Goal: Task Accomplishment & Management: Use online tool/utility

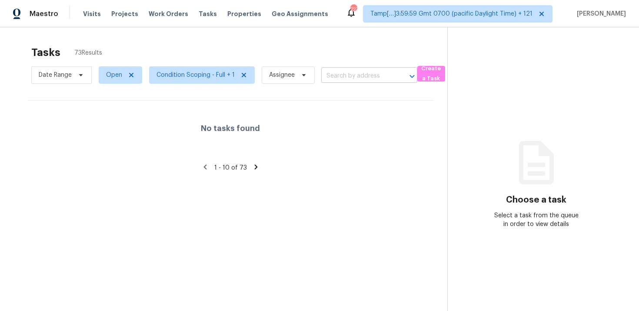
click at [341, 73] on input "text" at bounding box center [357, 75] width 72 height 13
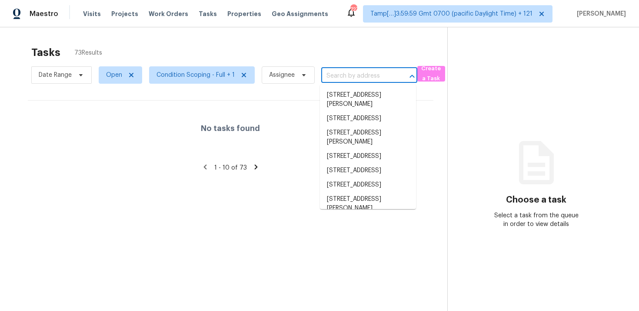
paste input "[STREET_ADDRESS][PERSON_NAME]"
type input "[STREET_ADDRESS][PERSON_NAME]"
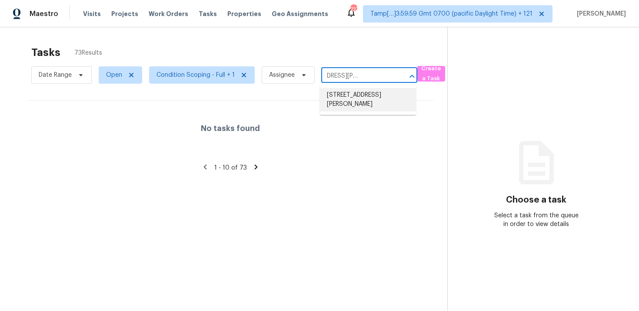
click at [356, 93] on li "2791 Baker Ridge Dr NW, Atlanta, GA 30318" at bounding box center [368, 99] width 96 height 23
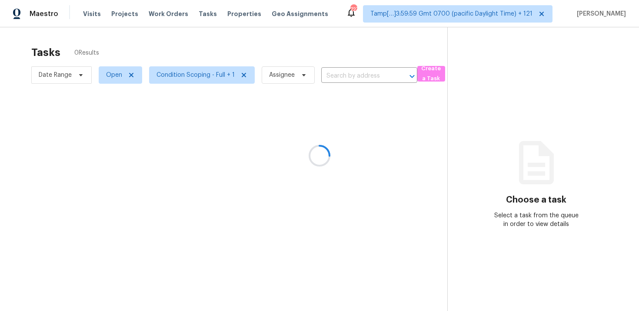
type input "2791 Baker Ridge Dr NW, Atlanta, GA 30318"
click at [215, 122] on div "No tasks found" at bounding box center [230, 129] width 405 height 56
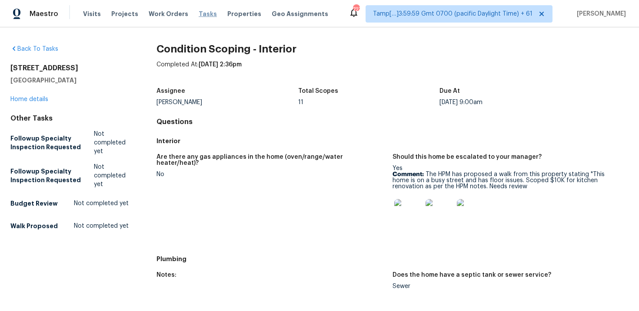
click at [199, 17] on span "Tasks" at bounding box center [208, 14] width 18 height 6
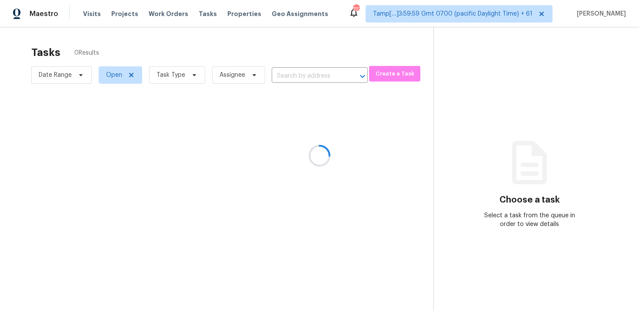
click at [258, 32] on div at bounding box center [319, 155] width 639 height 311
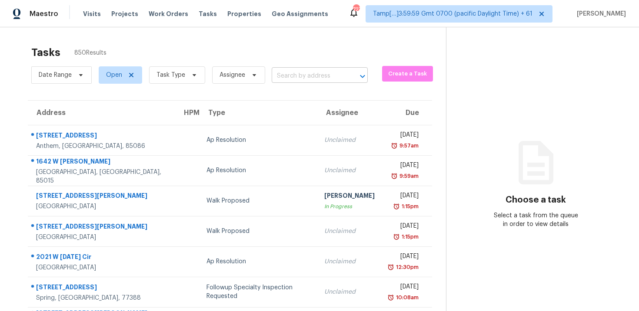
click at [284, 69] on input "text" at bounding box center [307, 75] width 72 height 13
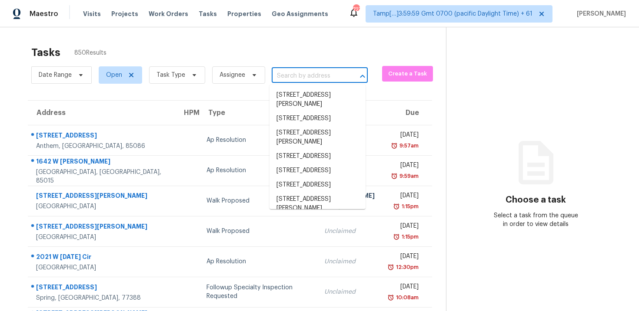
paste input "2791 Baker Ridge Dr NW, Atlanta, GA 30318"
type input "2791 Baker Ridge Dr NW, Atlanta, GA 30318"
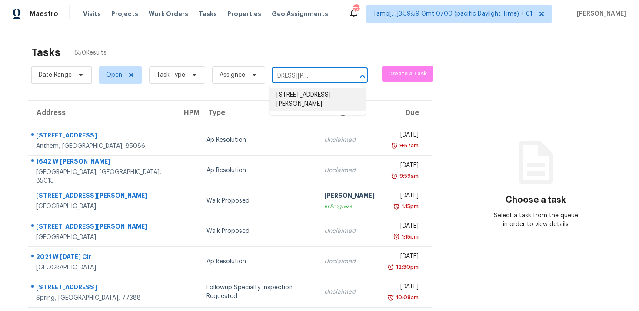
click at [304, 99] on li "2791 Baker Ridge Dr NW, Atlanta, GA 30318" at bounding box center [317, 99] width 96 height 23
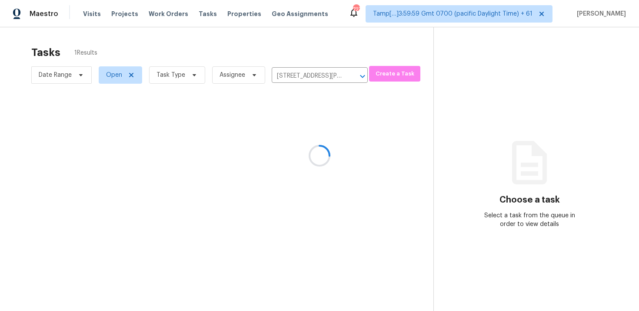
click at [318, 133] on div at bounding box center [319, 155] width 639 height 311
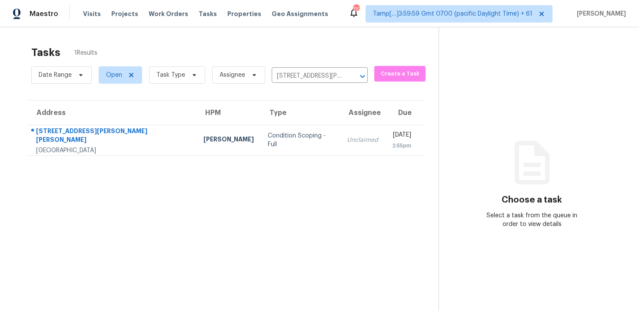
click at [340, 133] on td "Unclaimed" at bounding box center [362, 140] width 45 height 30
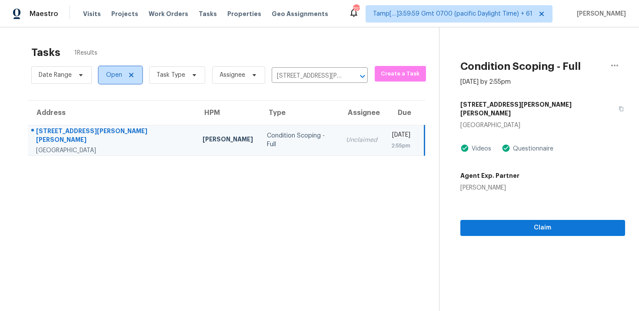
click at [103, 77] on span "Open" at bounding box center [120, 74] width 43 height 17
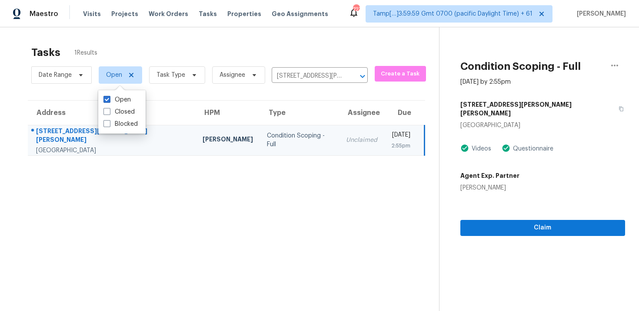
click at [127, 56] on div "Tasks 1 Results" at bounding box center [234, 52] width 407 height 23
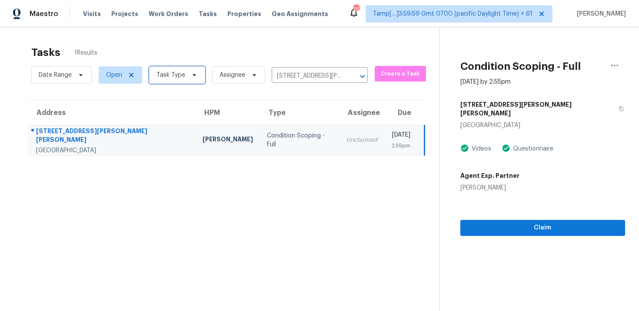
click at [167, 81] on span "Task Type" at bounding box center [177, 74] width 56 height 17
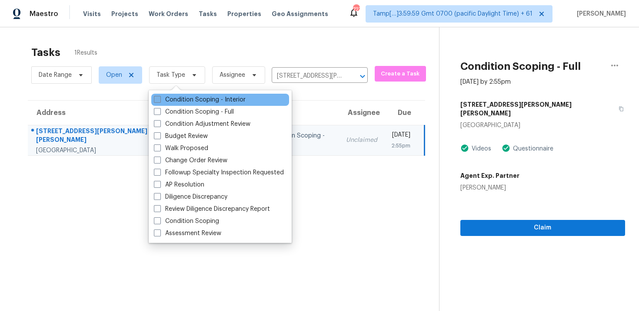
click at [178, 97] on label "Condition Scoping - Interior" at bounding box center [200, 100] width 92 height 9
click at [159, 97] on input "Condition Scoping - Interior" at bounding box center [157, 99] width 6 height 6
checkbox input "true"
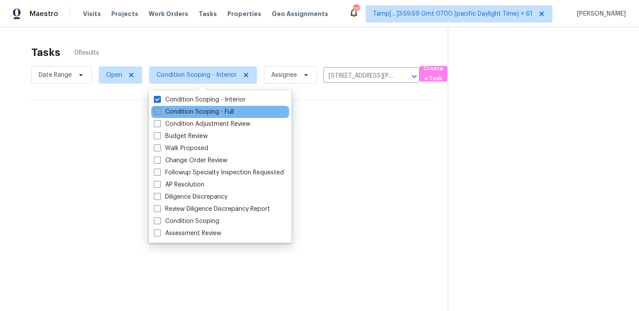
click at [182, 111] on label "Condition Scoping - Full" at bounding box center [194, 112] width 80 height 9
click at [159, 111] on input "Condition Scoping - Full" at bounding box center [157, 111] width 6 height 6
checkbox input "true"
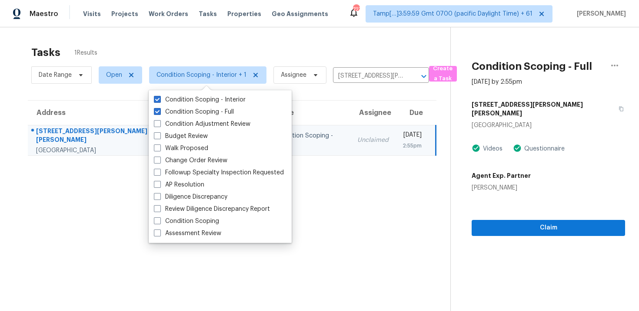
click at [205, 46] on div "Tasks 1 Results" at bounding box center [240, 52] width 419 height 23
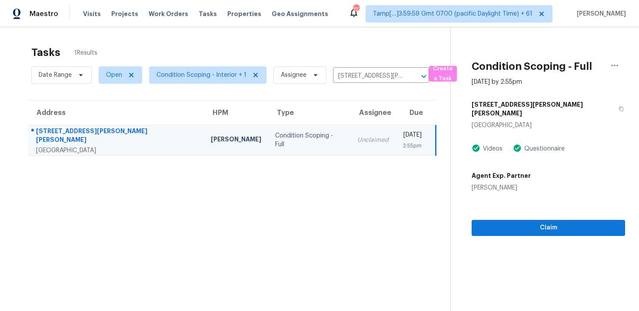
click at [402, 134] on div "[DATE]" at bounding box center [411, 136] width 19 height 11
click at [506, 223] on span "Claim" at bounding box center [547, 228] width 139 height 11
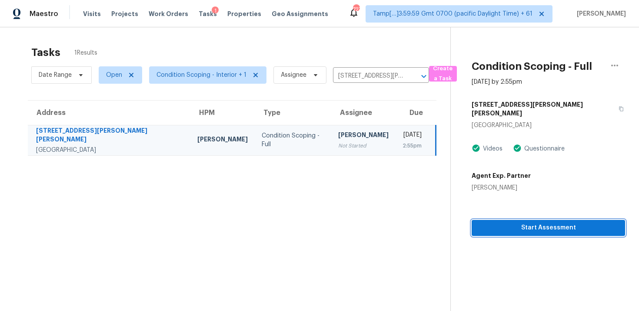
click at [506, 223] on span "Start Assessment" at bounding box center [547, 228] width 139 height 11
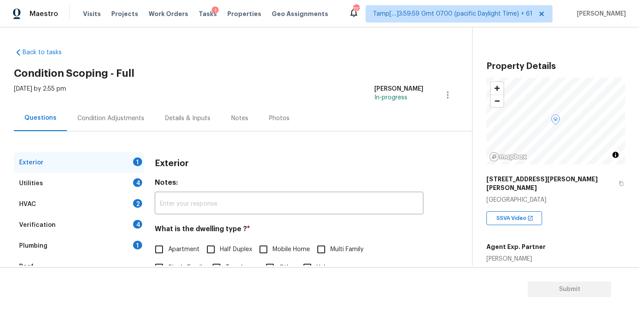
scroll to position [69, 0]
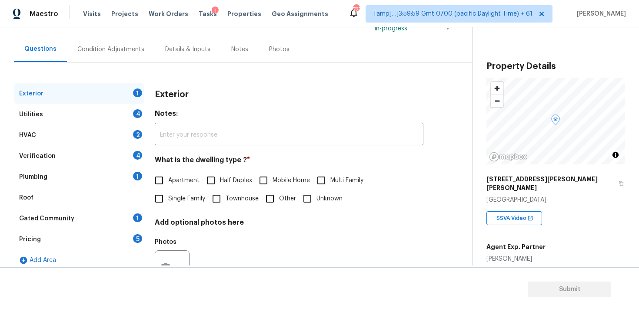
click at [178, 199] on span "Single Family" at bounding box center [186, 199] width 37 height 9
click at [168, 199] on input "Single Family" at bounding box center [159, 199] width 18 height 18
checkbox input "true"
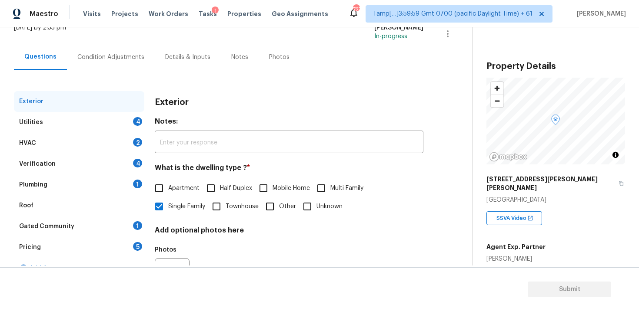
scroll to position [63, 0]
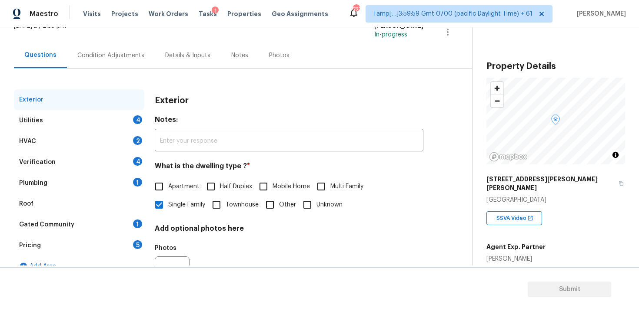
click at [390, 48] on div "Questions Condition Adjustments Details & Inputs Notes Photos" at bounding box center [243, 56] width 458 height 26
click at [133, 63] on div "Condition Adjustments" at bounding box center [111, 56] width 88 height 26
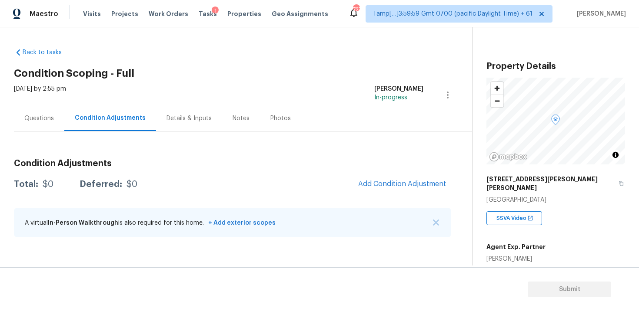
click at [361, 189] on span "Add Condition Adjustment" at bounding box center [402, 184] width 98 height 19
click at [619, 182] on icon "button" at bounding box center [621, 184] width 4 height 5
click at [374, 186] on span "Add Condition Adjustment" at bounding box center [402, 184] width 88 height 8
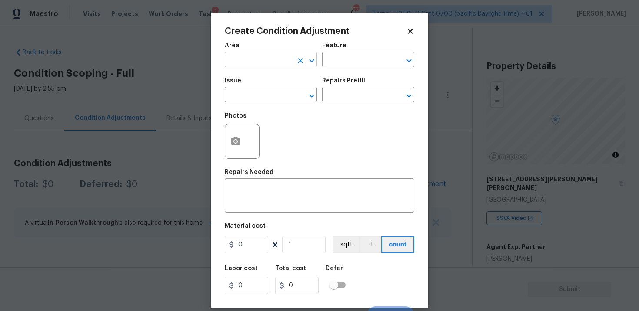
click at [272, 53] on div "Area" at bounding box center [271, 48] width 92 height 11
click at [273, 55] on input "text" at bounding box center [259, 60] width 68 height 13
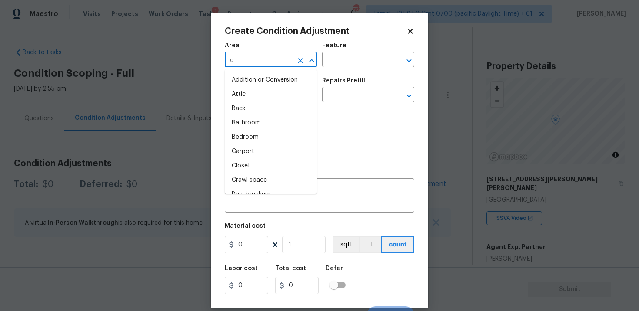
type input "ex"
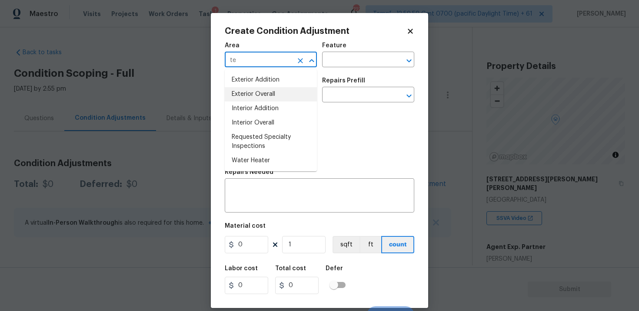
click at [263, 87] on li "Exterior Overall" at bounding box center [271, 94] width 92 height 14
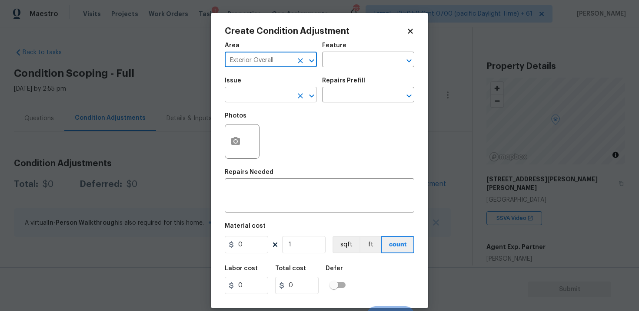
type input "Exterior Overall"
click at [264, 93] on input "text" at bounding box center [259, 95] width 68 height 13
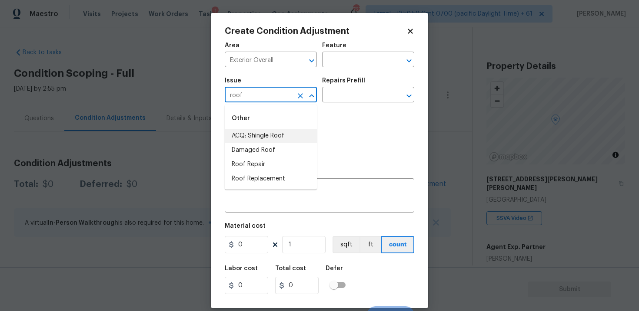
click at [268, 132] on li "ACQ: Shingle Roof" at bounding box center [271, 136] width 92 height 14
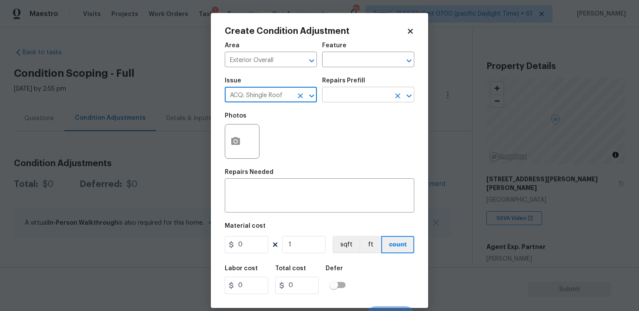
type input "ACQ: Shingle Roof"
click at [329, 102] on input "text" at bounding box center [356, 95] width 68 height 13
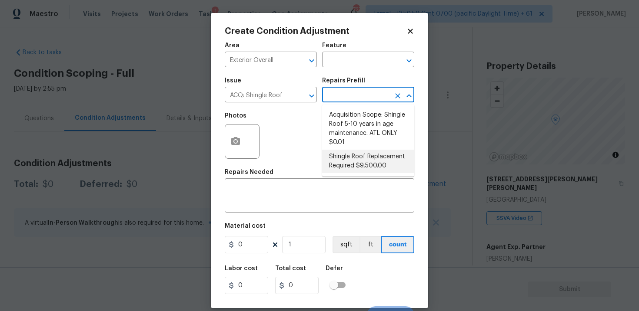
click at [350, 155] on li "Shingle Roof Replacement Required $9,500.00" at bounding box center [368, 161] width 92 height 23
type input "Acquisition"
type textarea "Acquisition Scope: Shingle Roof Replacement required."
type input "9500"
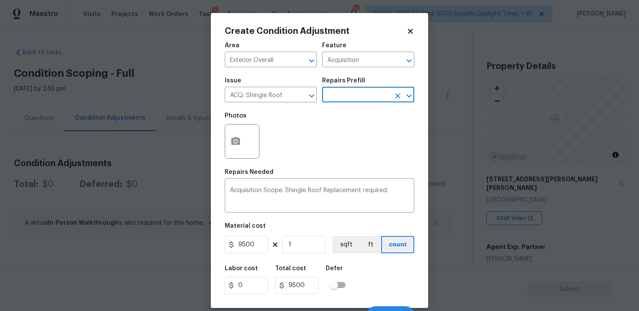
scroll to position [13, 0]
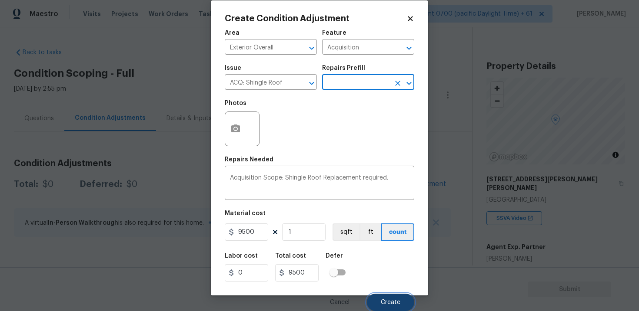
click at [381, 300] on span "Create" at bounding box center [391, 303] width 20 height 7
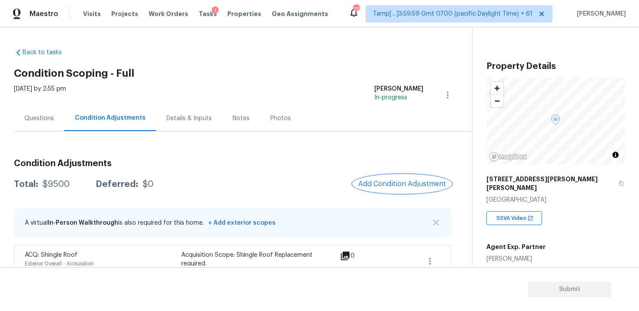
scroll to position [20, 0]
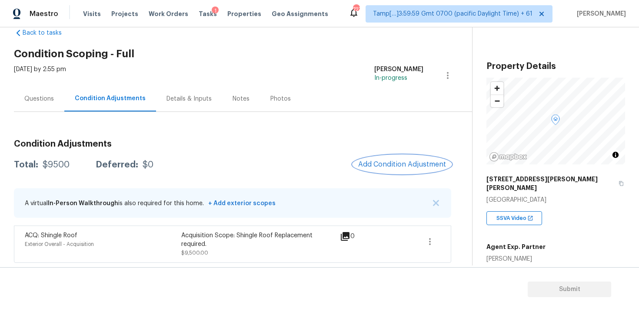
click at [401, 158] on button "Add Condition Adjustment" at bounding box center [402, 165] width 98 height 18
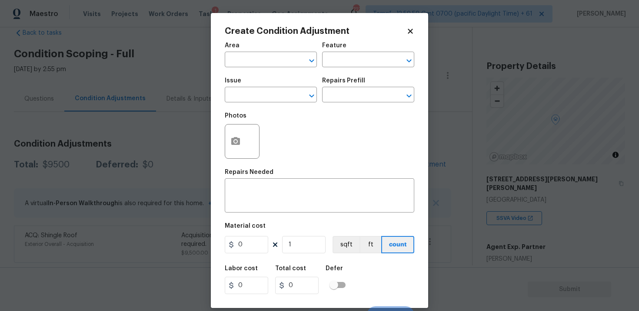
click at [193, 121] on body "Maestro Visits Projects Work Orders Tasks 1 Properties Geo Assignments 727 Tamp…" at bounding box center [319, 155] width 639 height 311
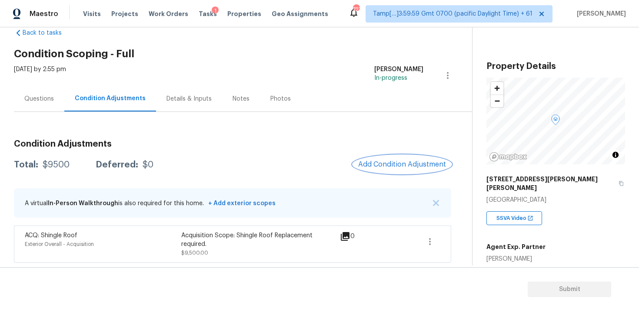
click at [385, 162] on span "Add Condition Adjustment" at bounding box center [402, 165] width 88 height 8
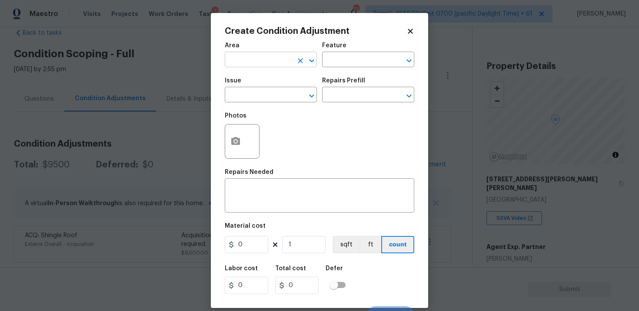
click at [255, 61] on input "text" at bounding box center [259, 60] width 68 height 13
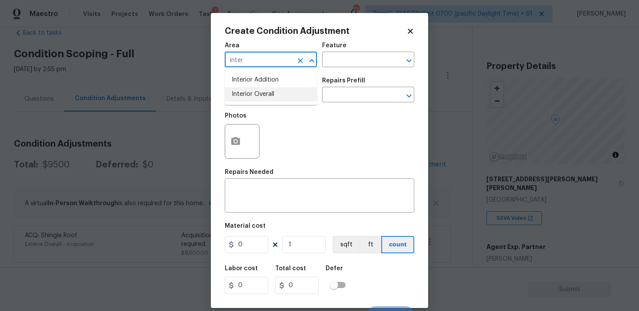
click at [263, 94] on li "Interior Overall" at bounding box center [271, 94] width 92 height 14
type input "Interior Overall"
click at [263, 94] on input "text" at bounding box center [259, 95] width 68 height 13
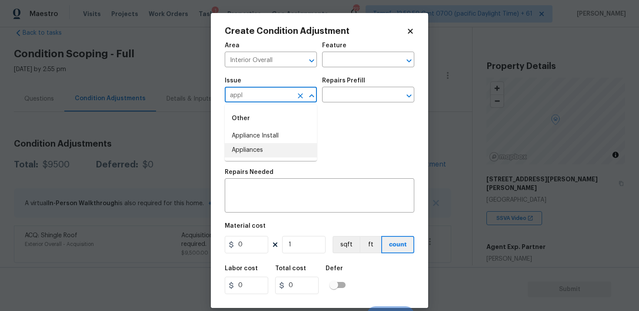
click at [273, 156] on li "Appliances" at bounding box center [271, 150] width 92 height 14
type input "Appliances"
click at [348, 87] on div "Repairs Prefill" at bounding box center [368, 83] width 92 height 11
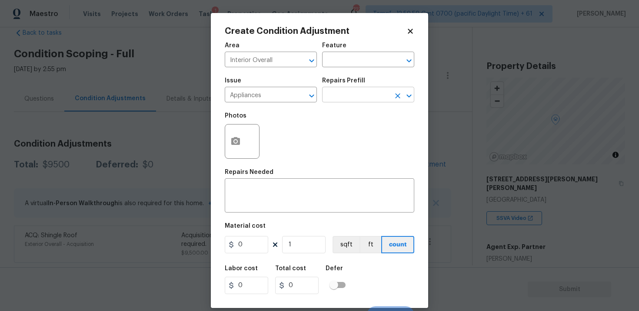
click at [348, 91] on input "text" at bounding box center [356, 95] width 68 height 13
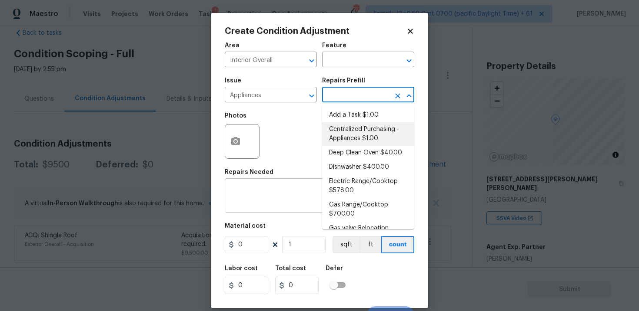
click at [277, 205] on textarea at bounding box center [319, 197] width 179 height 18
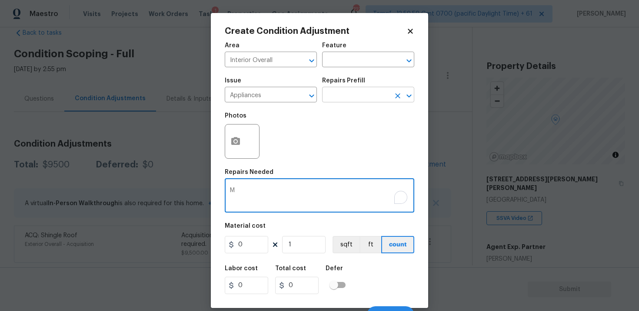
type textarea "M"
click at [363, 99] on input "text" at bounding box center [356, 95] width 68 height 13
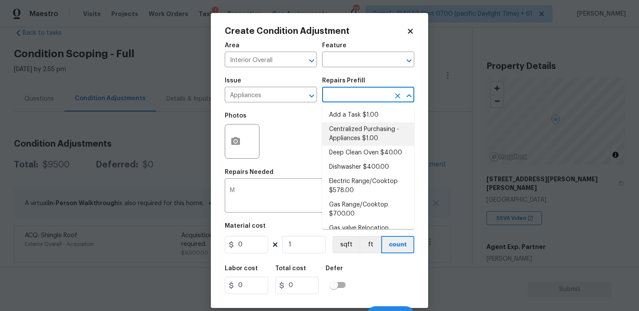
type input "i"
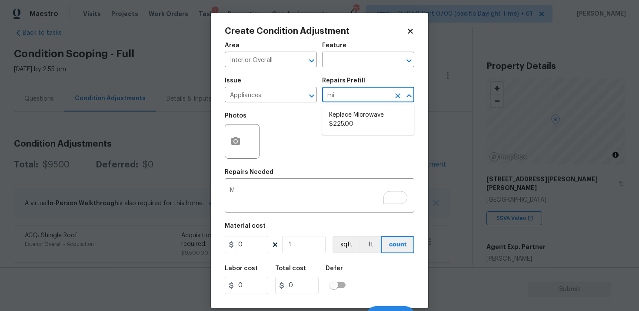
type input "mic"
click at [366, 130] on li "Replace Microwave $225.00" at bounding box center [368, 119] width 92 height 23
type input "Appliances"
type textarea "Remove the existing microwave and replace it with a new microwave"
type input "225"
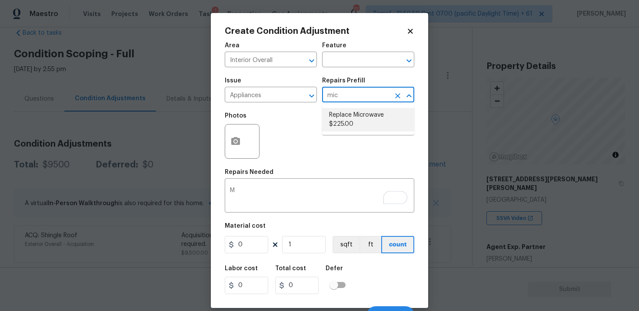
type input "225"
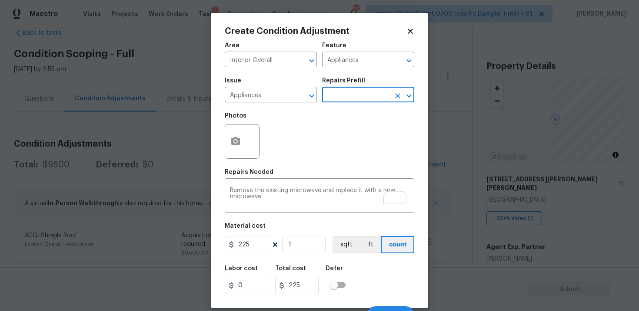
scroll to position [13, 0]
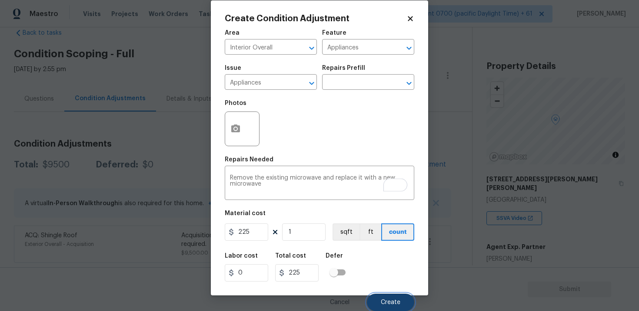
click at [377, 301] on button "Create" at bounding box center [390, 302] width 47 height 17
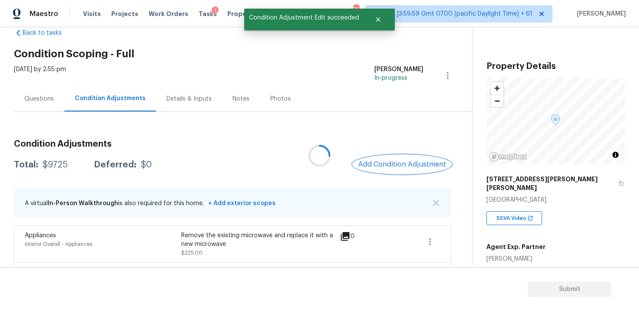
scroll to position [0, 0]
click at [403, 172] on button "Add Condition Adjustment" at bounding box center [402, 165] width 98 height 18
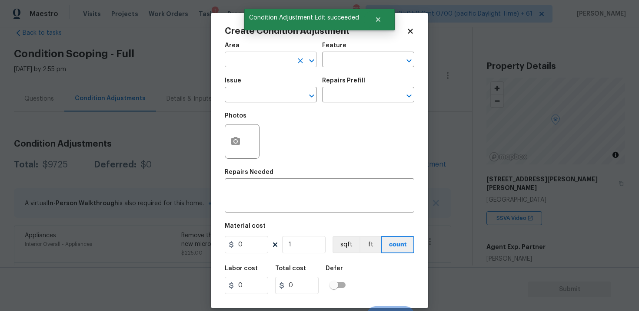
click at [256, 56] on input "text" at bounding box center [259, 60] width 68 height 13
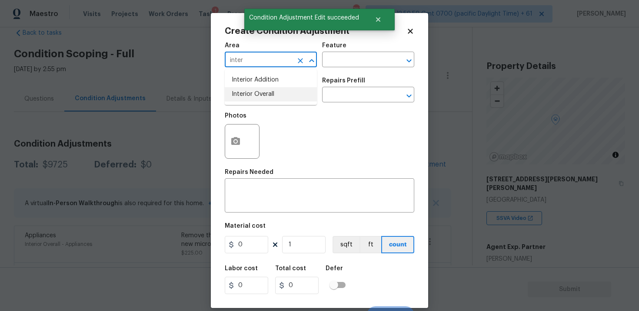
click at [262, 94] on li "Interior Overall" at bounding box center [271, 94] width 92 height 14
type input "Interior Overall"
click at [262, 94] on input "text" at bounding box center [259, 95] width 68 height 13
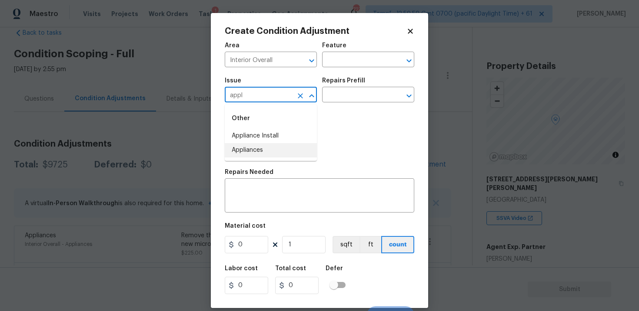
click at [263, 154] on li "Appliances" at bounding box center [271, 150] width 92 height 14
type input "Appliances"
click at [340, 98] on input "text" at bounding box center [356, 95] width 68 height 13
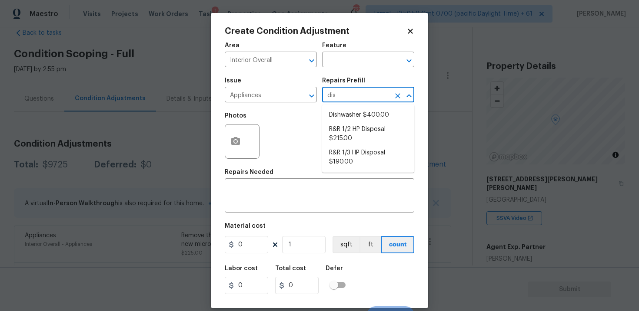
type input "dish"
click at [341, 121] on li "Dishwasher $400.00" at bounding box center [368, 115] width 92 height 14
type input "Appliances"
type textarea "Remove the existing dishwasher and prep the area for a new unit. Install a new …"
type input "400"
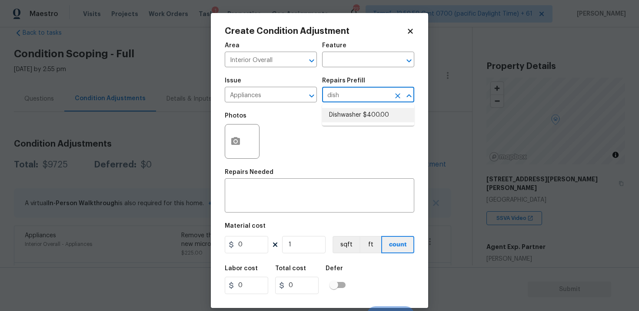
type input "400"
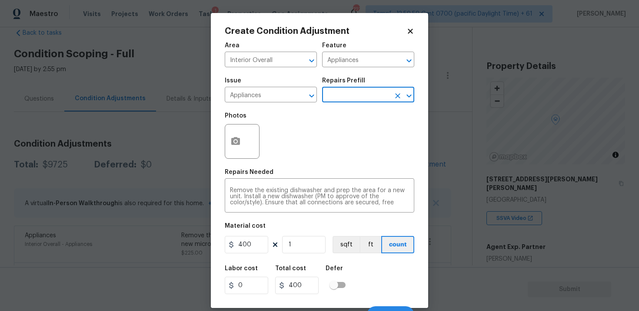
scroll to position [13, 0]
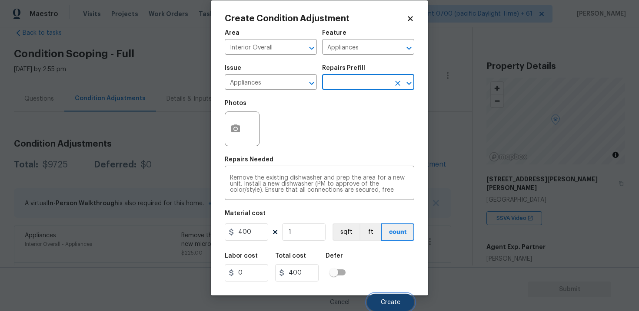
click at [386, 300] on span "Create" at bounding box center [391, 303] width 20 height 7
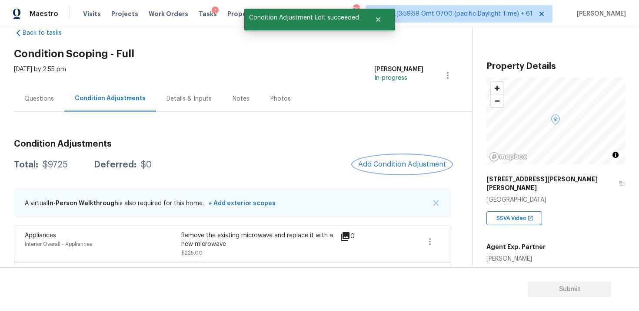
scroll to position [0, 0]
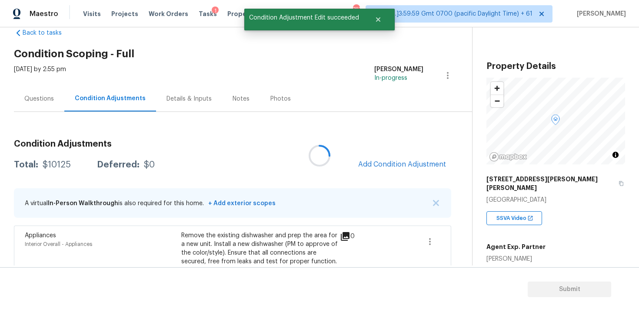
click at [394, 179] on div at bounding box center [319, 155] width 639 height 311
click at [394, 175] on div "Condition Adjustments Total: $10125 Deferred: $0 Add Condition Adjustment A vir…" at bounding box center [232, 252] width 437 height 239
click at [387, 164] on span "Add Condition Adjustment" at bounding box center [402, 165] width 88 height 8
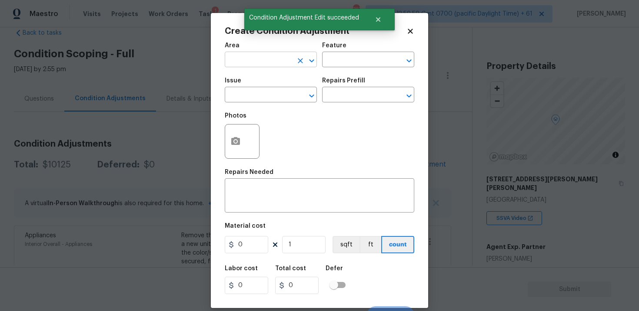
click at [275, 62] on input "text" at bounding box center [259, 60] width 68 height 13
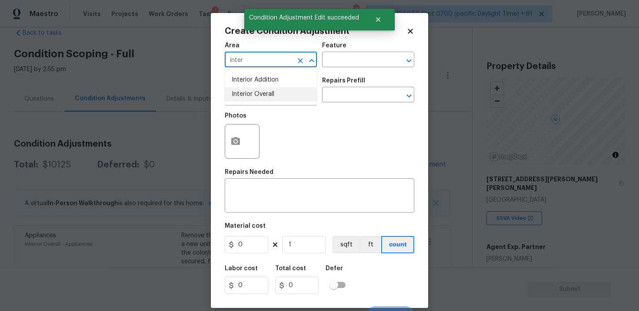
click at [271, 95] on li "Interior Overall" at bounding box center [271, 94] width 92 height 14
type input "Interior Overall"
click at [271, 95] on input "text" at bounding box center [259, 95] width 68 height 13
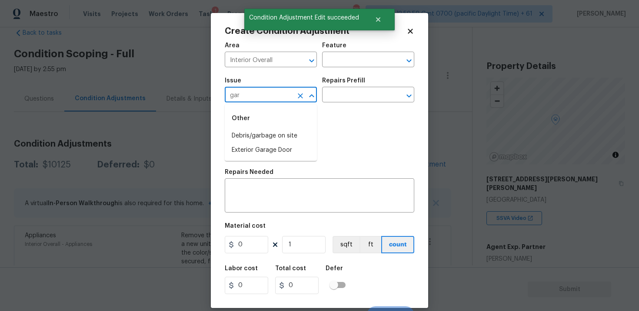
type input "garg"
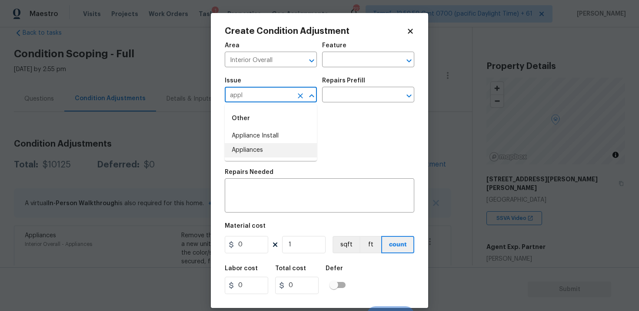
click at [269, 149] on li "Appliances" at bounding box center [271, 150] width 92 height 14
type input "Appliances"
click at [272, 195] on textarea at bounding box center [319, 197] width 179 height 18
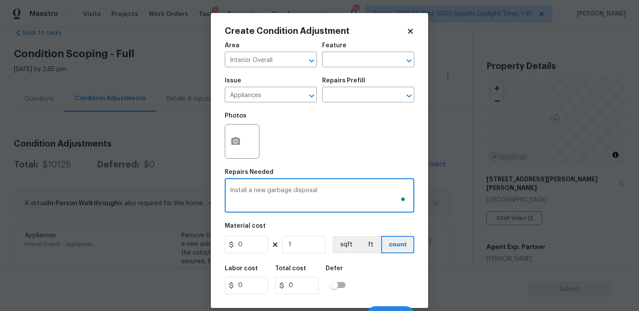
type textarea "Install a new garbage disposal"
click at [253, 244] on input "0" at bounding box center [246, 244] width 43 height 17
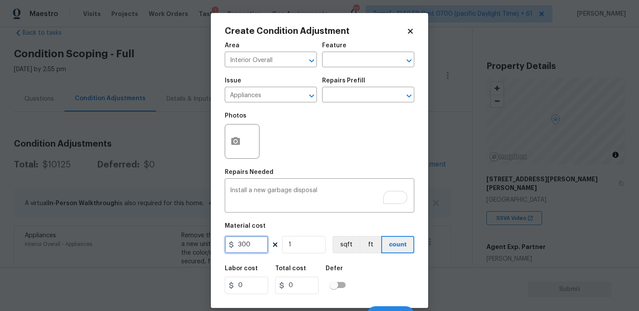
type input "300"
click at [357, 273] on div "Labor cost 0 Total cost 300 Defer" at bounding box center [319, 280] width 189 height 39
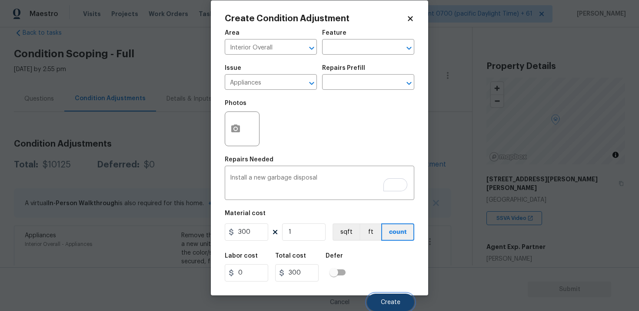
click at [380, 301] on button "Create" at bounding box center [390, 302] width 47 height 17
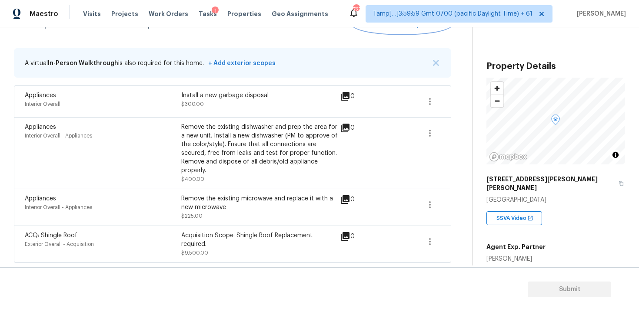
scroll to position [1, 0]
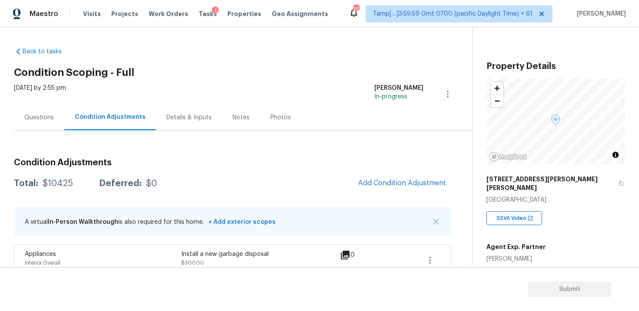
click at [46, 114] on div "Questions" at bounding box center [39, 117] width 30 height 9
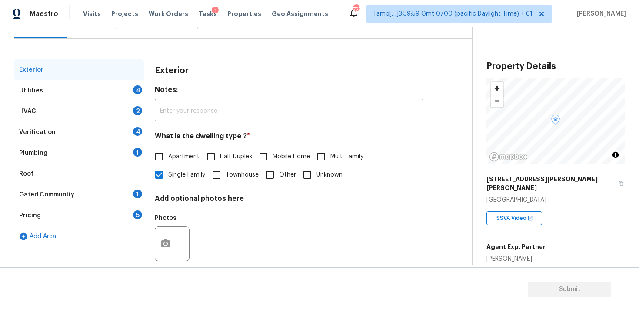
scroll to position [107, 0]
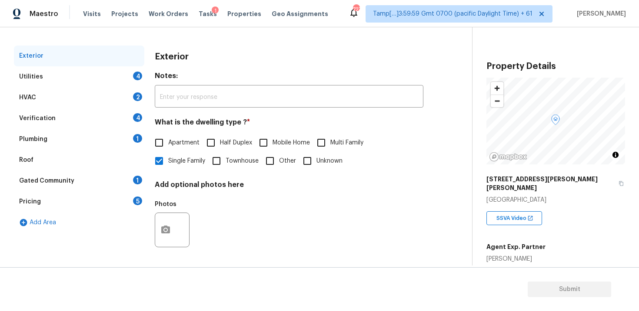
click at [100, 120] on div "Verification 4" at bounding box center [79, 118] width 130 height 21
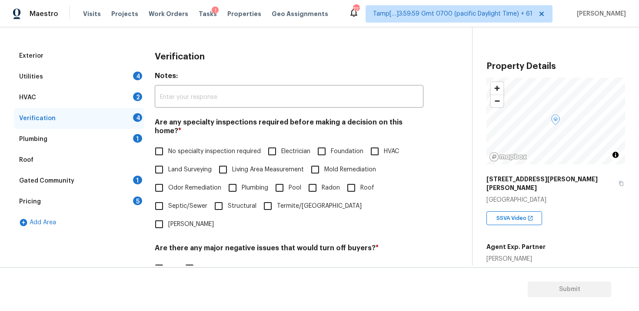
scroll to position [202, 0]
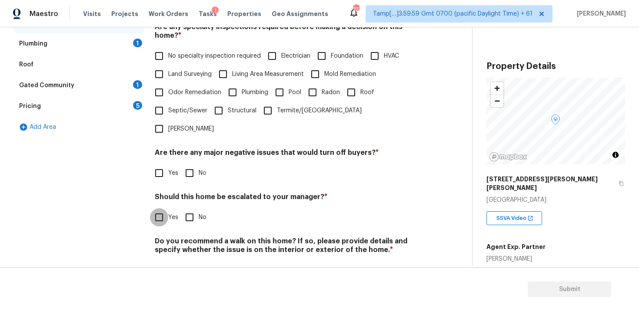
click at [158, 208] on input "Yes" at bounding box center [159, 217] width 18 height 18
checkbox input "true"
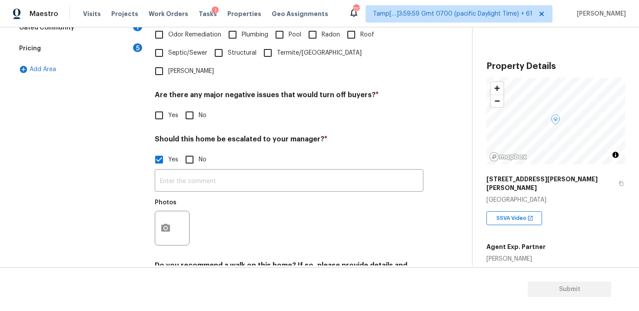
scroll to position [282, 0]
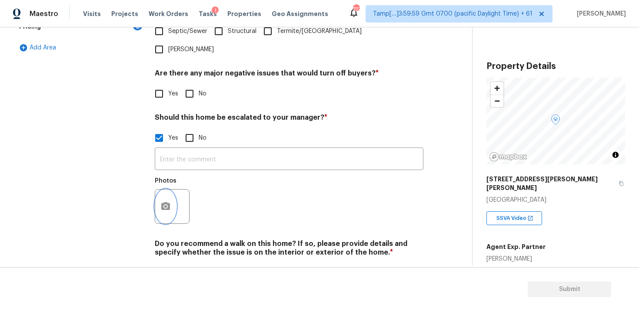
click at [173, 190] on button "button" at bounding box center [165, 207] width 21 height 34
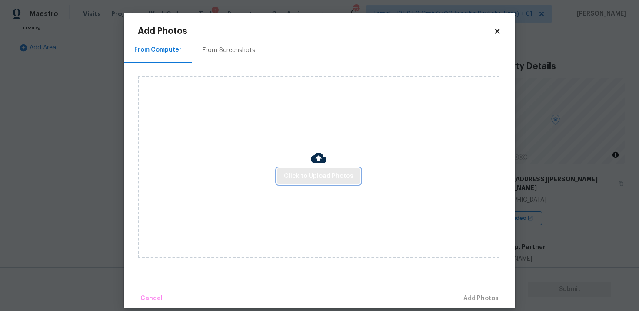
click at [319, 172] on span "Click to Upload Photos" at bounding box center [318, 176] width 69 height 11
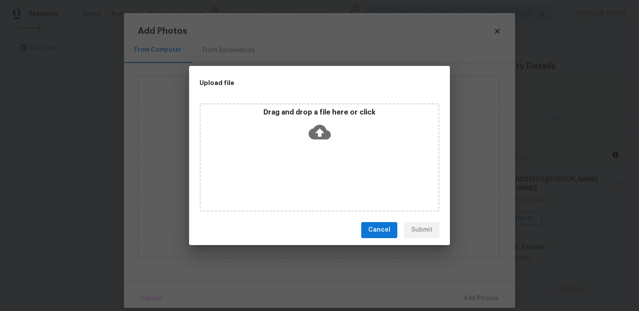
click at [317, 136] on icon at bounding box center [319, 132] width 22 height 15
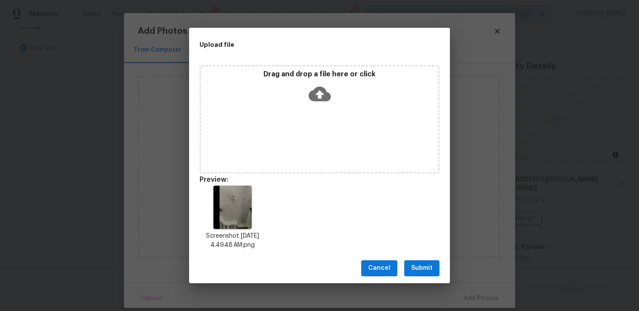
click at [422, 262] on button "Submit" at bounding box center [421, 269] width 35 height 16
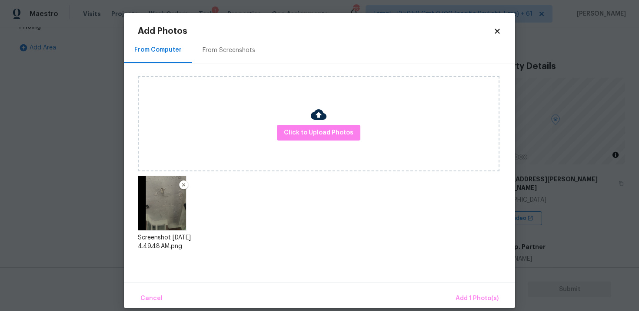
click at [457, 289] on div "Cancel Add 1 Photo(s)" at bounding box center [319, 295] width 391 height 26
click at [463, 292] on button "Add 1 Photo(s)" at bounding box center [477, 299] width 50 height 19
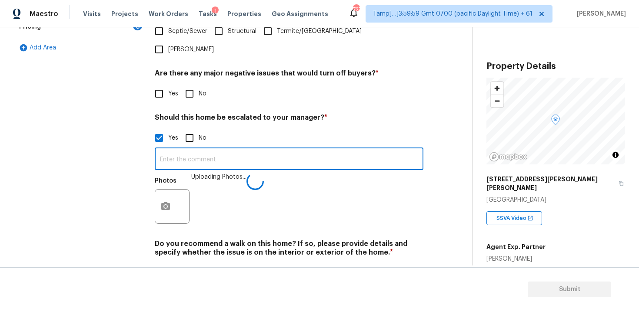
click at [245, 150] on input "text" at bounding box center [289, 160] width 268 height 20
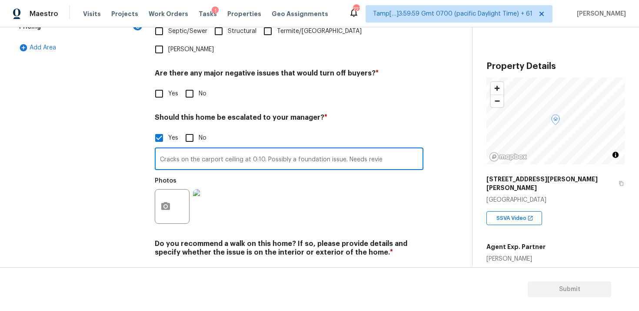
type input "Cracks on the carport ceiling at 0:10. Possibly a foundation issue. Needs review"
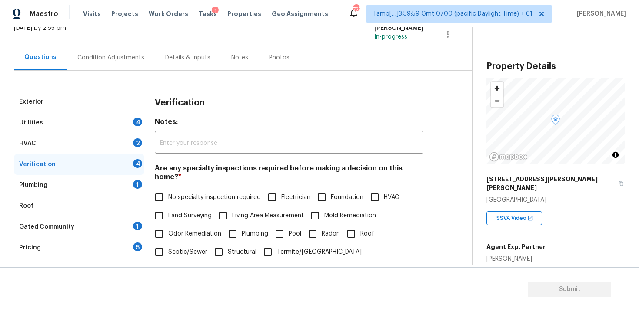
click at [130, 66] on div "Condition Adjustments" at bounding box center [111, 58] width 88 height 26
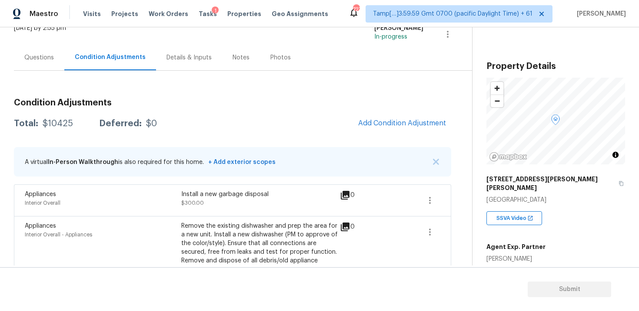
scroll to position [107, 0]
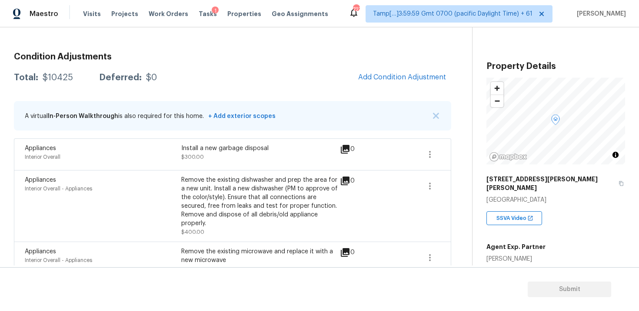
click at [375, 87] on div "Condition Adjustments Total: $10425 Deferred: $0 Add Condition Adjustment A vir…" at bounding box center [232, 181] width 437 height 271
click at [375, 81] on span "Add Condition Adjustment" at bounding box center [402, 77] width 88 height 8
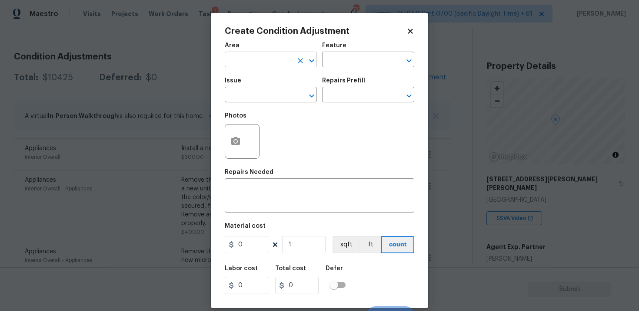
click at [270, 61] on input "text" at bounding box center [259, 60] width 68 height 13
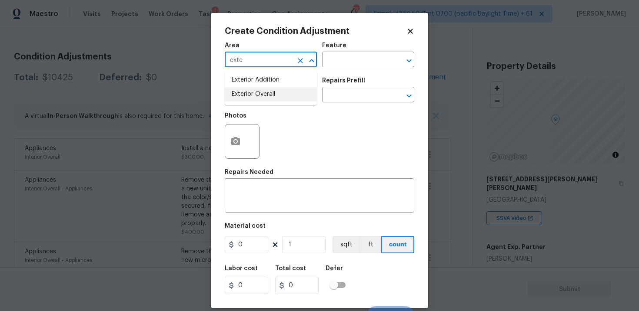
click at [272, 99] on li "Exterior Overall" at bounding box center [271, 94] width 92 height 14
type input "Exterior Overall"
click at [272, 99] on input "text" at bounding box center [259, 95] width 68 height 13
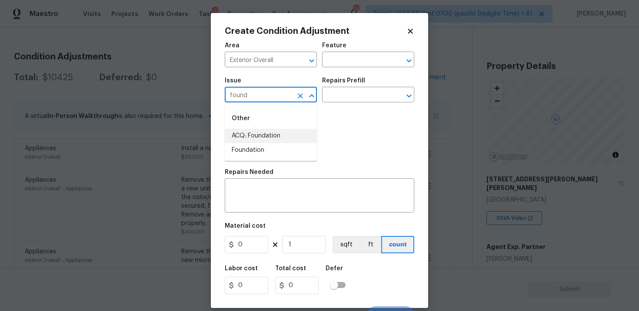
click at [268, 130] on li "ACQ: Foundation" at bounding box center [271, 136] width 92 height 14
type input "ACQ: Foundation"
click at [338, 98] on input "text" at bounding box center [356, 95] width 68 height 13
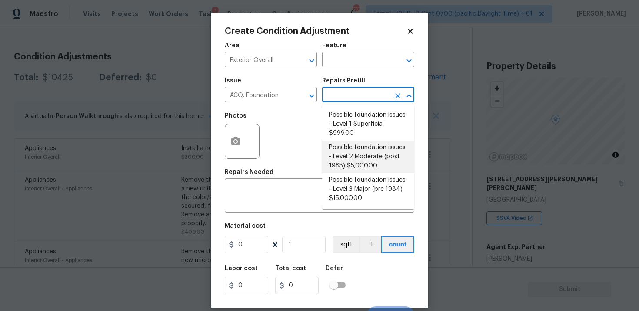
click at [349, 156] on li "Possible foundation issues - Level 2 Moderate (post 1985) $5,000.00" at bounding box center [368, 157] width 92 height 33
type input "Acquisition"
type textarea "Possible foundation issues - Level 2 Moderate: Disclaimer: This is NOT a techni…"
type input "5000"
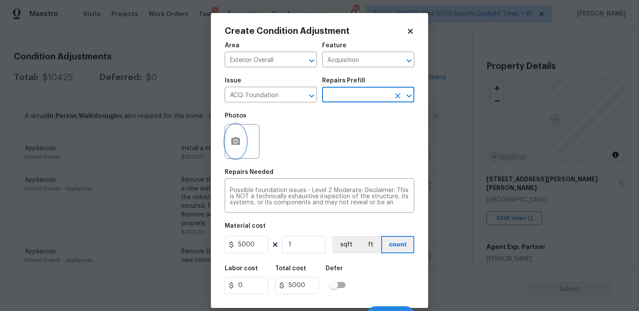
click at [241, 131] on button "button" at bounding box center [235, 142] width 21 height 34
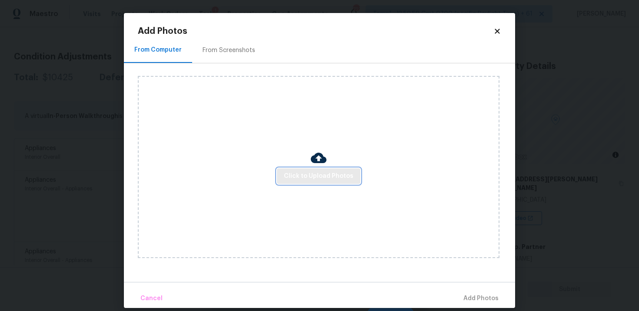
click at [305, 172] on span "Click to Upload Photos" at bounding box center [318, 176] width 69 height 11
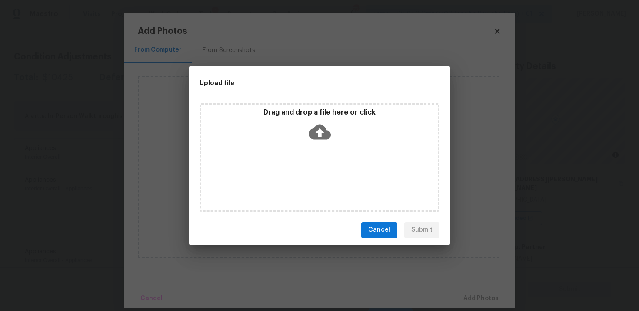
click at [314, 127] on icon at bounding box center [319, 132] width 22 height 15
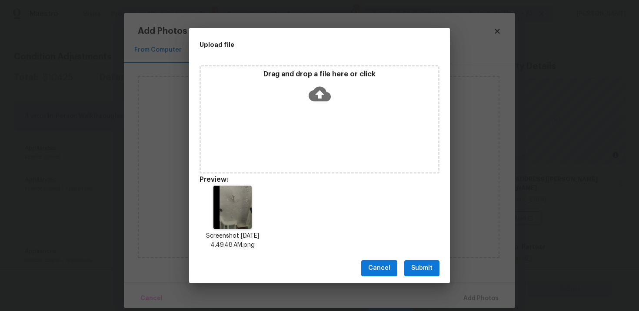
click at [421, 273] on span "Submit" at bounding box center [421, 268] width 21 height 11
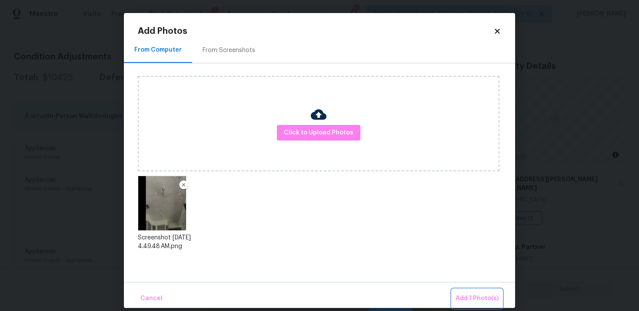
click at [454, 292] on button "Add 1 Photo(s)" at bounding box center [477, 299] width 50 height 19
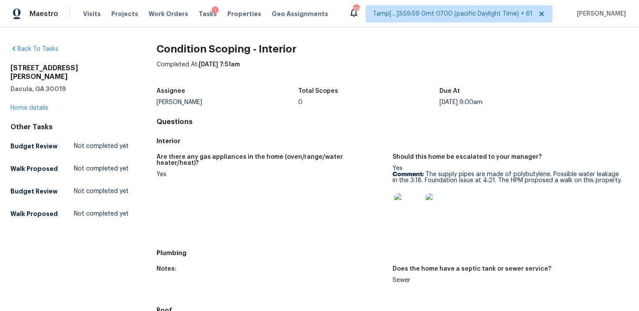
click at [199, 15] on span "Tasks" at bounding box center [208, 14] width 18 height 6
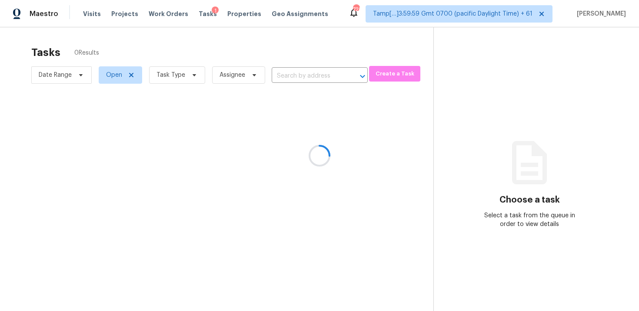
click at [185, 57] on div at bounding box center [319, 155] width 639 height 311
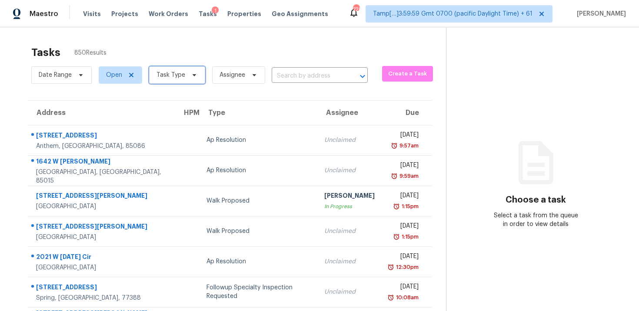
click at [177, 74] on span "Task Type" at bounding box center [170, 75] width 29 height 9
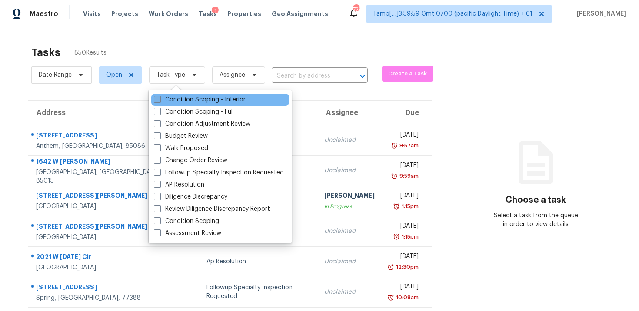
click at [181, 96] on label "Condition Scoping - Interior" at bounding box center [200, 100] width 92 height 9
click at [159, 96] on input "Condition Scoping - Interior" at bounding box center [157, 99] width 6 height 6
checkbox input "true"
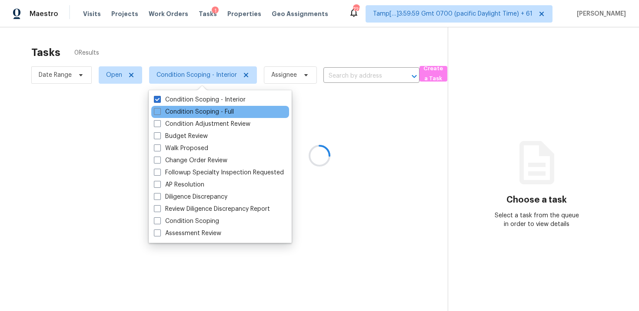
drag, startPoint x: 182, startPoint y: 112, endPoint x: 182, endPoint y: 107, distance: 5.2
click at [183, 113] on label "Condition Scoping - Full" at bounding box center [194, 112] width 80 height 9
click at [159, 113] on input "Condition Scoping - Full" at bounding box center [157, 111] width 6 height 6
checkbox input "true"
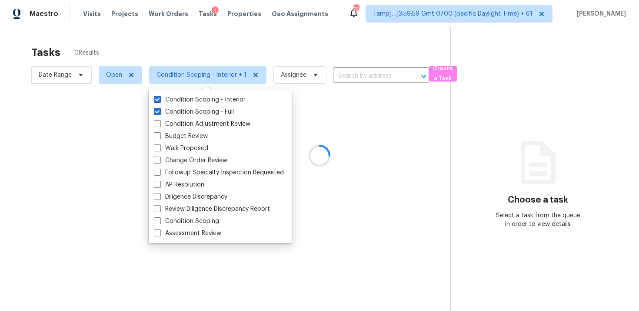
click at [195, 55] on div at bounding box center [319, 155] width 639 height 311
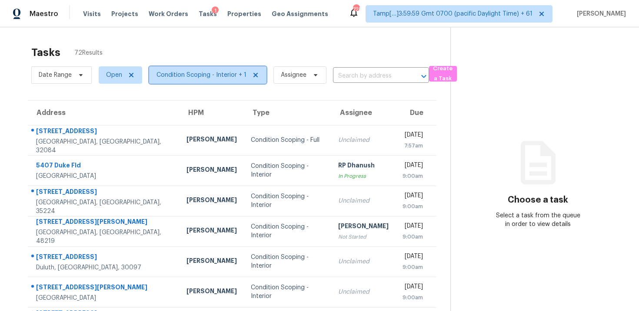
click at [225, 73] on span "Condition Scoping - Interior + 1" at bounding box center [201, 75] width 90 height 9
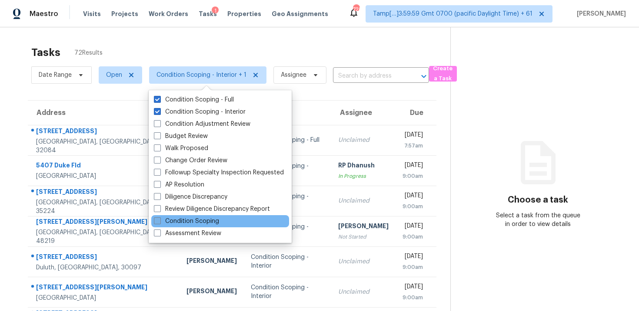
click at [205, 221] on label "Condition Scoping" at bounding box center [186, 221] width 65 height 9
click at [159, 221] on input "Condition Scoping" at bounding box center [157, 220] width 6 height 6
checkbox input "true"
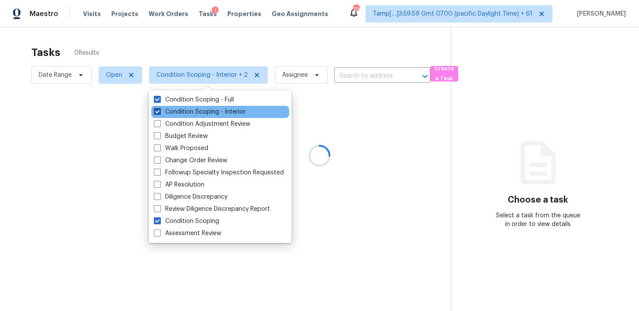
click at [203, 110] on label "Condition Scoping - Interior" at bounding box center [200, 112] width 92 height 9
click at [159, 110] on input "Condition Scoping - Interior" at bounding box center [157, 111] width 6 height 6
checkbox input "false"
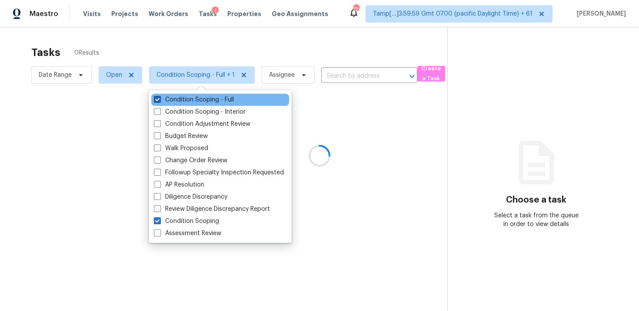
click at [203, 96] on label "Condition Scoping - Full" at bounding box center [194, 100] width 80 height 9
click at [159, 96] on input "Condition Scoping - Full" at bounding box center [157, 99] width 6 height 6
checkbox input "false"
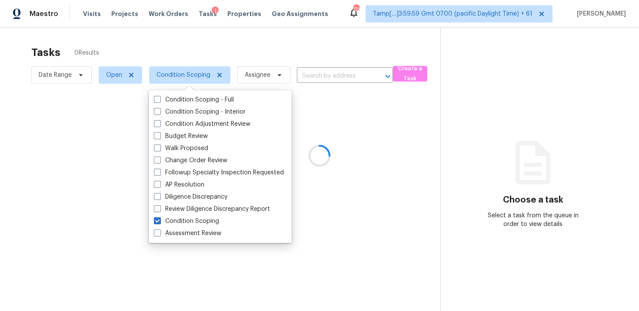
click at [215, 36] on div at bounding box center [319, 155] width 639 height 311
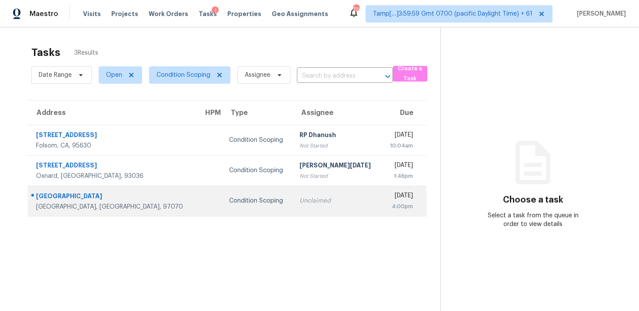
click at [222, 195] on td "Condition Scoping" at bounding box center [257, 201] width 70 height 30
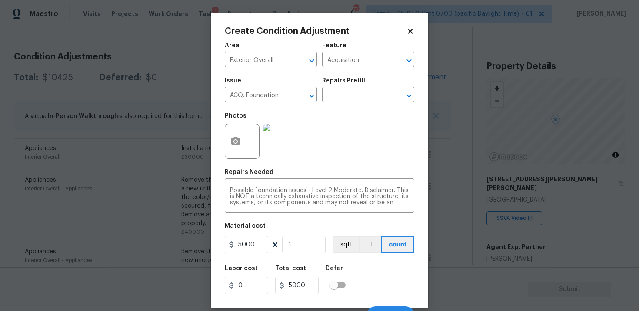
scroll to position [13, 0]
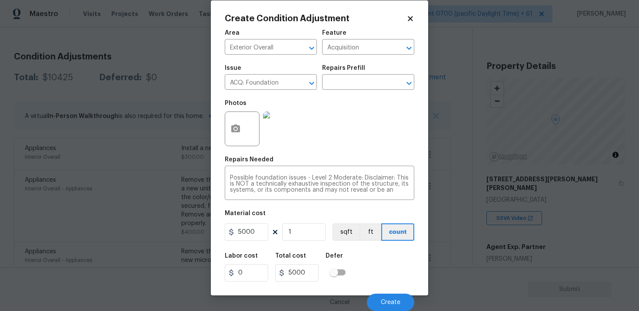
click at [375, 292] on div "Cancel Create" at bounding box center [319, 299] width 189 height 24
click at [380, 297] on button "Create" at bounding box center [390, 302] width 47 height 17
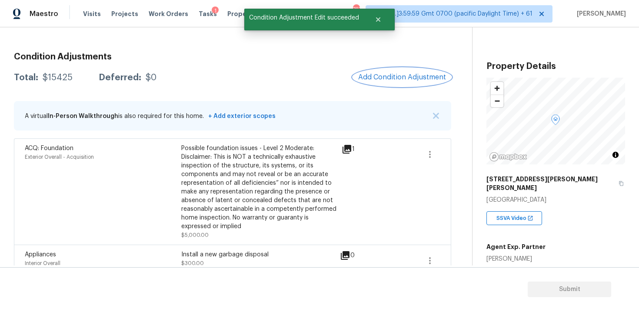
scroll to position [78, 0]
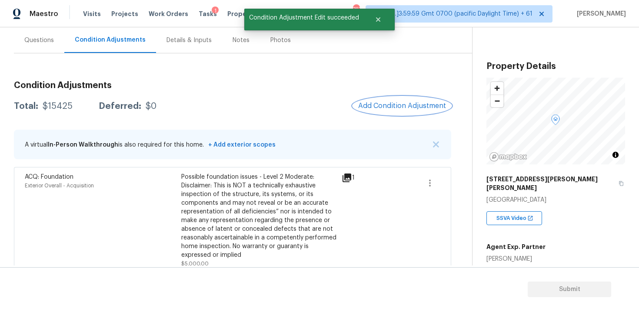
click at [381, 106] on span "Add Condition Adjustment" at bounding box center [402, 106] width 88 height 8
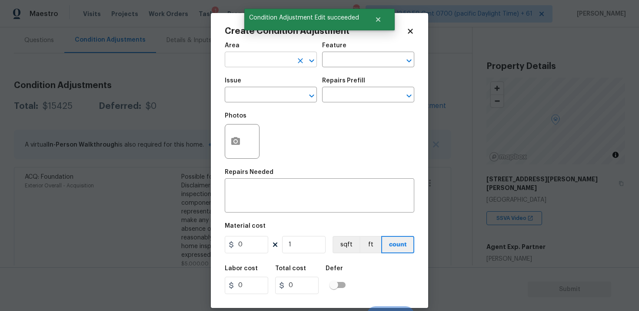
click at [257, 62] on input "text" at bounding box center [259, 60] width 68 height 13
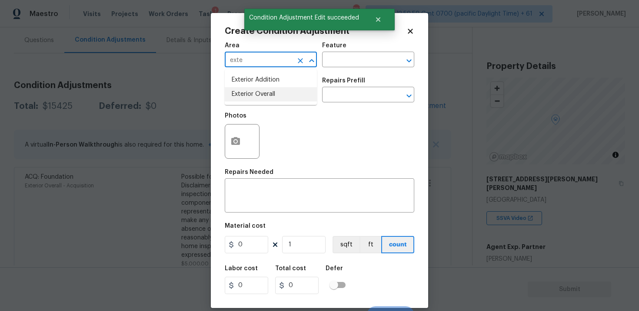
click at [259, 92] on li "Exterior Overall" at bounding box center [271, 94] width 92 height 14
type input "Exterior Overall"
click at [259, 92] on input "text" at bounding box center [259, 95] width 68 height 13
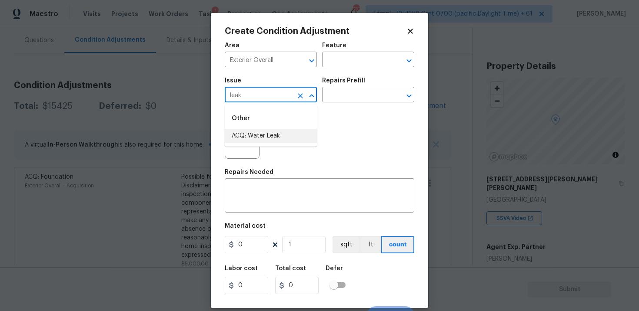
click at [261, 132] on li "ACQ: Water Leak" at bounding box center [271, 136] width 92 height 14
type input "ACQ: Water Leak"
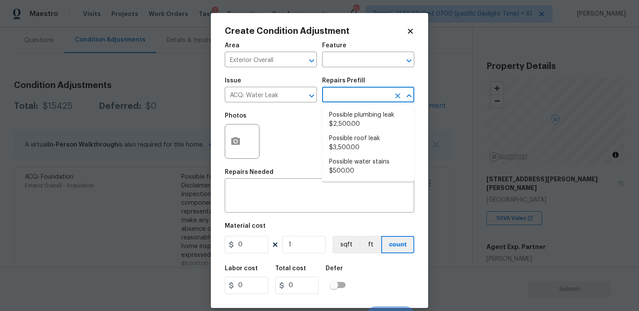
click at [339, 99] on input "text" at bounding box center [356, 95] width 68 height 13
type input "roof"
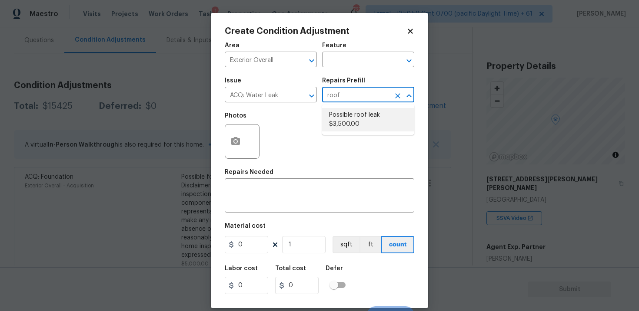
click at [345, 122] on li "Possible roof leak $3,500.00" at bounding box center [368, 119] width 92 height 23
type input "Acquisition"
type textarea "Acquisition Scope: Possible roof leak"
type input "3500"
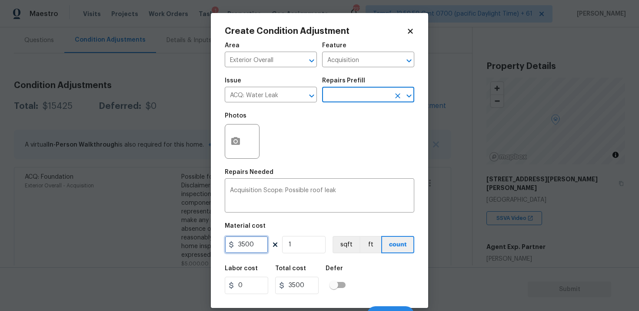
click at [242, 246] on input "3500" at bounding box center [246, 244] width 43 height 17
type input "2500"
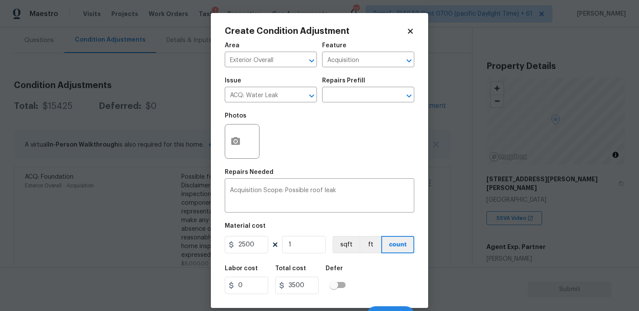
type input "2500"
click at [248, 151] on div at bounding box center [242, 141] width 35 height 35
click at [235, 139] on icon "button" at bounding box center [235, 141] width 9 height 8
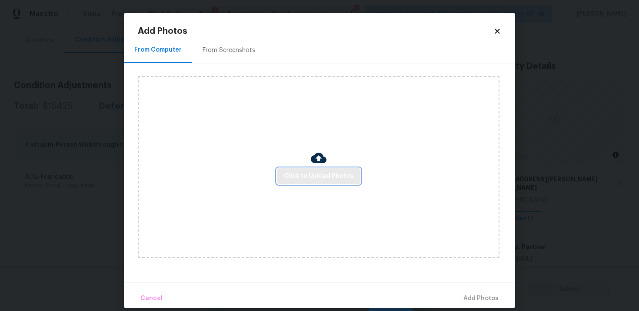
click at [303, 175] on span "Click to Upload Photos" at bounding box center [318, 176] width 69 height 11
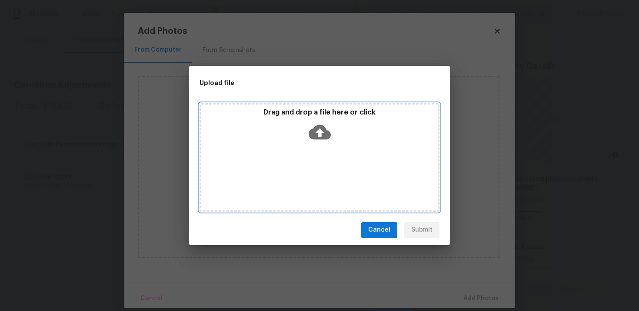
click at [314, 137] on icon at bounding box center [319, 132] width 22 height 15
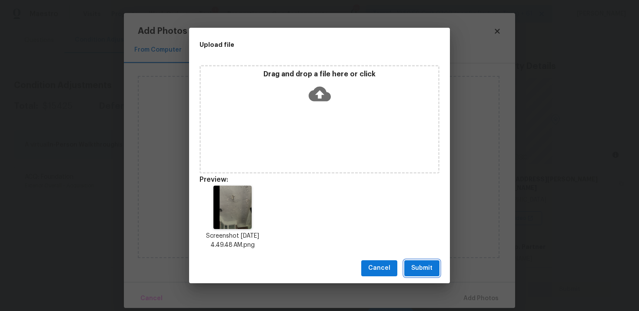
click at [415, 265] on span "Submit" at bounding box center [421, 268] width 21 height 11
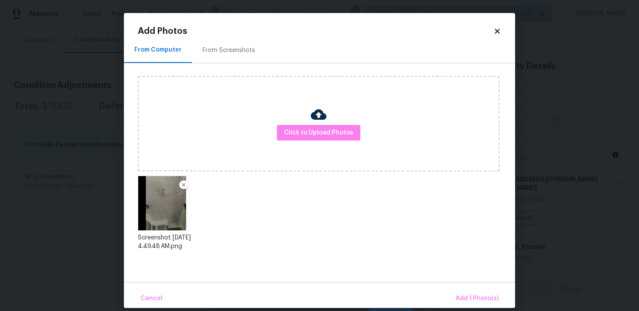
click at [461, 288] on div "Cancel Add 1 Photo(s)" at bounding box center [319, 295] width 391 height 26
click at [467, 294] on span "Add 1 Photo(s)" at bounding box center [476, 299] width 43 height 11
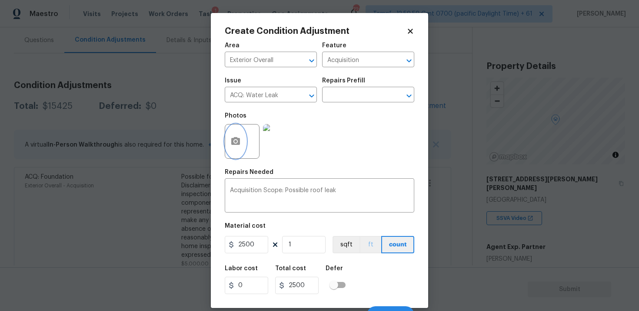
scroll to position [13, 0]
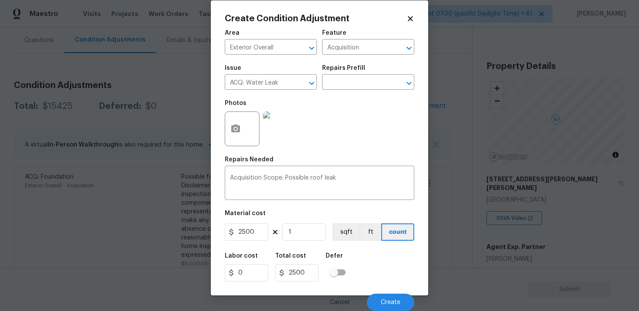
click at [395, 293] on div "Cancel Create" at bounding box center [319, 299] width 189 height 24
click at [398, 300] on span "Create" at bounding box center [391, 303] width 20 height 7
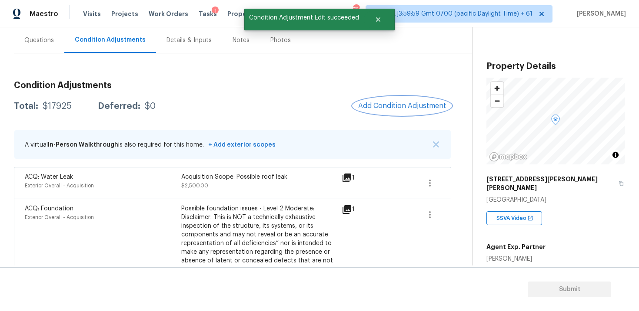
scroll to position [68, 0]
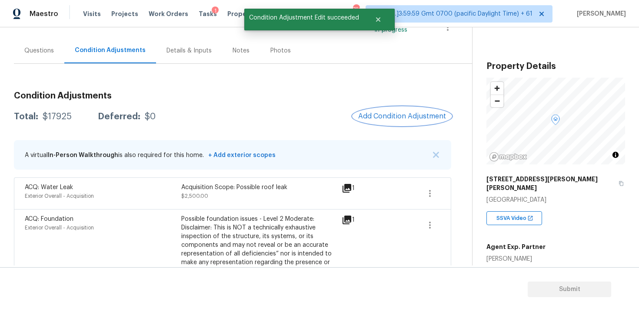
click at [404, 116] on span "Add Condition Adjustment" at bounding box center [402, 117] width 88 height 8
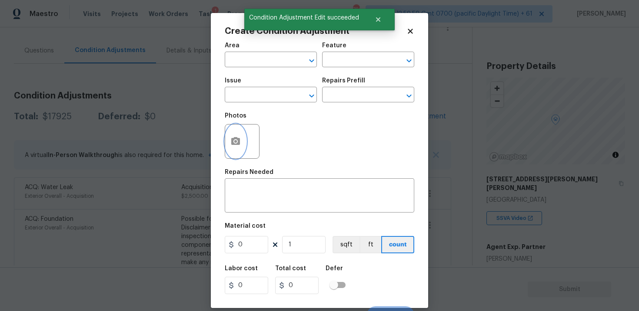
click at [227, 134] on button "button" at bounding box center [235, 142] width 21 height 34
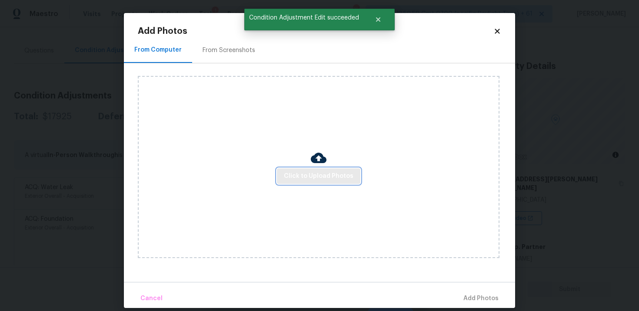
click at [342, 180] on span "Click to Upload Photos" at bounding box center [318, 176] width 69 height 11
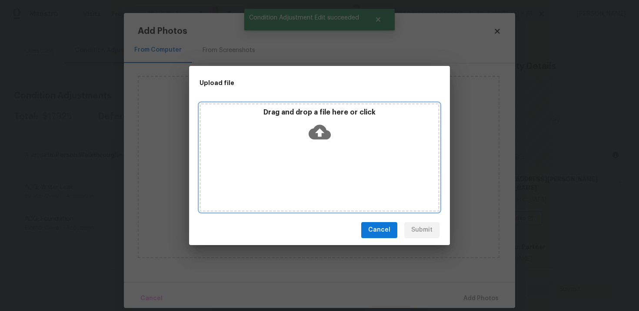
click at [312, 121] on icon at bounding box center [319, 132] width 22 height 22
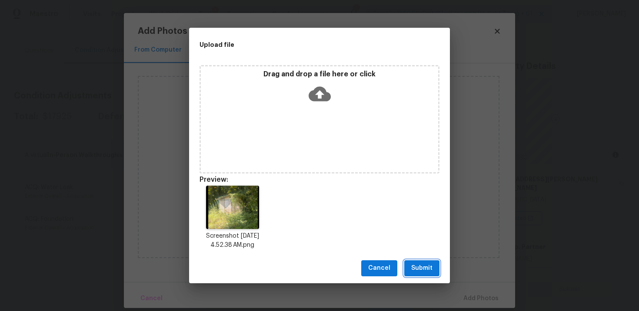
click at [429, 270] on span "Submit" at bounding box center [421, 268] width 21 height 11
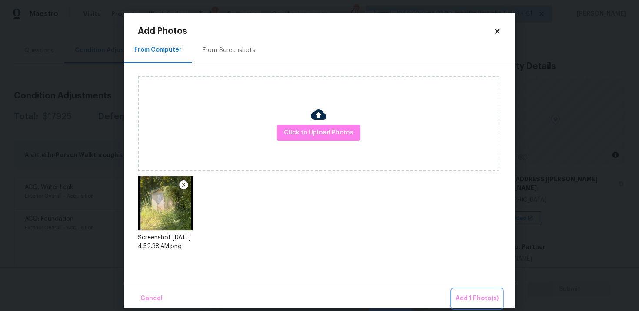
click at [471, 300] on span "Add 1 Photo(s)" at bounding box center [476, 299] width 43 height 11
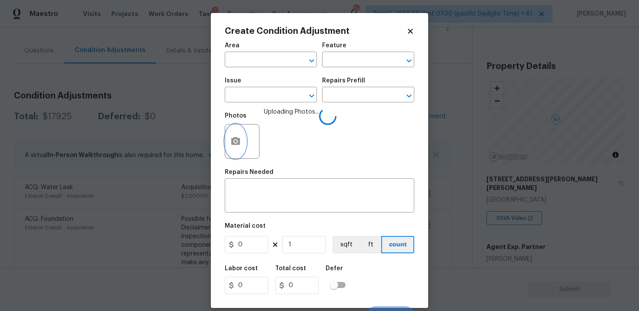
scroll to position [13, 0]
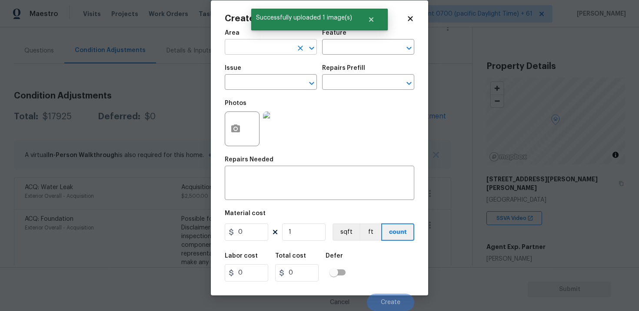
click at [281, 50] on input "text" at bounding box center [259, 47] width 68 height 13
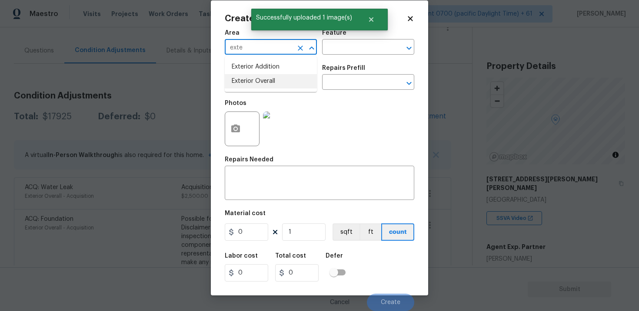
click at [269, 79] on li "Exterior Overall" at bounding box center [271, 81] width 92 height 14
type input "Exterior Overall"
click at [269, 79] on input "text" at bounding box center [259, 82] width 68 height 13
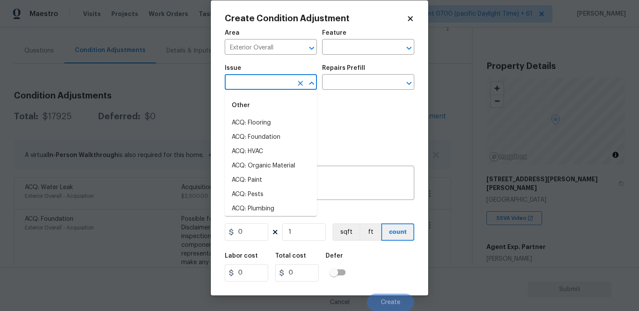
click at [269, 79] on input "text" at bounding box center [259, 82] width 68 height 13
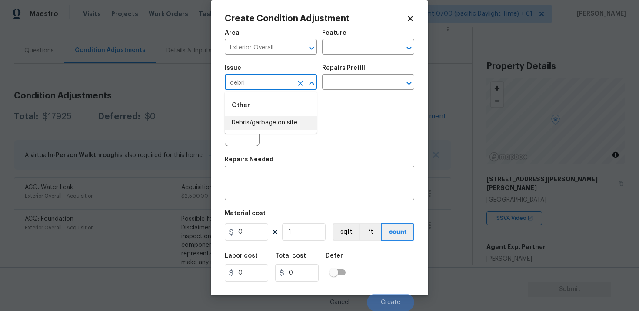
click at [267, 122] on li "Debris/garbage on site" at bounding box center [271, 123] width 92 height 14
type input "Debris/garbage on site"
click at [266, 170] on div "x ​" at bounding box center [319, 184] width 189 height 32
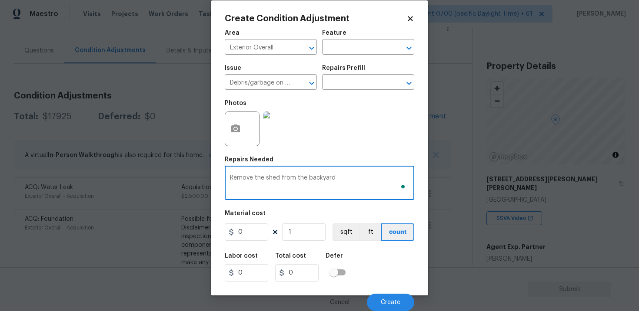
type textarea "Remove the shed from the backyard"
click at [247, 239] on input "0" at bounding box center [246, 232] width 43 height 17
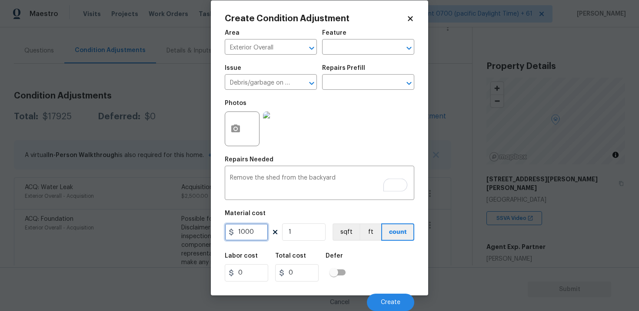
type input "1000"
click at [365, 263] on div "Labor cost 0 Total cost 1000 Defer" at bounding box center [319, 267] width 189 height 39
click at [383, 297] on button "Create" at bounding box center [390, 302] width 47 height 17
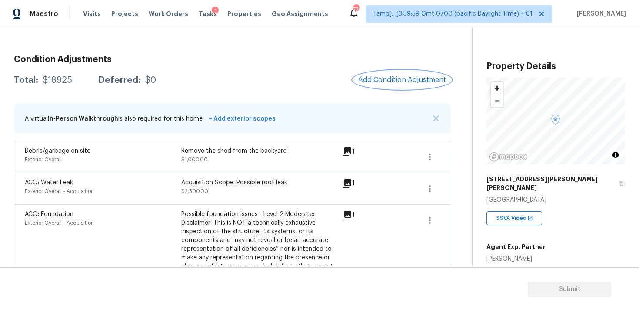
scroll to position [106, 0]
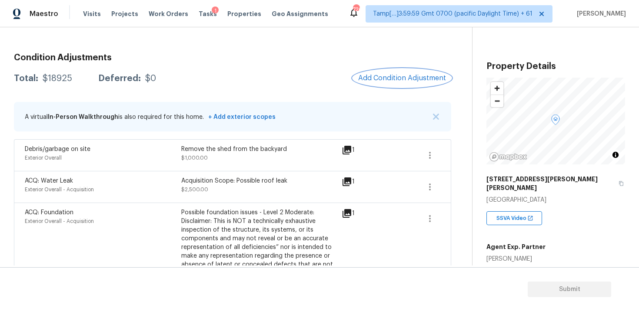
click at [389, 78] on span "Add Condition Adjustment" at bounding box center [402, 78] width 88 height 8
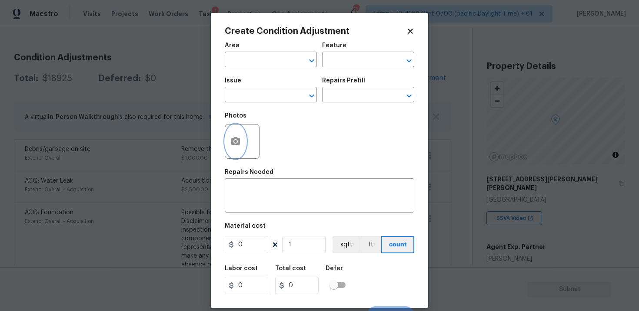
click at [235, 135] on button "button" at bounding box center [235, 142] width 21 height 34
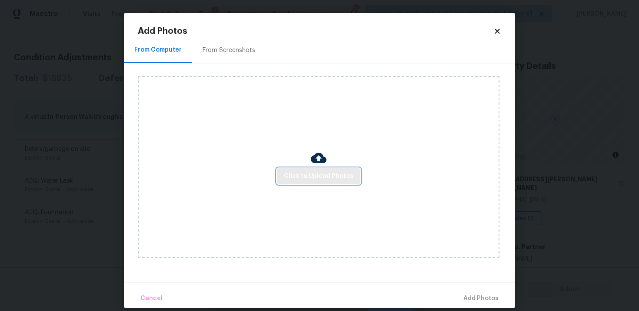
click at [311, 173] on span "Click to Upload Photos" at bounding box center [318, 176] width 69 height 11
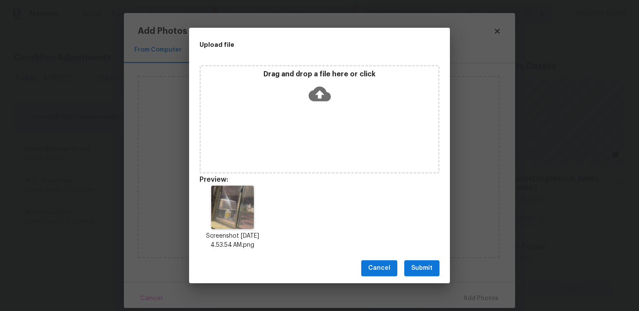
click at [434, 275] on button "Submit" at bounding box center [421, 269] width 35 height 16
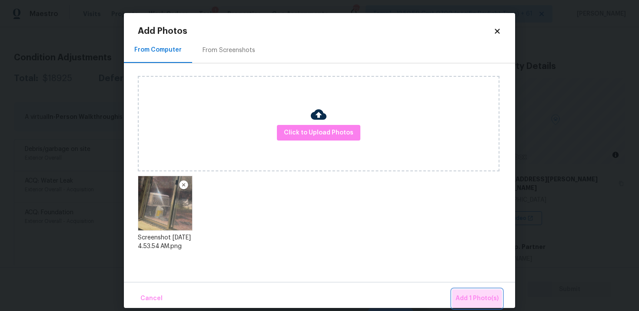
click at [476, 303] on span "Add 1 Photo(s)" at bounding box center [476, 299] width 43 height 11
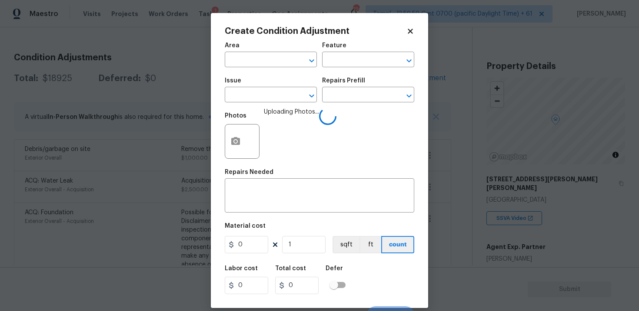
click at [288, 71] on span "Area ​" at bounding box center [271, 54] width 92 height 35
click at [277, 57] on input "text" at bounding box center [259, 60] width 68 height 13
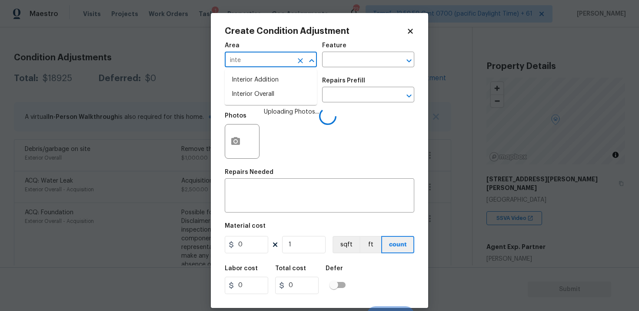
type input "inter"
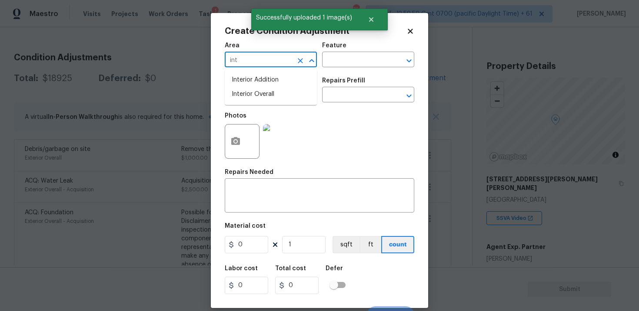
type input "inte"
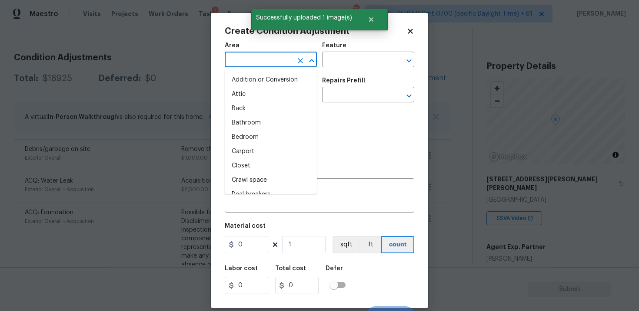
type input "r"
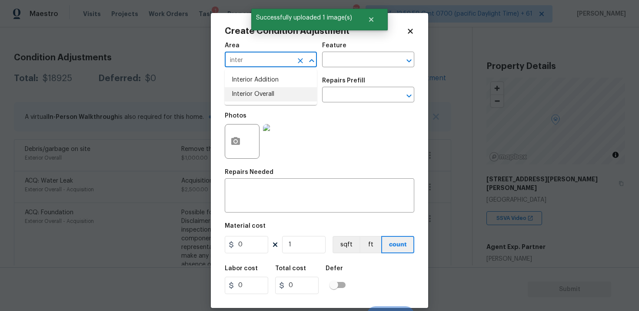
click at [261, 102] on ul "Interior Addition Interior Overall" at bounding box center [271, 87] width 92 height 36
click at [261, 100] on li "Interior Overall" at bounding box center [271, 94] width 92 height 14
type input "Interior Overall"
click at [261, 100] on input "text" at bounding box center [259, 95] width 68 height 13
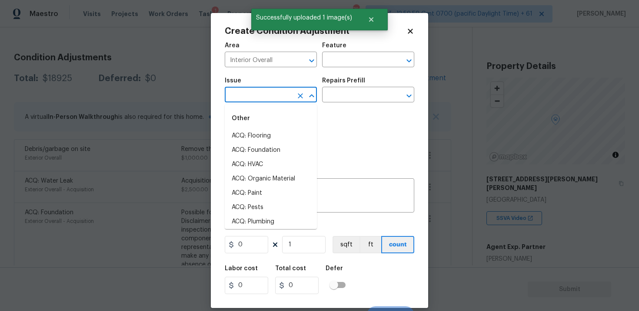
click at [261, 100] on input "text" at bounding box center [259, 95] width 68 height 13
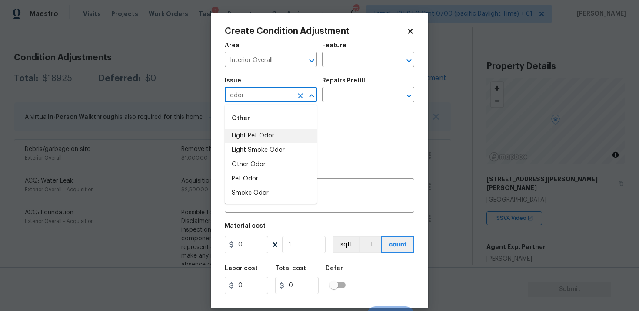
click at [262, 136] on li "Light Pet Odor" at bounding box center [271, 136] width 92 height 14
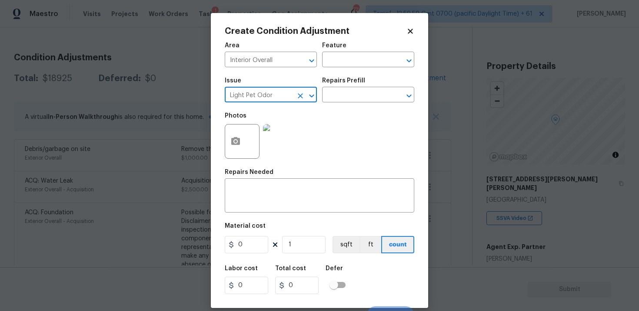
type input "Light Pet Odor"
click at [333, 103] on div "Issue Light Pet Odor ​ Repairs Prefill ​" at bounding box center [319, 90] width 189 height 35
click at [344, 97] on input "text" at bounding box center [356, 95] width 68 height 13
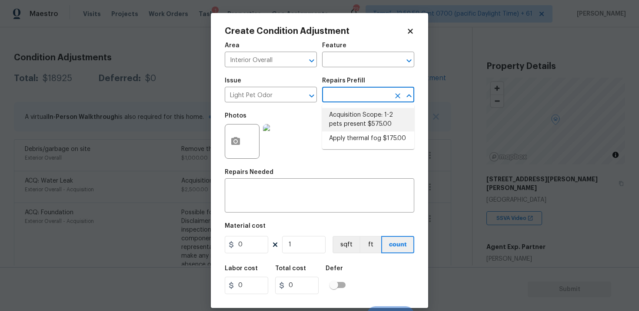
click at [348, 121] on li "Acquisition Scope: 1-2 pets present $575.00" at bounding box center [368, 119] width 92 height 23
type textarea "Acquisition Scope: 1-2 pets present"
type input "575"
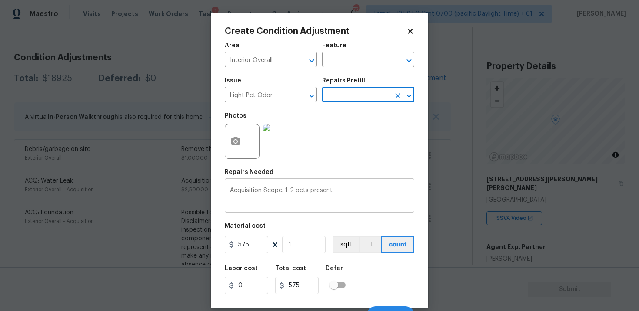
scroll to position [13, 0]
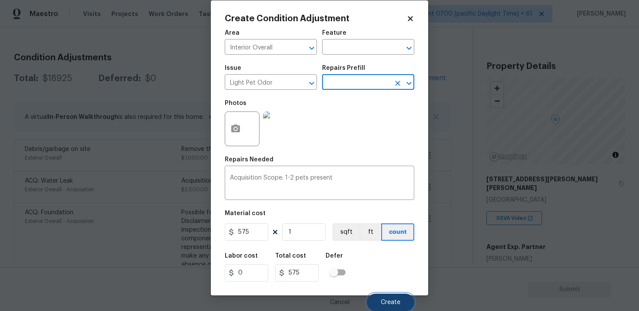
click at [390, 300] on span "Create" at bounding box center [391, 303] width 20 height 7
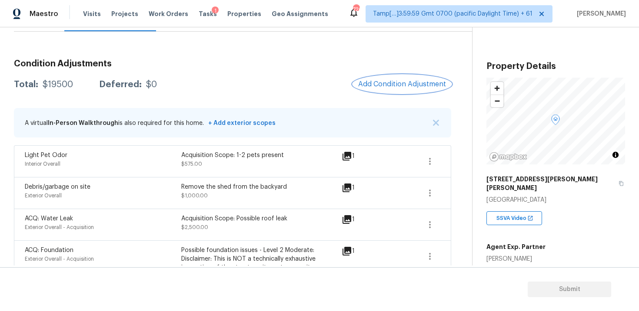
scroll to position [94, 0]
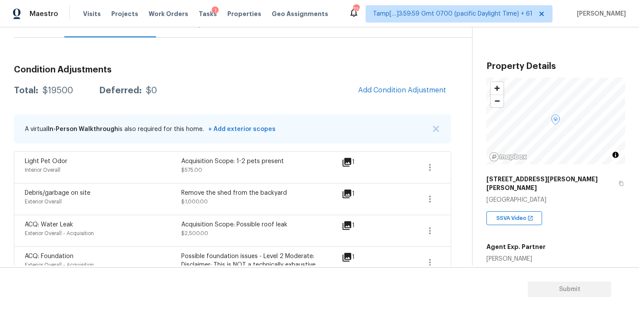
click at [379, 103] on div "Condition Adjustments Total: $19500 Deferred: $0 Add Condition Adjustment A vir…" at bounding box center [232, 295] width 437 height 472
click at [378, 96] on button "Add Condition Adjustment" at bounding box center [402, 90] width 98 height 18
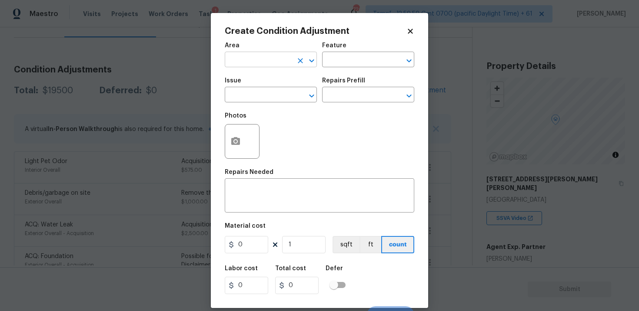
click at [277, 63] on input "text" at bounding box center [259, 60] width 68 height 13
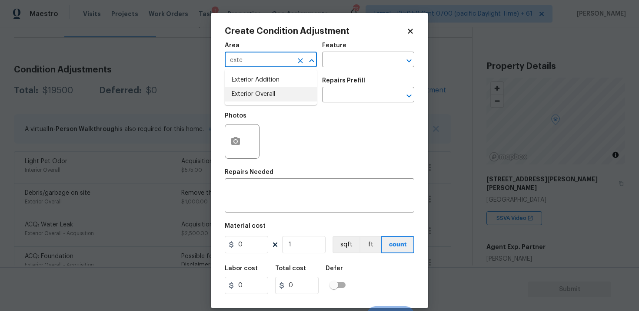
click at [281, 96] on li "Exterior Overall" at bounding box center [271, 94] width 92 height 14
type input "Exterior Overall"
click at [281, 96] on input "text" at bounding box center [259, 95] width 68 height 13
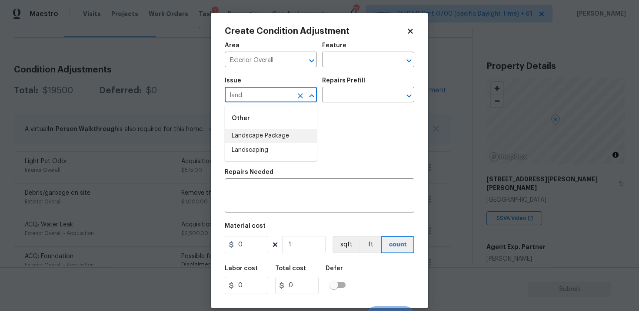
click at [282, 137] on li "Landscape Package" at bounding box center [271, 136] width 92 height 14
type input "Landscape Package"
click at [339, 103] on body "Maestro Visits Projects Work Orders Tasks 1 Properties Geo Assignments 726 Tamp…" at bounding box center [319, 155] width 639 height 311
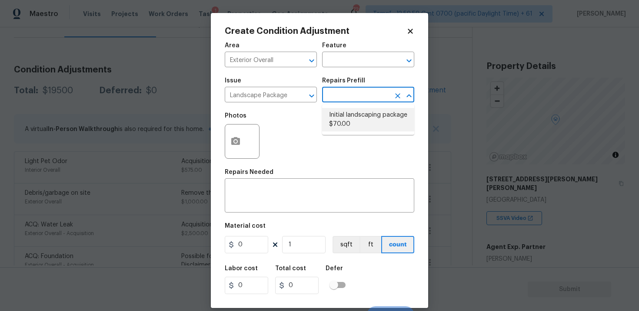
click at [346, 119] on li "Initial landscaping package $70.00" at bounding box center [368, 119] width 92 height 23
type input "Home Readiness Packages"
type textarea "Mowing of grass up to 6" in height. Mow, edge along driveways & sidewalks, trim…"
type input "70"
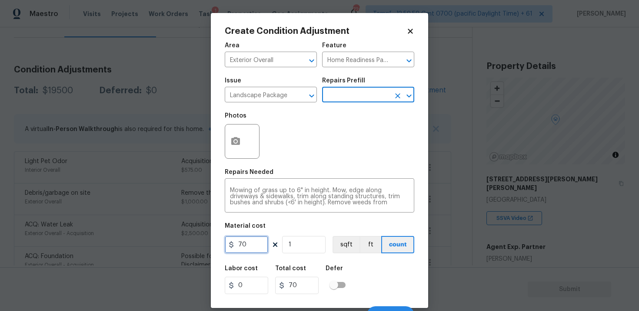
click at [248, 249] on input "70" at bounding box center [246, 244] width 43 height 17
type input "0"
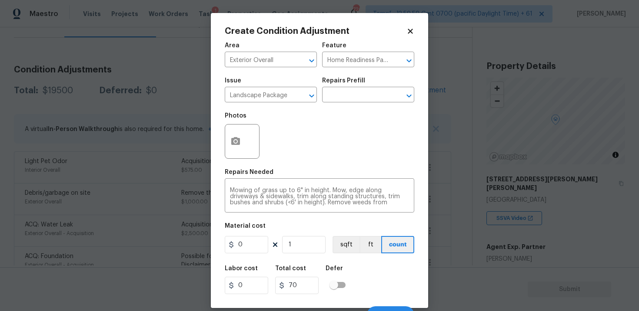
type input "0"
type input "3000"
click at [241, 141] on button "button" at bounding box center [235, 142] width 21 height 34
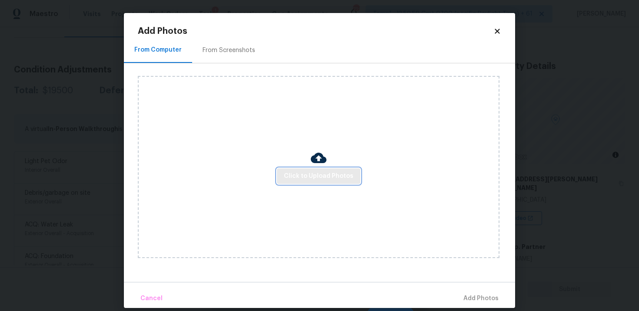
click at [291, 172] on span "Click to Upload Photos" at bounding box center [318, 176] width 69 height 11
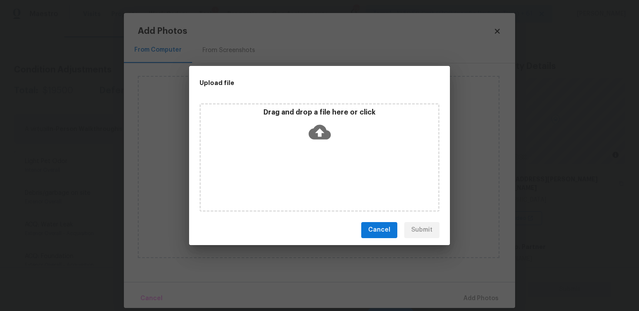
click at [312, 126] on icon at bounding box center [319, 132] width 22 height 22
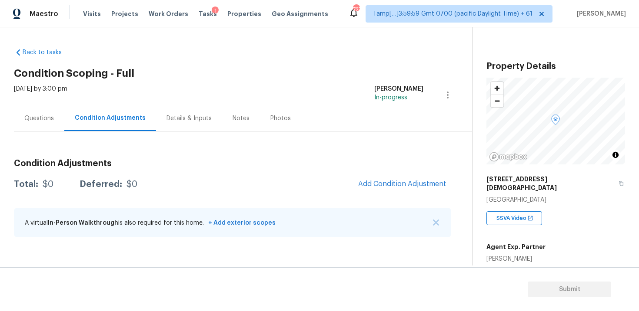
click at [199, 13] on span "Tasks" at bounding box center [208, 14] width 18 height 6
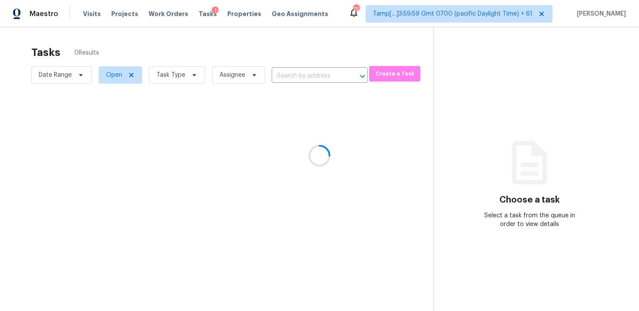
click at [291, 77] on div at bounding box center [319, 155] width 639 height 311
click at [287, 48] on div at bounding box center [319, 155] width 639 height 311
click at [288, 70] on div at bounding box center [319, 155] width 639 height 311
click at [289, 80] on div at bounding box center [319, 155] width 639 height 311
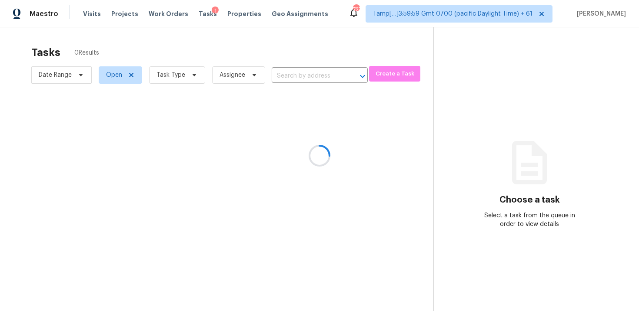
click at [285, 73] on div at bounding box center [319, 155] width 639 height 311
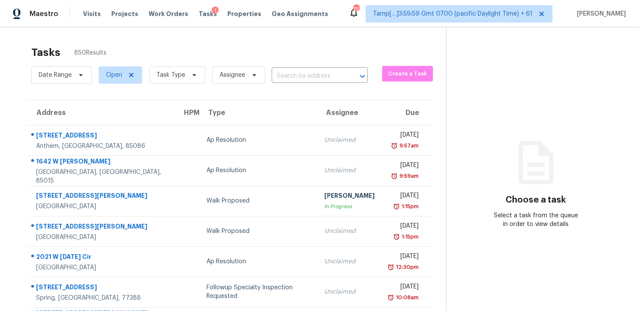
click at [285, 73] on input "text" at bounding box center [307, 75] width 72 height 13
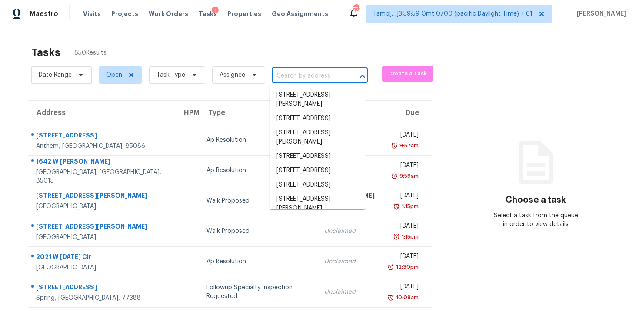
paste input "3634 Clearbrooke Way, Duluth, GA, 30097"
type input "3634 Clearbrooke Way, Duluth, GA, 30097"
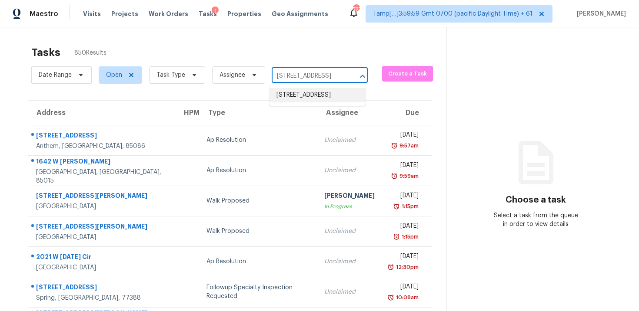
click at [308, 98] on li "3634 Clearbrooke Way, Duluth, GA 30097" at bounding box center [317, 95] width 96 height 14
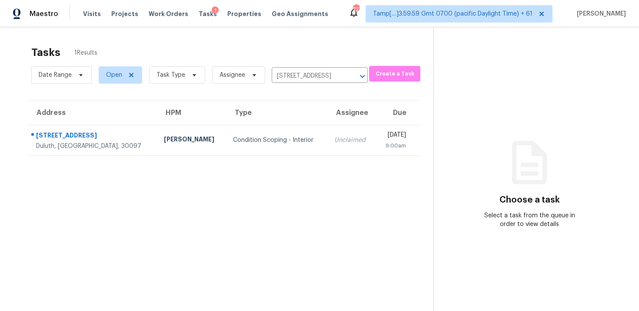
click at [327, 130] on td "Unclaimed" at bounding box center [351, 140] width 49 height 30
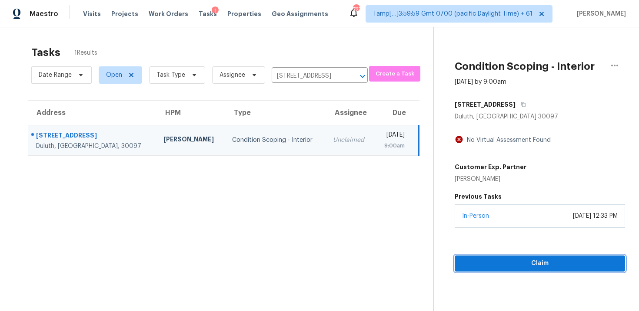
click at [522, 258] on span "Claim" at bounding box center [539, 263] width 156 height 11
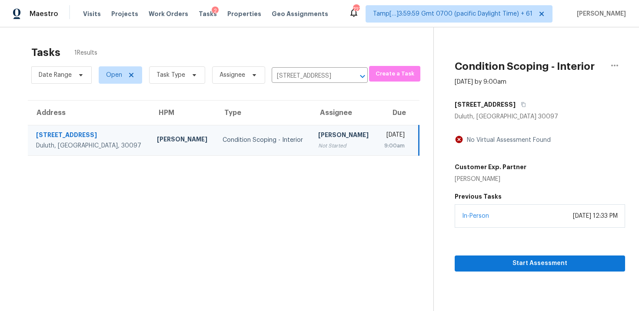
click at [350, 68] on div "Date Range Open Task Type Assignee 3634 Clearbrooke Way, Duluth, GA 30097 ​" at bounding box center [199, 75] width 336 height 23
click at [350, 78] on icon "Clear" at bounding box center [351, 76] width 9 height 9
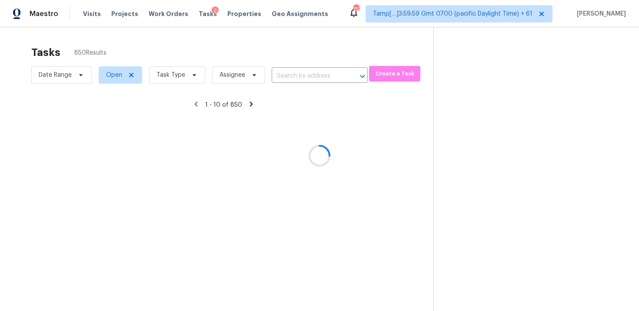
click at [291, 76] on div at bounding box center [319, 155] width 639 height 311
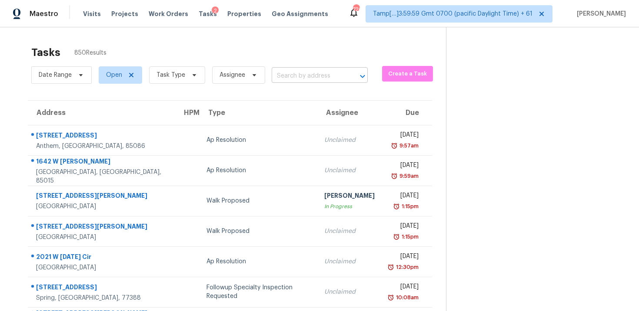
click at [308, 79] on input "text" at bounding box center [307, 75] width 72 height 13
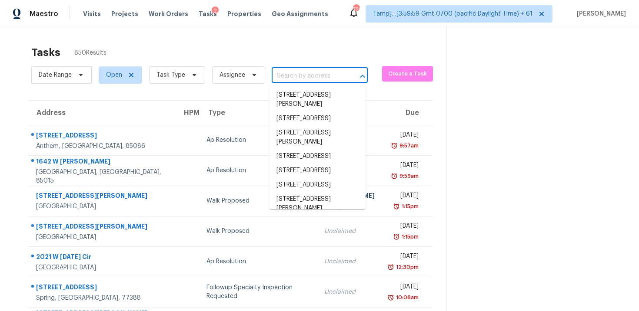
paste input "843 Davies Ave, Akron, OH, 44306"
type input "843 Davies Ave, Akron, OH, 44306"
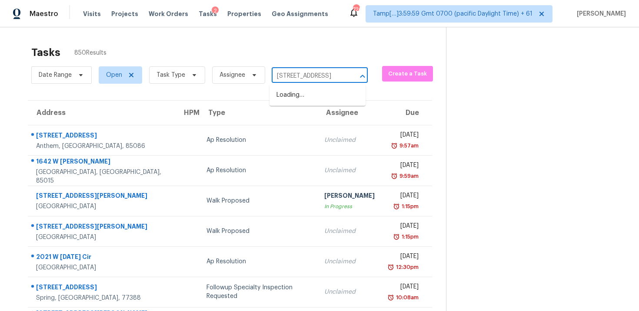
scroll to position [0, 34]
click at [315, 95] on li "843 Davies Ave, Akron, OH 44306" at bounding box center [317, 95] width 96 height 14
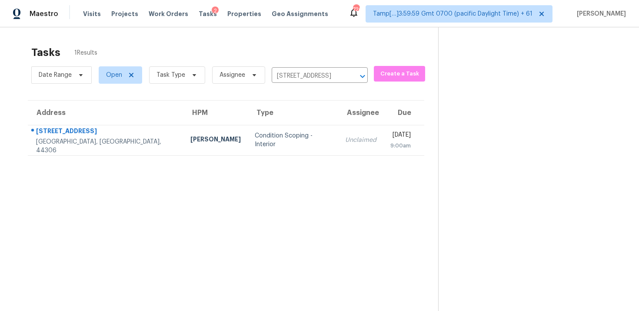
click at [338, 123] on th "Assignee" at bounding box center [360, 113] width 45 height 24
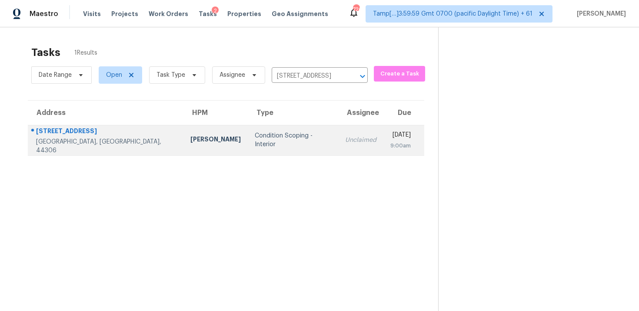
click at [338, 140] on td "Unclaimed" at bounding box center [360, 140] width 45 height 30
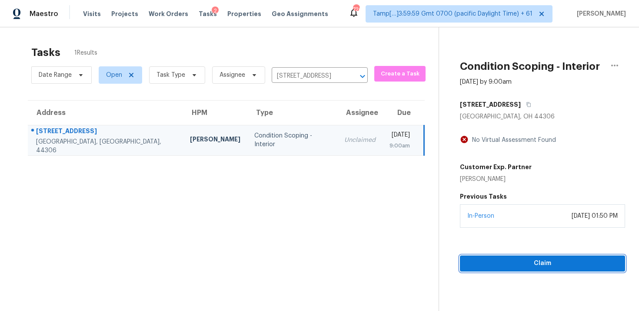
click at [512, 265] on span "Claim" at bounding box center [542, 263] width 151 height 11
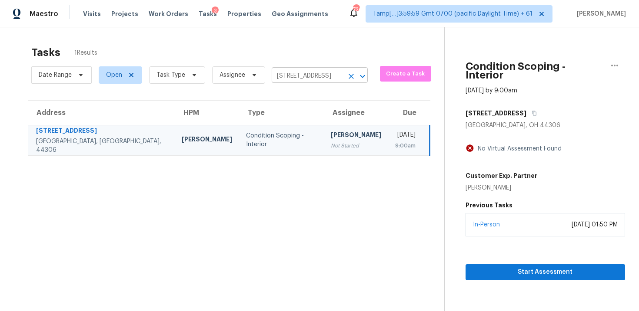
click at [349, 76] on icon "Clear" at bounding box center [350, 76] width 5 height 5
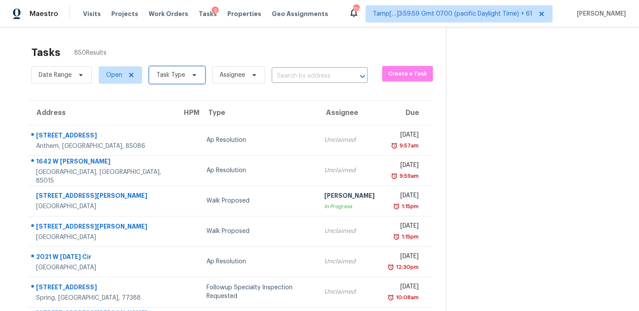
click at [195, 76] on icon at bounding box center [194, 75] width 7 height 7
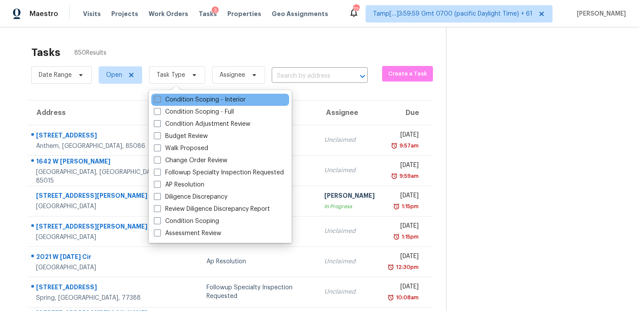
click at [196, 103] on label "Condition Scoping - Interior" at bounding box center [200, 100] width 92 height 9
click at [159, 101] on input "Condition Scoping - Interior" at bounding box center [157, 99] width 6 height 6
checkbox input "true"
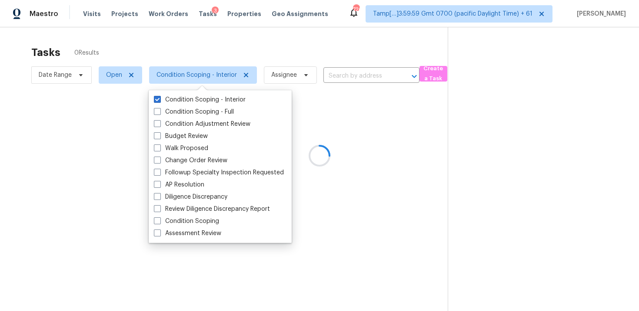
click at [205, 56] on div at bounding box center [319, 155] width 639 height 311
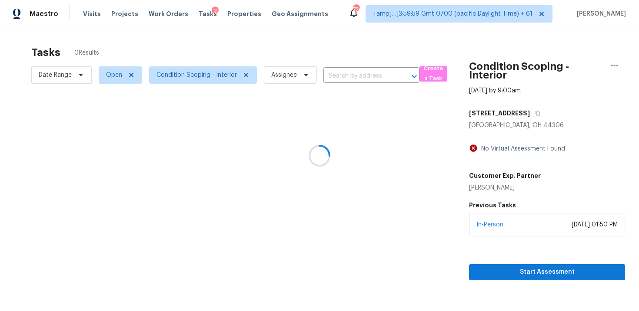
click at [356, 76] on input "text" at bounding box center [359, 75] width 72 height 13
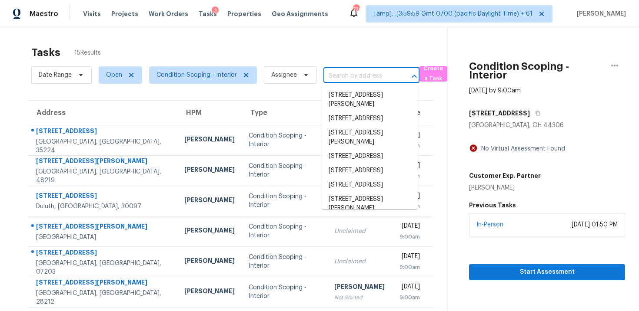
click at [356, 76] on input "text" at bounding box center [359, 75] width 72 height 13
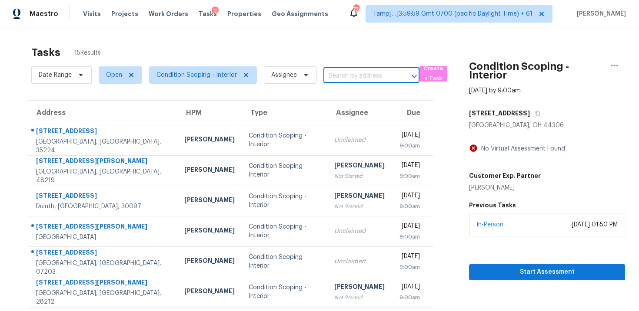
paste input "[STREET_ADDRESS][PERSON_NAME]"
type input "[STREET_ADDRESS][PERSON_NAME]"
click at [359, 80] on input "text" at bounding box center [359, 75] width 72 height 13
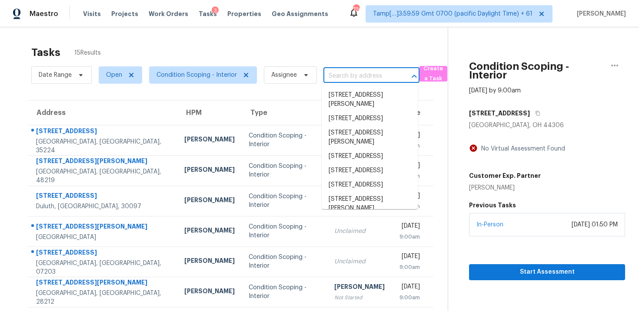
paste input "[STREET_ADDRESS][PERSON_NAME]"
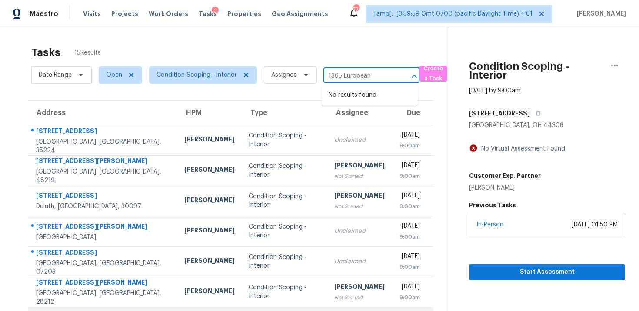
type input "1365 European"
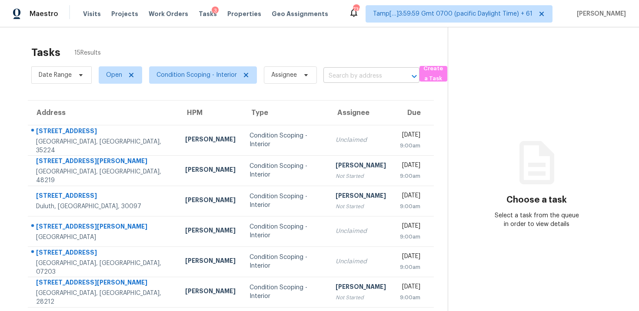
click at [343, 73] on input "text" at bounding box center [359, 75] width 72 height 13
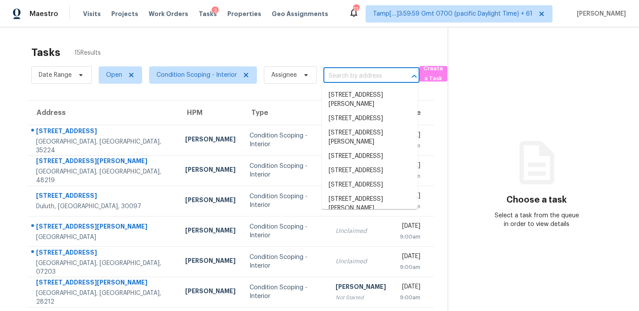
paste input "[STREET_ADDRESS][PERSON_NAME]"
type input "[STREET_ADDRESS][PERSON_NAME]"
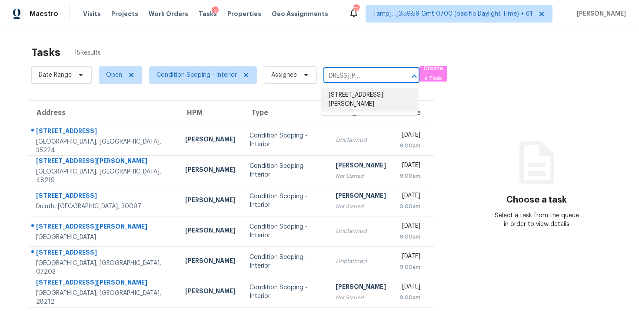
click at [365, 98] on li "[STREET_ADDRESS][PERSON_NAME]" at bounding box center [369, 99] width 96 height 23
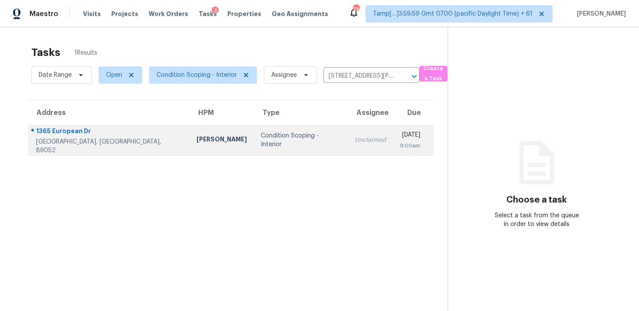
click at [400, 145] on div "9:00am" at bounding box center [410, 146] width 20 height 9
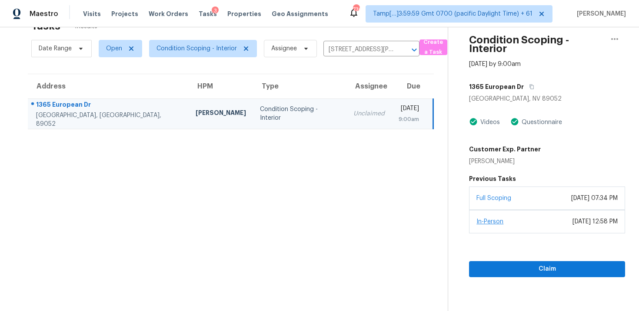
scroll to position [27, 0]
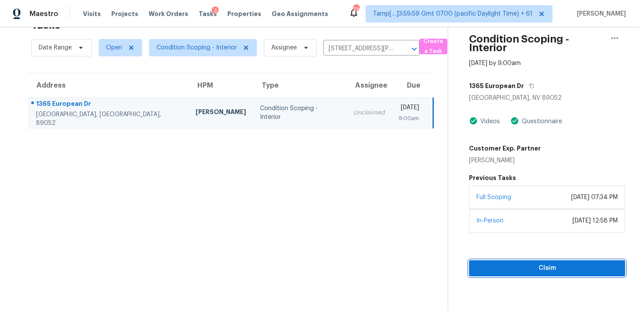
click at [515, 272] on span "Claim" at bounding box center [547, 268] width 142 height 11
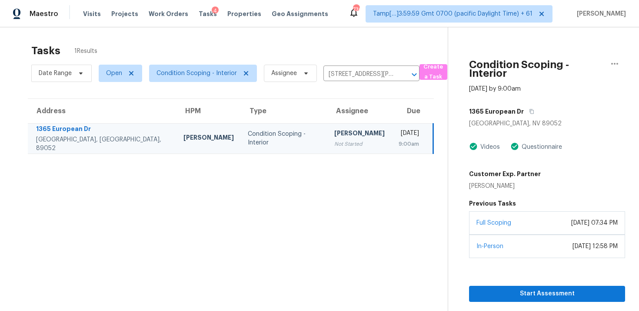
scroll to position [0, 0]
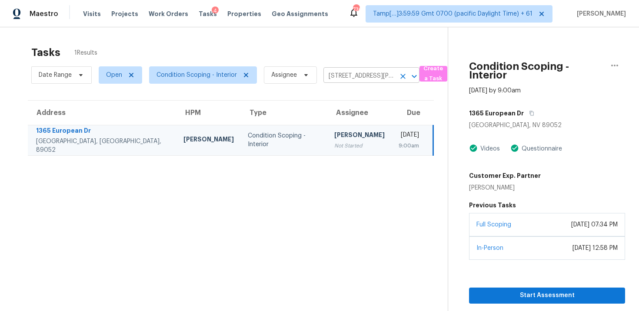
click at [401, 77] on icon "Clear" at bounding box center [402, 76] width 9 height 9
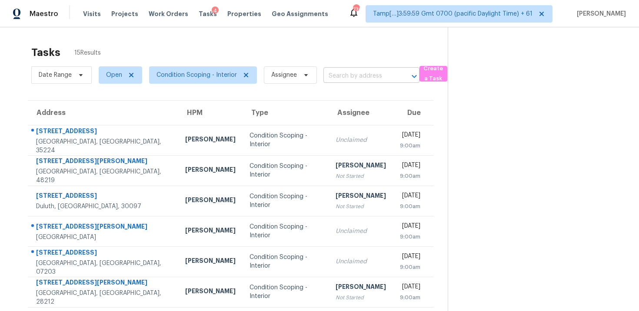
click at [350, 74] on input "text" at bounding box center [359, 75] width 72 height 13
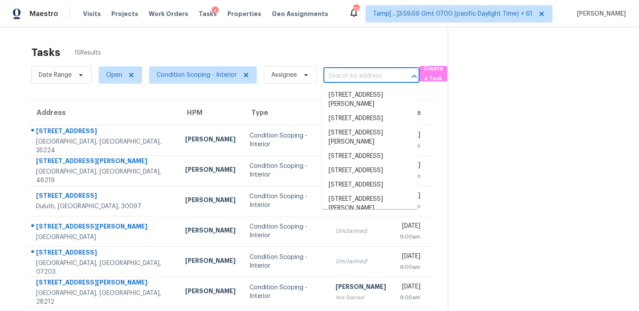
paste input "[STREET_ADDRESS]"
type input "[STREET_ADDRESS]"
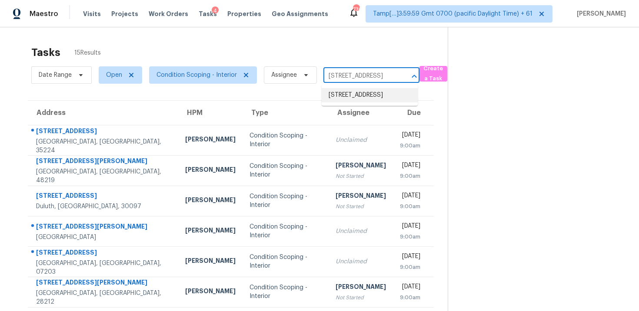
click at [355, 93] on li "[STREET_ADDRESS]" at bounding box center [369, 95] width 96 height 14
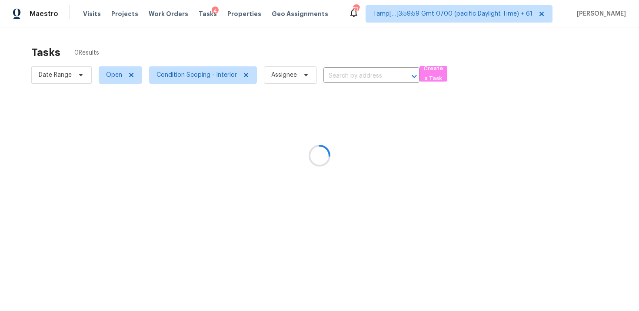
type input "[STREET_ADDRESS]"
click at [352, 133] on div at bounding box center [319, 155] width 639 height 311
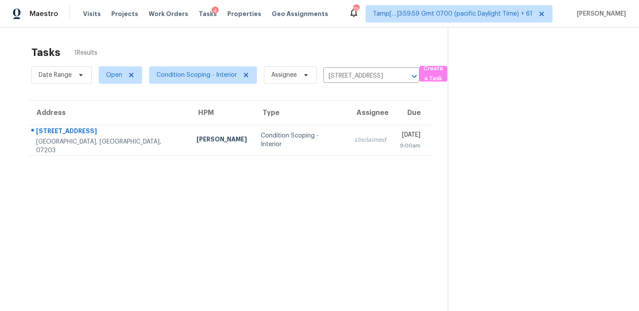
click at [400, 133] on div "[DATE]" at bounding box center [410, 136] width 20 height 11
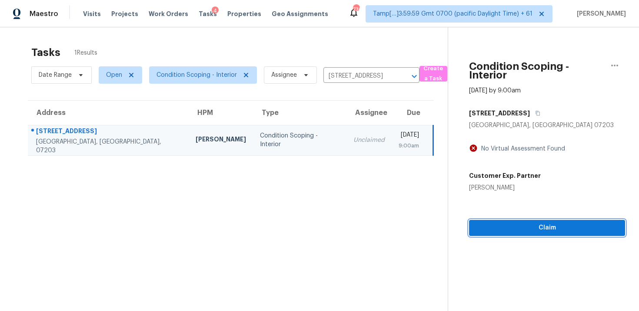
click at [529, 230] on span "Claim" at bounding box center [547, 228] width 142 height 11
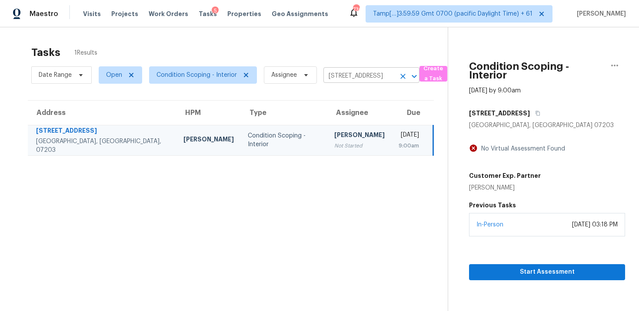
click at [400, 74] on icon "Clear" at bounding box center [402, 76] width 9 height 9
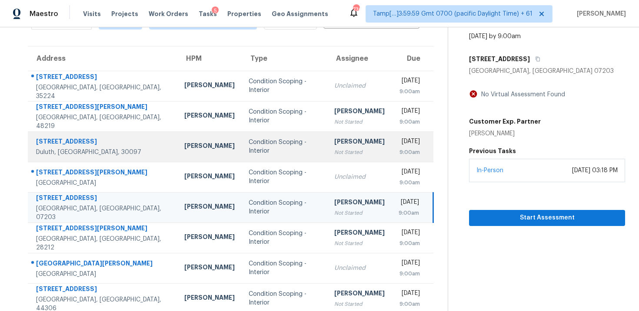
scroll to position [55, 0]
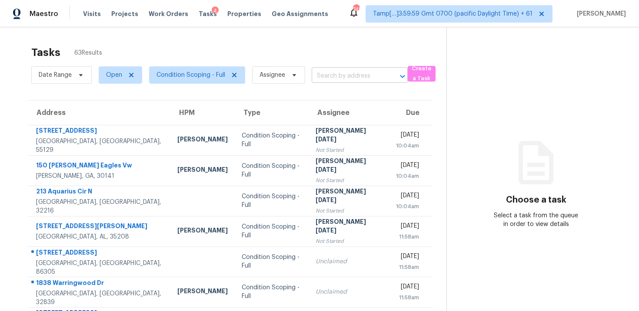
click at [324, 75] on input "text" at bounding box center [347, 75] width 72 height 13
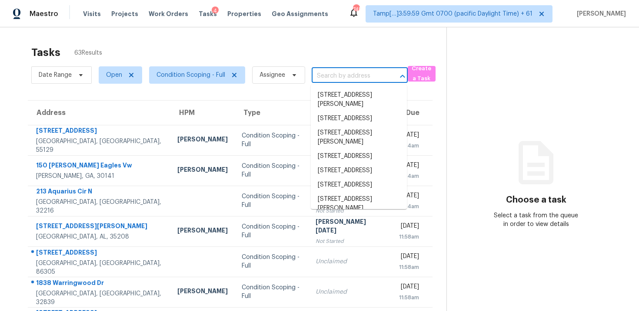
paste input "[STREET_ADDRESS]"
type input "[STREET_ADDRESS]"
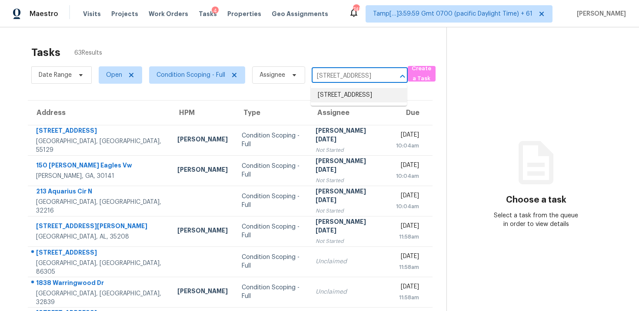
click at [358, 101] on li "[STREET_ADDRESS]" at bounding box center [359, 95] width 96 height 14
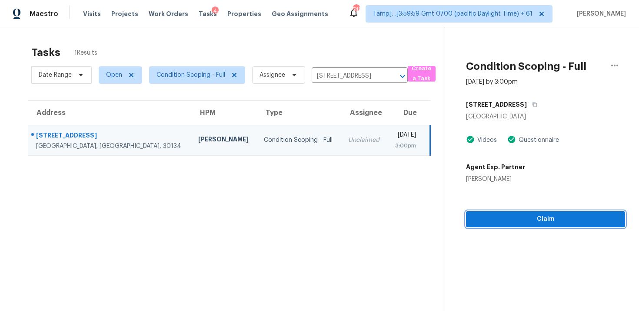
click at [526, 213] on button "Claim" at bounding box center [545, 220] width 159 height 16
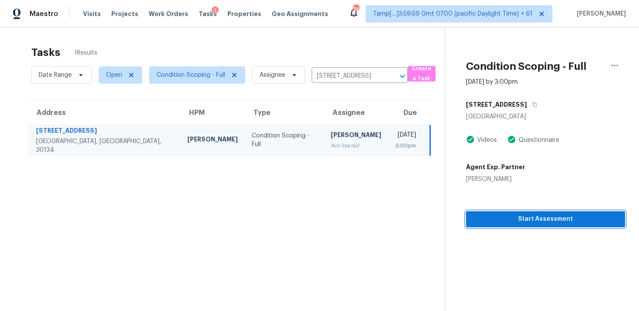
click at [526, 213] on button "Start Assessment" at bounding box center [545, 220] width 159 height 16
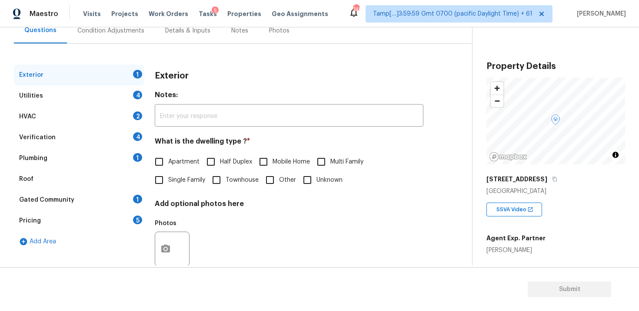
scroll to position [107, 0]
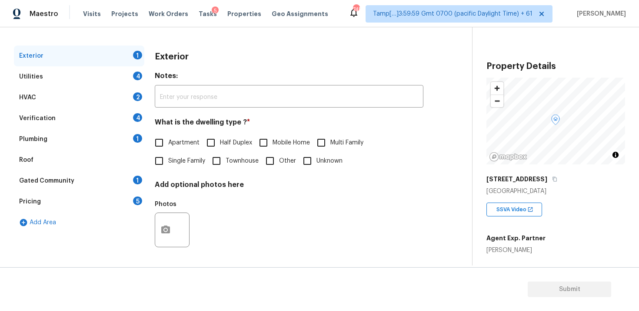
click at [163, 171] on div "Exterior Notes: ​ What is the dwelling type ? * Apartment Half Duplex Mobile Ho…" at bounding box center [289, 155] width 268 height 218
click at [161, 158] on input "Single Family" at bounding box center [159, 161] width 18 height 18
checkbox input "true"
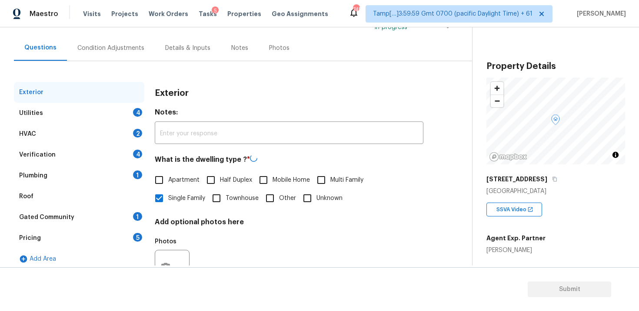
click at [123, 46] on div "Condition Adjustments" at bounding box center [110, 48] width 67 height 9
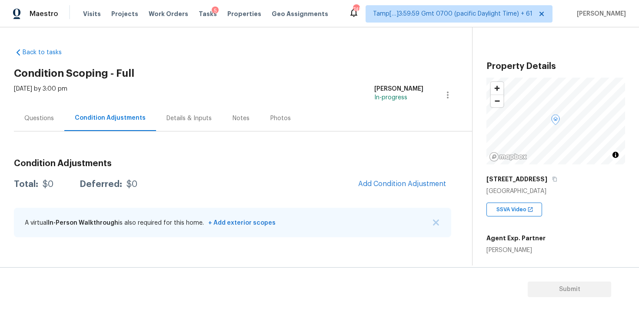
click at [226, 168] on h3 "Condition Adjustments" at bounding box center [232, 163] width 437 height 9
click at [52, 123] on div "Questions" at bounding box center [39, 119] width 50 height 26
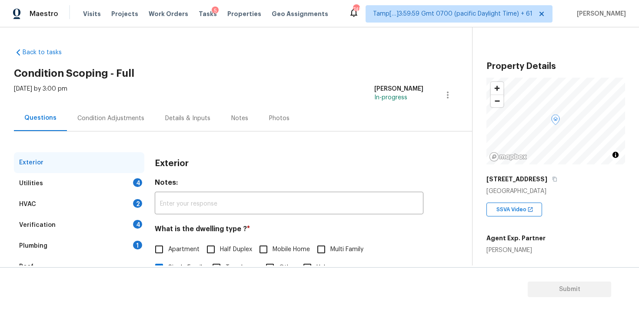
scroll to position [107, 0]
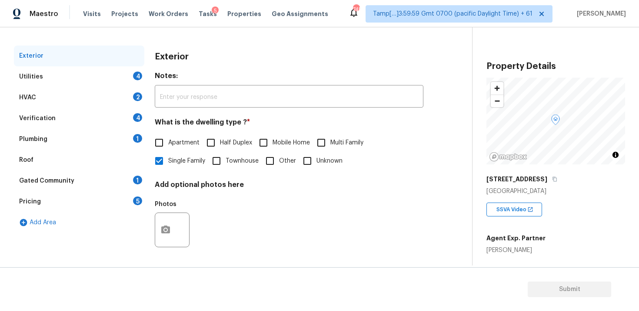
click at [92, 78] on div "Utilities 4" at bounding box center [79, 76] width 130 height 21
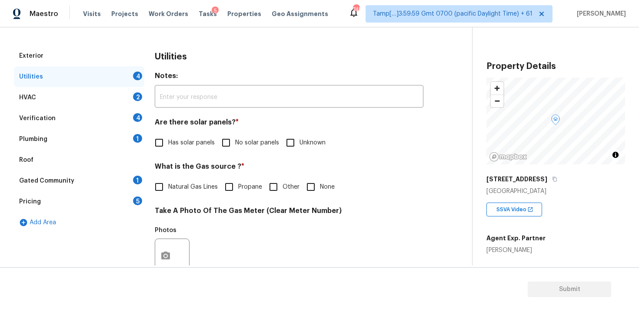
scroll to position [169, 0]
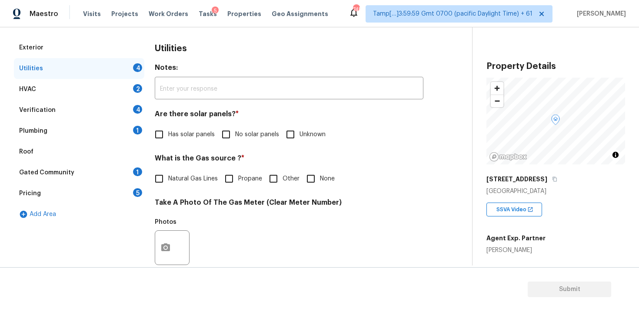
click at [302, 181] on input "None" at bounding box center [310, 179] width 18 height 18
checkbox input "true"
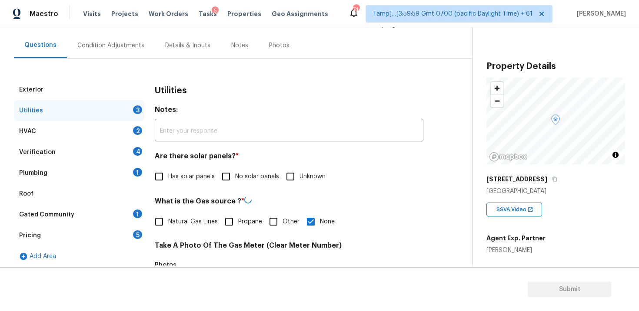
scroll to position [27, 0]
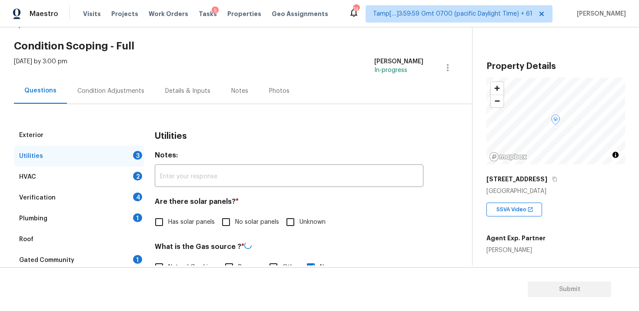
click at [109, 82] on div "Condition Adjustments" at bounding box center [111, 91] width 88 height 26
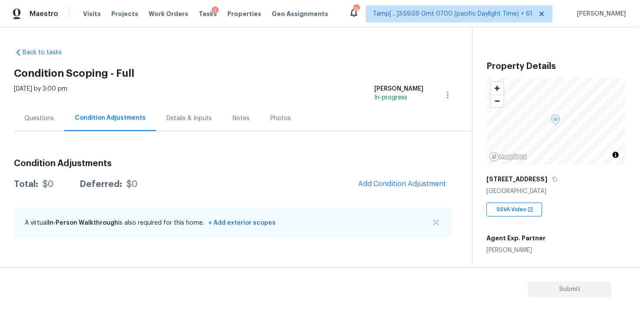
click at [348, 275] on section "Submit" at bounding box center [319, 290] width 639 height 44
click at [49, 123] on div "Questions" at bounding box center [39, 119] width 50 height 26
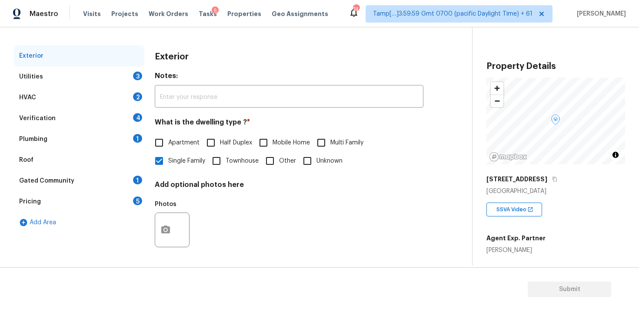
scroll to position [3, 0]
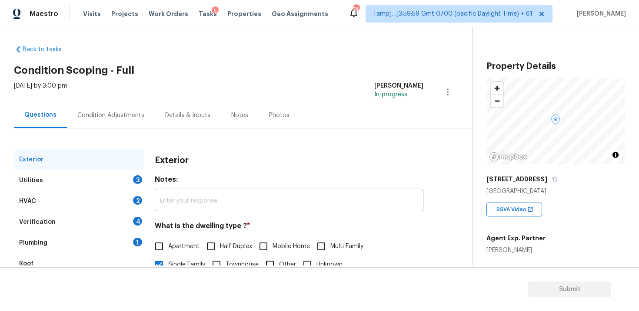
click at [119, 124] on div "Condition Adjustments" at bounding box center [111, 116] width 88 height 26
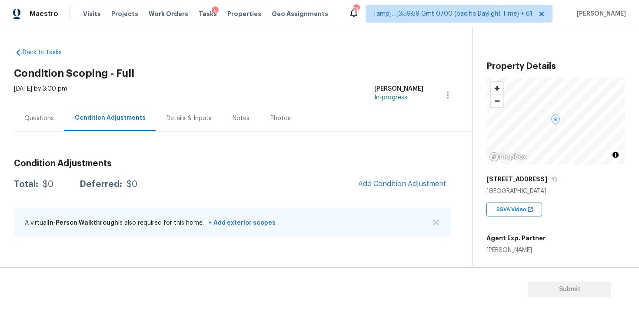
click at [279, 289] on section "Submit" at bounding box center [319, 290] width 639 height 44
click at [290, 172] on div "Condition Adjustments Total: $0 Deferred: $0 Add Condition Adjustment A virtual…" at bounding box center [232, 198] width 437 height 93
click at [344, 155] on div "Condition Adjustments Total: $0 Deferred: $0 Add Condition Adjustment A virtual…" at bounding box center [232, 198] width 437 height 93
click at [340, 171] on div "Condition Adjustments Total: $0 Deferred: $0 Add Condition Adjustment A virtual…" at bounding box center [232, 198] width 437 height 93
click at [397, 191] on button "Add Condition Adjustment" at bounding box center [402, 184] width 98 height 18
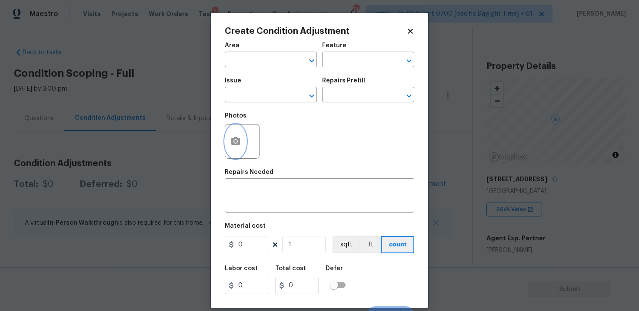
click at [241, 137] on button "button" at bounding box center [235, 142] width 21 height 34
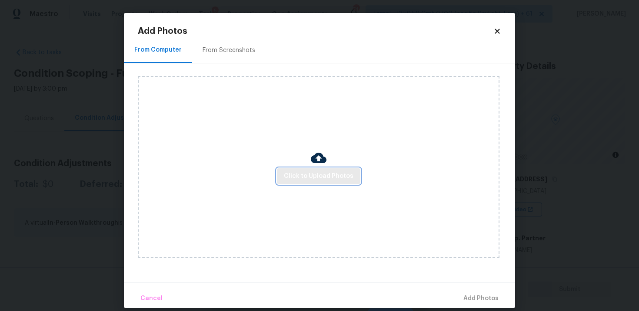
click at [331, 181] on span "Click to Upload Photos" at bounding box center [318, 176] width 69 height 11
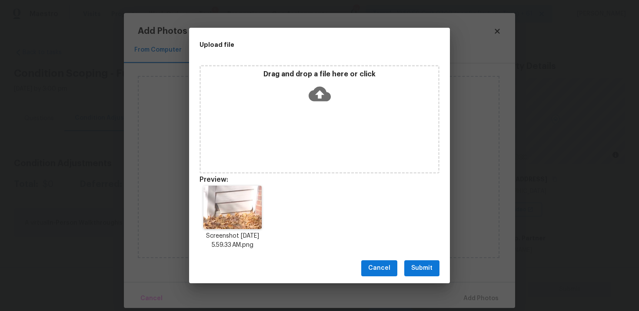
click at [426, 266] on span "Submit" at bounding box center [421, 268] width 21 height 11
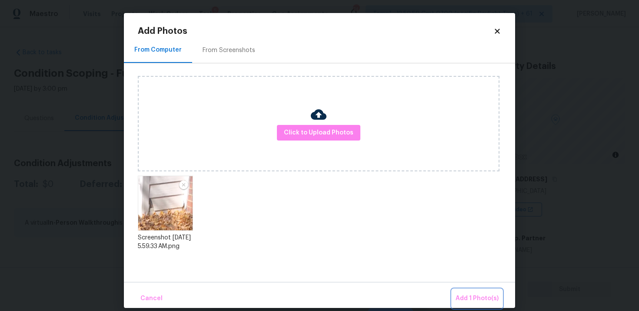
click at [483, 295] on span "Add 1 Photo(s)" at bounding box center [476, 299] width 43 height 11
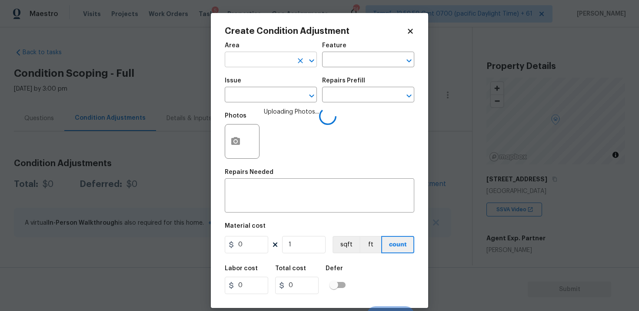
click at [236, 66] on input "text" at bounding box center [259, 60] width 68 height 13
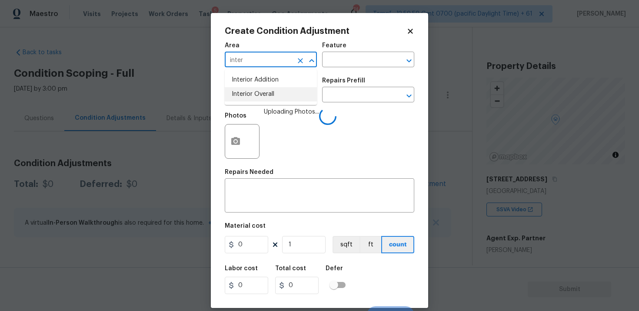
click at [251, 93] on li "Interior Overall" at bounding box center [271, 94] width 92 height 14
type input "Interior Overall"
click at [251, 93] on input "text" at bounding box center [259, 95] width 68 height 13
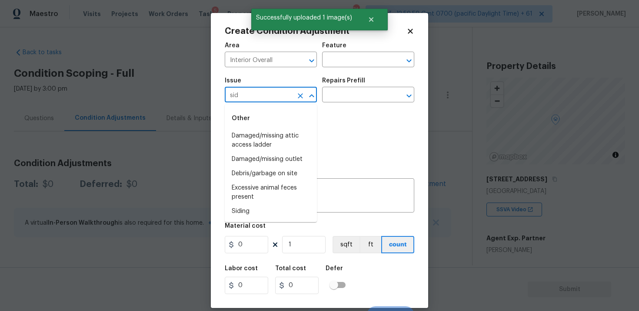
type input "sidi"
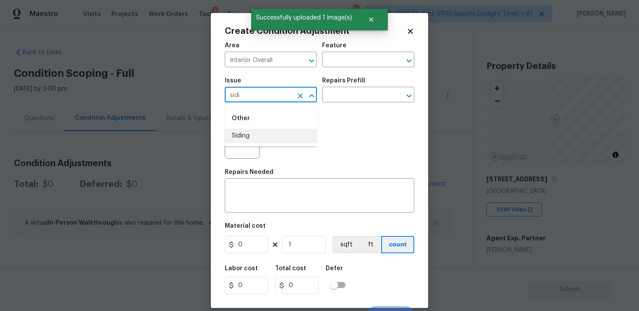
click at [280, 137] on li "Siding" at bounding box center [271, 136] width 92 height 14
type input "Siding"
click at [360, 90] on input "text" at bounding box center [356, 95] width 68 height 13
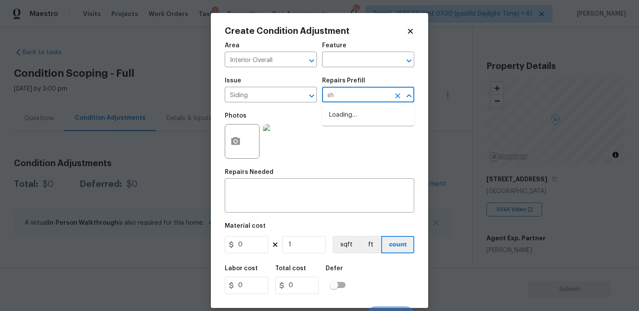
type input "shu"
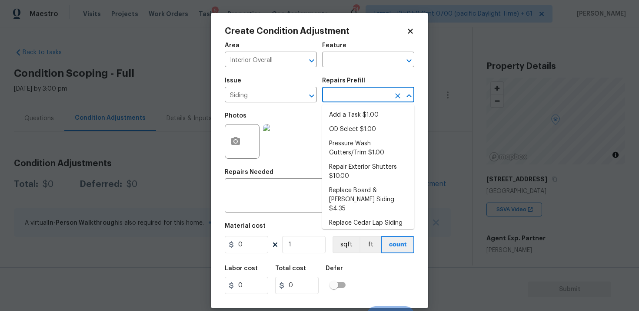
type input "t"
click at [370, 169] on li "Repair Exterior Shutters $10.00" at bounding box center [368, 171] width 92 height 23
type input "Siding"
type textarea "Repair the existing exterior shutters on the home (cracks, chips, holes, etc.).…"
type input "10"
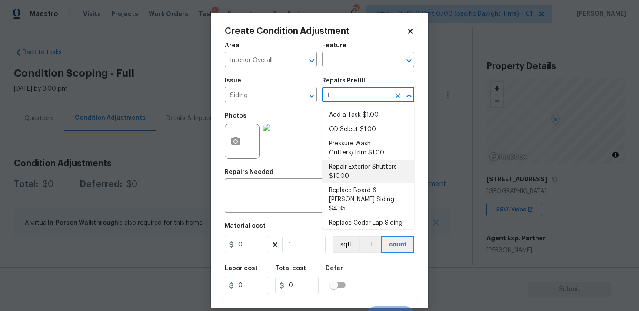
type input "10"
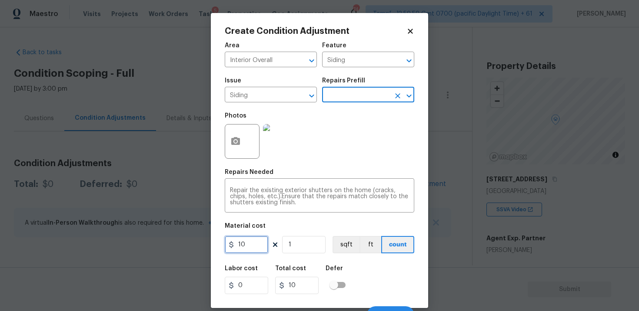
click at [262, 247] on input "10" at bounding box center [246, 244] width 43 height 17
type input "575"
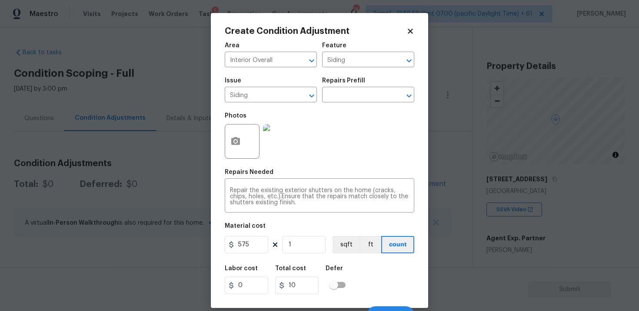
click at [380, 262] on div "Labor cost 0 Total cost 10 Defer" at bounding box center [319, 280] width 189 height 39
type input "575"
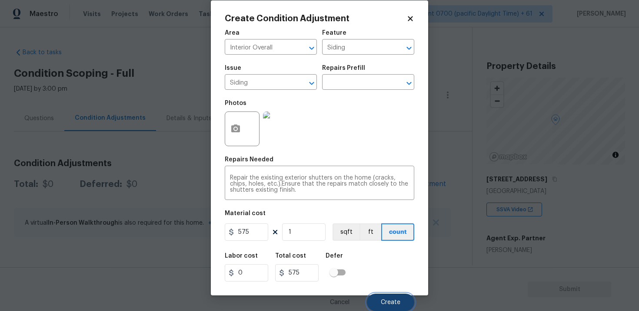
click at [401, 302] on button "Create" at bounding box center [390, 302] width 47 height 17
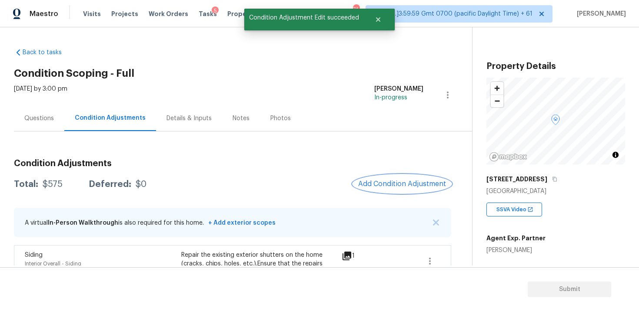
scroll to position [28, 0]
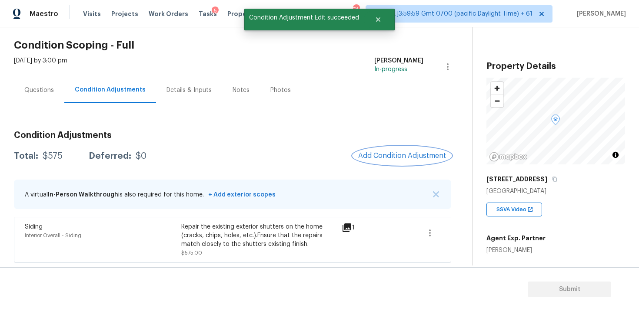
click at [389, 149] on button "Add Condition Adjustment" at bounding box center [402, 156] width 98 height 18
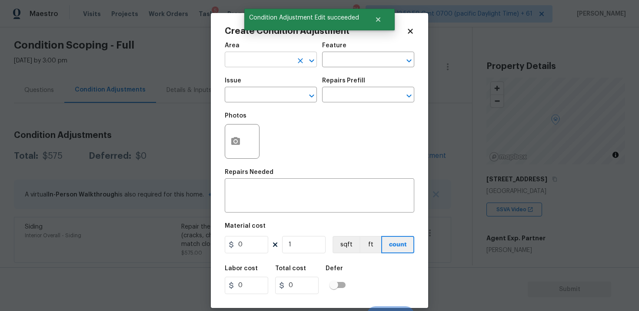
click at [265, 62] on input "text" at bounding box center [259, 60] width 68 height 13
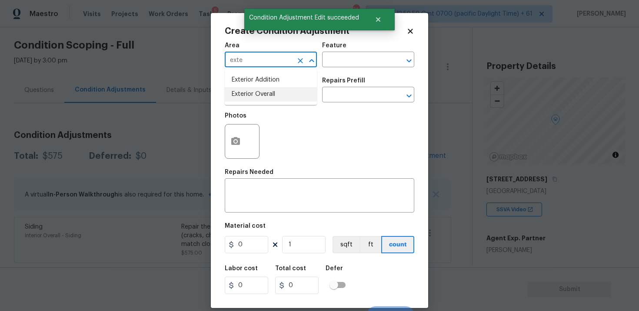
click at [265, 89] on li "Exterior Overall" at bounding box center [271, 94] width 92 height 14
type input "Exterior Overall"
click at [265, 93] on input "text" at bounding box center [259, 95] width 68 height 13
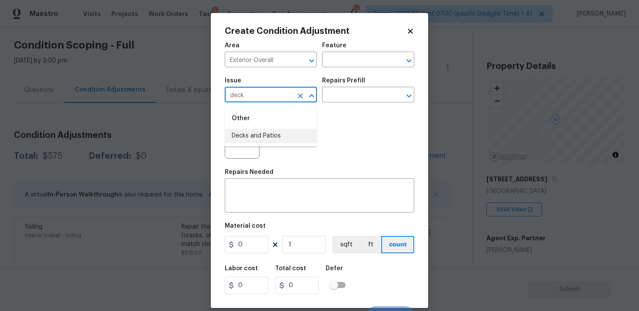
click at [271, 129] on li "Decks and Patios" at bounding box center [271, 136] width 92 height 14
type input "Decks and Patios"
click at [342, 96] on input "text" at bounding box center [356, 95] width 68 height 13
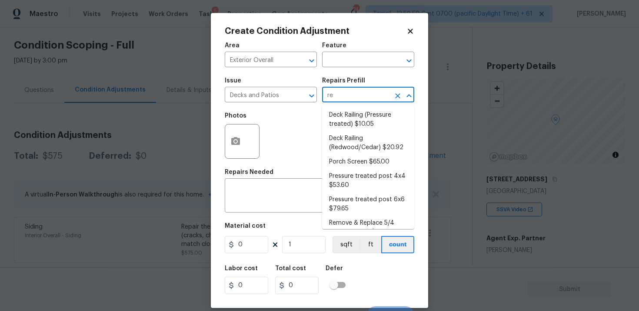
type input "r"
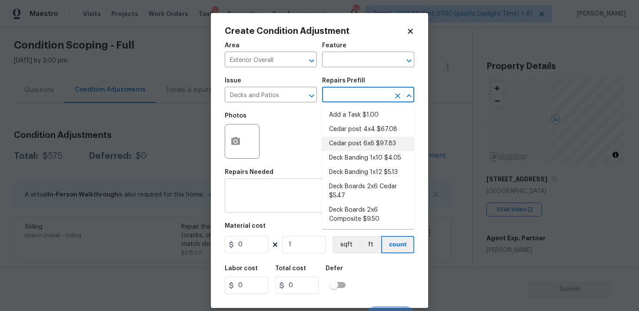
click at [272, 193] on textarea at bounding box center [319, 197] width 179 height 18
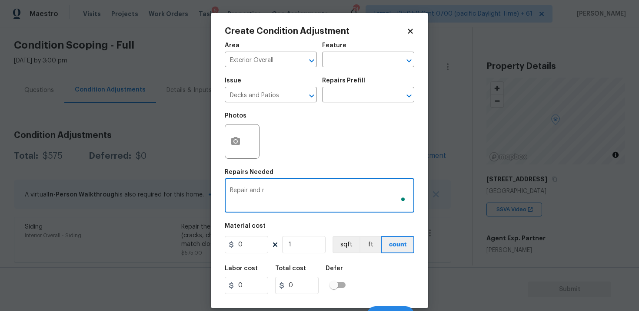
type textarea "Repair and rr"
type textarea "Repaint the rear deck"
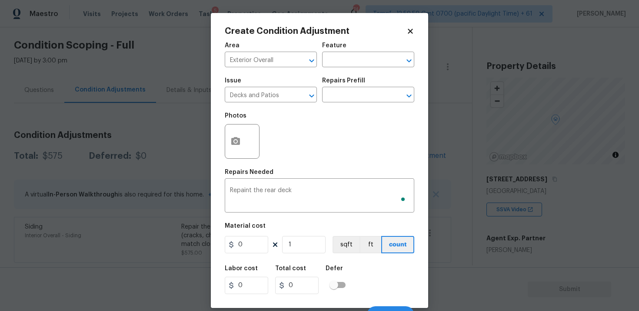
click at [248, 256] on div "Area Exterior Overall ​ Feature ​ Issue Decks and Patios ​ Repairs Prefill ​ Ph…" at bounding box center [319, 180] width 189 height 287
click at [248, 248] on input "0" at bounding box center [246, 244] width 43 height 17
type input "800"
click at [236, 145] on icon "button" at bounding box center [235, 141] width 9 height 8
type input "800"
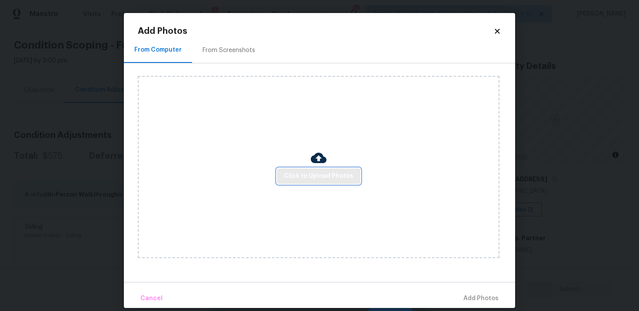
click at [337, 173] on span "Click to Upload Photos" at bounding box center [318, 176] width 69 height 11
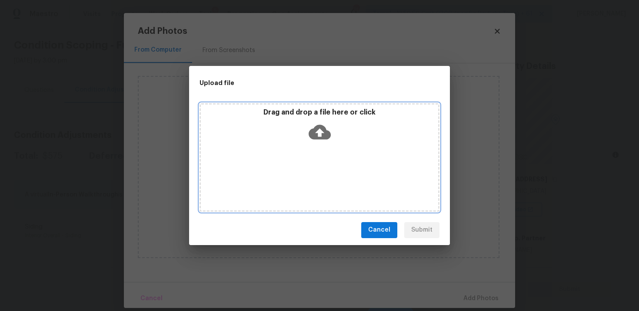
click at [321, 125] on icon at bounding box center [319, 132] width 22 height 15
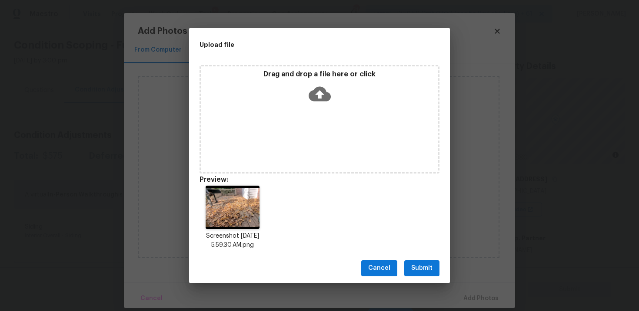
click at [424, 259] on div "Cancel Submit" at bounding box center [319, 269] width 261 height 30
click at [427, 266] on span "Submit" at bounding box center [421, 268] width 21 height 11
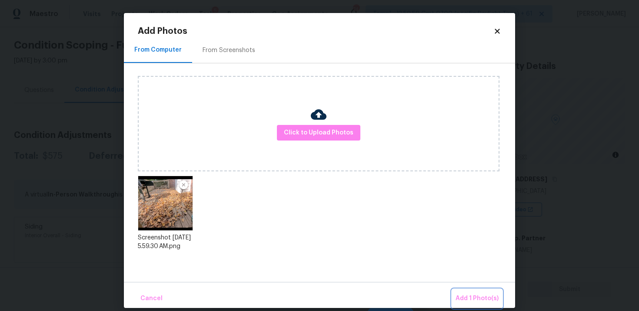
click at [477, 302] on span "Add 1 Photo(s)" at bounding box center [476, 299] width 43 height 11
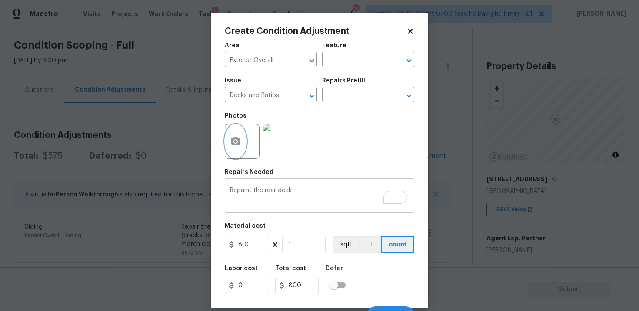
scroll to position [13, 0]
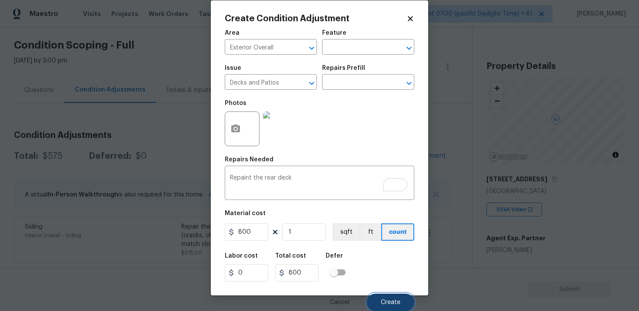
click at [395, 306] on button "Create" at bounding box center [390, 302] width 47 height 17
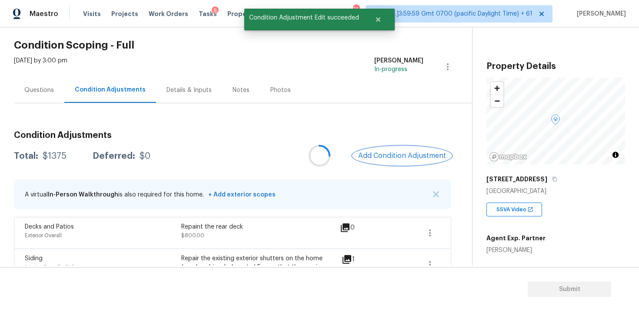
scroll to position [0, 0]
click at [396, 156] on span "Add Condition Adjustment" at bounding box center [402, 156] width 88 height 8
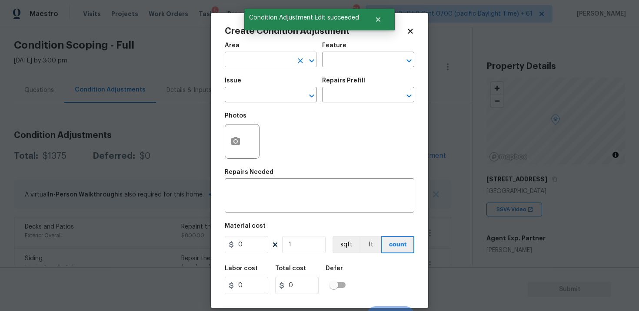
click at [268, 64] on input "text" at bounding box center [259, 60] width 68 height 13
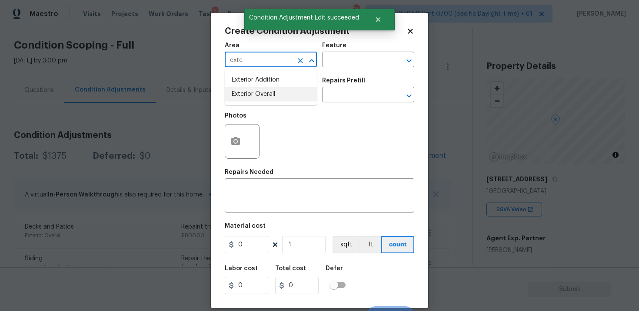
click at [270, 89] on li "Exterior Overall" at bounding box center [271, 94] width 92 height 14
type input "Exterior Overall"
click at [270, 89] on input "text" at bounding box center [259, 95] width 68 height 13
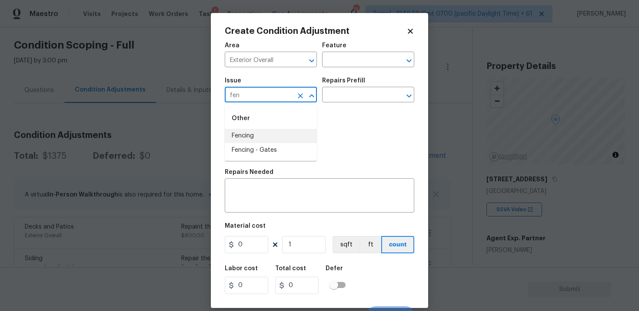
click at [276, 129] on li "Fencing" at bounding box center [271, 136] width 92 height 14
type input "Fencing"
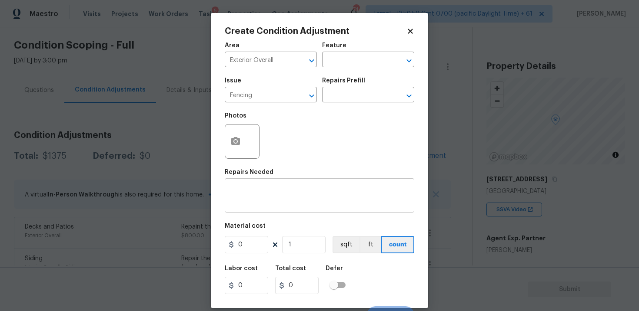
click at [278, 184] on div "x ​" at bounding box center [319, 197] width 189 height 32
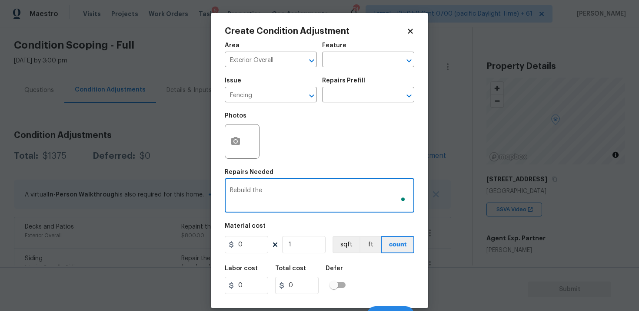
type textarea "Rebuild the"
click at [226, 188] on div "Build the missing backyard fence x ​" at bounding box center [319, 197] width 189 height 32
click at [229, 191] on div "Build the missing backyard fence x ​" at bounding box center [319, 197] width 189 height 32
type textarea "Build the missing backyard fencePatia"
type textarea "Partial installation of missing backyard fence"
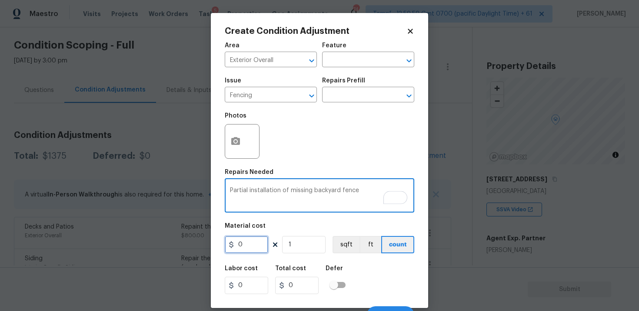
click at [244, 238] on input "0" at bounding box center [246, 244] width 43 height 17
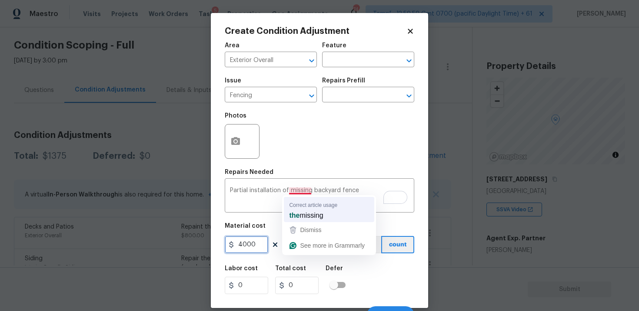
type input "4000"
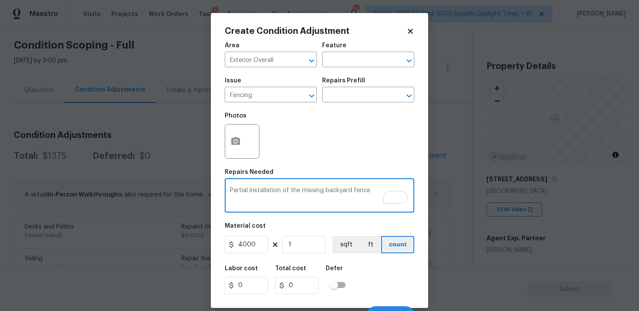
type textarea "Partial installation of the missing backyard fence"
click at [241, 134] on button "button" at bounding box center [235, 142] width 21 height 34
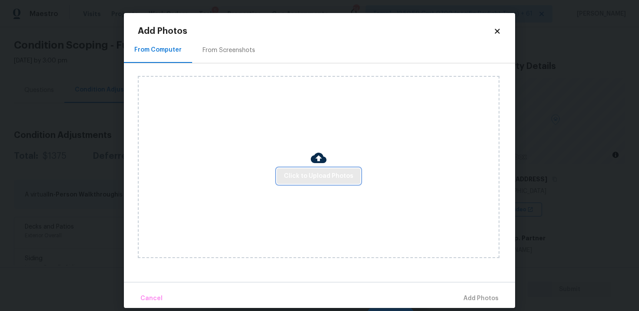
click at [305, 177] on span "Click to Upload Photos" at bounding box center [318, 176] width 69 height 11
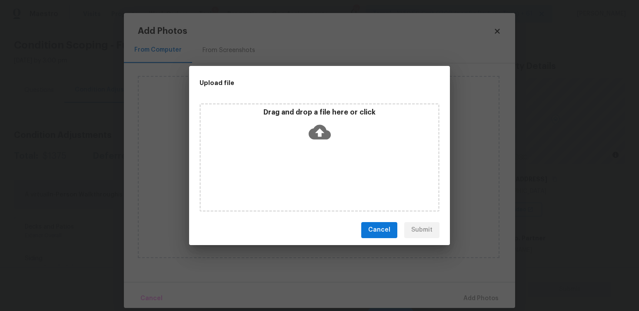
click at [330, 120] on div "Drag and drop a file here or click" at bounding box center [319, 126] width 237 height 37
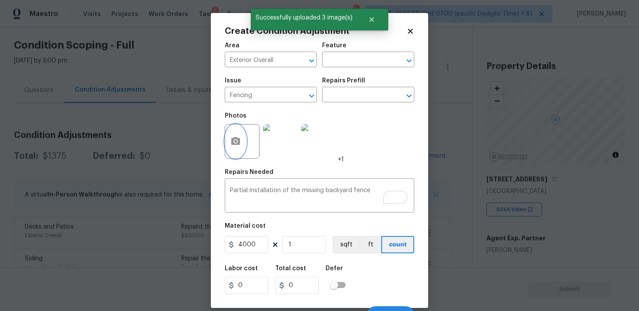
scroll to position [13, 0]
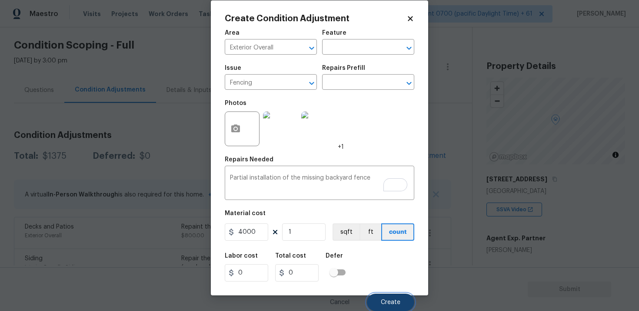
click at [394, 298] on button "Create" at bounding box center [390, 302] width 47 height 17
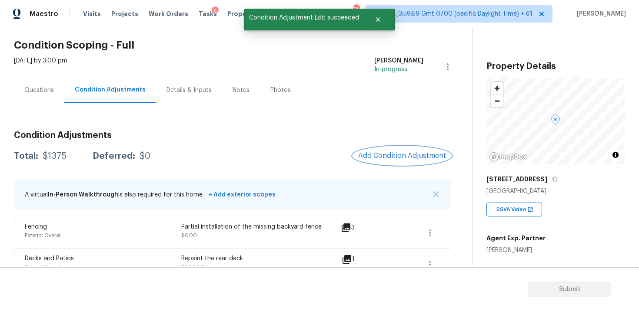
scroll to position [92, 0]
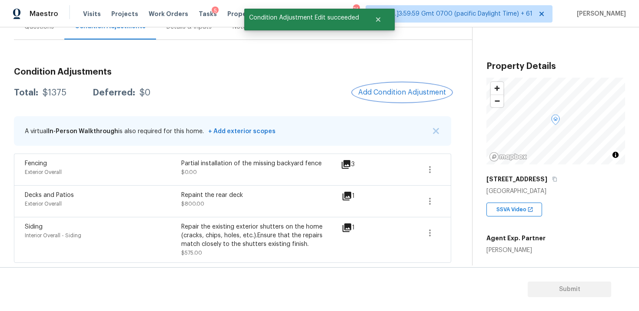
click at [400, 89] on span "Add Condition Adjustment" at bounding box center [402, 93] width 88 height 8
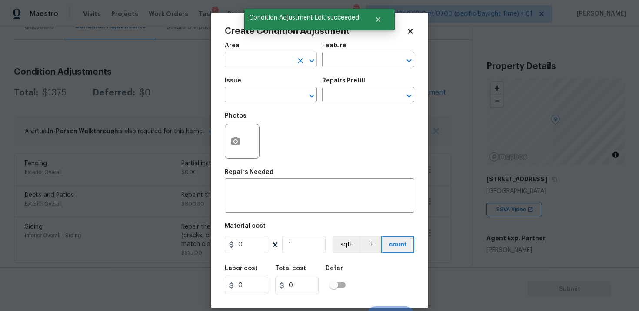
click at [286, 62] on input "text" at bounding box center [259, 60] width 68 height 13
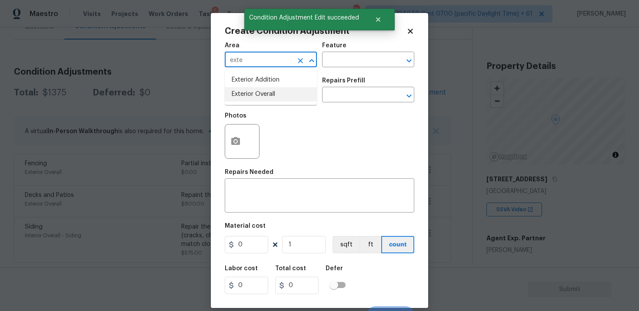
click at [282, 92] on li "Exterior Overall" at bounding box center [271, 94] width 92 height 14
type input "Exterior Overall"
click at [282, 92] on input "text" at bounding box center [259, 95] width 68 height 13
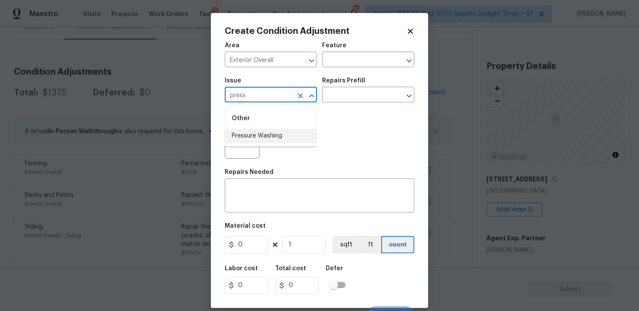
click at [268, 132] on li "Pressure Washing" at bounding box center [271, 136] width 92 height 14
type input "Pressure Washing"
click at [346, 102] on input "text" at bounding box center [356, 95] width 68 height 13
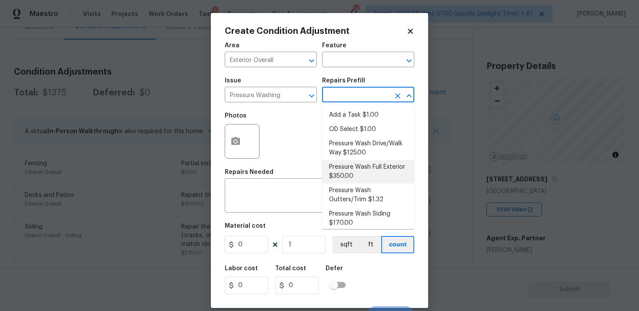
click at [355, 171] on li "Pressure Wash Full Exterior $350.00" at bounding box center [368, 171] width 92 height 23
type input "Siding"
type textarea "Pressure wash the House, Flatwork, Deck and Garage interior."
type input "350"
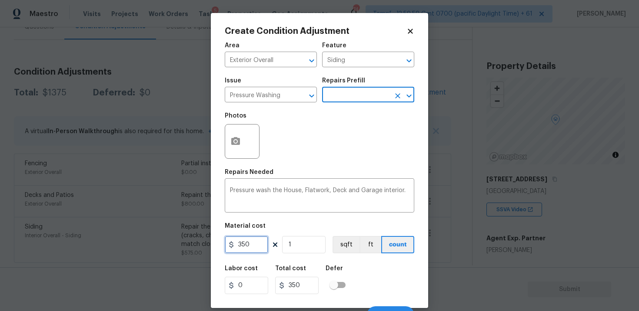
click at [251, 247] on input "350" at bounding box center [246, 244] width 43 height 17
type input "400"
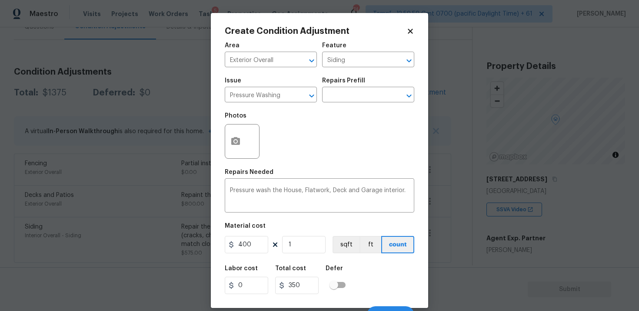
type input "400"
click at [363, 266] on div "Labor cost 0 Total cost 400 Defer" at bounding box center [319, 280] width 189 height 39
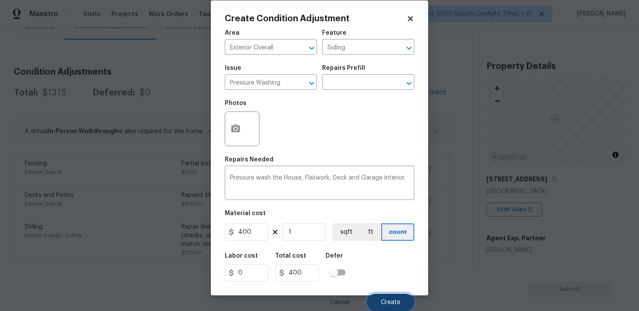
click at [383, 300] on span "Create" at bounding box center [391, 303] width 20 height 7
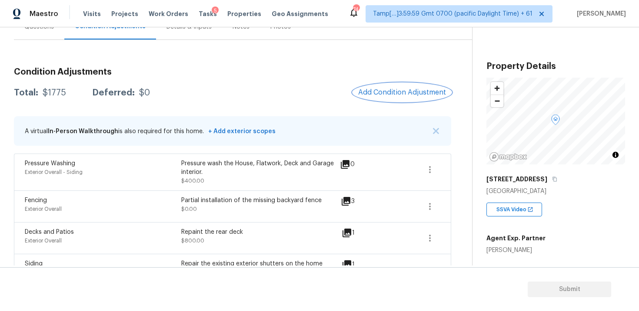
scroll to position [129, 0]
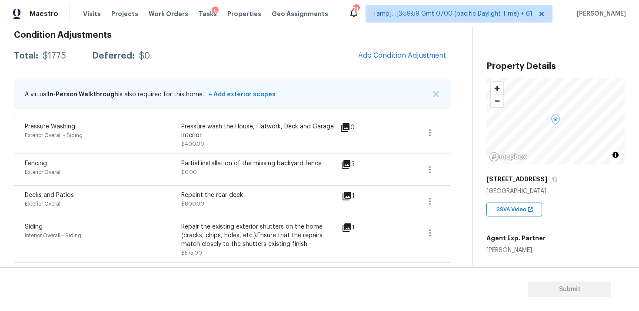
click at [267, 235] on div "Repair the existing exterior shutters on the home (cracks, chips, holes, etc.).…" at bounding box center [259, 236] width 156 height 26
click at [392, 56] on span "Add Condition Adjustment" at bounding box center [402, 56] width 88 height 8
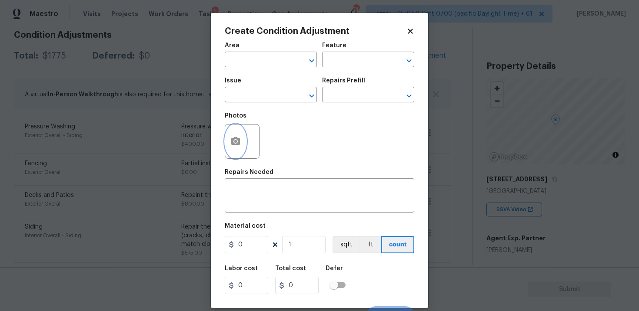
click at [238, 145] on icon "button" at bounding box center [235, 141] width 9 height 8
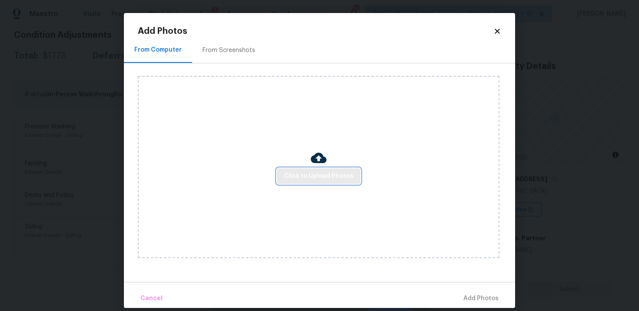
click at [324, 176] on span "Click to Upload Photos" at bounding box center [318, 176] width 69 height 11
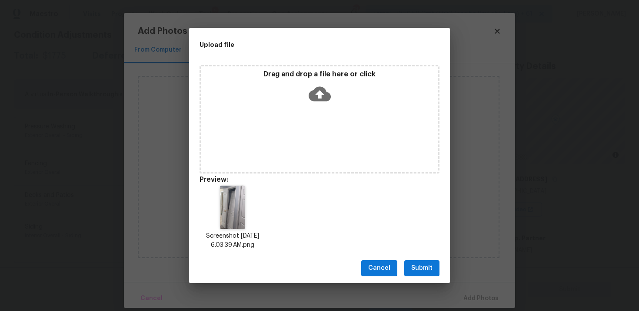
click at [425, 265] on span "Submit" at bounding box center [421, 268] width 21 height 11
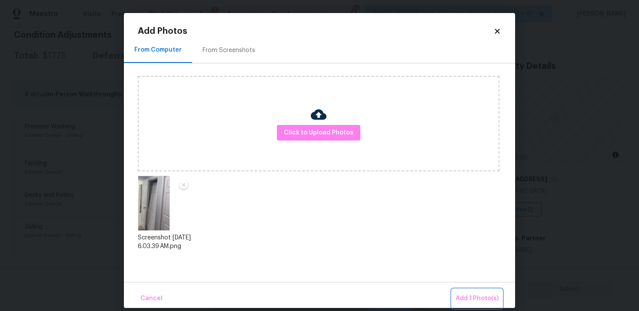
click at [480, 305] on button "Add 1 Photo(s)" at bounding box center [477, 299] width 50 height 19
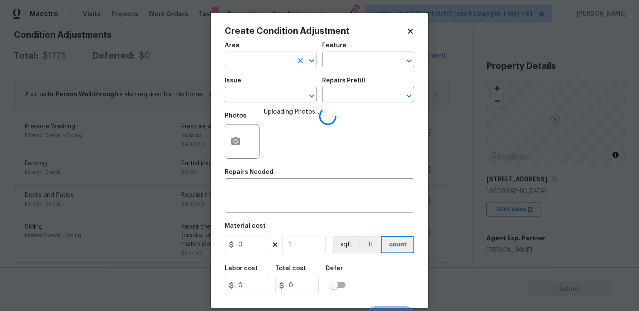
click at [273, 56] on input "text" at bounding box center [259, 60] width 68 height 13
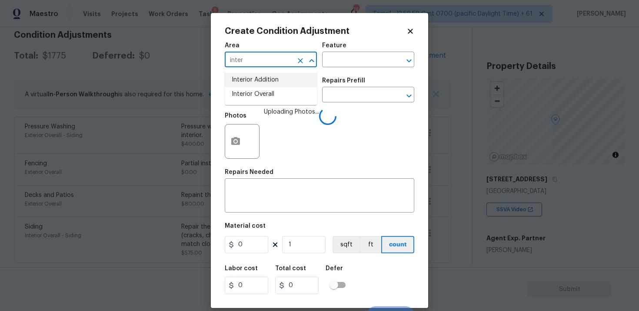
click at [271, 86] on li "Interior Addition" at bounding box center [271, 80] width 92 height 14
type input "Interior Addition"
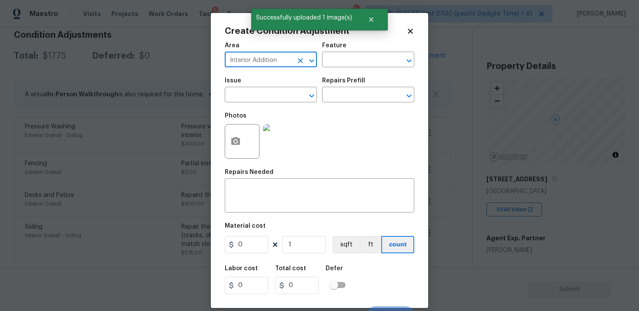
click at [303, 62] on icon "Clear" at bounding box center [300, 60] width 9 height 9
click at [282, 101] on li "Interior Overall" at bounding box center [271, 94] width 92 height 14
type input "Interior Overall"
click at [282, 101] on input "text" at bounding box center [259, 95] width 68 height 13
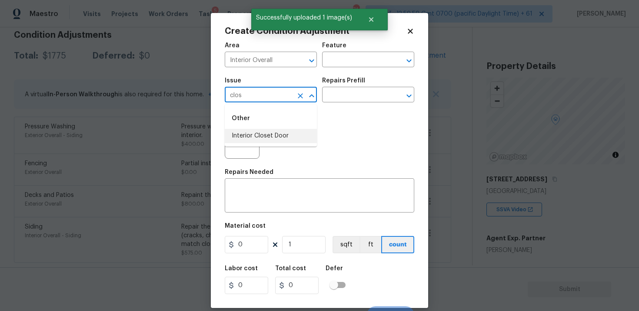
click at [281, 137] on li "Interior Closet Door" at bounding box center [271, 136] width 92 height 14
type input "Interior Closet Door"
click at [348, 99] on input "text" at bounding box center [356, 95] width 68 height 13
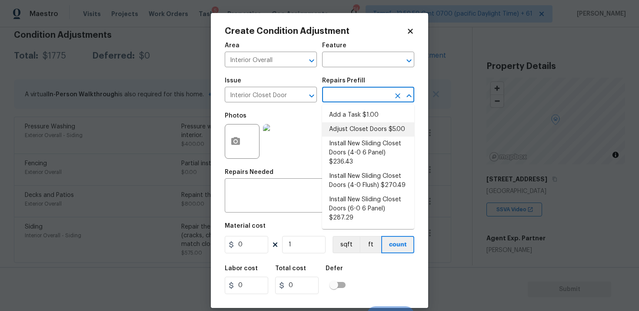
click at [357, 131] on li "Adjust Closet Doors $5.00" at bounding box center [368, 129] width 92 height 14
type input "Interior Door"
type textarea "Adjust the closet doors ensuring that they open/close/operate as intended."
type input "5"
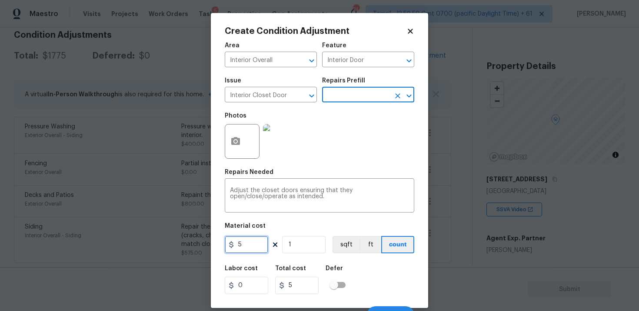
click at [255, 242] on input "5" at bounding box center [246, 244] width 43 height 17
type input "25"
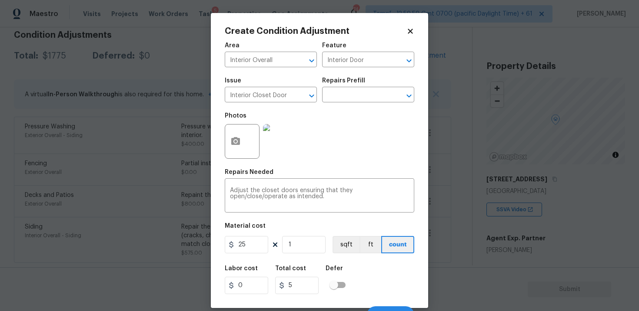
click at [430, 265] on body "Maestro Visits Projects Work Orders Tasks 5 Properties Geo Assignments 744 Tamp…" at bounding box center [319, 155] width 639 height 311
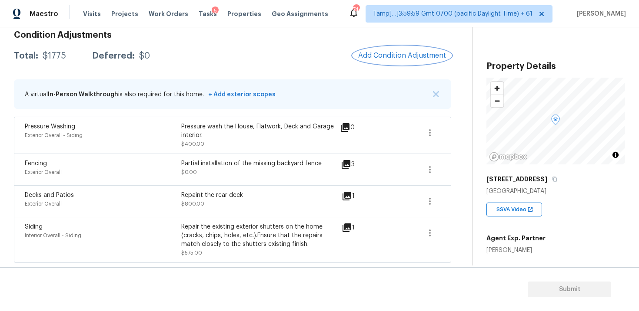
click at [393, 64] on button "Add Condition Adjustment" at bounding box center [402, 55] width 98 height 18
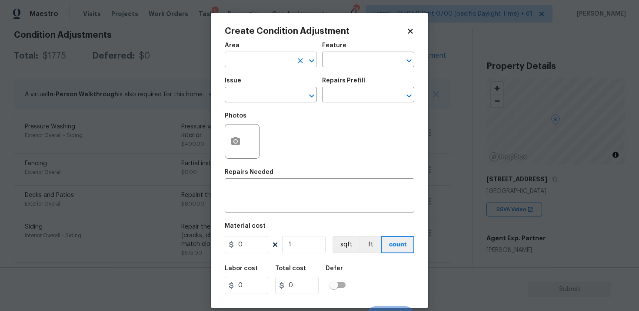
click at [288, 63] on input "text" at bounding box center [259, 60] width 68 height 13
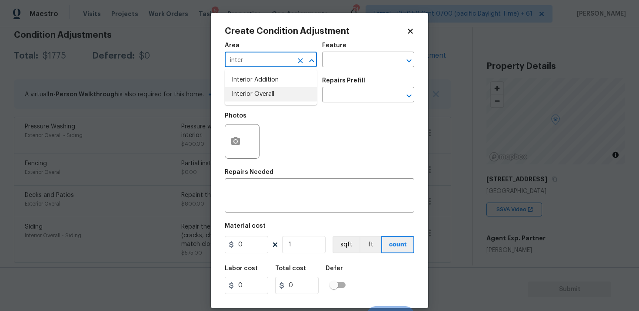
click at [275, 95] on li "Interior Overall" at bounding box center [271, 94] width 92 height 14
type input "Interior Overall"
click at [275, 95] on input "text" at bounding box center [259, 95] width 68 height 13
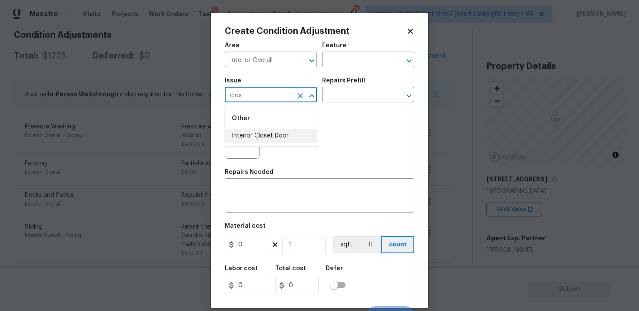
click at [271, 135] on li "Interior Closet Door" at bounding box center [271, 136] width 92 height 14
type input "Interior Closet Door"
click at [344, 98] on input "text" at bounding box center [356, 95] width 68 height 13
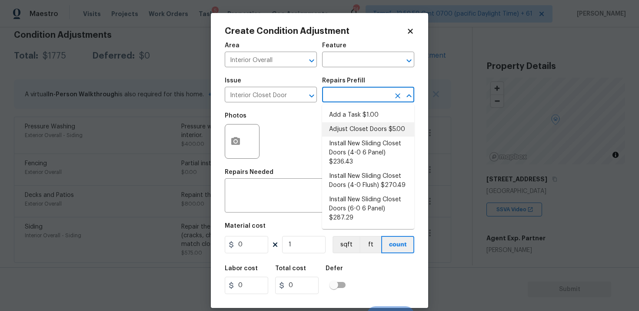
click at [350, 128] on li "Adjust Closet Doors $5.00" at bounding box center [368, 129] width 92 height 14
type input "Interior Door"
type textarea "Adjust the closet doors ensuring that they open/close/operate as intended."
type input "5"
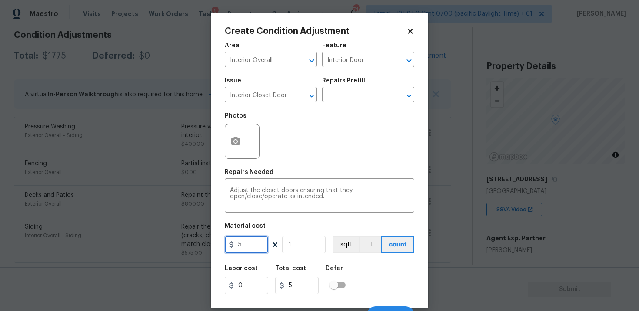
click at [239, 248] on input "5" at bounding box center [246, 244] width 43 height 17
type input "25"
click at [232, 142] on icon "button" at bounding box center [235, 141] width 9 height 8
type input "25"
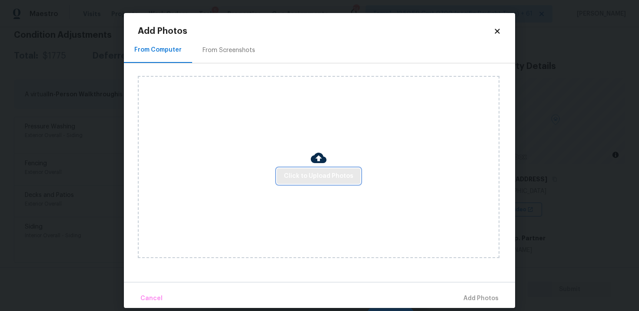
click at [322, 173] on span "Click to Upload Photos" at bounding box center [318, 176] width 69 height 11
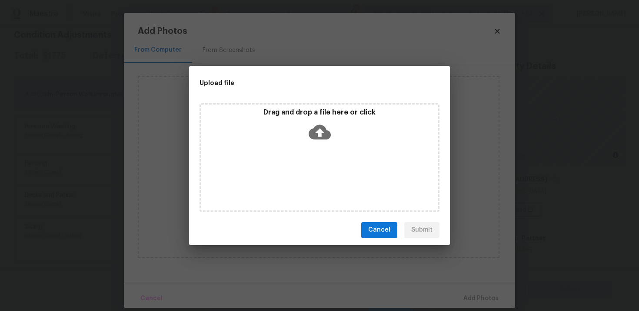
click at [319, 140] on icon at bounding box center [319, 132] width 22 height 22
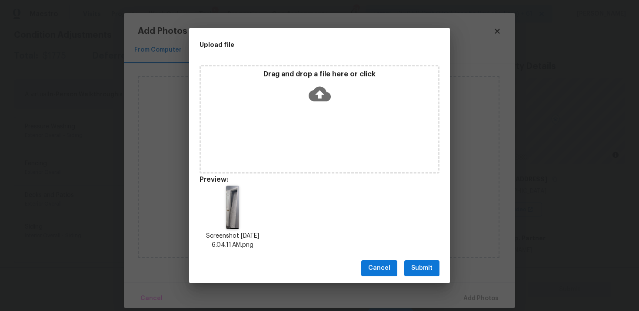
click at [428, 275] on button "Submit" at bounding box center [421, 269] width 35 height 16
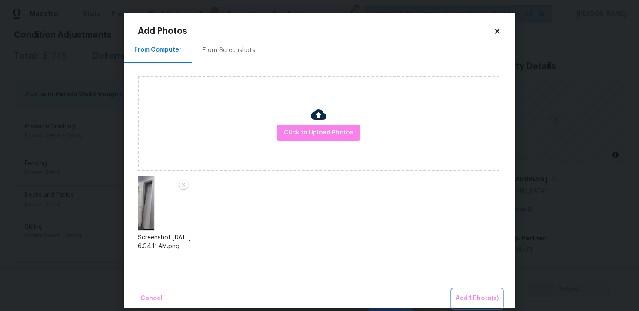
click at [479, 298] on span "Add 1 Photo(s)" at bounding box center [476, 299] width 43 height 11
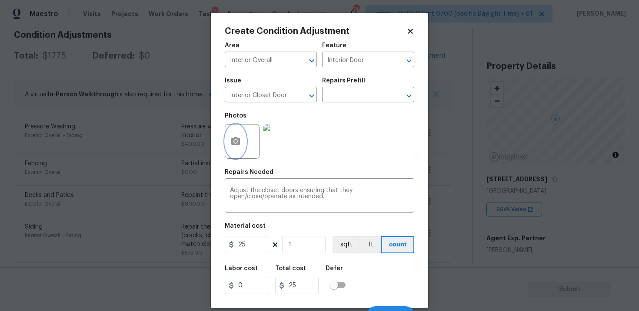
scroll to position [13, 0]
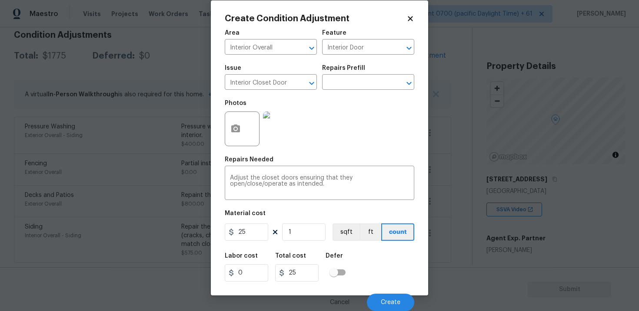
click at [384, 285] on div "Labor cost 0 Total cost 25 Defer" at bounding box center [319, 267] width 189 height 39
click at [388, 295] on button "Create" at bounding box center [390, 302] width 47 height 17
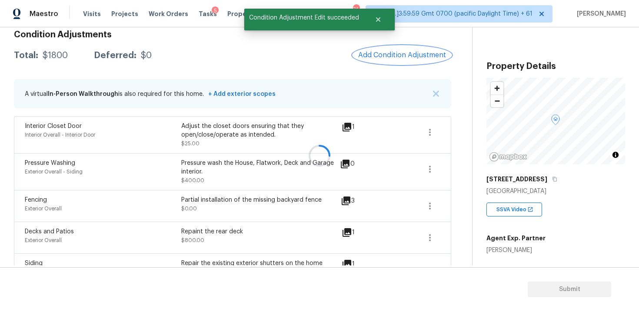
scroll to position [0, 0]
click at [416, 48] on button "Add Condition Adjustment" at bounding box center [402, 55] width 98 height 18
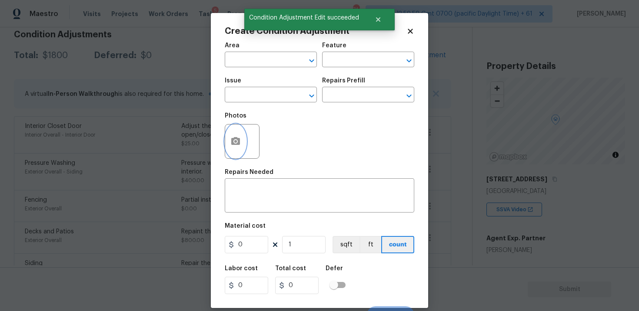
click at [237, 138] on icon "button" at bounding box center [235, 141] width 9 height 8
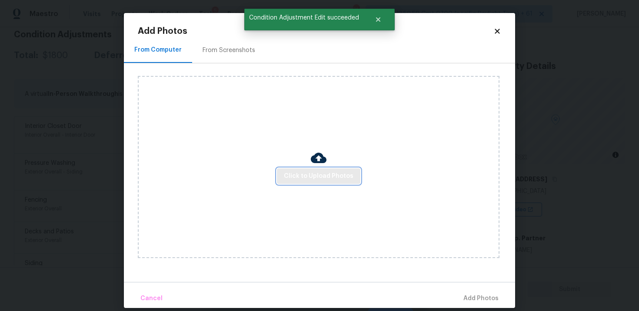
click at [324, 176] on span "Click to Upload Photos" at bounding box center [318, 176] width 69 height 11
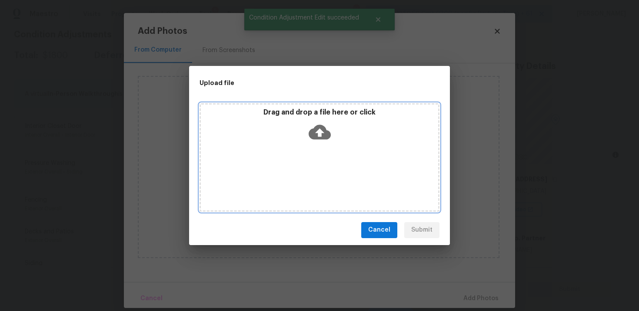
click at [323, 138] on icon at bounding box center [319, 132] width 22 height 15
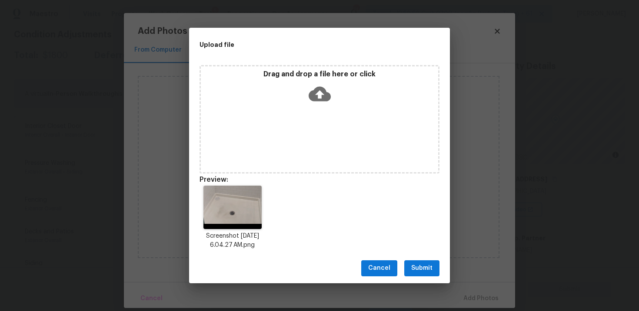
click at [419, 267] on span "Submit" at bounding box center [421, 268] width 21 height 11
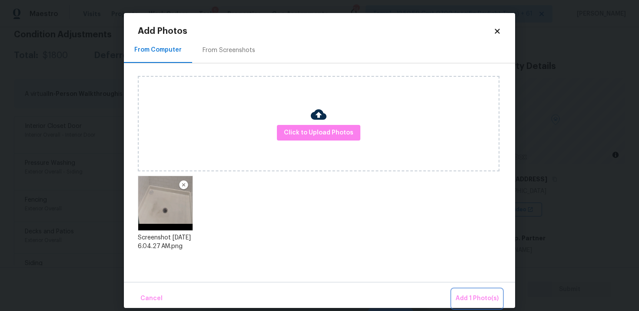
click at [477, 294] on span "Add 1 Photo(s)" at bounding box center [476, 299] width 43 height 11
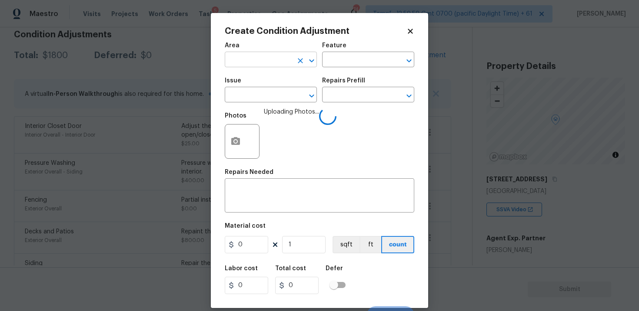
click at [283, 59] on input "text" at bounding box center [259, 60] width 68 height 13
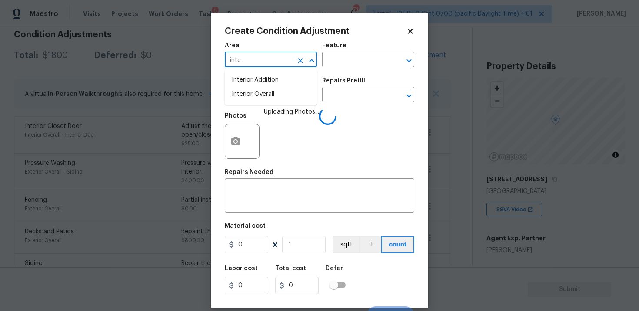
type input "inter"
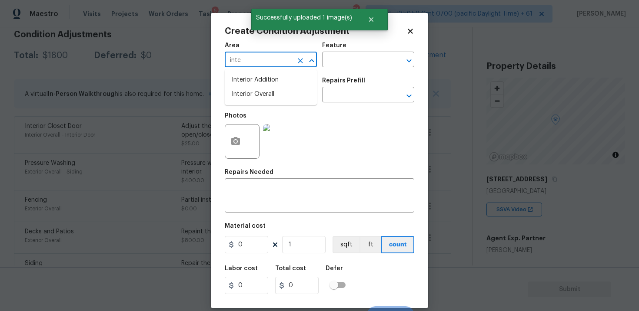
type input "inter"
click at [255, 91] on li "Interior Overall" at bounding box center [271, 94] width 92 height 14
type input "Interior Overall"
click at [255, 91] on input "text" at bounding box center [259, 95] width 68 height 13
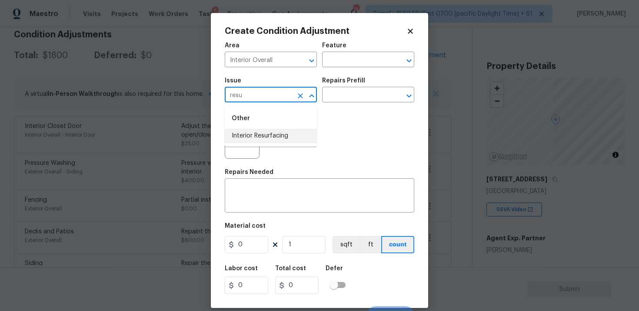
click at [270, 135] on li "Interior Resurfacing" at bounding box center [271, 136] width 92 height 14
type input "Interior Resurfacing"
click at [350, 97] on input "text" at bounding box center [356, 95] width 68 height 13
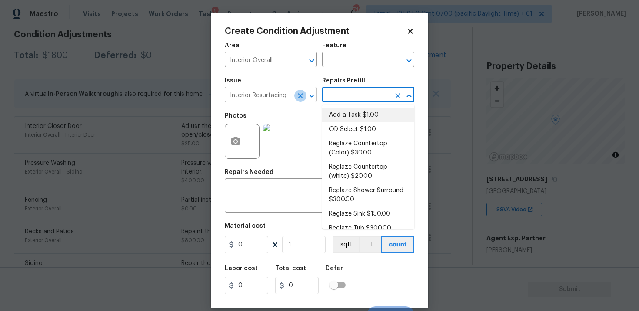
click at [297, 96] on icon "Clear" at bounding box center [300, 96] width 9 height 9
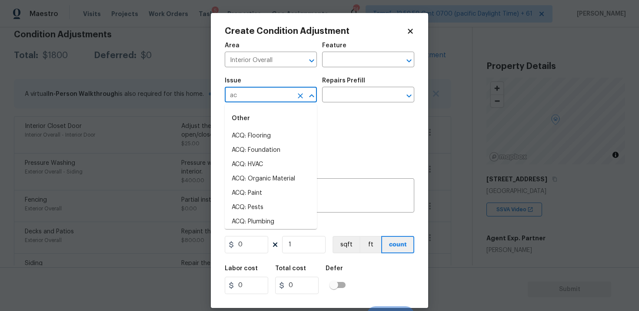
type input "aci"
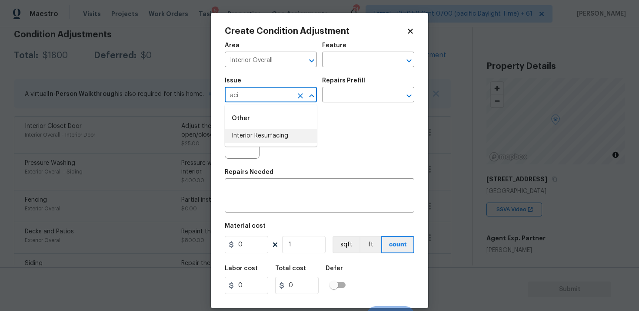
click at [299, 97] on icon "Clear" at bounding box center [300, 95] width 5 height 5
click at [290, 167] on li "Bathroom Plumbing" at bounding box center [271, 165] width 92 height 14
type input "Bathroom Plumbing"
click at [360, 95] on input "text" at bounding box center [356, 95] width 68 height 13
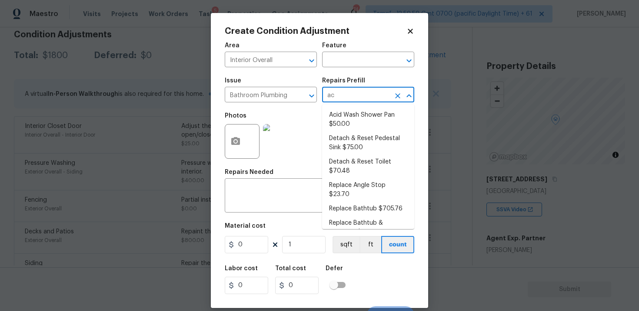
type input "aci"
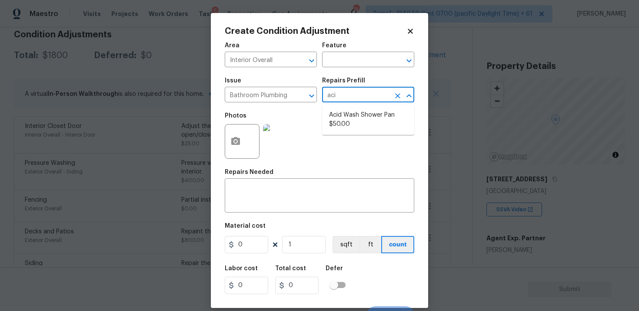
click at [360, 113] on li "Acid Wash Shower Pan $50.00" at bounding box center [368, 119] width 92 height 23
type input "Plumbing"
type textarea "Prep and acid wash/deep clean the shower pan."
type input "50"
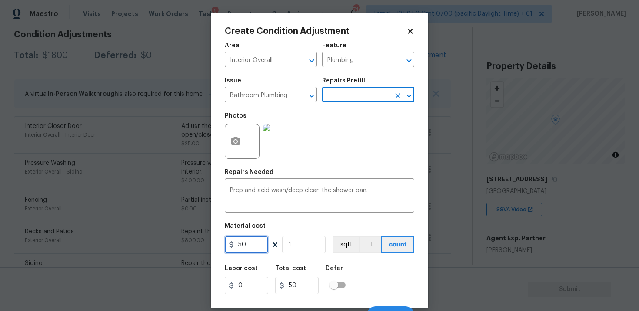
click at [240, 247] on input "50" at bounding box center [246, 244] width 43 height 17
type input "80"
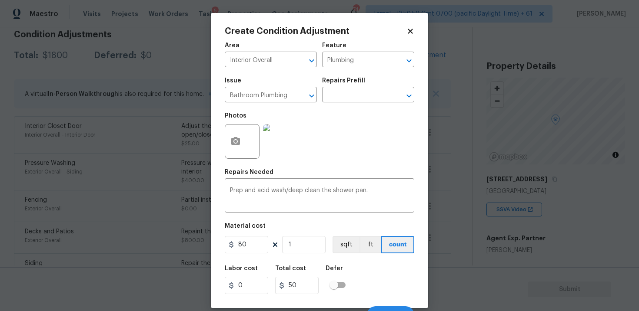
type input "80"
click at [353, 276] on div "Labor cost 0 Total cost 80 Defer" at bounding box center [319, 280] width 189 height 39
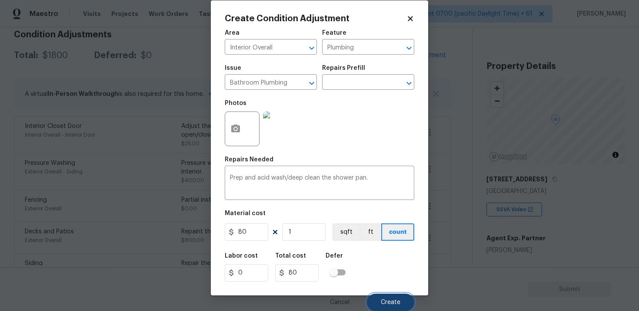
click at [391, 296] on button "Create" at bounding box center [390, 302] width 47 height 17
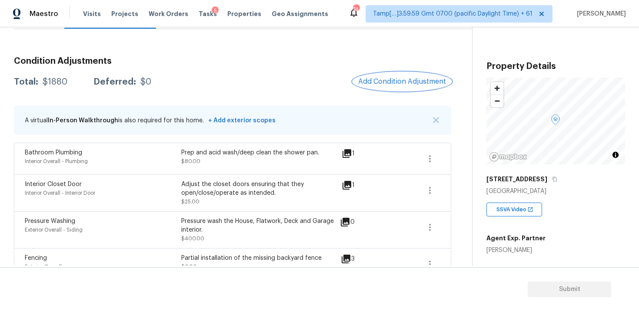
scroll to position [85, 0]
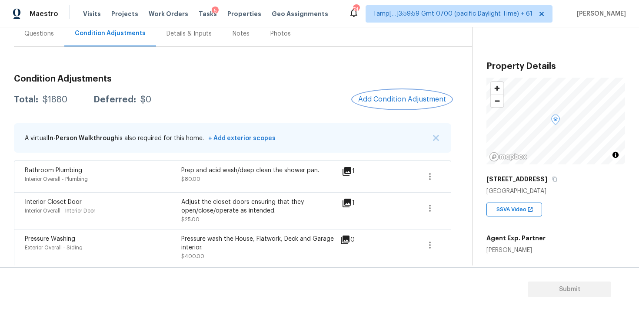
click at [407, 100] on span "Add Condition Adjustment" at bounding box center [402, 100] width 88 height 8
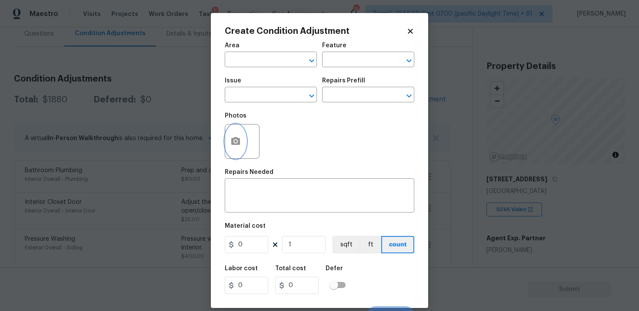
click at [236, 138] on icon "button" at bounding box center [235, 141] width 9 height 8
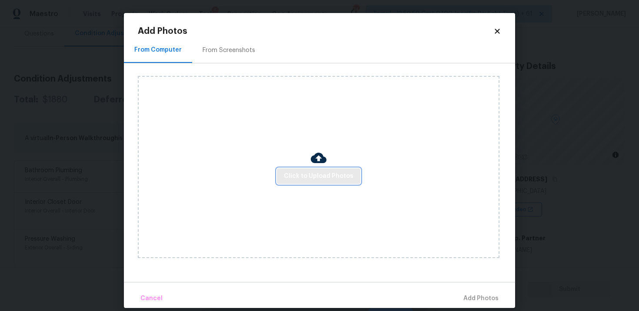
click at [322, 179] on span "Click to Upload Photos" at bounding box center [318, 176] width 69 height 11
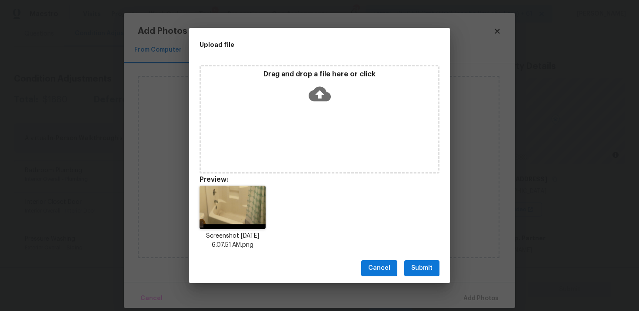
click at [427, 279] on div "Cancel Submit" at bounding box center [319, 269] width 261 height 30
click at [424, 268] on span "Submit" at bounding box center [421, 268] width 21 height 11
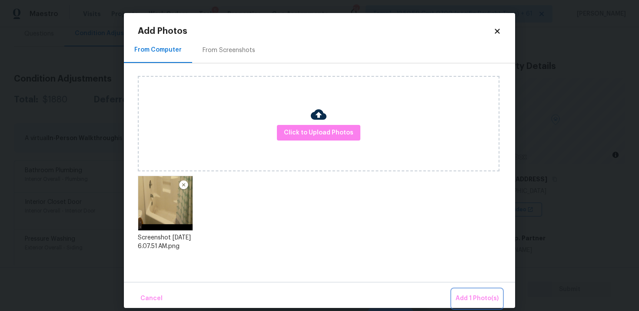
click at [466, 296] on span "Add 1 Photo(s)" at bounding box center [476, 299] width 43 height 11
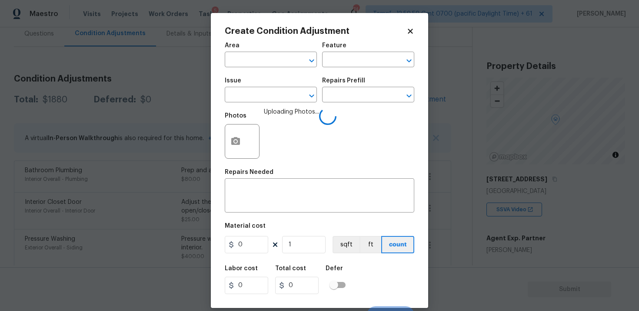
click at [263, 68] on span "Area ​" at bounding box center [271, 54] width 92 height 35
click at [262, 63] on input "text" at bounding box center [259, 60] width 68 height 13
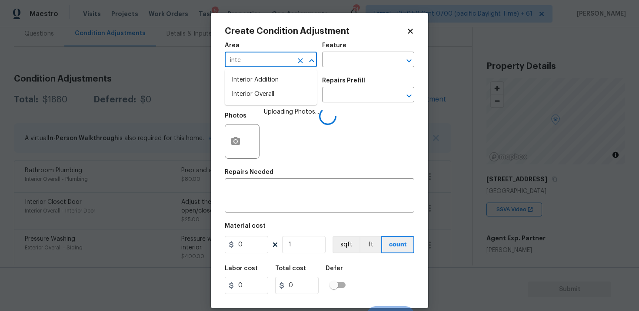
type input "inter"
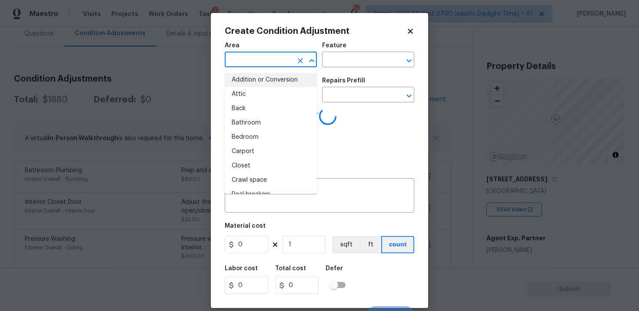
type input "i"
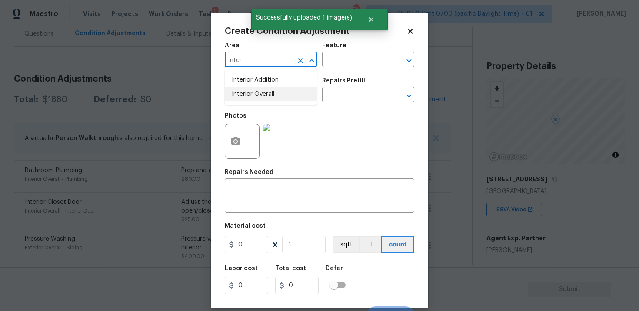
click at [275, 96] on li "Interior Overall" at bounding box center [271, 94] width 92 height 14
type input "Interior Overall"
click at [275, 96] on input "text" at bounding box center [259, 95] width 68 height 13
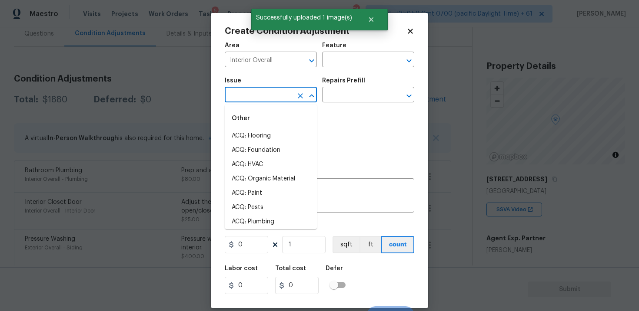
type input "r"
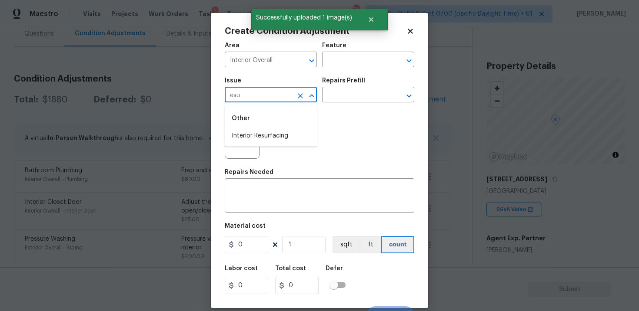
click at [277, 126] on div "Other" at bounding box center [271, 118] width 92 height 21
click at [279, 135] on li "Interior Resurfacing" at bounding box center [271, 136] width 92 height 14
type input "Interior Resurfacing"
click at [334, 103] on body "Maestro Visits Projects Work Orders Tasks 5 Properties Geo Assignments 744 Tamp…" at bounding box center [319, 155] width 639 height 311
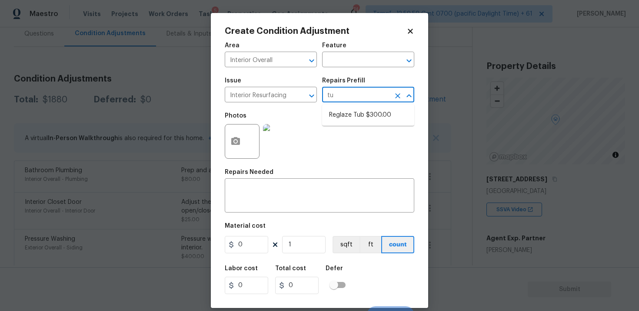
type input "tub"
click at [354, 105] on ul "Reglaze Tub $300.00" at bounding box center [368, 115] width 92 height 21
click at [354, 109] on li "Reglaze Tub $300.00" at bounding box center [368, 115] width 92 height 14
type textarea "Prep, mask, clean and reglaze the tub (white) both on the in and outer sides. H…"
type input "300"
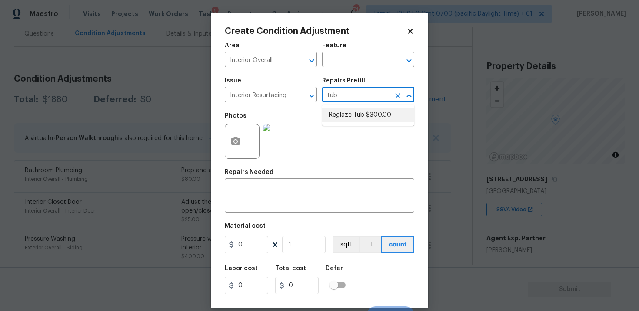
type input "300"
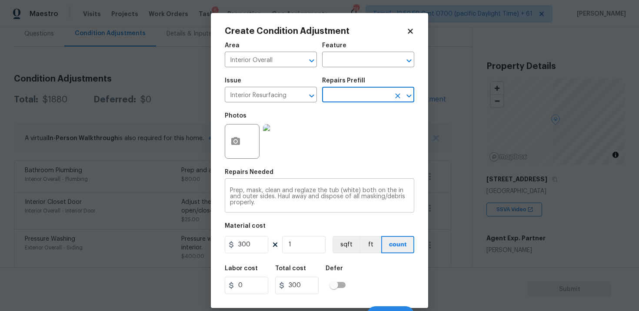
scroll to position [13, 0]
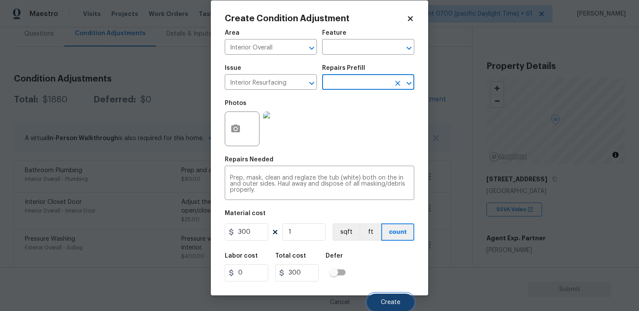
click at [384, 294] on button "Create" at bounding box center [390, 302] width 47 height 17
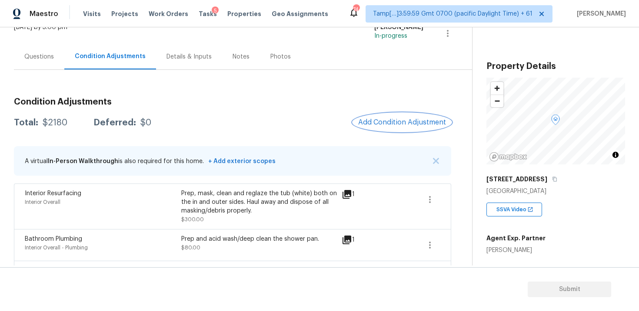
scroll to position [57, 0]
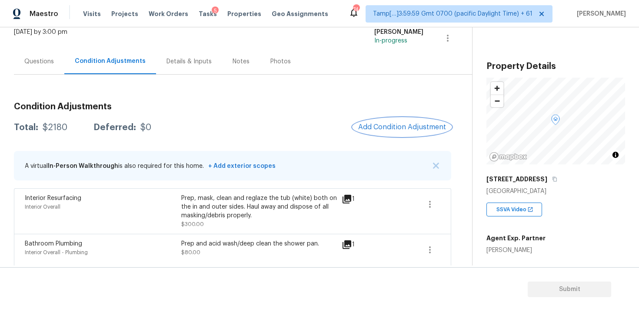
click at [394, 125] on span "Add Condition Adjustment" at bounding box center [402, 127] width 88 height 8
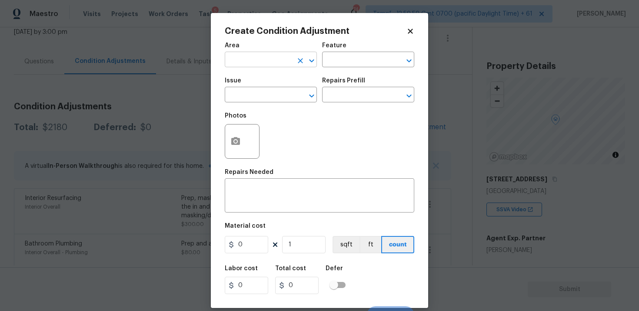
click at [253, 64] on input "text" at bounding box center [259, 60] width 68 height 13
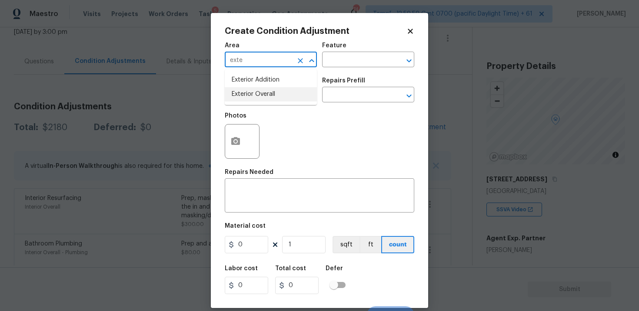
click at [268, 100] on li "Exterior Overall" at bounding box center [271, 94] width 92 height 14
type input "Exterior Overall"
click at [268, 100] on input "text" at bounding box center [259, 95] width 68 height 13
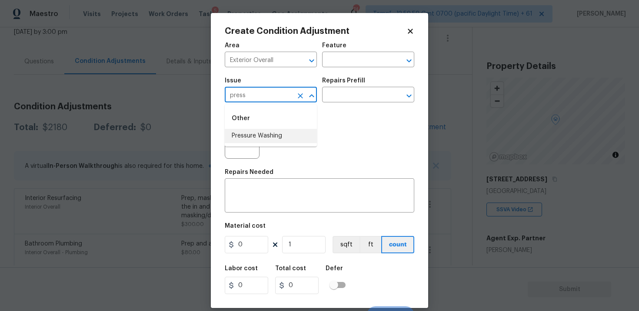
click at [275, 135] on li "Pressure Washing" at bounding box center [271, 136] width 92 height 14
type input "Pressure Washing"
click at [328, 100] on input "text" at bounding box center [356, 95] width 68 height 13
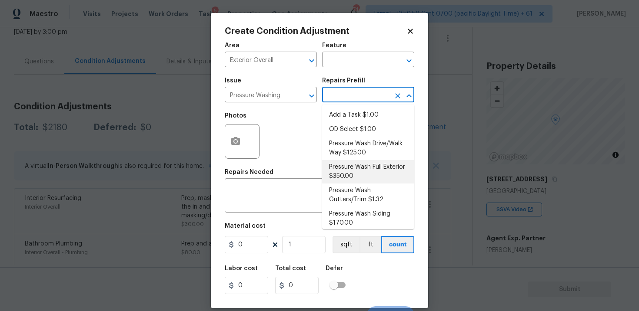
click at [348, 175] on li "Pressure Wash Full Exterior $350.00" at bounding box center [368, 171] width 92 height 23
type input "Siding"
type textarea "Pressure wash the House, Flatwork, Deck and Garage interior."
type input "350"
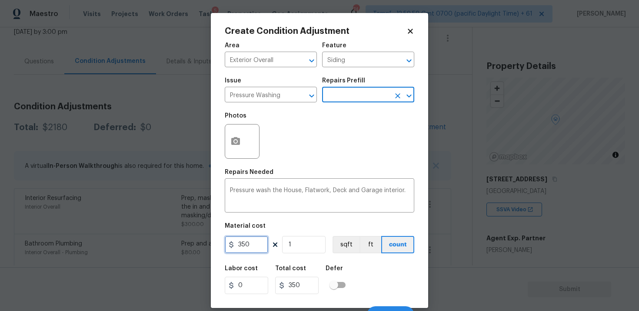
click at [255, 252] on input "350" at bounding box center [246, 244] width 43 height 17
type input "400"
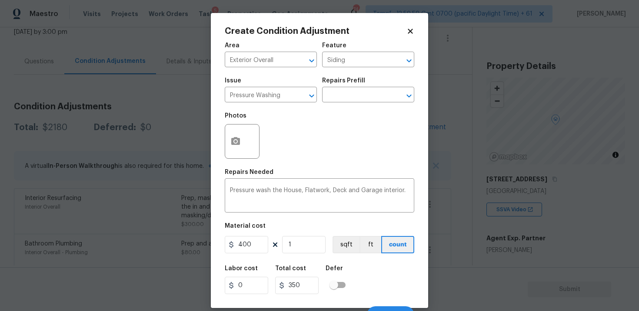
type input "400"
click at [366, 257] on div "Area Exterior Overall ​ Feature Siding ​ Issue Pressure Washing ​ Repairs Prefi…" at bounding box center [319, 180] width 189 height 287
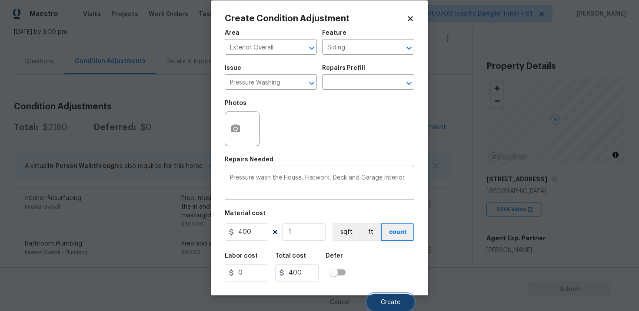
click at [382, 307] on button "Create" at bounding box center [390, 302] width 47 height 17
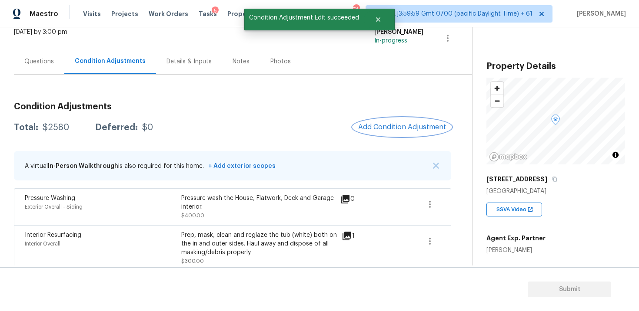
scroll to position [281, 0]
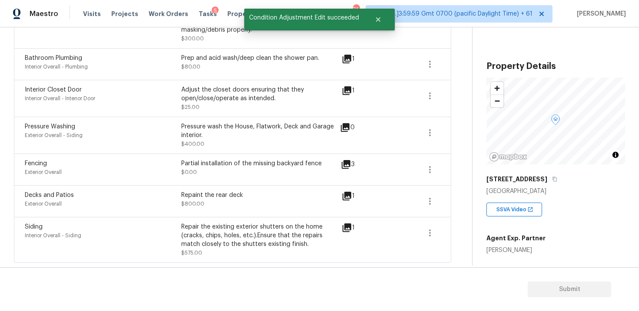
click at [214, 244] on div "Repair the existing exterior shutters on the home (cracks, chips, holes, etc.).…" at bounding box center [259, 236] width 156 height 26
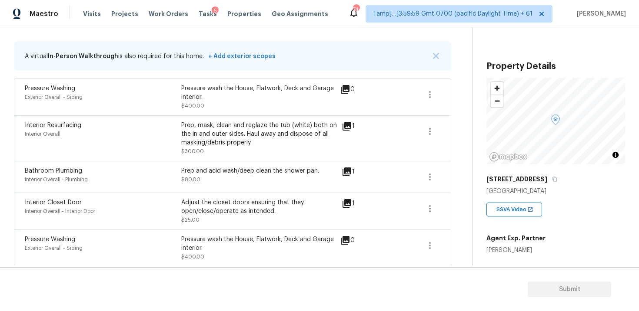
scroll to position [153, 0]
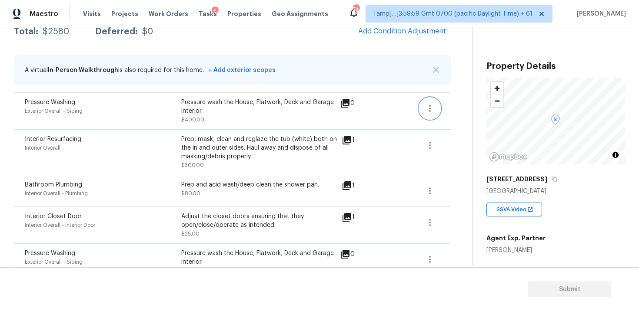
click at [432, 104] on icon "button" at bounding box center [429, 108] width 10 height 10
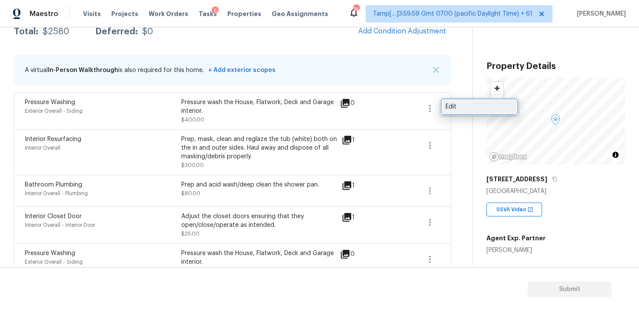
click at [466, 103] on div "Edit" at bounding box center [479, 107] width 68 height 9
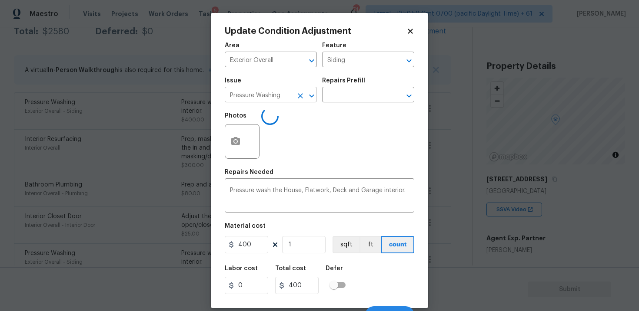
click at [298, 93] on icon "Clear" at bounding box center [300, 96] width 9 height 9
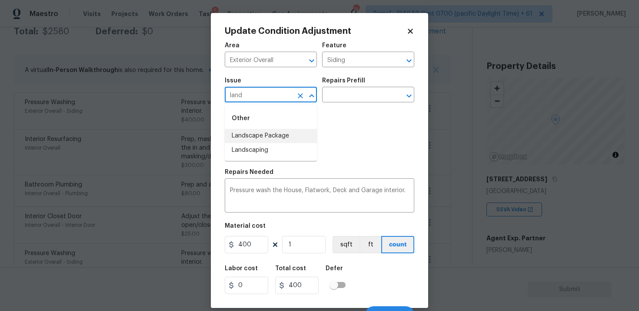
click at [297, 130] on li "Landscape Package" at bounding box center [271, 136] width 92 height 14
type input "Landscape Package"
click at [351, 97] on input "text" at bounding box center [356, 95] width 68 height 13
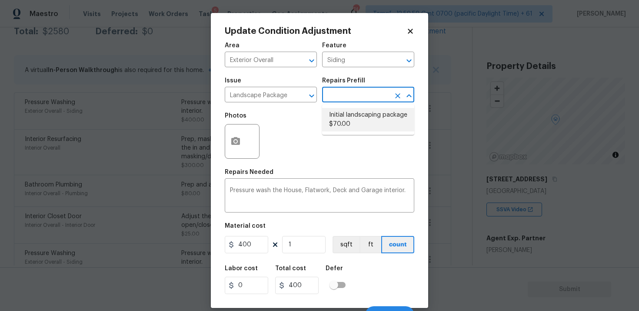
click at [348, 116] on li "Initial landscaping package $70.00" at bounding box center [368, 119] width 92 height 23
type input "Home Readiness Packages"
type textarea "Mowing of grass up to 6" in height. Mow, edge along driveways & sidewalks, trim…"
type input "70"
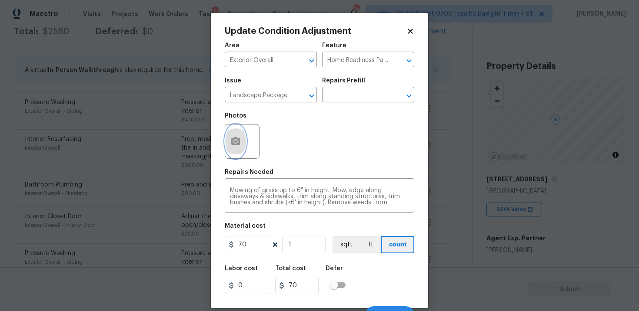
click at [237, 141] on icon "button" at bounding box center [235, 141] width 9 height 8
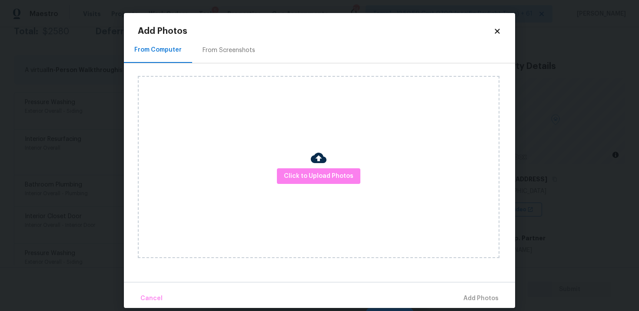
click at [229, 45] on div "From Screenshots" at bounding box center [228, 50] width 73 height 26
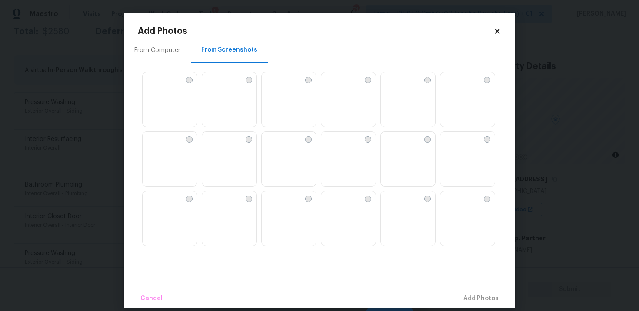
click at [156, 86] on img at bounding box center [149, 80] width 14 height 14
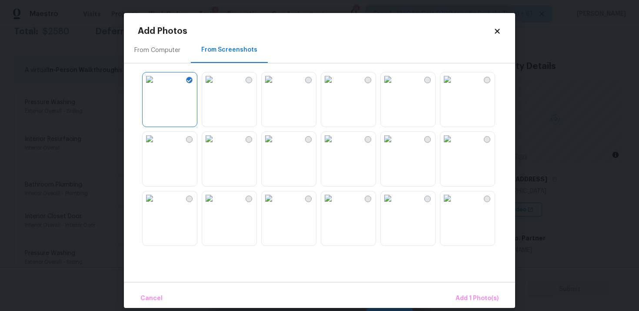
click at [209, 86] on img at bounding box center [209, 80] width 14 height 14
click at [335, 145] on img at bounding box center [328, 138] width 14 height 14
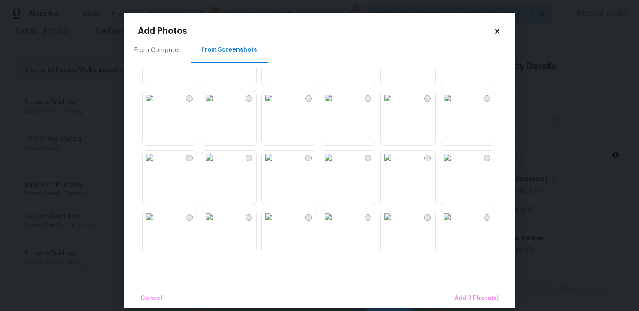
scroll to position [271, 0]
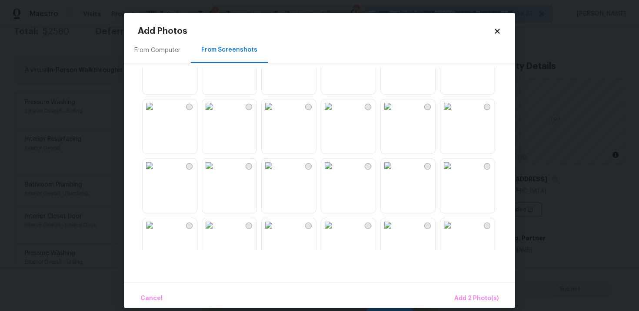
click at [454, 113] on img at bounding box center [447, 106] width 14 height 14
click at [216, 172] on img at bounding box center [209, 165] width 14 height 14
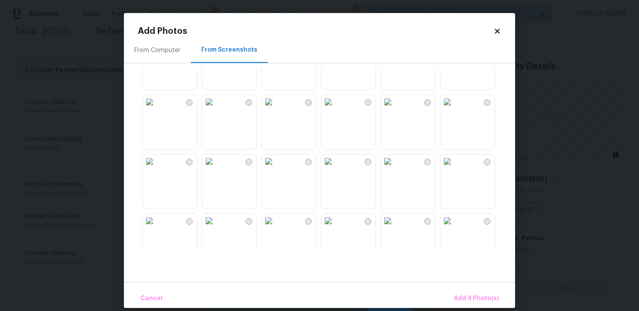
click at [335, 109] on img at bounding box center [328, 102] width 14 height 14
click at [216, 172] on img at bounding box center [209, 165] width 14 height 14
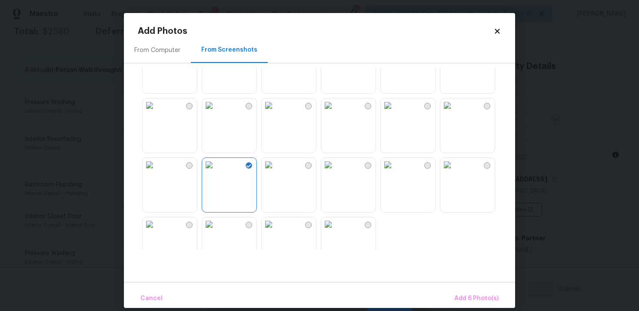
scroll to position [830, 0]
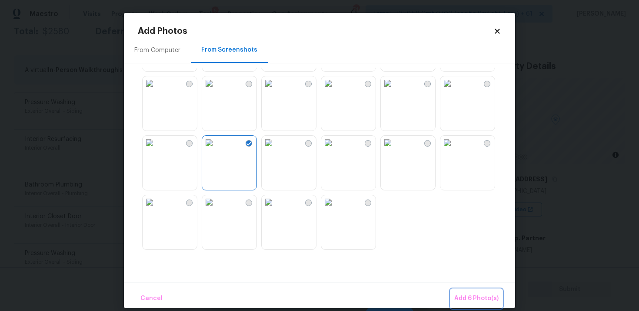
click at [469, 301] on span "Add 6 Photo(s)" at bounding box center [476, 299] width 44 height 11
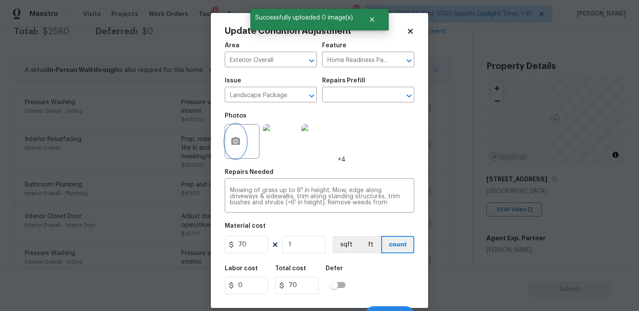
scroll to position [13, 0]
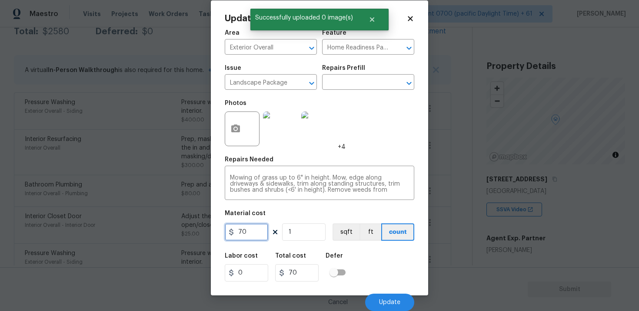
click at [265, 230] on input "70" at bounding box center [246, 232] width 43 height 17
type input "1000"
click at [368, 257] on div "Labor cost 0 Total cost 70 Defer" at bounding box center [319, 267] width 189 height 39
type input "1000"
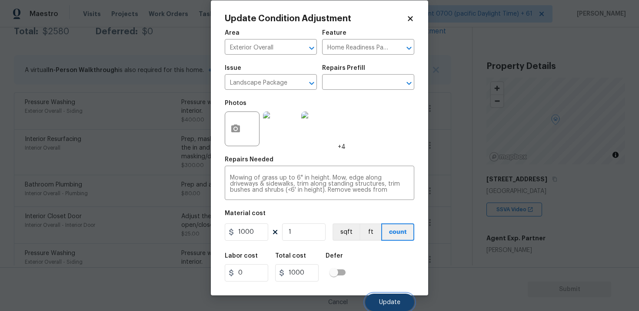
click at [394, 298] on button "Update" at bounding box center [389, 302] width 49 height 17
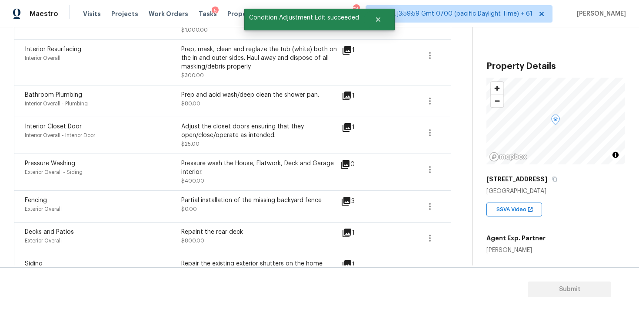
scroll to position [279, 0]
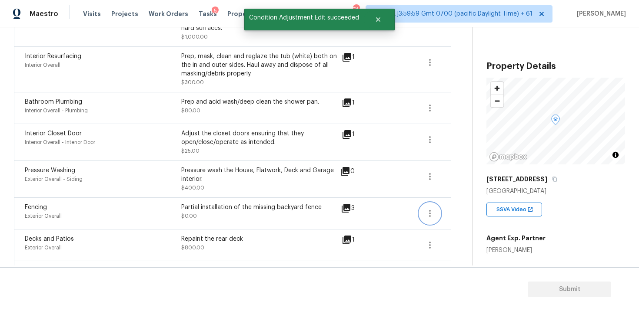
click at [427, 210] on icon "button" at bounding box center [429, 213] width 10 height 10
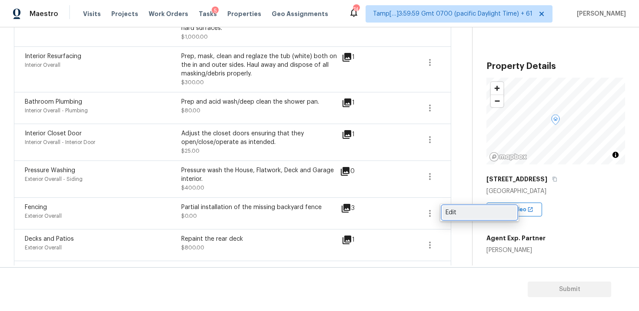
click at [447, 208] on link "Edit" at bounding box center [479, 212] width 74 height 13
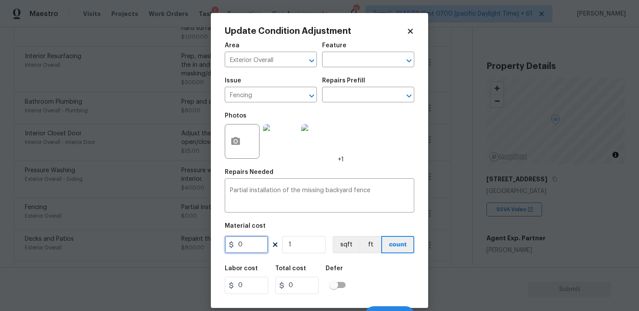
click at [246, 244] on input "0" at bounding box center [246, 244] width 43 height 17
type input "3000"
click at [352, 269] on div "Labor cost 0 Total cost 3000 Defer" at bounding box center [319, 280] width 189 height 39
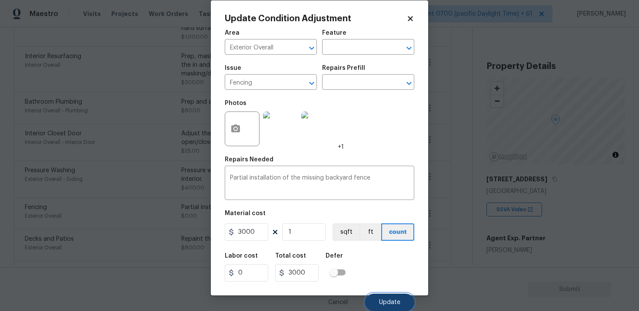
click at [394, 305] on span "Update" at bounding box center [389, 303] width 21 height 7
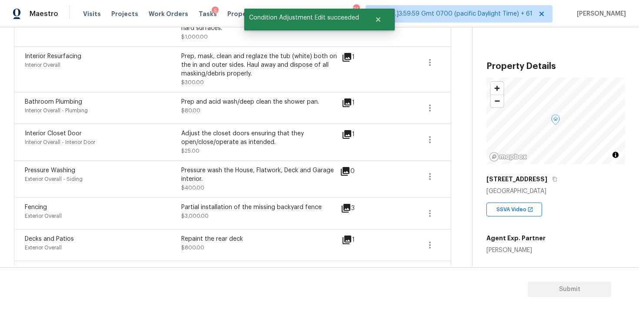
scroll to position [324, 0]
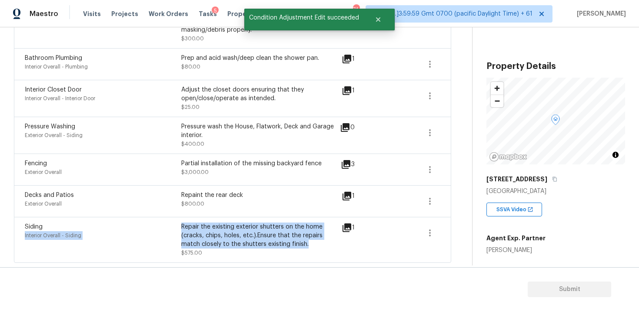
drag, startPoint x: 181, startPoint y: 227, endPoint x: 308, endPoint y: 244, distance: 128.0
click at [308, 244] on div "Siding Interior Overall - Siding Repair the existing exterior shutters on the h…" at bounding box center [181, 240] width 313 height 35
click at [308, 244] on div "Repair the existing exterior shutters on the home (cracks, chips, holes, etc.).…" at bounding box center [259, 236] width 156 height 26
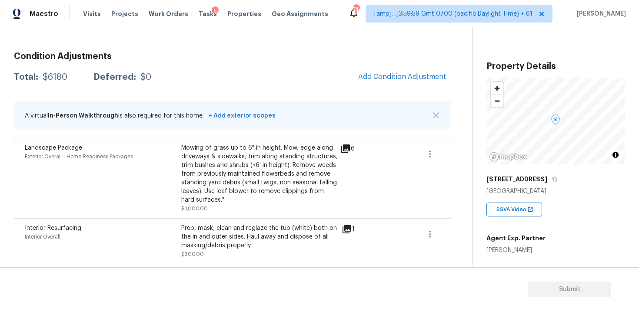
scroll to position [99, 0]
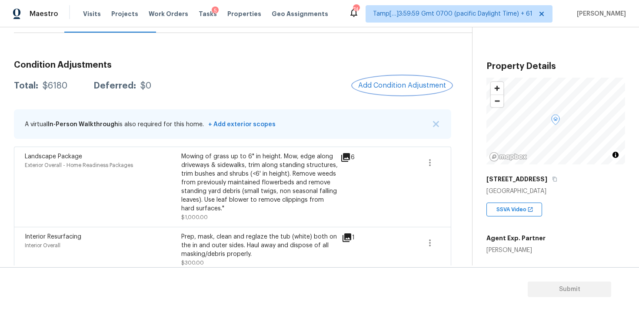
click at [384, 87] on span "Add Condition Adjustment" at bounding box center [402, 86] width 88 height 8
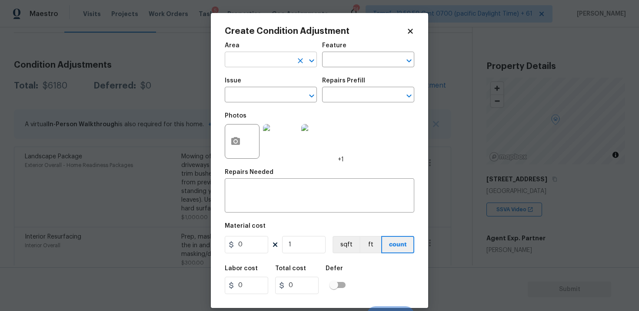
click at [284, 59] on input "text" at bounding box center [259, 60] width 68 height 13
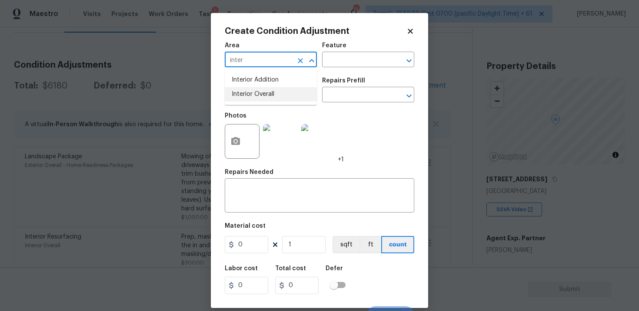
click at [285, 94] on li "Interior Overall" at bounding box center [271, 94] width 92 height 14
type input "Interior Overall"
click at [285, 94] on input "text" at bounding box center [259, 95] width 68 height 13
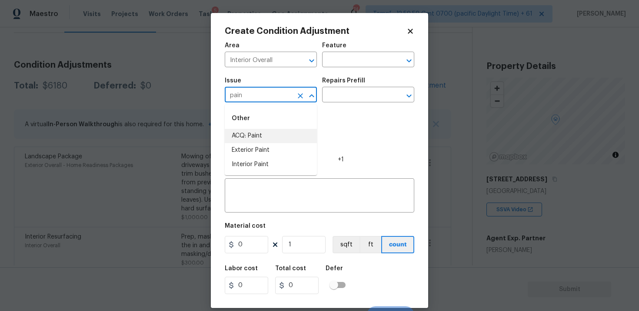
click at [286, 131] on li "ACQ: Paint" at bounding box center [271, 136] width 92 height 14
type input "ACQ: Paint"
click at [351, 90] on input "text" at bounding box center [356, 95] width 68 height 13
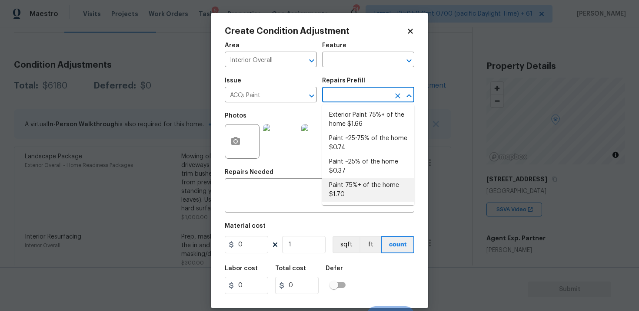
click at [351, 186] on li "Paint 75%+ of the home $1.70" at bounding box center [368, 190] width 92 height 23
type input "Acquisition"
type textarea "Acquisition Scope: 75%+ of the home will likely require interior paint"
type input "1.7"
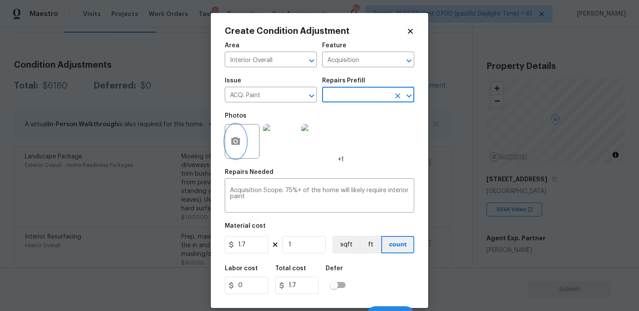
click at [234, 148] on button "button" at bounding box center [235, 142] width 21 height 34
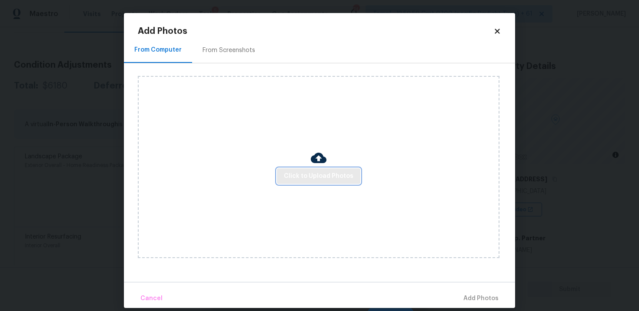
click at [309, 178] on span "Click to Upload Photos" at bounding box center [318, 176] width 69 height 11
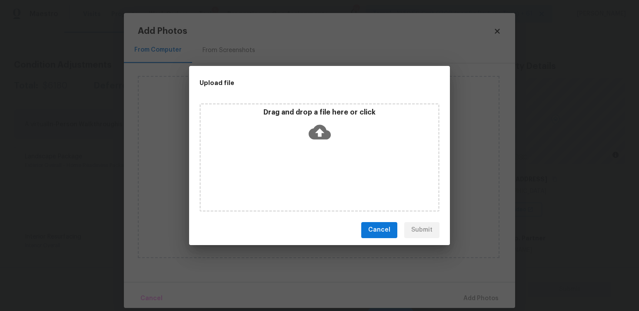
click at [324, 124] on icon at bounding box center [319, 132] width 22 height 22
click at [280, 159] on div "Drag and drop a file here or click" at bounding box center [319, 157] width 240 height 109
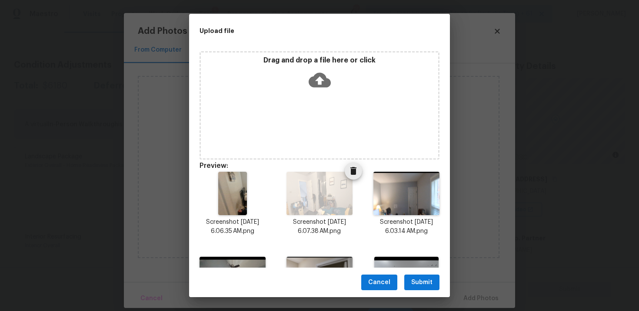
scroll to position [149, 0]
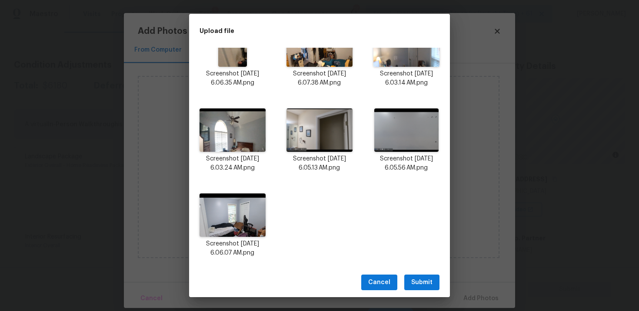
click at [414, 281] on span "Submit" at bounding box center [421, 283] width 21 height 11
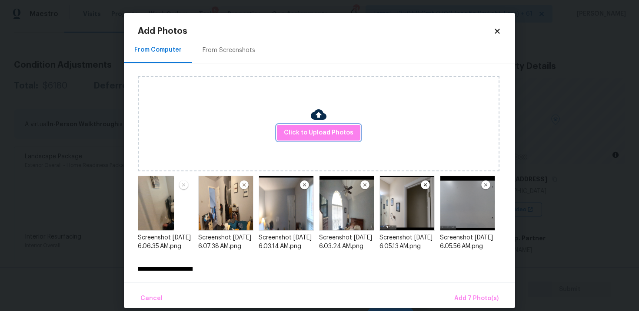
scroll to position [0, 0]
click at [476, 292] on button "Add 7 Photo(s)" at bounding box center [475, 299] width 51 height 19
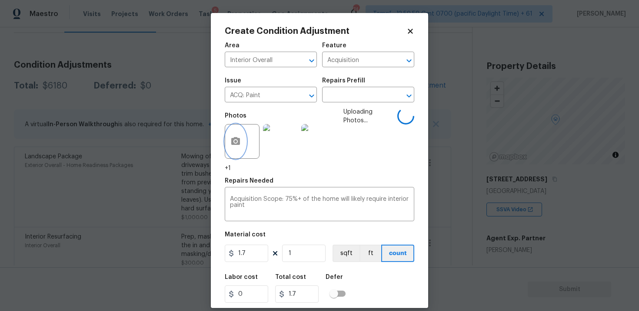
scroll to position [22, 0]
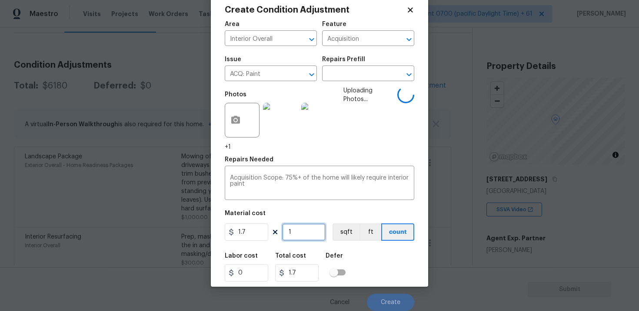
click at [298, 235] on input "1" at bounding box center [303, 232] width 43 height 17
type input "0"
paste input "text"
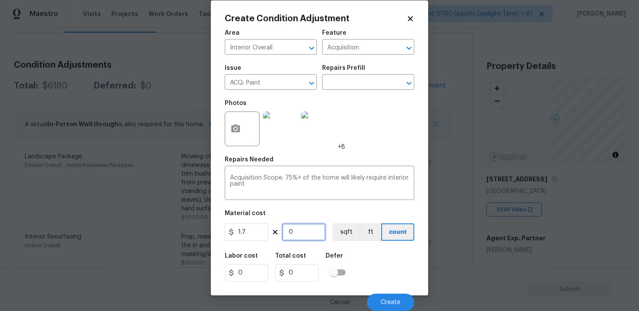
scroll to position [13, 0]
paste input "4728"
type input "4728"
type input "8037.6"
type input "4728"
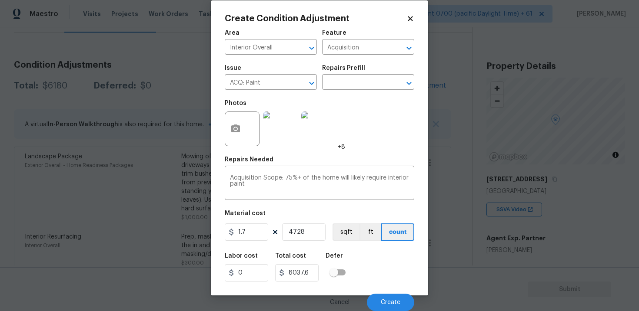
click at [353, 267] on div "Labor cost 0 Total cost 8037.6 Defer" at bounding box center [319, 267] width 189 height 39
click at [373, 275] on div "Labor cost 0 Total cost 8037.6 Defer" at bounding box center [319, 267] width 189 height 39
click at [352, 237] on button "sqft" at bounding box center [345, 232] width 27 height 17
click at [376, 300] on button "Create" at bounding box center [390, 302] width 47 height 17
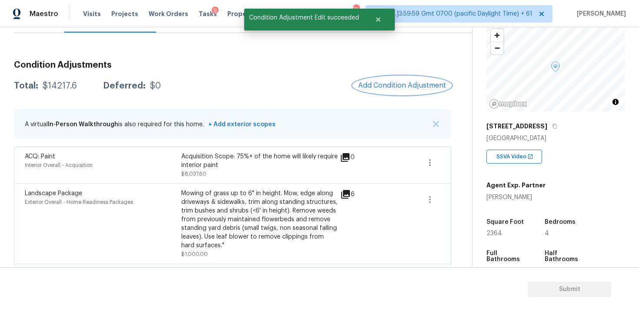
scroll to position [172, 0]
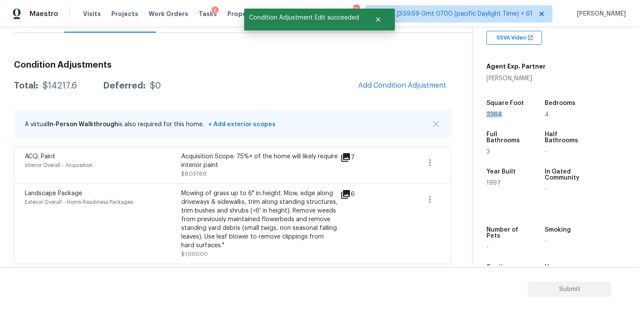
drag, startPoint x: 486, startPoint y: 115, endPoint x: 510, endPoint y: 115, distance: 23.5
click at [510, 115] on div "2364" at bounding box center [506, 115] width 41 height 6
copy span "2364"
click at [539, 79] on div "Krystyna Deshmukh" at bounding box center [515, 78] width 59 height 9
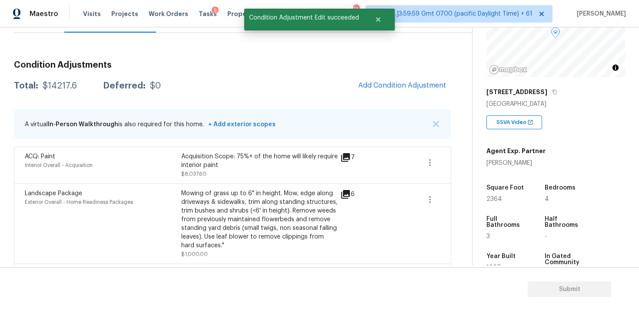
scroll to position [81, 0]
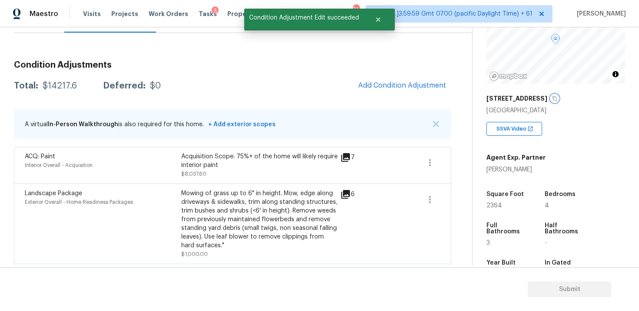
click at [552, 98] on icon "button" at bounding box center [554, 98] width 5 height 5
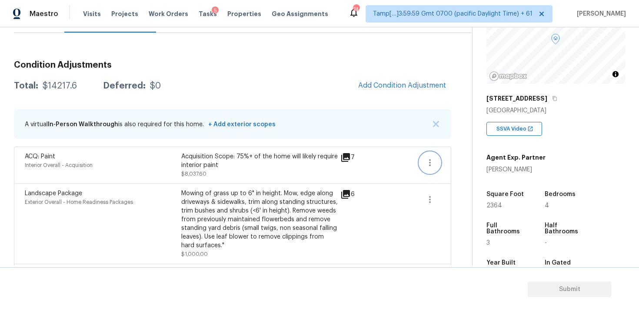
click at [425, 155] on button "button" at bounding box center [429, 162] width 21 height 21
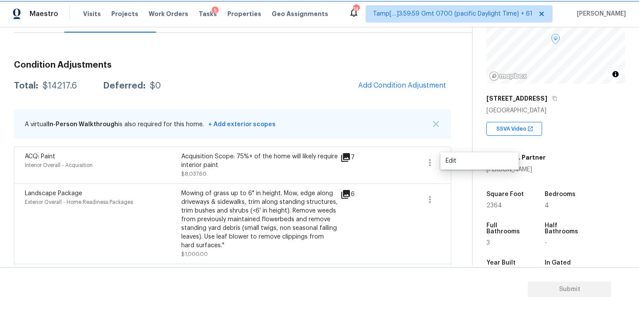
click at [438, 157] on button "button" at bounding box center [429, 162] width 21 height 21
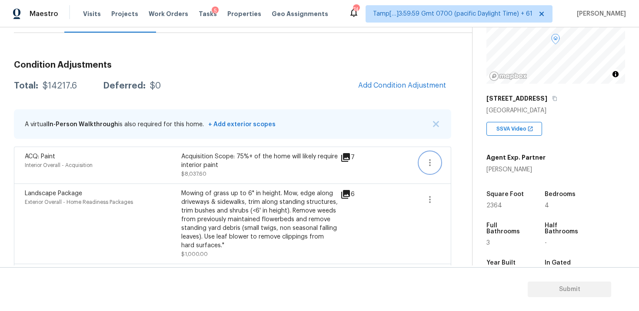
click at [437, 158] on button "button" at bounding box center [429, 162] width 21 height 21
click at [450, 158] on div "Edit" at bounding box center [479, 161] width 68 height 9
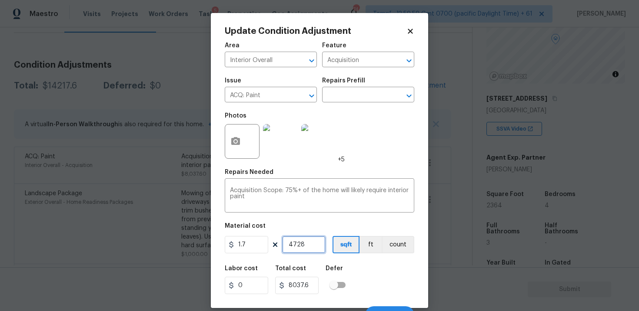
click at [313, 245] on input "4728" at bounding box center [303, 244] width 43 height 17
type input "0"
type input "2"
type input "3.4"
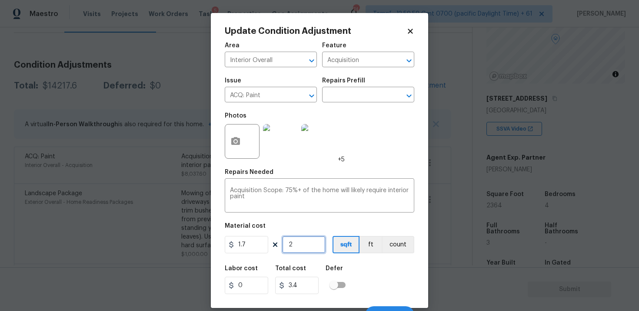
type input "23"
type input "39.1"
type input "236"
type input "401.2"
type input "2364"
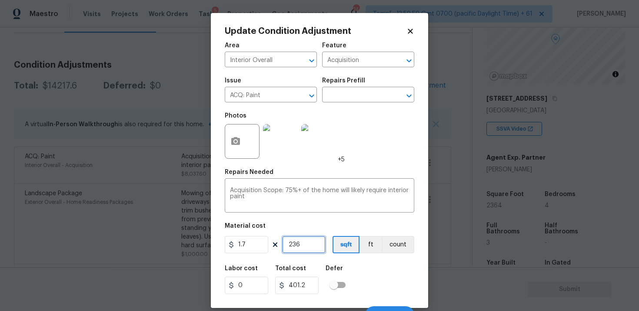
type input "4018.8"
type input "2364"
click at [383, 264] on div "Labor cost 0 Total cost 4018.8 Defer" at bounding box center [319, 280] width 189 height 39
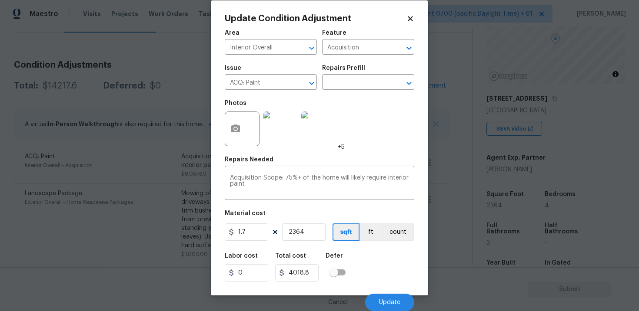
click at [397, 288] on div "Cancel Update" at bounding box center [319, 299] width 189 height 24
click at [397, 296] on button "Update" at bounding box center [389, 302] width 49 height 17
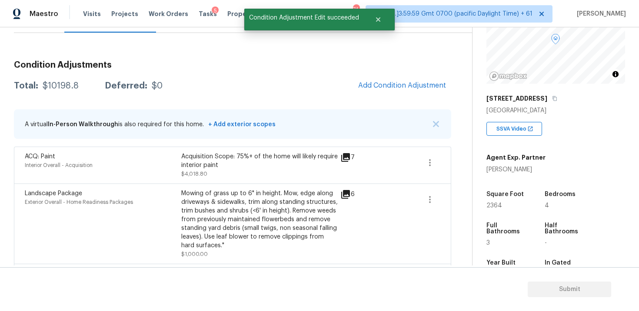
scroll to position [91, 0]
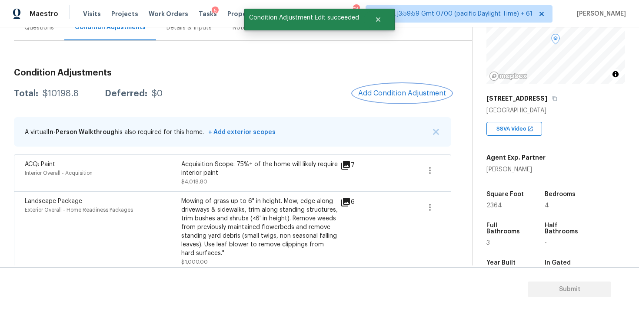
click at [412, 100] on button "Add Condition Adjustment" at bounding box center [402, 93] width 98 height 18
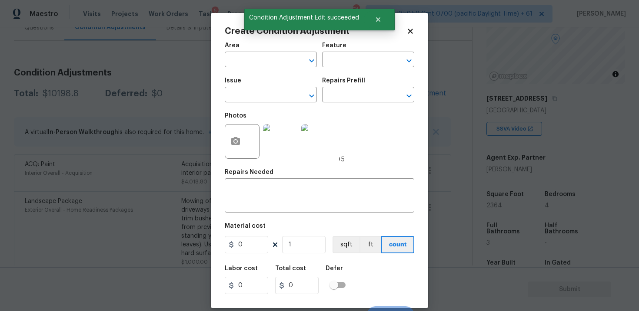
click at [271, 66] on input "text" at bounding box center [259, 60] width 68 height 13
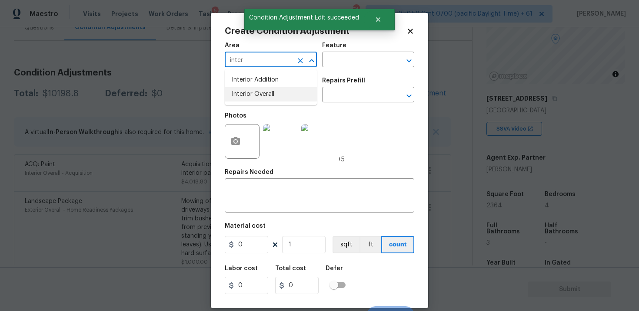
click at [287, 92] on li "Interior Overall" at bounding box center [271, 94] width 92 height 14
type input "Interior Overall"
click at [287, 92] on input "text" at bounding box center [259, 95] width 68 height 13
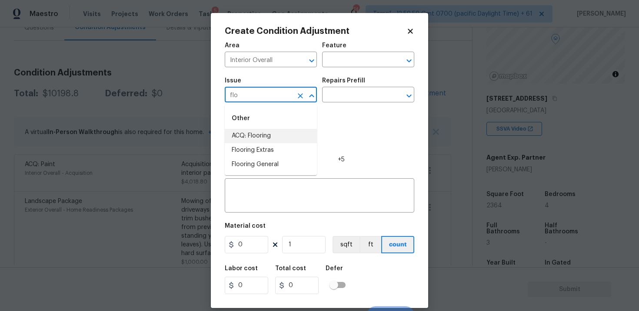
click at [285, 135] on li "ACQ: Flooring" at bounding box center [271, 136] width 92 height 14
type input "ACQ: Flooring"
click at [334, 91] on input "text" at bounding box center [356, 95] width 68 height 13
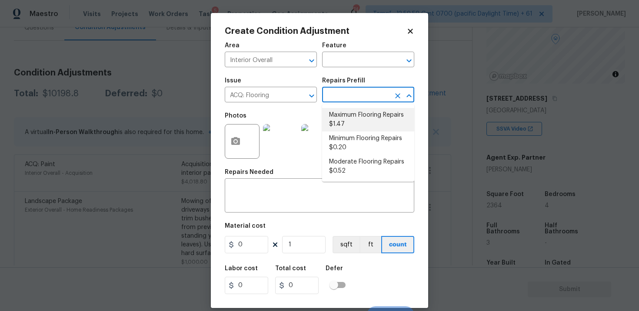
click at [352, 112] on li "Maximum Flooring Repairs $1.47" at bounding box center [368, 119] width 92 height 23
type input "Acquisition"
type textarea "Acquisition Scope: Maximum flooring repairs"
type input "1.47"
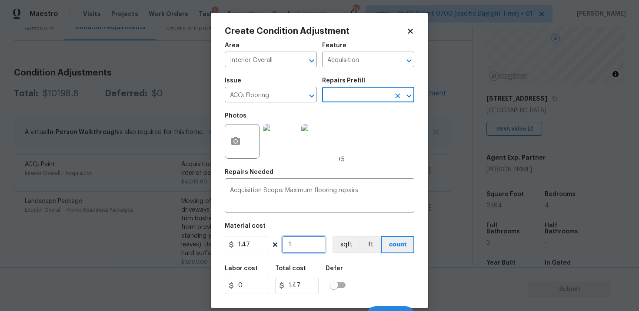
click at [298, 242] on input "1" at bounding box center [303, 244] width 43 height 17
type input "0"
type input "2"
type input "2.94"
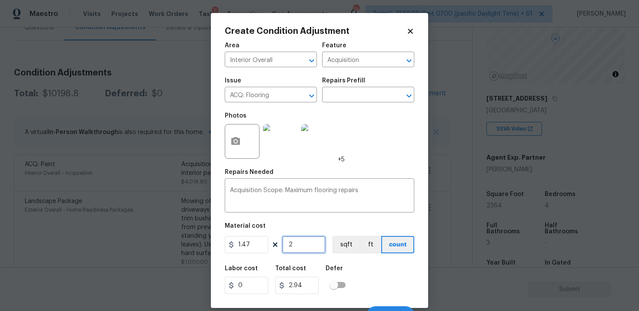
type input "23"
type input "33.81"
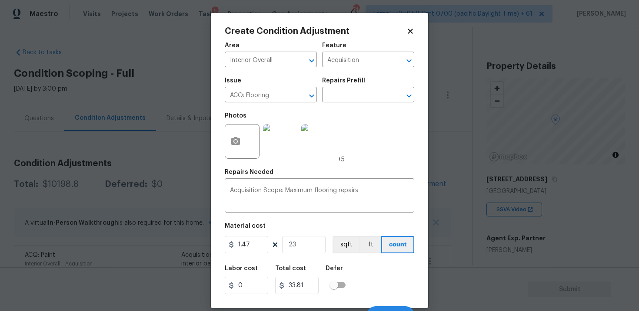
scroll to position [81, 0]
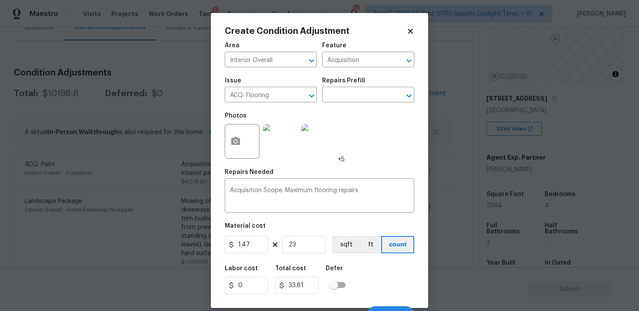
type input "236"
type input "346.92"
type input "2364"
type input "3475.08"
type input "2364"
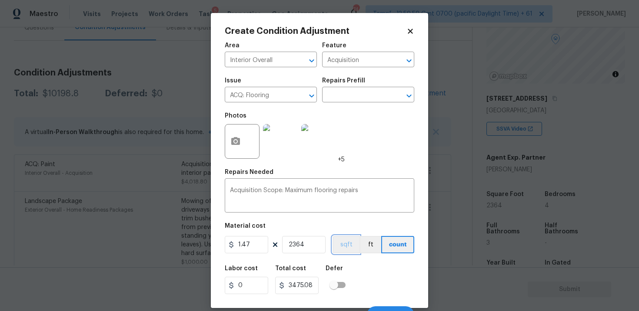
click at [349, 241] on button "sqft" at bounding box center [345, 244] width 27 height 17
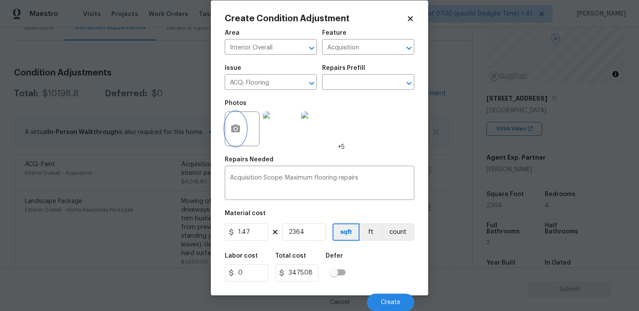
click at [238, 135] on button "button" at bounding box center [235, 129] width 21 height 34
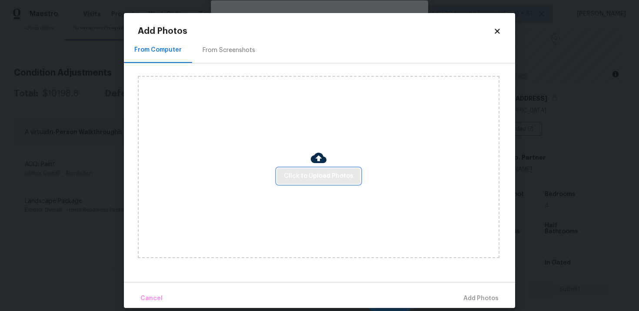
click at [312, 171] on span "Click to Upload Photos" at bounding box center [318, 176] width 69 height 11
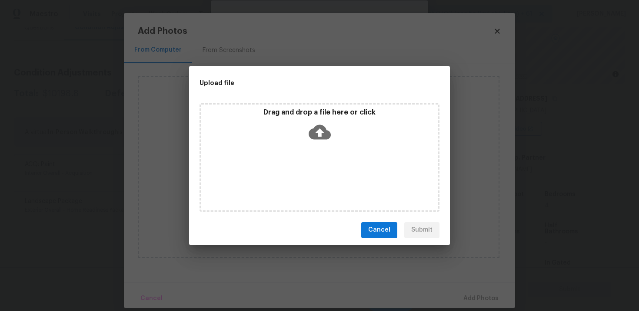
click at [321, 123] on icon at bounding box center [319, 132] width 22 height 22
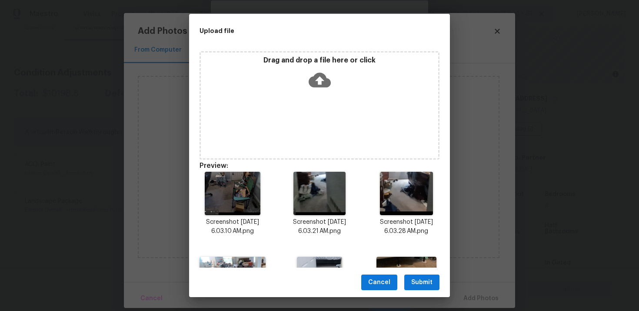
scroll to position [64, 0]
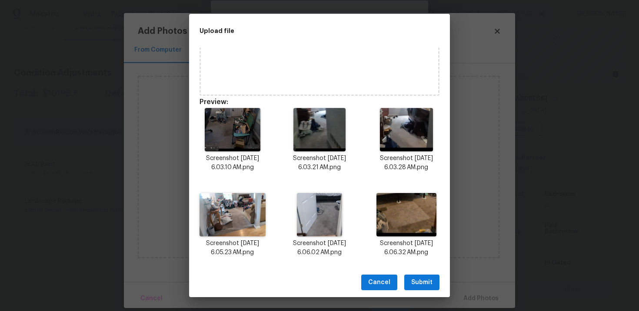
click at [430, 278] on span "Submit" at bounding box center [421, 283] width 21 height 11
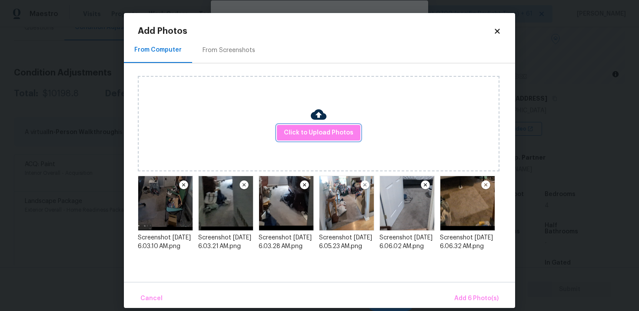
scroll to position [0, 0]
click at [467, 294] on span "Add 6 Photo(s)" at bounding box center [476, 299] width 44 height 11
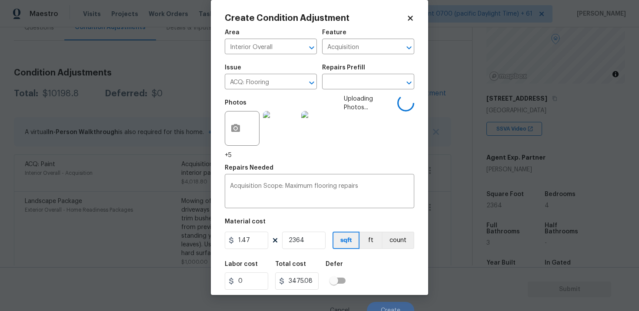
click at [371, 265] on div "Labor cost 0 Total cost 3475.08 Defer" at bounding box center [319, 275] width 189 height 39
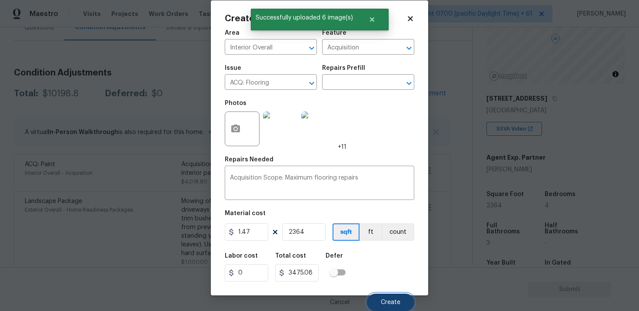
click at [388, 295] on button "Create" at bounding box center [390, 302] width 47 height 17
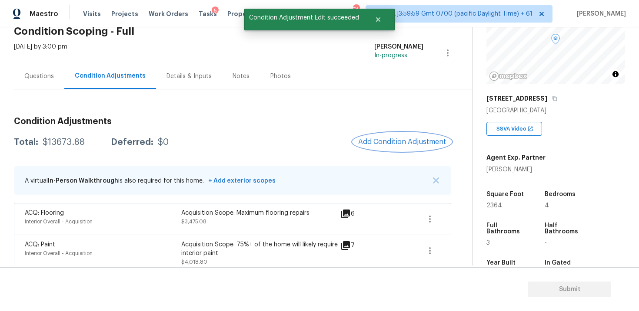
scroll to position [34, 0]
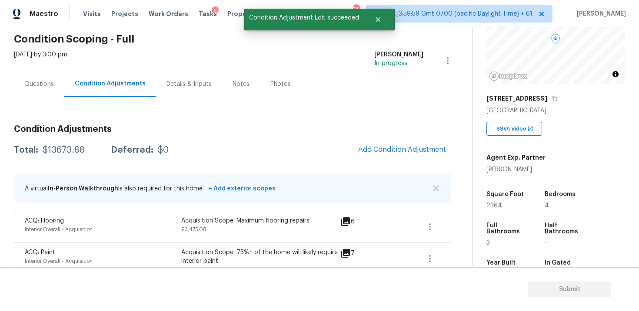
click at [55, 86] on div "Questions" at bounding box center [39, 84] width 50 height 26
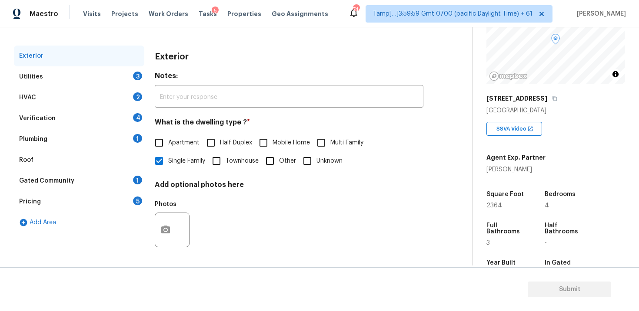
click at [114, 73] on div "Utilities 3" at bounding box center [79, 76] width 130 height 21
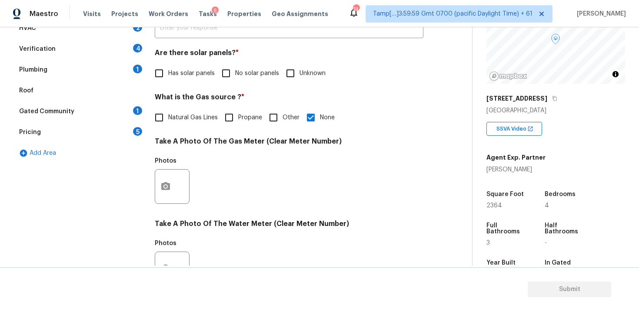
scroll to position [184, 0]
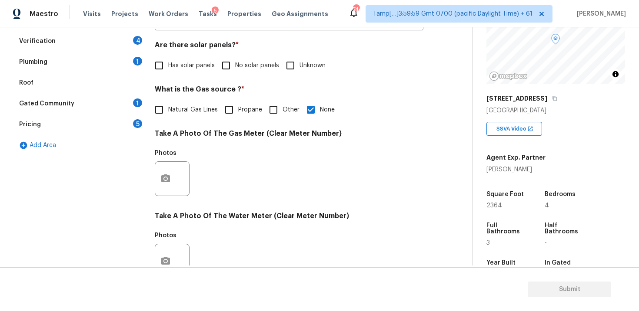
click at [234, 65] on input "No solar panels" at bounding box center [226, 65] width 18 height 18
checkbox input "true"
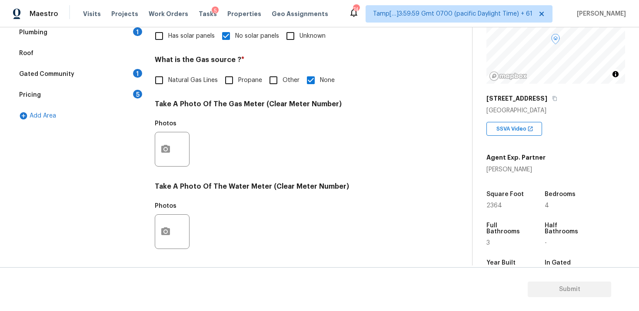
click at [171, 87] on label "Natural Gas Lines" at bounding box center [184, 80] width 68 height 18
click at [168, 87] on input "Natural Gas Lines" at bounding box center [159, 80] width 18 height 18
checkbox input "true"
checkbox input "false"
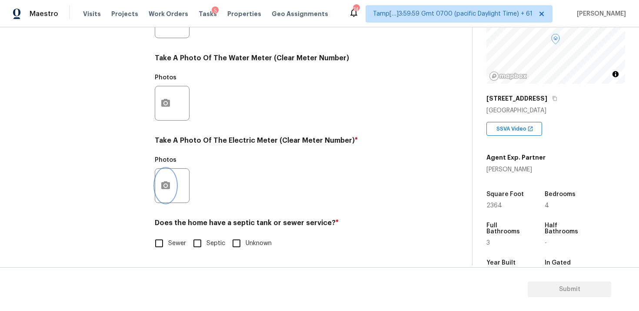
click at [171, 184] on button "button" at bounding box center [165, 186] width 21 height 34
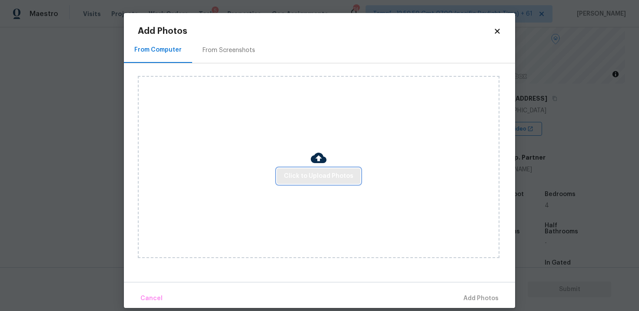
click at [310, 174] on span "Click to Upload Photos" at bounding box center [318, 176] width 69 height 11
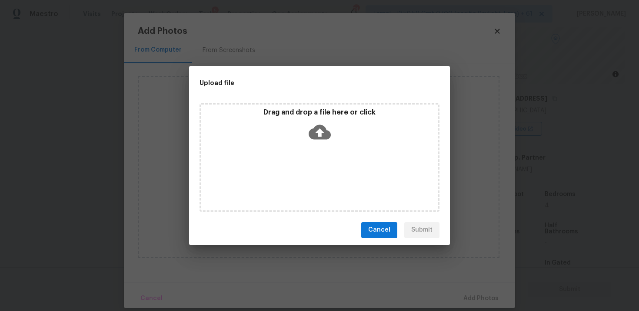
click at [316, 134] on icon at bounding box center [319, 132] width 22 height 15
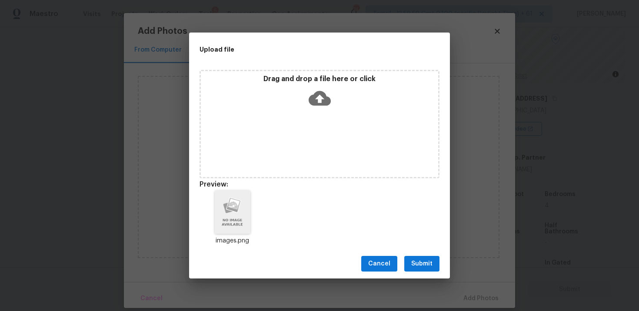
click at [420, 268] on span "Submit" at bounding box center [421, 264] width 21 height 11
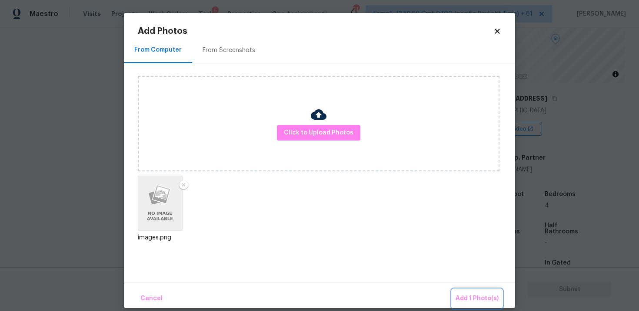
click at [474, 308] on button "Add 1 Photo(s)" at bounding box center [477, 299] width 50 height 19
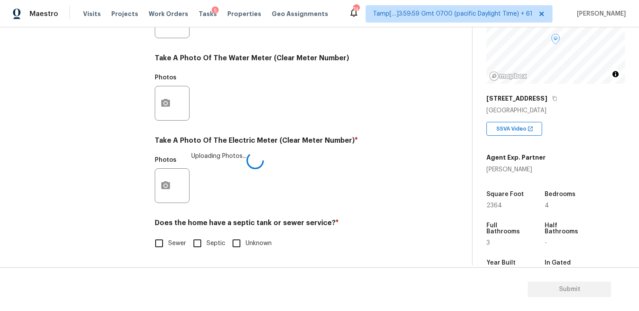
click at [177, 244] on span "Sewer" at bounding box center [177, 243] width 18 height 9
click at [168, 244] on input "Sewer" at bounding box center [159, 244] width 18 height 18
checkbox input "true"
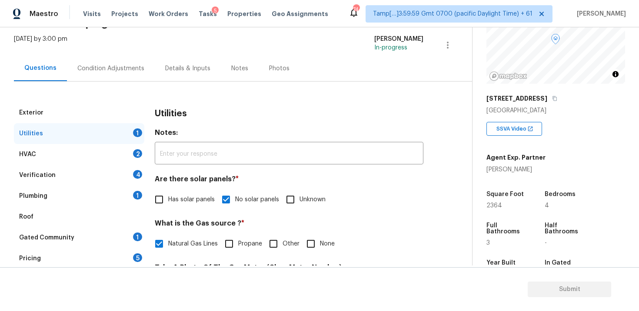
scroll to position [49, 0]
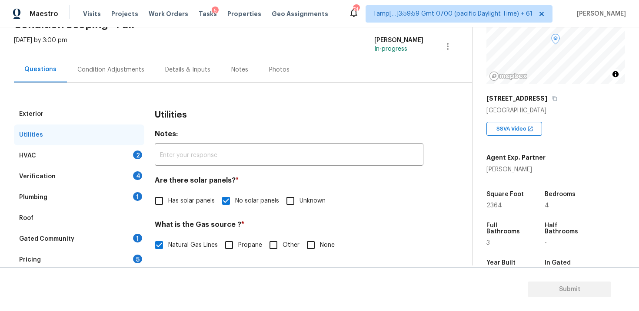
click at [131, 153] on div "HVAC 2" at bounding box center [79, 156] width 130 height 21
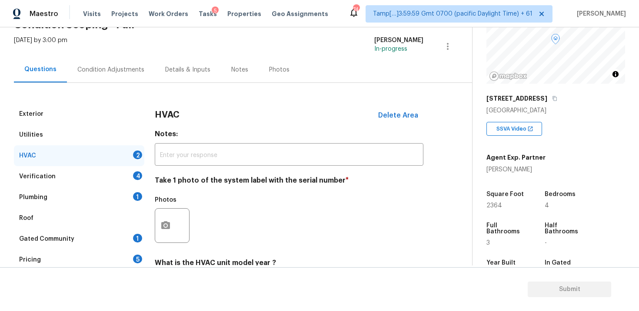
scroll to position [136, 0]
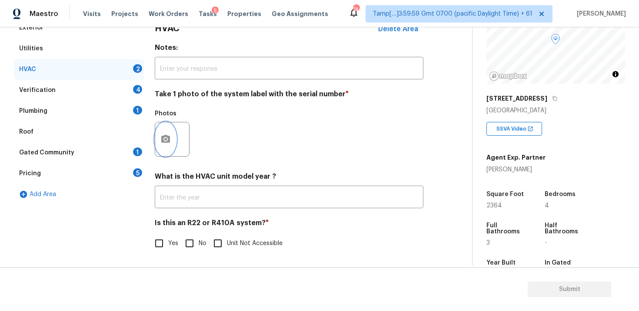
click at [163, 131] on button "button" at bounding box center [165, 139] width 21 height 34
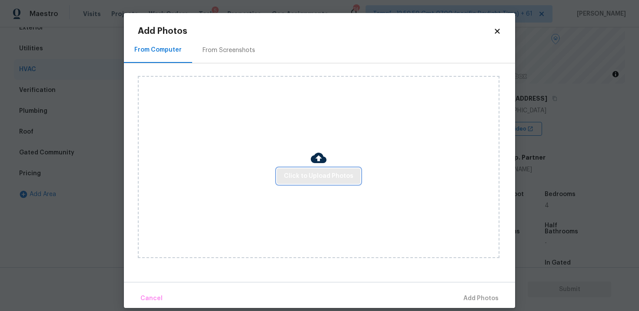
click at [285, 180] on span "Click to Upload Photos" at bounding box center [318, 176] width 69 height 11
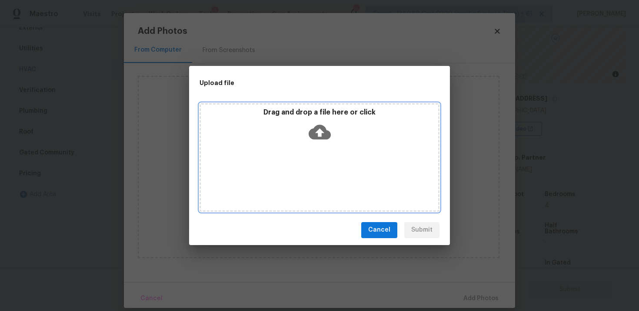
click at [305, 142] on div "Drag and drop a file here or click" at bounding box center [319, 126] width 237 height 37
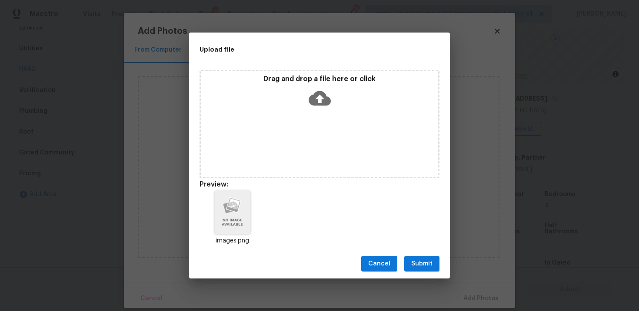
click at [432, 265] on button "Submit" at bounding box center [421, 264] width 35 height 16
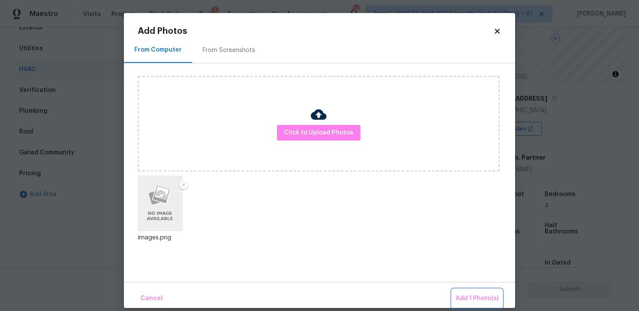
click at [470, 291] on button "Add 1 Photo(s)" at bounding box center [477, 299] width 50 height 19
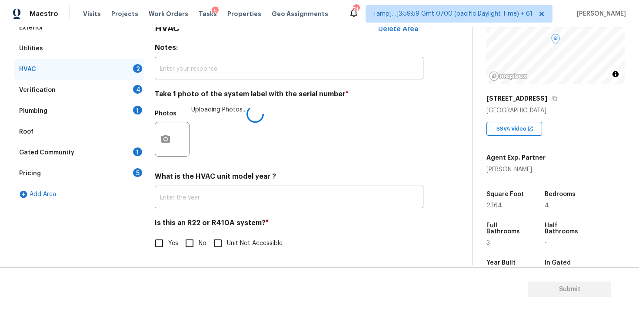
click at [470, 291] on section "Submit" at bounding box center [319, 290] width 639 height 44
click at [189, 236] on input "No" at bounding box center [189, 244] width 18 height 18
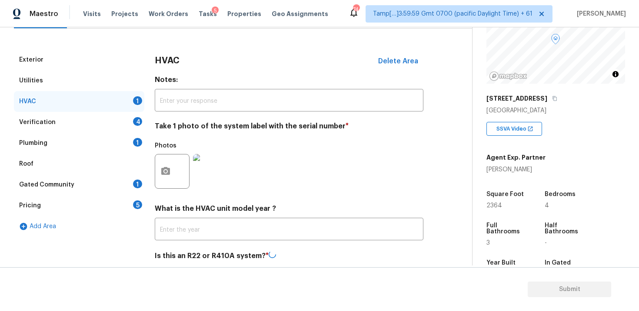
checkbox input "false"
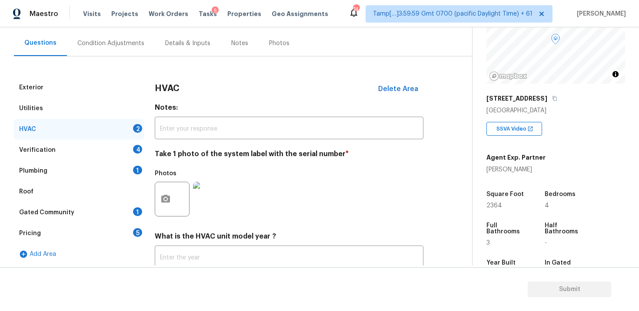
click at [125, 147] on div "Verification 4" at bounding box center [79, 150] width 130 height 21
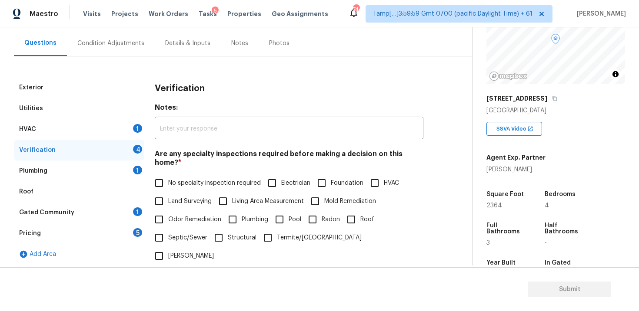
click at [133, 125] on div "HVAC 1" at bounding box center [79, 129] width 130 height 21
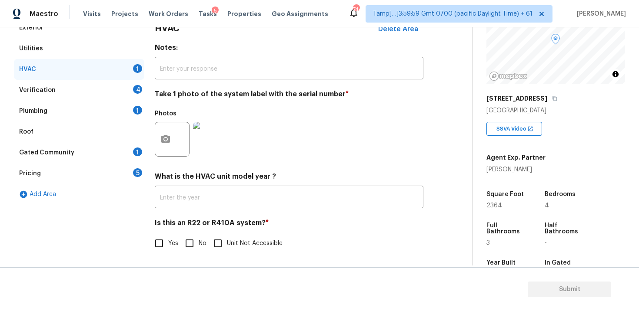
click at [196, 239] on input "No" at bounding box center [189, 244] width 18 height 18
checkbox input "true"
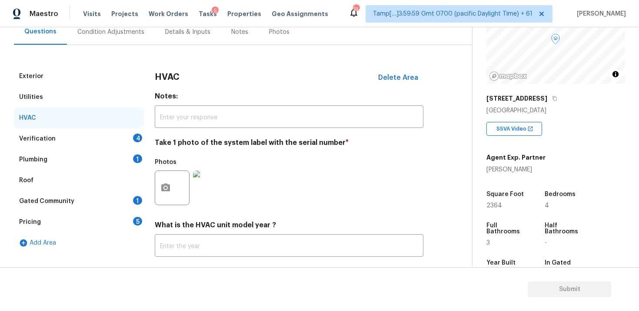
click at [125, 142] on div "Verification 4" at bounding box center [79, 139] width 130 height 21
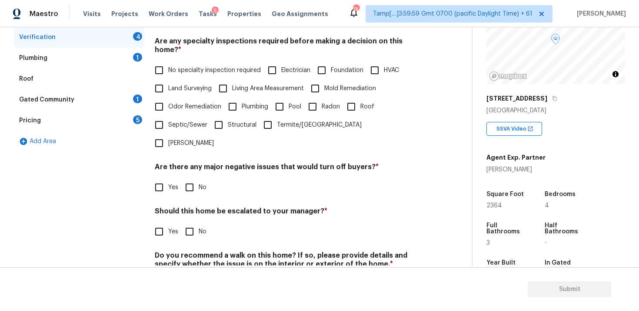
scroll to position [139, 0]
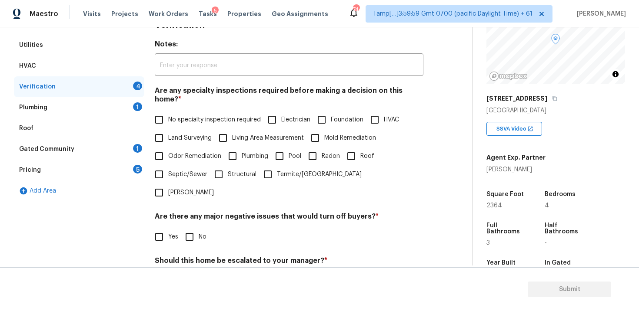
click at [156, 113] on input "No specialty inspection required" at bounding box center [159, 120] width 18 height 18
checkbox input "true"
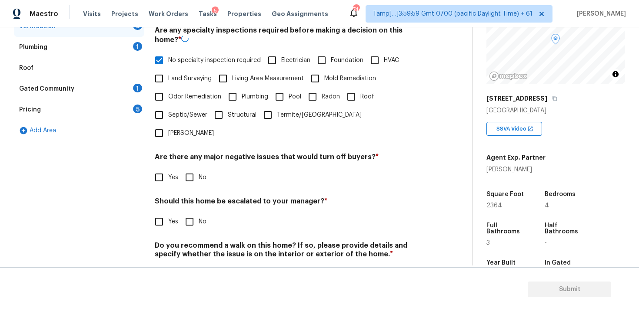
scroll to position [202, 0]
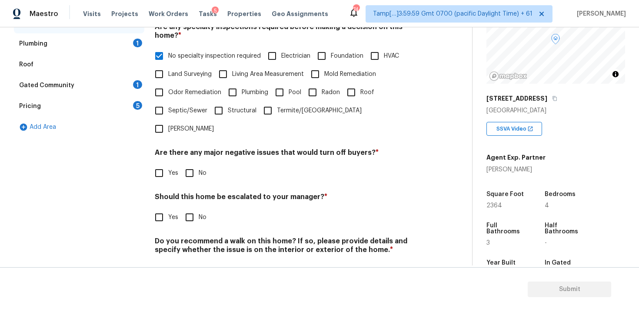
click at [188, 164] on input "No" at bounding box center [189, 173] width 18 height 18
checkbox input "true"
click at [193, 208] on input "No" at bounding box center [189, 217] width 18 height 18
checkbox input "true"
click at [197, 262] on input "No" at bounding box center [189, 271] width 18 height 18
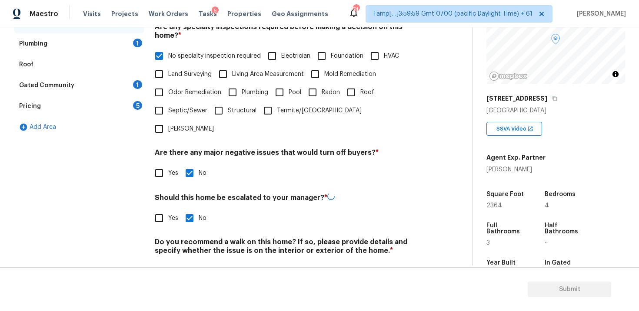
checkbox input "true"
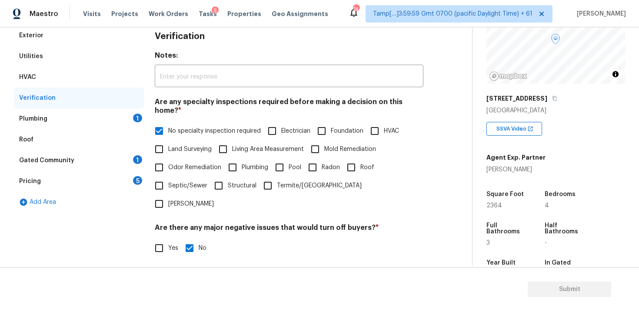
click at [124, 112] on div "Plumbing 1" at bounding box center [79, 119] width 130 height 21
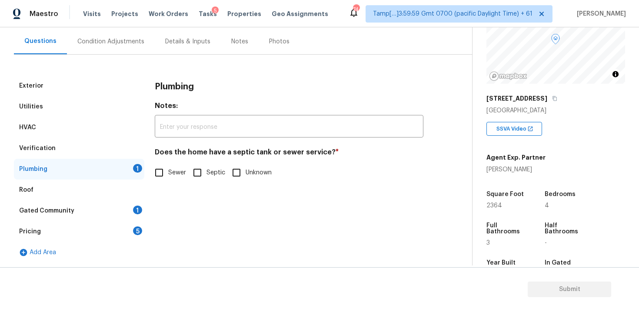
scroll to position [77, 0]
click at [165, 177] on input "Sewer" at bounding box center [159, 173] width 18 height 18
checkbox input "true"
click at [129, 206] on div "Gated Community 1" at bounding box center [79, 211] width 130 height 21
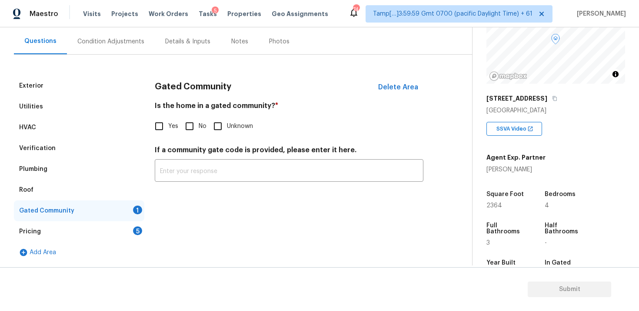
click at [188, 131] on input "No" at bounding box center [189, 126] width 18 height 18
checkbox input "true"
click at [129, 231] on div "Pricing 5" at bounding box center [79, 232] width 130 height 21
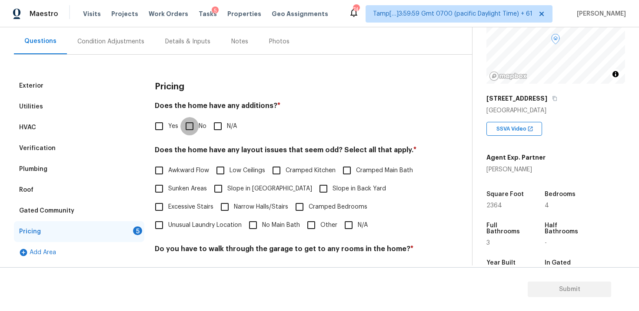
click at [197, 122] on input "No" at bounding box center [189, 126] width 18 height 18
checkbox input "true"
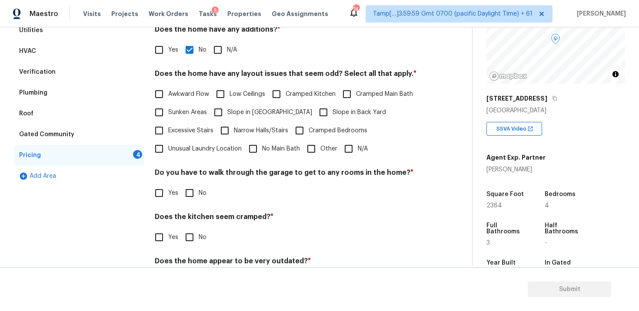
scroll to position [159, 0]
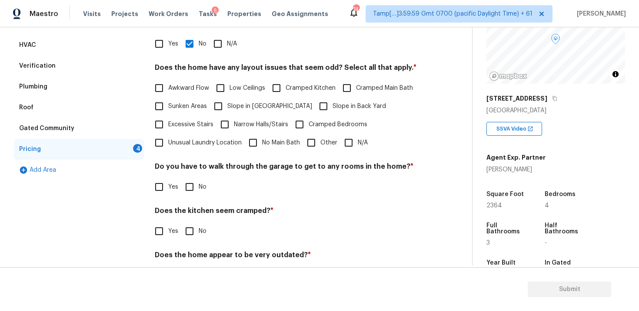
click at [309, 135] on input "Other" at bounding box center [311, 143] width 18 height 18
checkbox input "true"
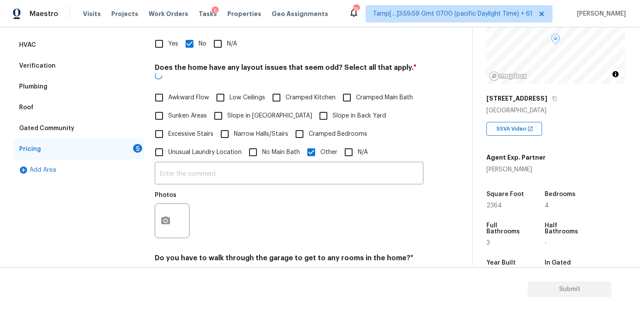
click at [310, 167] on input "text" at bounding box center [289, 174] width 268 height 20
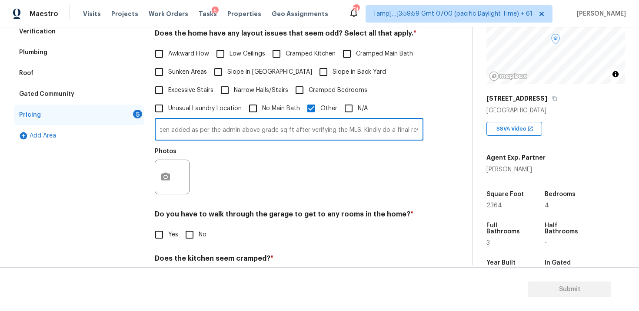
scroll to position [201, 0]
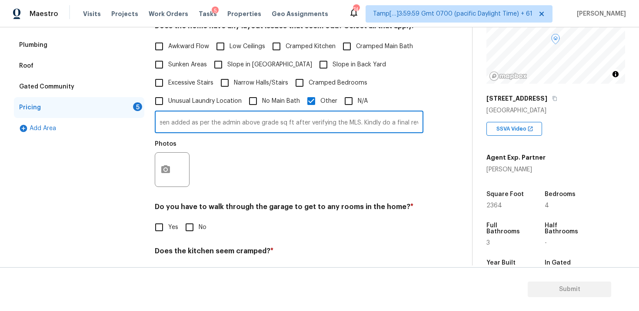
type input "Sq ft discrepancy. The Property doesn't seem to have a basement. Scopes have be…"
click at [172, 171] on button "button" at bounding box center [165, 170] width 21 height 34
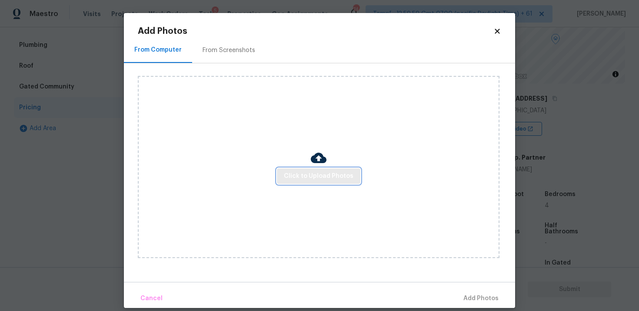
click at [321, 179] on span "Click to Upload Photos" at bounding box center [318, 176] width 69 height 11
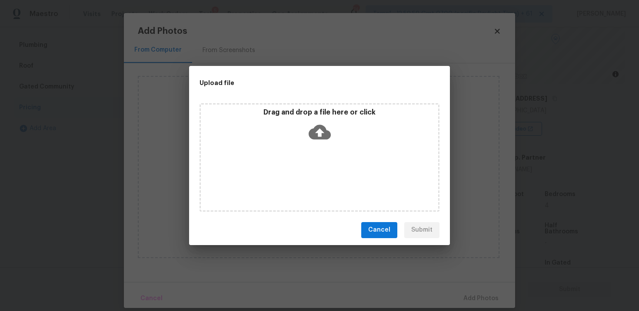
click at [318, 127] on icon at bounding box center [319, 132] width 22 height 15
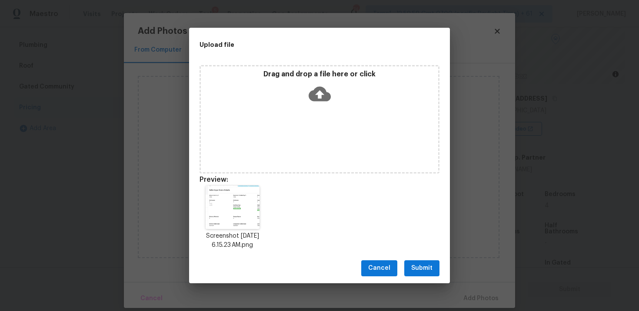
click at [417, 263] on span "Submit" at bounding box center [421, 268] width 21 height 11
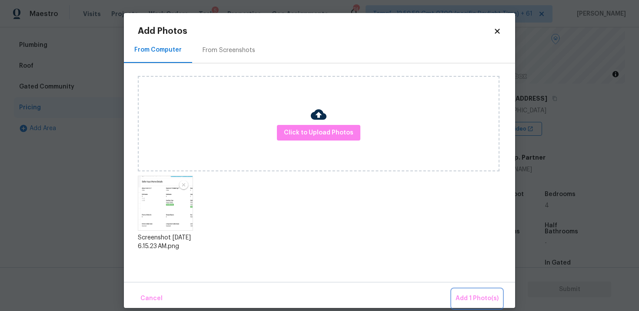
click at [474, 305] on button "Add 1 Photo(s)" at bounding box center [477, 299] width 50 height 19
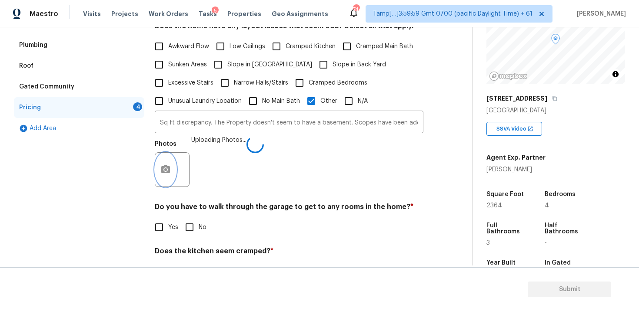
scroll to position [274, 0]
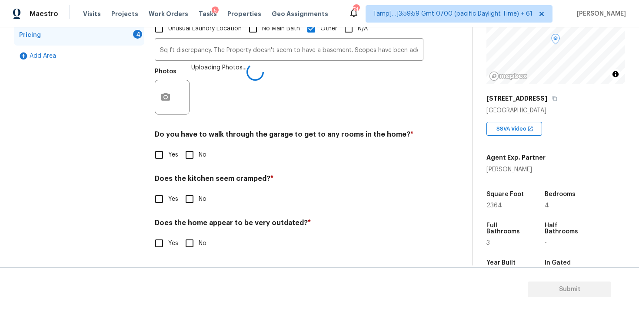
click at [187, 156] on input "No" at bounding box center [189, 155] width 18 height 18
checkbox input "true"
click at [193, 192] on input "No" at bounding box center [189, 200] width 18 height 18
checkbox input "true"
click at [196, 245] on input "No" at bounding box center [189, 244] width 18 height 18
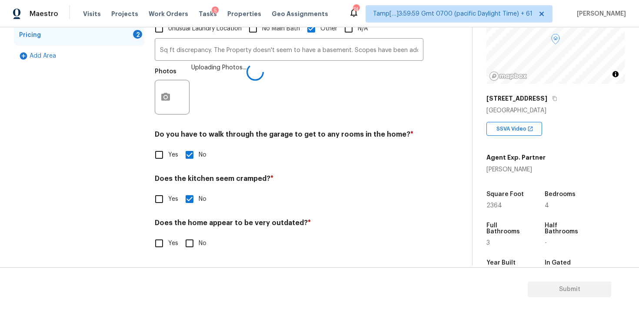
checkbox input "true"
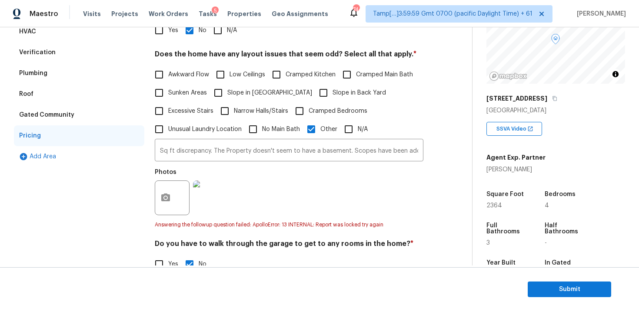
scroll to position [173, 0]
click at [250, 149] on input "Sq ft discrepancy. The Property doesn't seem to have a basement. Scopes have be…" at bounding box center [289, 151] width 268 height 20
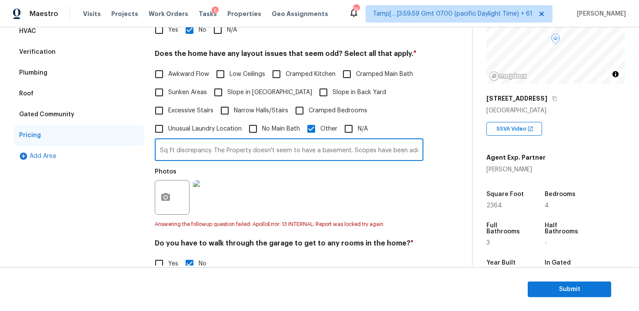
click at [232, 143] on input "Sq ft discrepancy. The Property doesn't seem to have a basement. Scopes have be…" at bounding box center [289, 151] width 268 height 20
click at [234, 149] on input "Sq ft discrepancy. The Property doesn't seem to have a basement. Scopes have be…" at bounding box center [289, 151] width 268 height 20
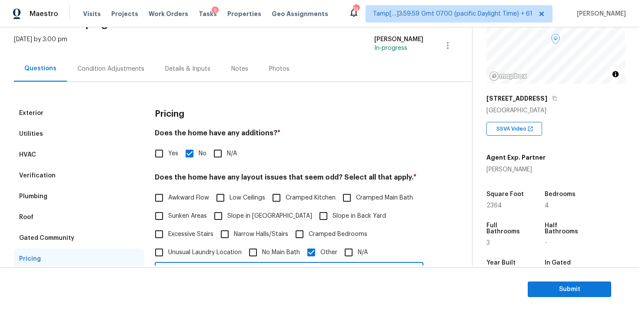
scroll to position [43, 0]
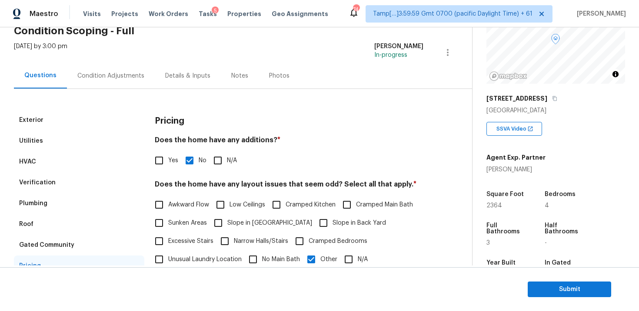
click at [123, 86] on div "Condition Adjustments" at bounding box center [111, 76] width 88 height 26
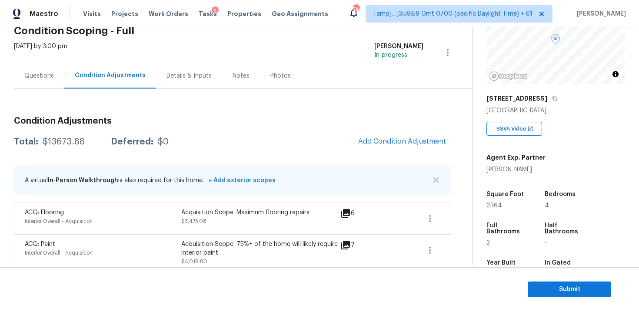
drag, startPoint x: 39, startPoint y: 142, endPoint x: 99, endPoint y: 142, distance: 59.5
click at [99, 142] on div "Total: $13673.88 Deferred: $0" at bounding box center [91, 142] width 155 height 9
drag, startPoint x: 43, startPoint y: 143, endPoint x: 83, endPoint y: 142, distance: 40.0
click at [83, 142] on div "Total: $13673.88 Deferred: $0" at bounding box center [91, 142] width 155 height 9
copy div "$13673.88"
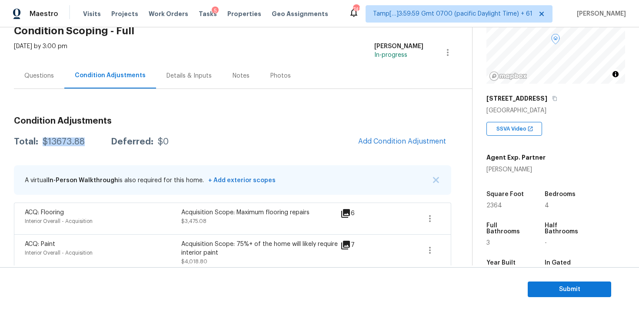
click at [41, 86] on div "Questions" at bounding box center [39, 76] width 50 height 26
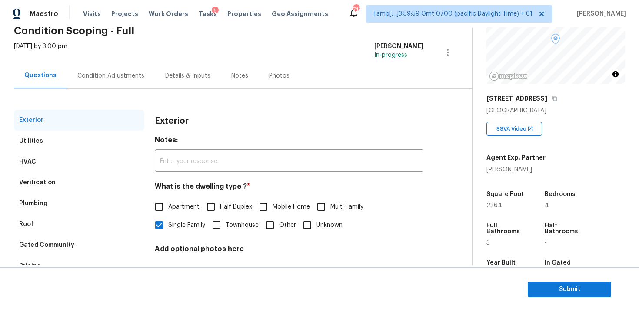
scroll to position [107, 0]
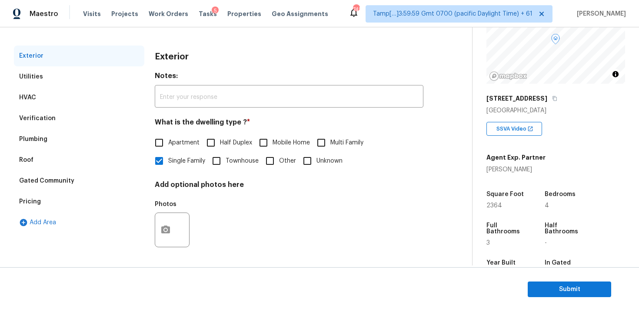
click at [91, 122] on div "Verification" at bounding box center [79, 118] width 130 height 21
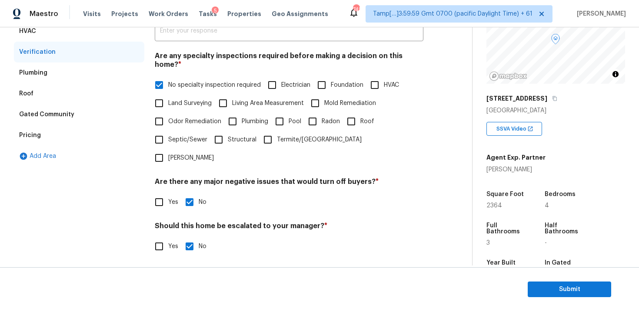
scroll to position [202, 0]
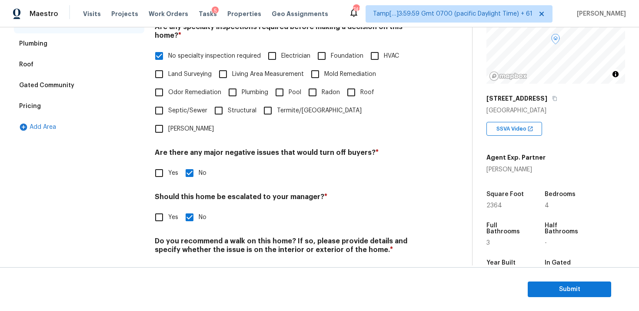
click at [116, 106] on div "Pricing" at bounding box center [79, 106] width 130 height 21
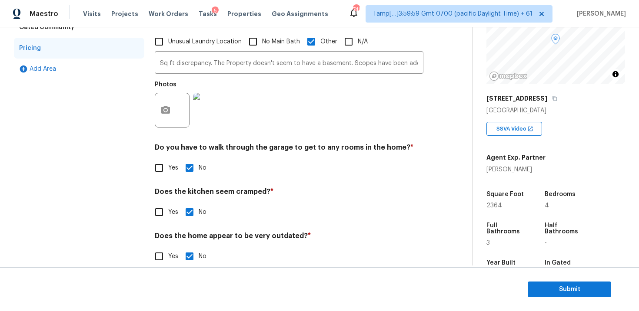
scroll to position [269, 0]
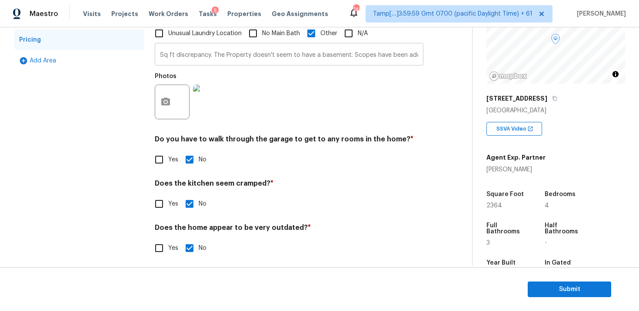
click at [279, 55] on input "Sq ft discrepancy. The Property doesn't seem to have a basement. Scopes have be…" at bounding box center [289, 55] width 268 height 20
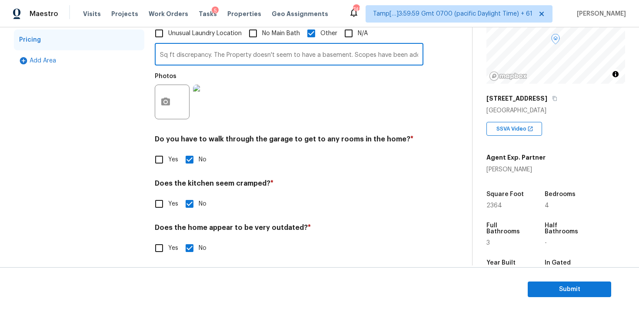
click at [279, 55] on input "Sq ft discrepancy. The Property doesn't seem to have a basement. Scopes have be…" at bounding box center [289, 55] width 268 height 20
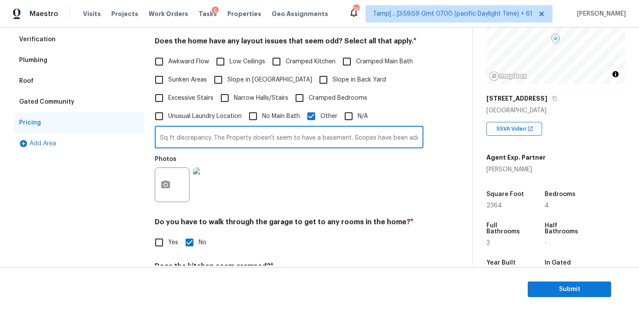
scroll to position [12, 0]
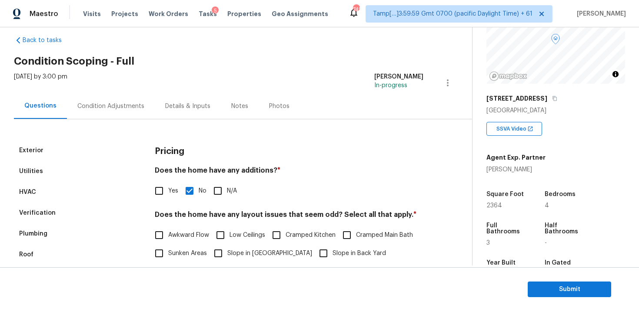
click at [125, 94] on div "Condition Adjustments" at bounding box center [111, 106] width 88 height 26
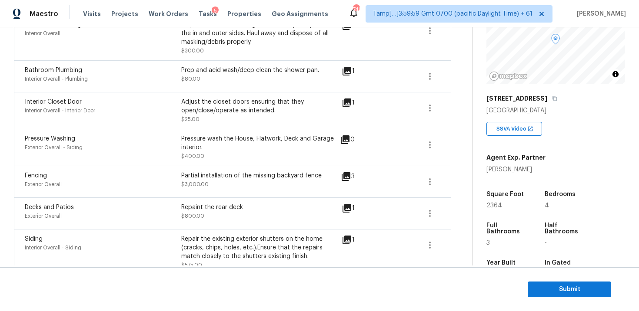
scroll to position [393, 0]
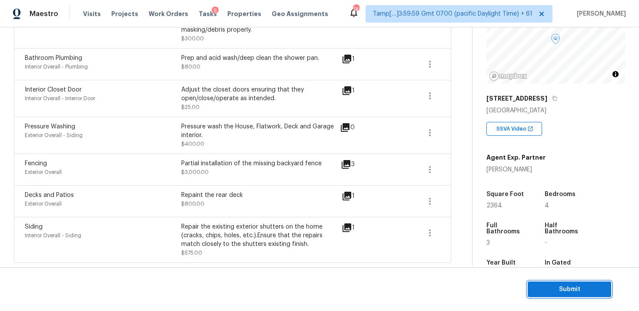
click at [538, 284] on button "Submit" at bounding box center [568, 290] width 83 height 16
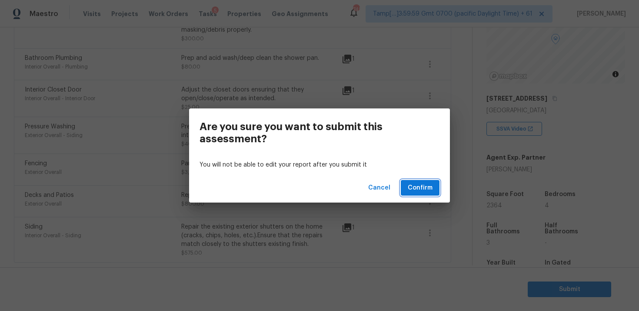
click at [428, 191] on span "Confirm" at bounding box center [419, 188] width 25 height 11
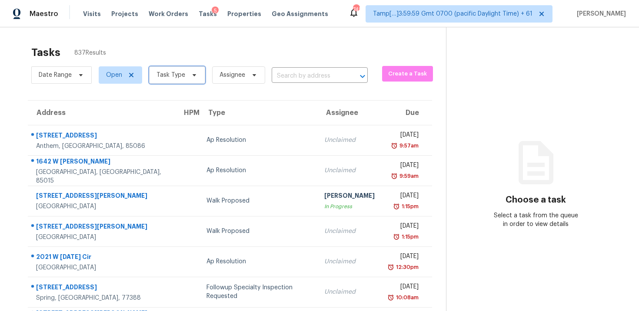
click at [174, 76] on span "Task Type" at bounding box center [170, 75] width 29 height 9
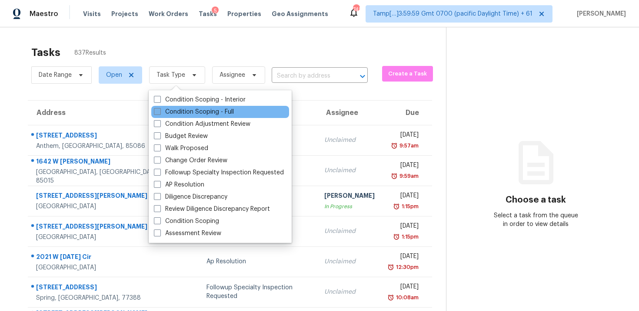
click at [176, 111] on label "Condition Scoping - Full" at bounding box center [194, 112] width 80 height 9
click at [159, 111] on input "Condition Scoping - Full" at bounding box center [157, 111] width 6 height 6
checkbox input "true"
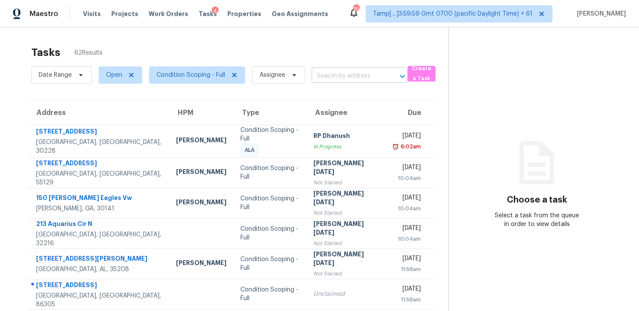
click at [324, 72] on input "text" at bounding box center [347, 75] width 72 height 13
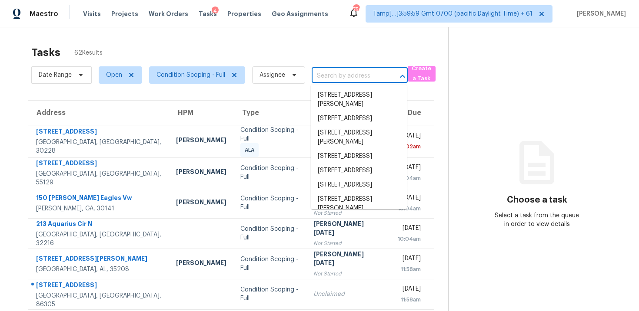
paste input "[STREET_ADDRESS]"
type input "[STREET_ADDRESS]"
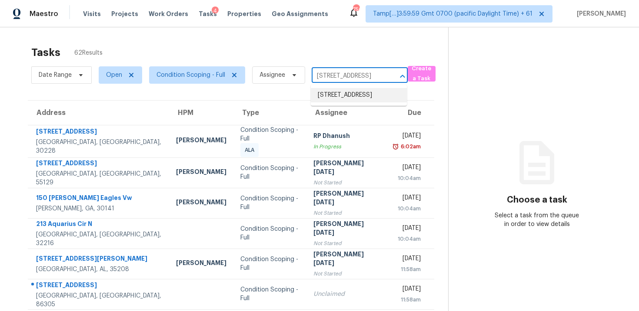
click at [351, 100] on li "[STREET_ADDRESS]" at bounding box center [359, 95] width 96 height 14
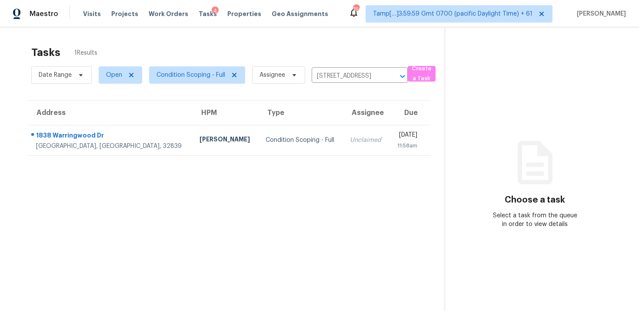
click at [389, 153] on td "[DATE] 11:58am" at bounding box center [409, 140] width 41 height 30
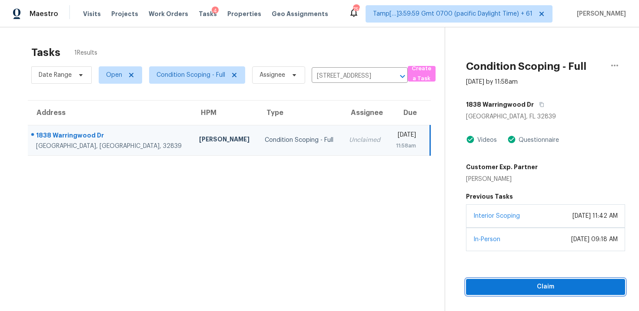
click at [519, 283] on span "Claim" at bounding box center [545, 287] width 145 height 11
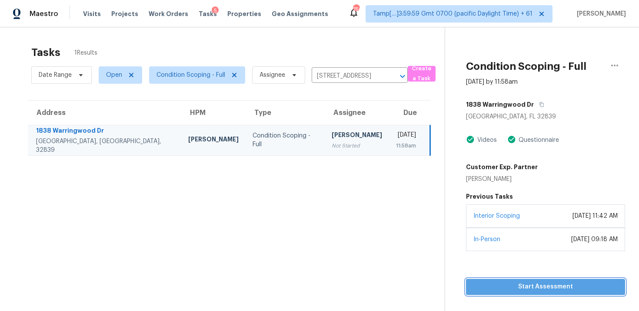
click at [483, 289] on span "Start Assessment" at bounding box center [545, 287] width 145 height 11
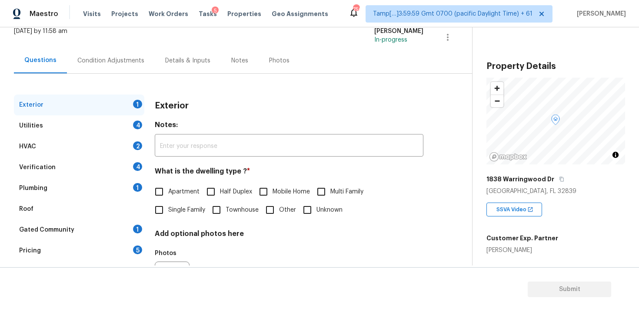
scroll to position [50, 0]
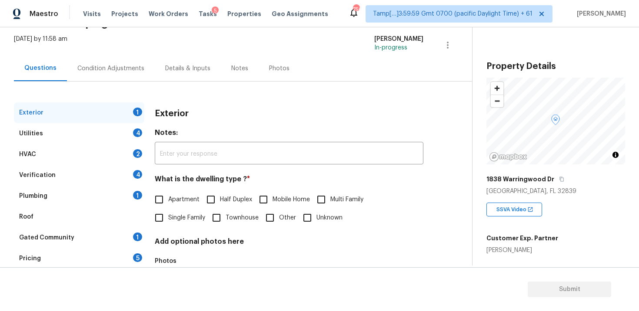
click at [144, 67] on div "Condition Adjustments" at bounding box center [111, 69] width 88 height 26
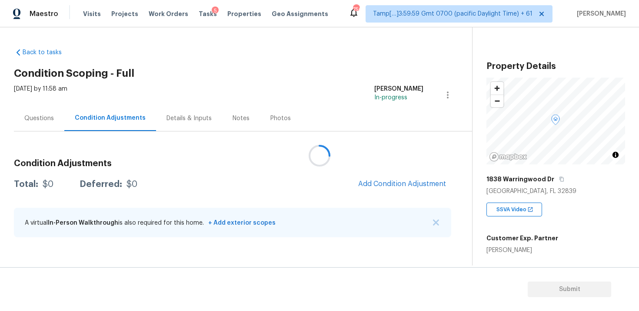
click at [320, 162] on icon at bounding box center [319, 155] width 25 height 25
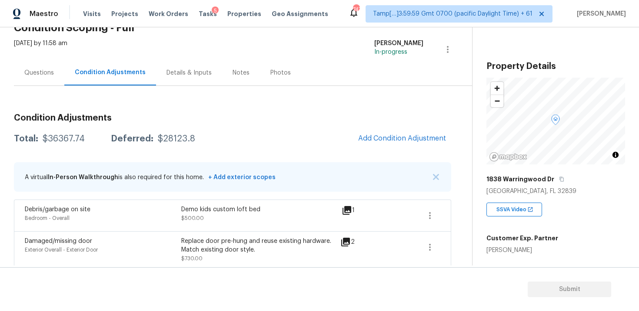
scroll to position [45, 0]
click at [408, 136] on span "Add Condition Adjustment" at bounding box center [402, 139] width 88 height 8
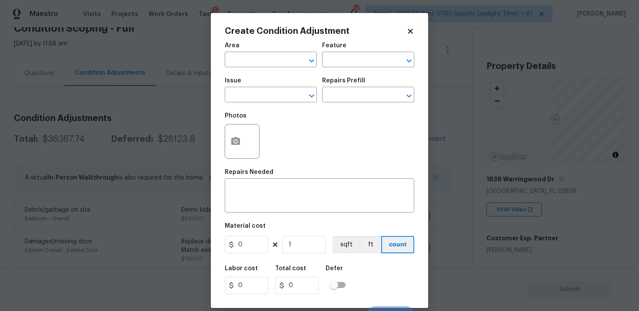
click at [277, 69] on span "Area ​" at bounding box center [271, 54] width 92 height 35
click at [271, 58] on input "text" at bounding box center [259, 60] width 68 height 13
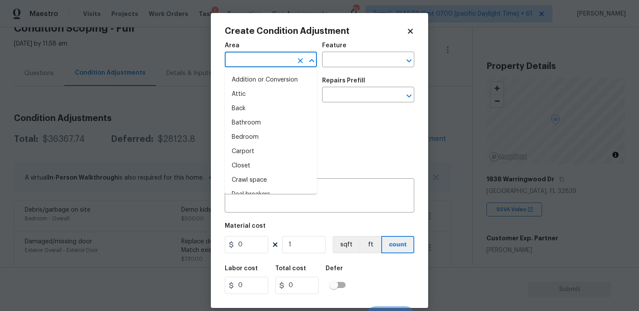
type input "e"
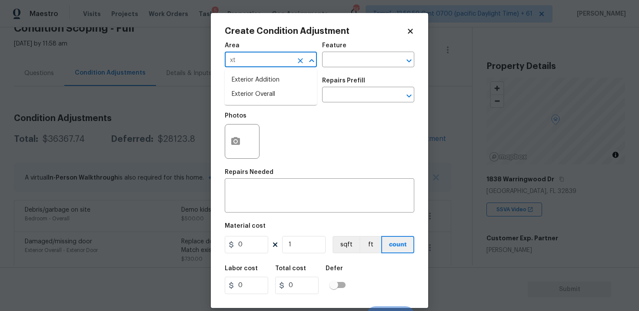
type input "x"
click at [265, 98] on li "Exterior Overall" at bounding box center [271, 94] width 92 height 14
type input "Exterior Overall"
click at [265, 98] on input "text" at bounding box center [259, 95] width 68 height 13
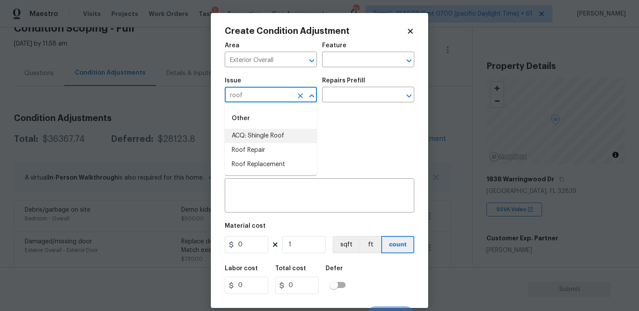
click at [278, 136] on li "ACQ: Shingle Roof" at bounding box center [271, 136] width 92 height 14
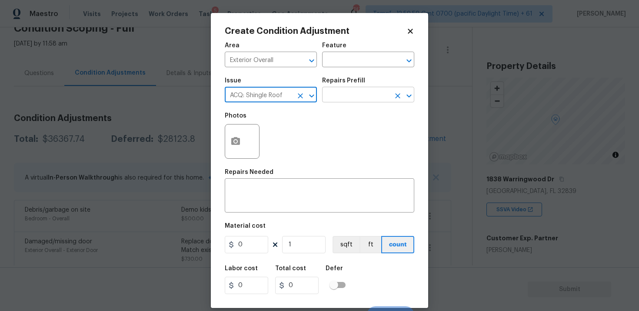
type input "ACQ: Shingle Roof"
click at [342, 97] on input "text" at bounding box center [356, 95] width 68 height 13
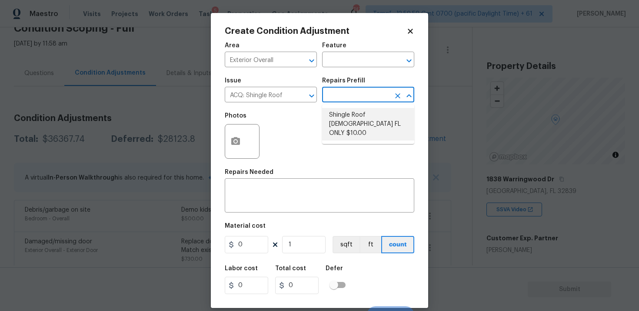
click at [344, 111] on li "Shingle Roof [DEMOGRAPHIC_DATA] FL ONLY $10.00" at bounding box center [368, 124] width 92 height 33
type input "Acquisition"
type textarea "Acquisition Scope ([US_STATE] Only): Shingle Roof 15+ years in age maintenance."
type input "10"
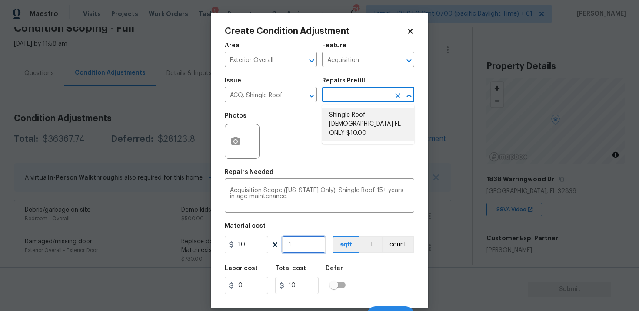
click at [296, 248] on input "1" at bounding box center [303, 244] width 43 height 17
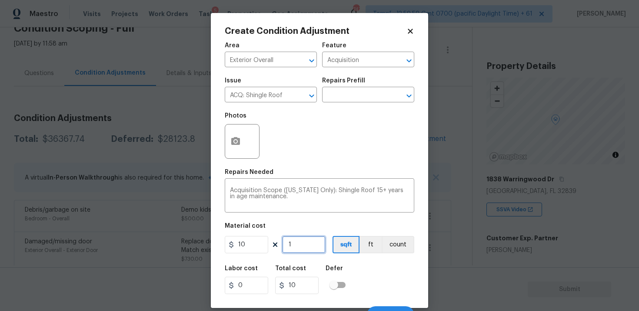
type input "0"
paste input "1509"
type input "1509"
type input "15090"
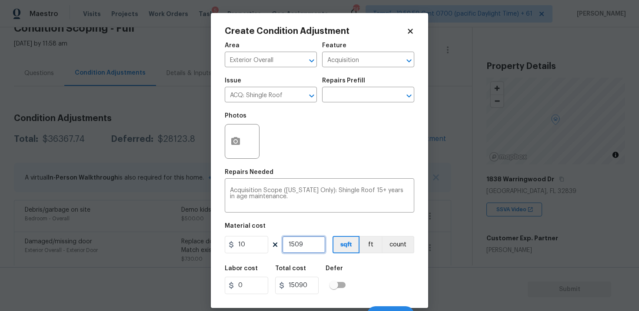
type input "1509"
click at [348, 266] on div "Defer" at bounding box center [337, 271] width 25 height 11
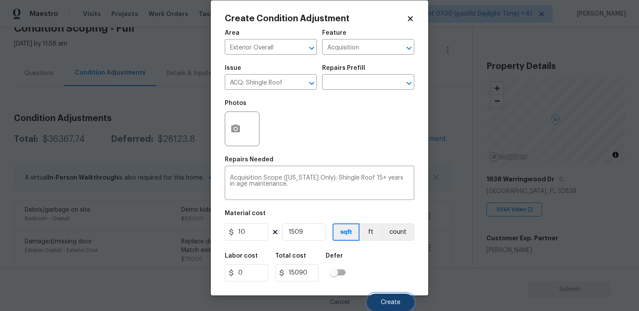
click at [381, 296] on button "Create" at bounding box center [390, 302] width 47 height 17
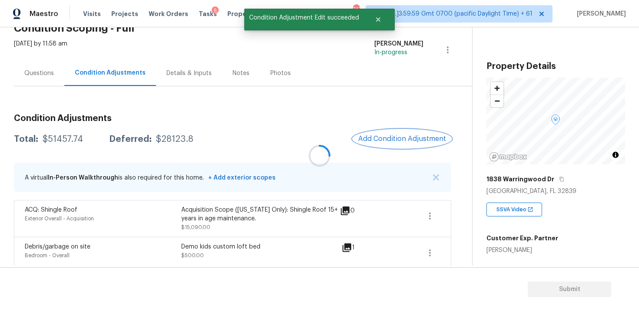
scroll to position [0, 0]
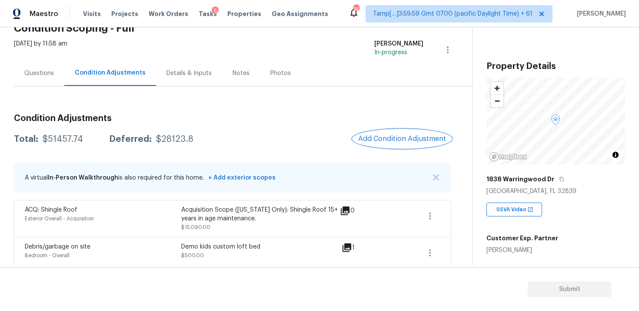
click at [400, 138] on span "Add Condition Adjustment" at bounding box center [402, 139] width 88 height 8
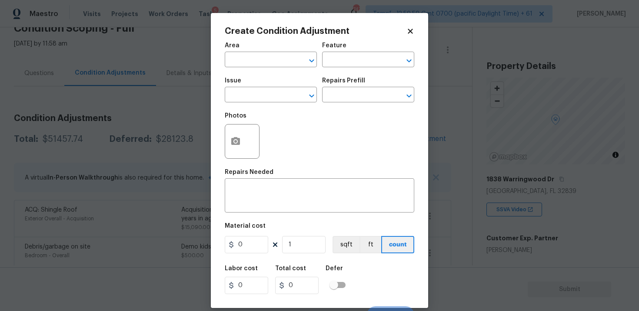
click at [225, 141] on div at bounding box center [242, 141] width 35 height 35
click at [236, 144] on icon "button" at bounding box center [235, 141] width 9 height 8
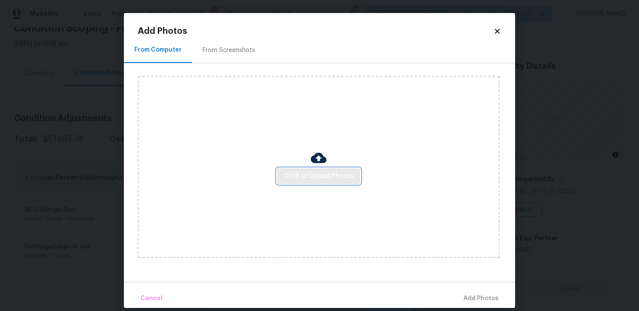
click at [315, 179] on span "Click to Upload Photos" at bounding box center [318, 176] width 69 height 11
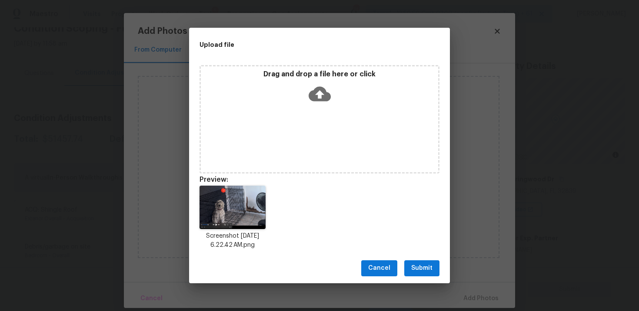
click at [426, 262] on button "Submit" at bounding box center [421, 269] width 35 height 16
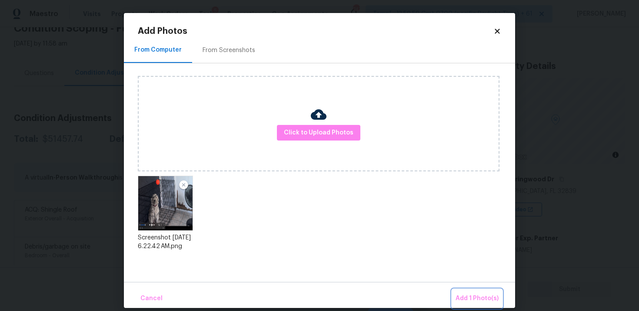
click at [476, 298] on span "Add 1 Photo(s)" at bounding box center [476, 299] width 43 height 11
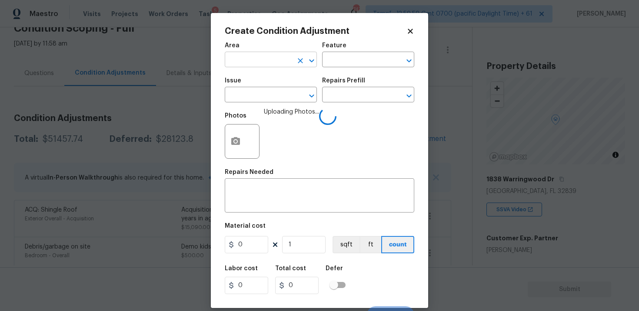
click at [280, 62] on input "text" at bounding box center [259, 60] width 68 height 13
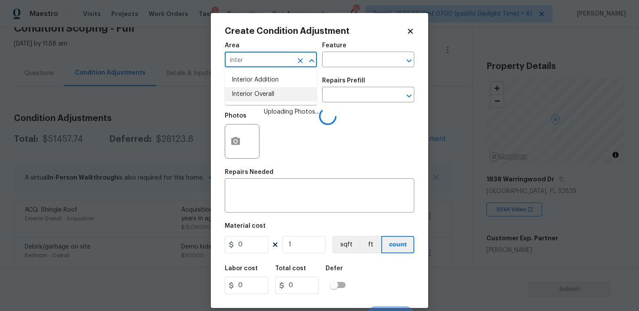
click at [273, 94] on li "Interior Overall" at bounding box center [271, 94] width 92 height 14
type input "Interior Overall"
click at [273, 94] on input "text" at bounding box center [259, 95] width 68 height 13
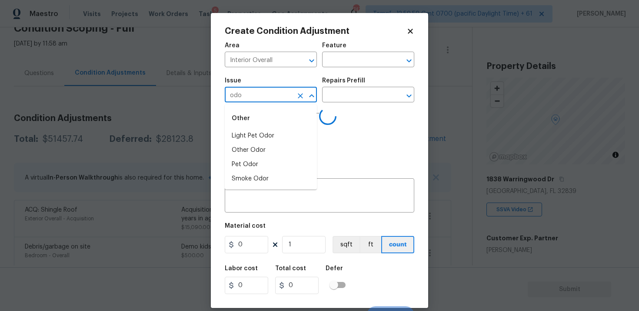
type input "odor"
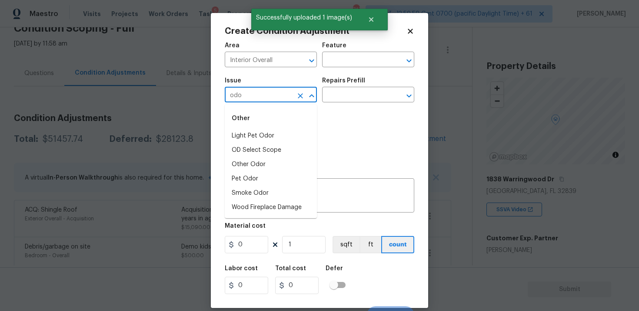
type input "odor"
click at [281, 132] on li "Light Pet Odor" at bounding box center [271, 136] width 92 height 14
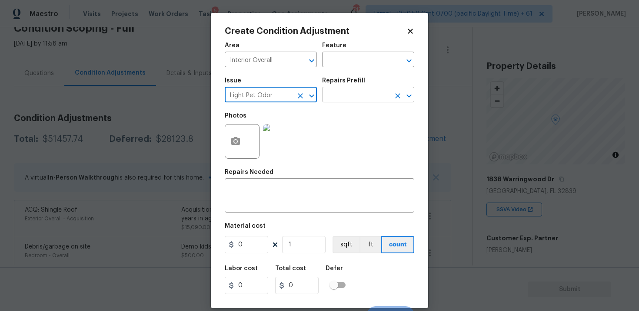
type input "Light Pet Odor"
click at [344, 103] on body "Maestro Visits Projects Work Orders Tasks 5 Properties Geo Assignments 747 Tamp…" at bounding box center [319, 155] width 639 height 311
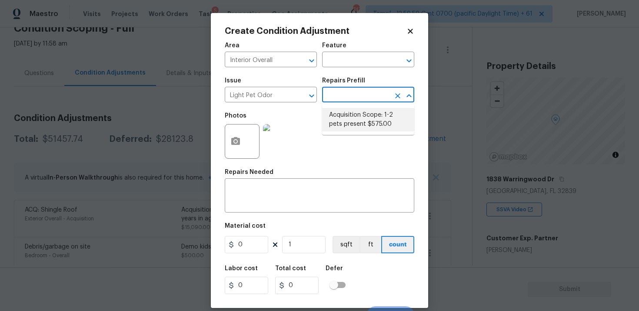
click at [361, 116] on li "Acquisition Scope: 1-2 pets present $575.00" at bounding box center [368, 119] width 92 height 23
type textarea "Acquisition Scope: 1-2 pets present"
type input "575"
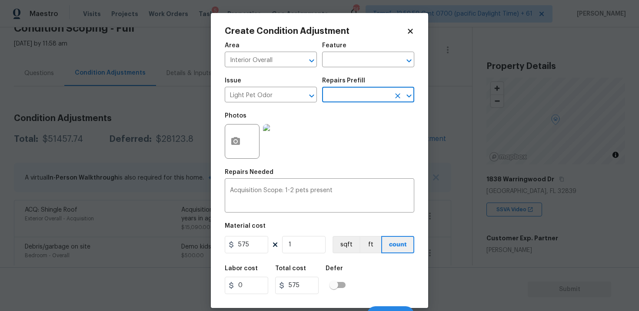
scroll to position [13, 0]
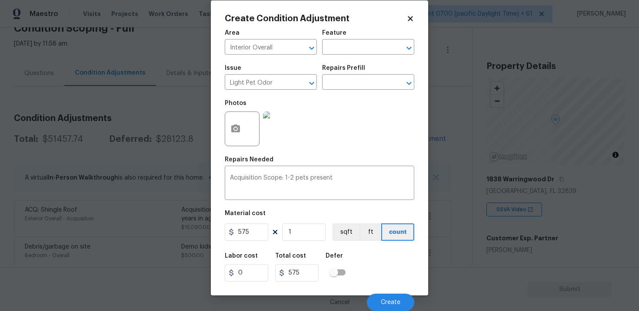
click at [392, 291] on div "Cancel Create" at bounding box center [319, 299] width 189 height 24
click at [392, 301] on span "Create" at bounding box center [391, 303] width 20 height 7
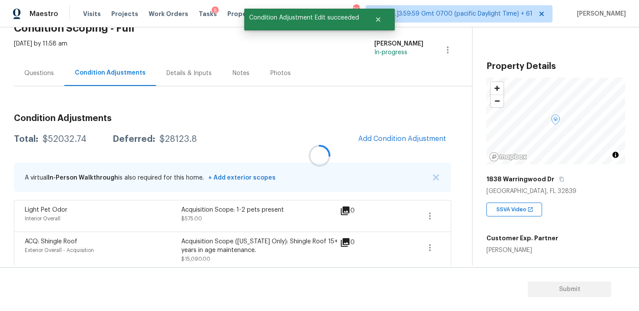
scroll to position [0, 0]
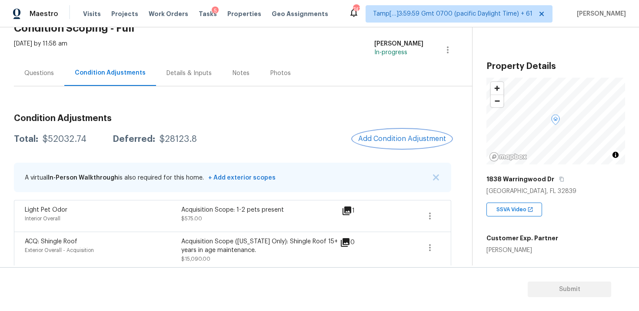
click at [389, 142] on span "Add Condition Adjustment" at bounding box center [402, 139] width 88 height 8
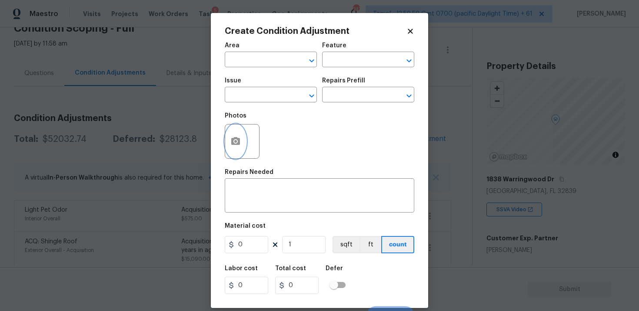
click at [238, 146] on icon "button" at bounding box center [235, 141] width 10 height 10
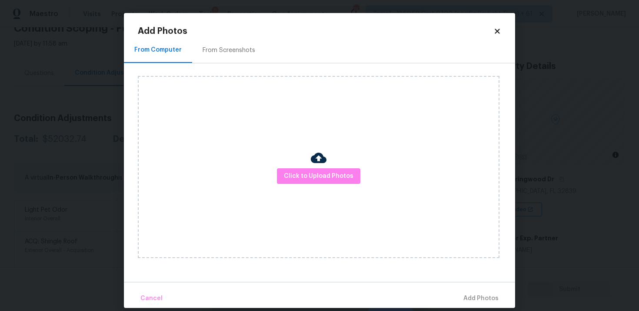
click at [308, 168] on div "Click to Upload Photos" at bounding box center [318, 167] width 361 height 182
click at [325, 171] on span "Click to Upload Photos" at bounding box center [318, 176] width 69 height 11
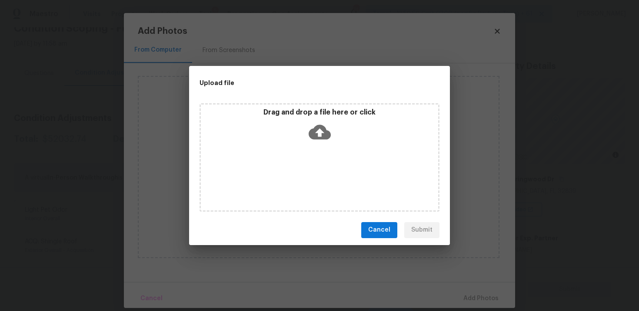
click at [322, 136] on icon at bounding box center [319, 132] width 22 height 15
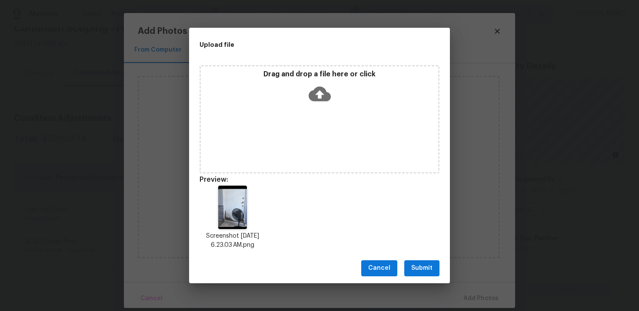
click at [414, 265] on span "Submit" at bounding box center [421, 268] width 21 height 11
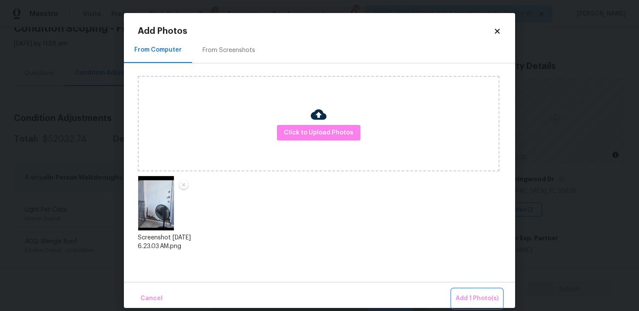
click at [462, 294] on span "Add 1 Photo(s)" at bounding box center [476, 299] width 43 height 11
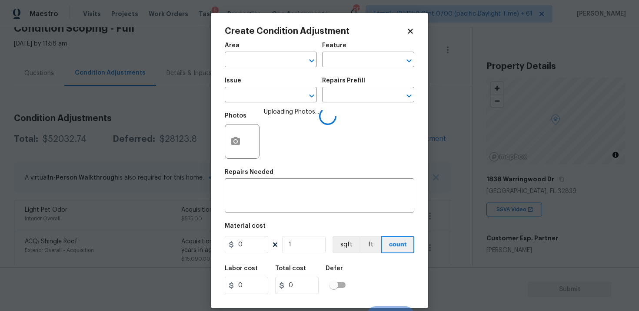
click at [303, 50] on div "Area" at bounding box center [271, 48] width 92 height 11
click at [269, 56] on input "text" at bounding box center [259, 60] width 68 height 13
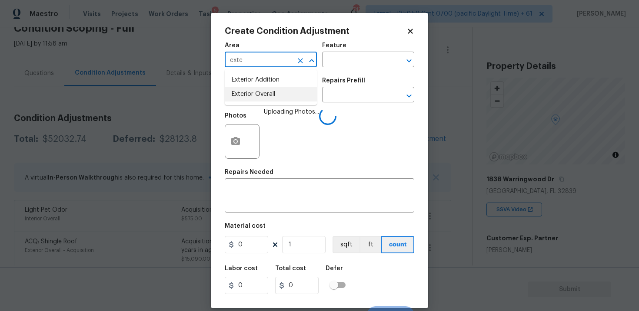
click at [251, 93] on li "Exterior Overall" at bounding box center [271, 94] width 92 height 14
type input "Exterior Overall"
click at [251, 93] on input "text" at bounding box center [259, 95] width 68 height 13
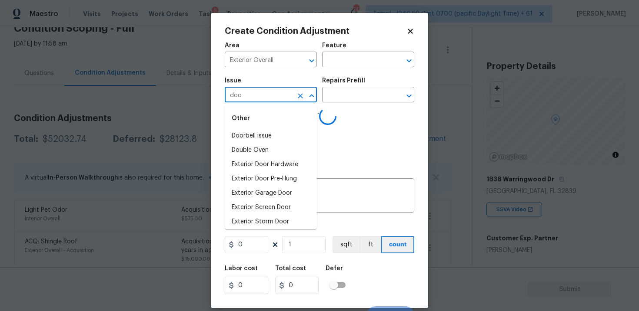
type input "door"
type input "doo"
type input "r"
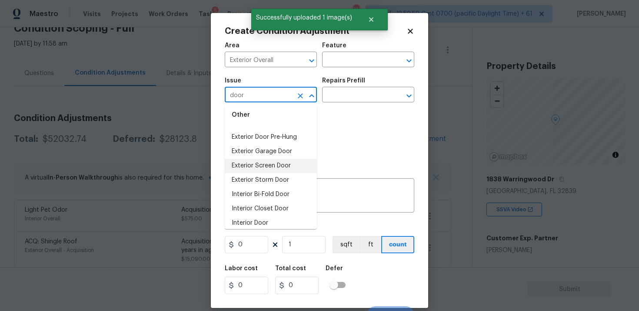
scroll to position [3, 0]
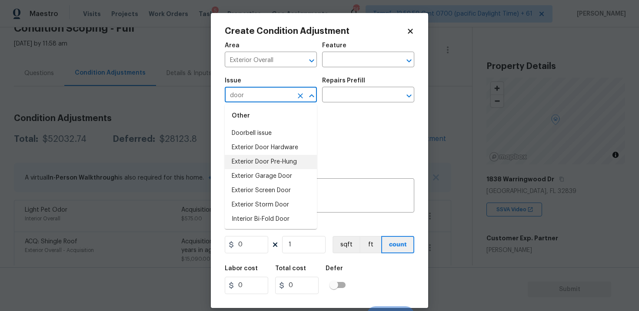
click at [275, 159] on li "Exterior Door Pre-Hung" at bounding box center [271, 162] width 92 height 14
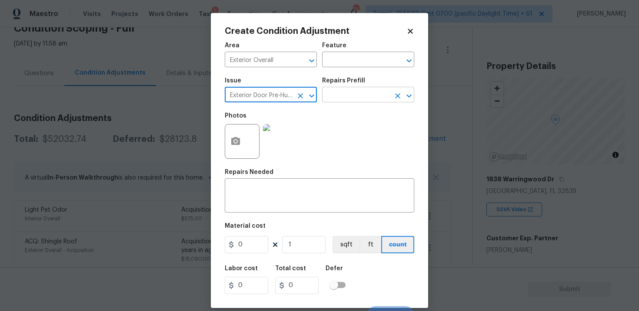
type input "Exterior Door Pre-Hung"
click at [352, 93] on input "text" at bounding box center [356, 95] width 68 height 13
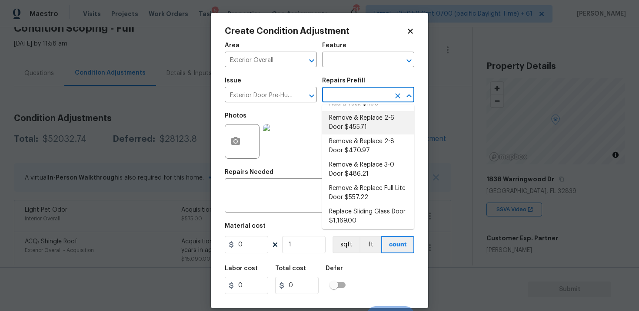
scroll to position [14, 0]
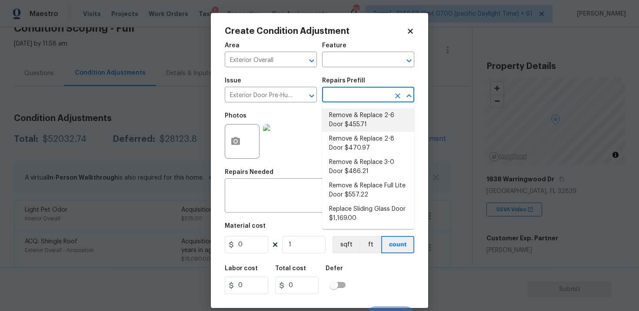
click at [369, 117] on li "Remove & Replace 2-6 Door $455.71" at bounding box center [368, 120] width 92 height 23
type input "Interior Door"
type textarea "Remove the existing exterior door, prep the opening and install a new 2-6 steel…"
type input "455.71"
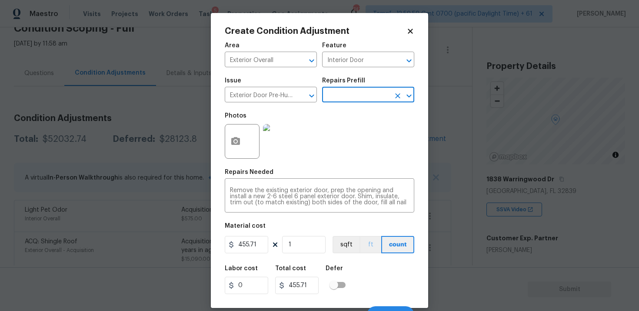
scroll to position [13, 0]
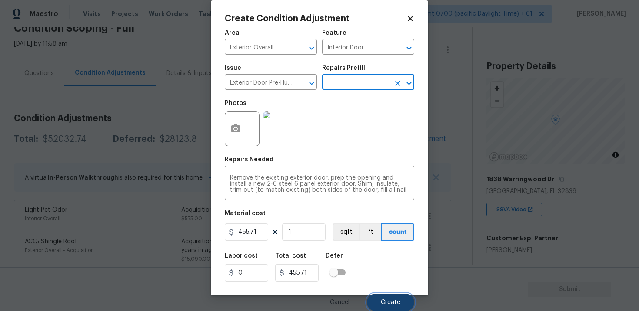
click at [398, 300] on span "Create" at bounding box center [391, 303] width 20 height 7
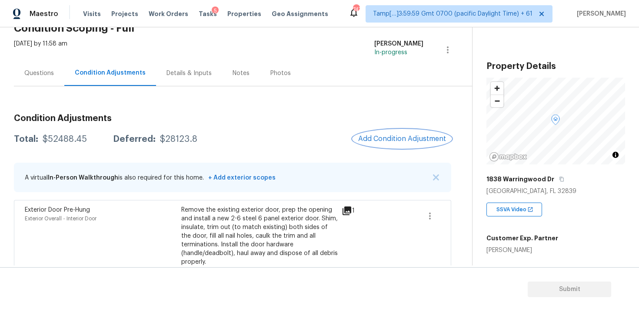
scroll to position [8, 0]
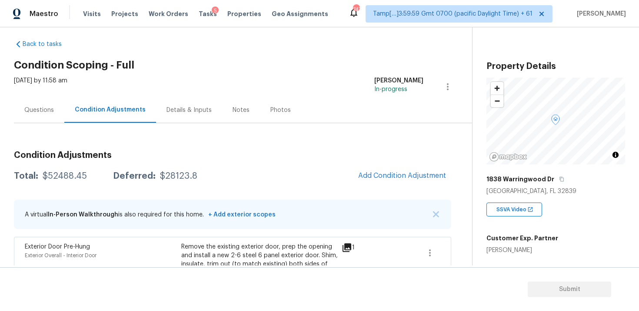
click at [58, 108] on div "Questions" at bounding box center [39, 110] width 50 height 26
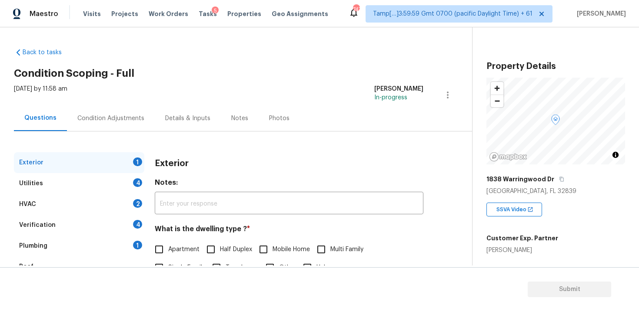
click at [140, 123] on div "Condition Adjustments" at bounding box center [111, 119] width 88 height 26
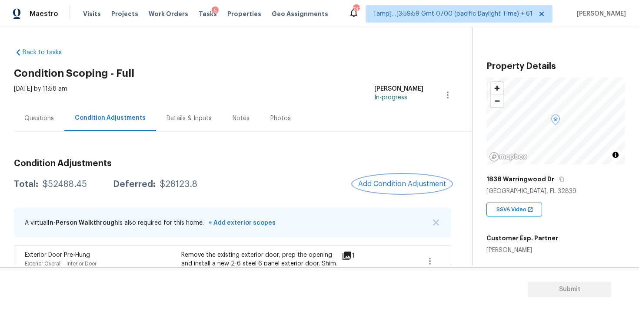
click at [410, 181] on span "Add Condition Adjustment" at bounding box center [402, 184] width 88 height 8
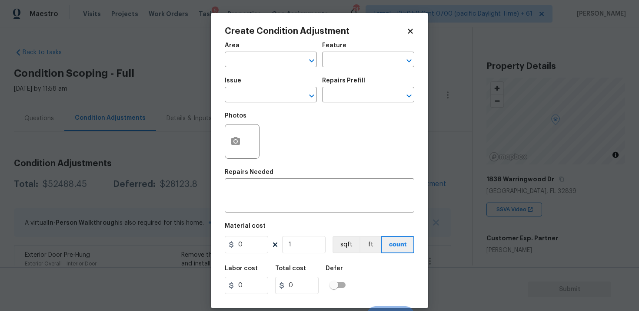
click at [239, 72] on span "Area ​" at bounding box center [271, 54] width 92 height 35
click at [249, 69] on span "Area ​" at bounding box center [271, 54] width 92 height 35
click at [261, 59] on input "text" at bounding box center [259, 60] width 68 height 13
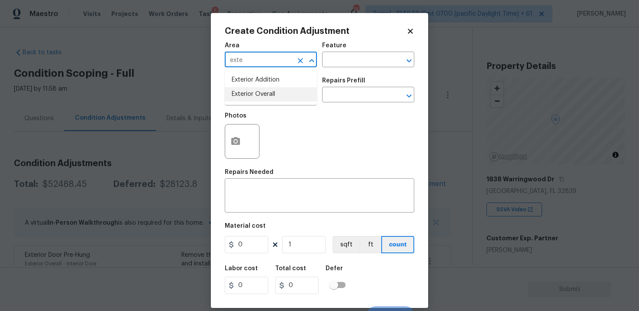
click at [263, 93] on li "Exterior Overall" at bounding box center [271, 94] width 92 height 14
type input "Exterior Overall"
click at [263, 93] on input "text" at bounding box center [259, 95] width 68 height 13
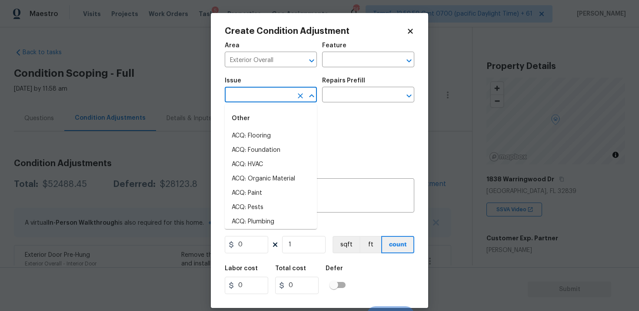
type input "l"
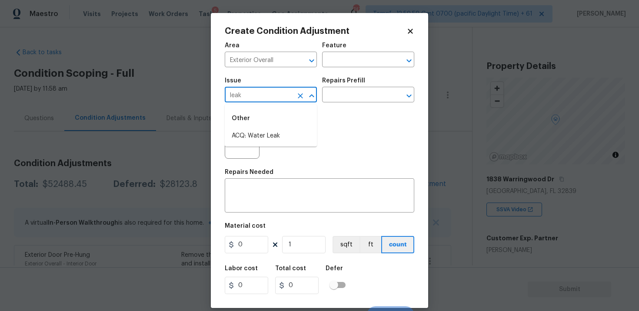
click at [263, 127] on div "Other" at bounding box center [271, 118] width 92 height 21
click at [265, 132] on li "ACQ: Water Leak" at bounding box center [271, 136] width 92 height 14
type input "ACQ: Water Leak"
click at [335, 101] on input "text" at bounding box center [356, 95] width 68 height 13
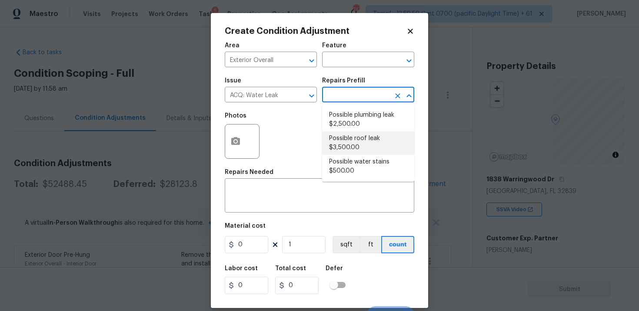
click at [344, 147] on li "Possible roof leak $3,500.00" at bounding box center [368, 143] width 92 height 23
type input "Acquisition"
type textarea "Acquisition Scope: Possible roof leak"
type input "3500"
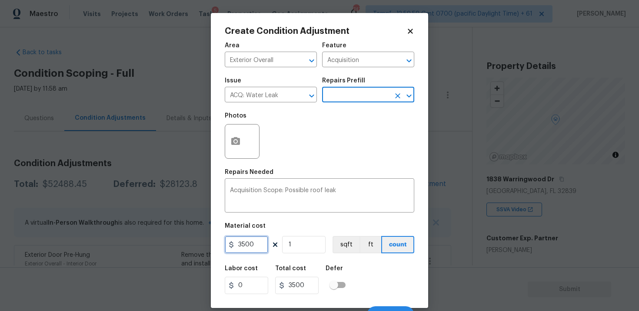
click at [242, 243] on input "3500" at bounding box center [246, 244] width 43 height 17
type input "2500"
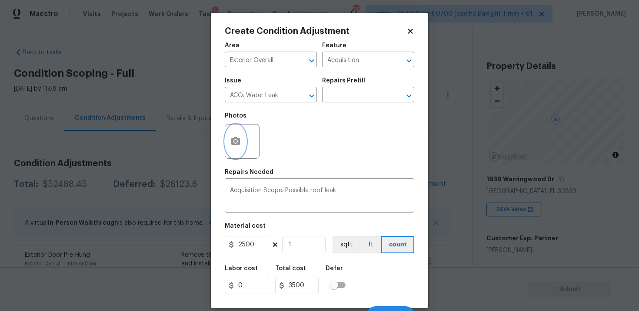
click at [235, 136] on button "button" at bounding box center [235, 142] width 21 height 34
type input "2500"
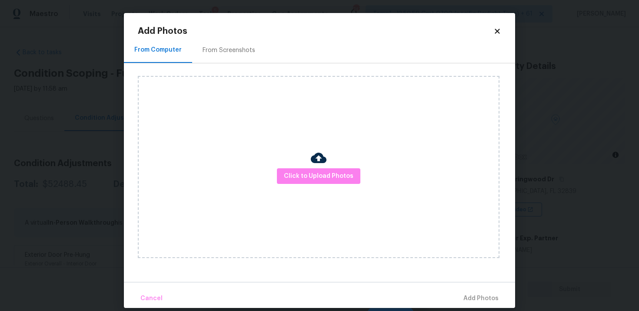
click at [298, 162] on div "Click to Upload Photos" at bounding box center [318, 167] width 361 height 182
click at [301, 169] on button "Click to Upload Photos" at bounding box center [318, 177] width 83 height 16
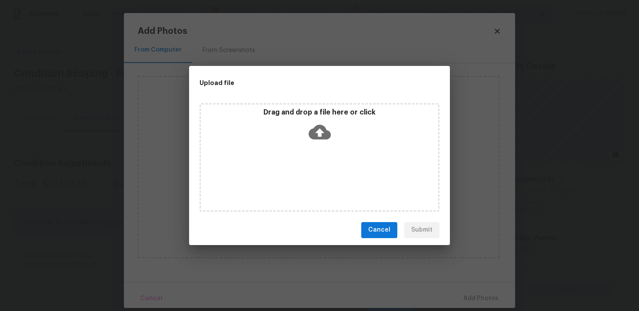
click at [314, 127] on icon at bounding box center [319, 132] width 22 height 15
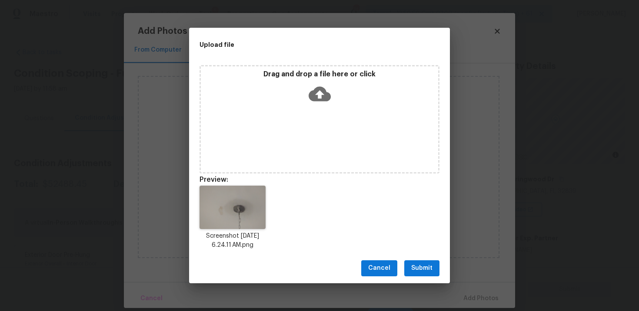
click at [435, 261] on button "Submit" at bounding box center [421, 269] width 35 height 16
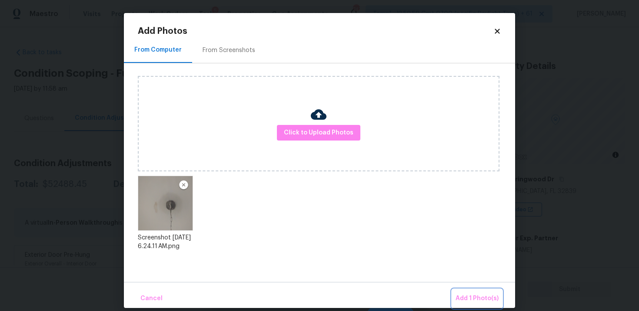
click at [472, 299] on span "Add 1 Photo(s)" at bounding box center [476, 299] width 43 height 11
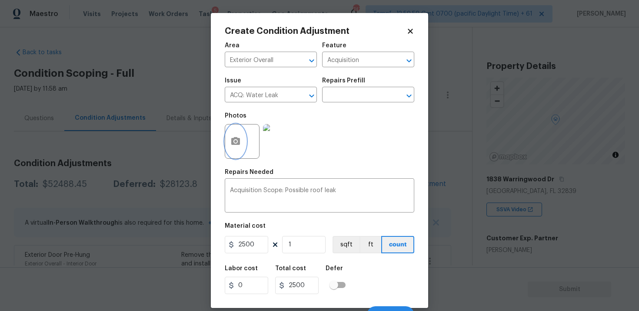
scroll to position [13, 0]
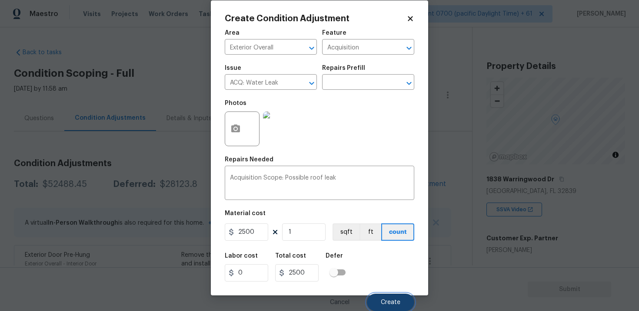
click at [390, 296] on button "Create" at bounding box center [390, 302] width 47 height 17
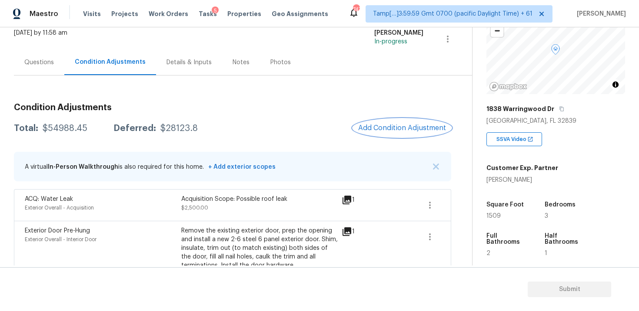
scroll to position [83, 0]
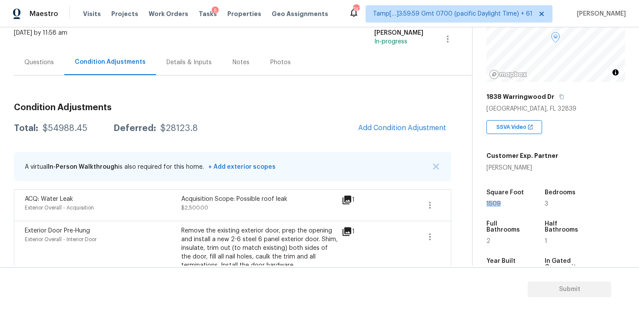
drag, startPoint x: 484, startPoint y: 204, endPoint x: 518, endPoint y: 204, distance: 33.9
click at [518, 204] on div "Property Details © Mapbox © OpenStreetMap Improve this map [STREET_ADDRESS][PER…" at bounding box center [548, 170] width 152 height 450
copy span "1509"
click at [281, 138] on div "Total: $54988.45 Deferred: $28123.8 Add Condition Adjustment" at bounding box center [232, 128] width 437 height 19
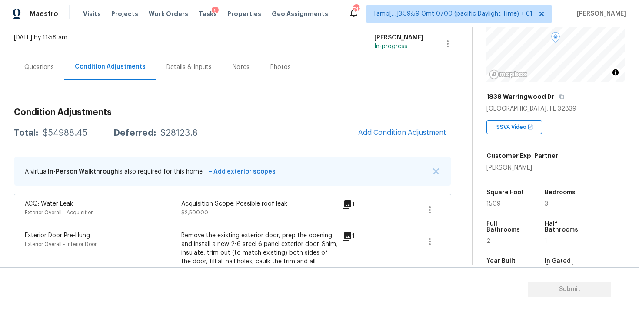
scroll to position [0, 0]
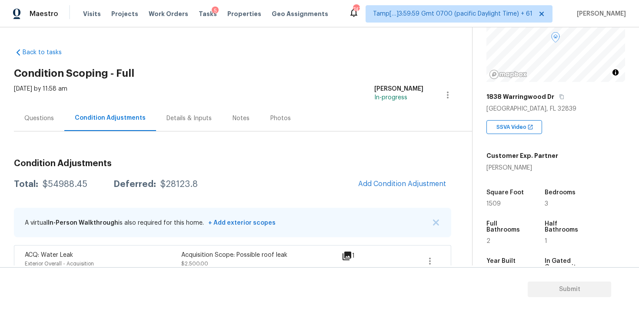
click at [552, 96] on div "1838 Warringwood Dr" at bounding box center [555, 97] width 139 height 16
click at [557, 93] on button "button" at bounding box center [561, 97] width 8 height 8
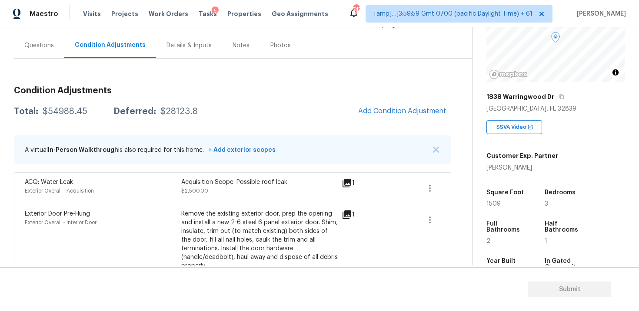
click at [41, 52] on div "Questions" at bounding box center [39, 46] width 50 height 26
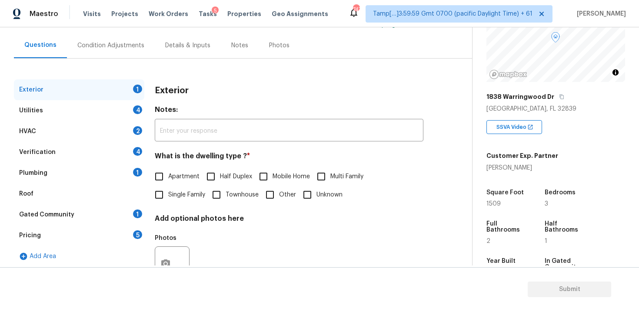
scroll to position [107, 0]
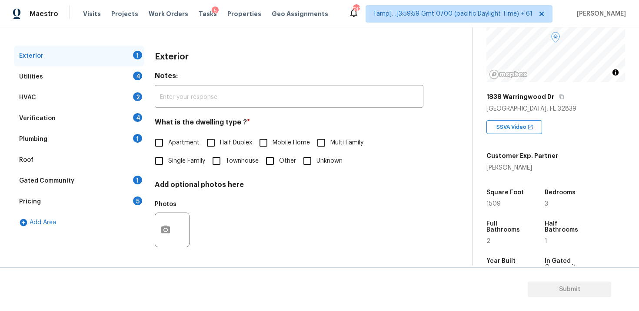
click at [109, 123] on div "Verification 4" at bounding box center [79, 118] width 130 height 21
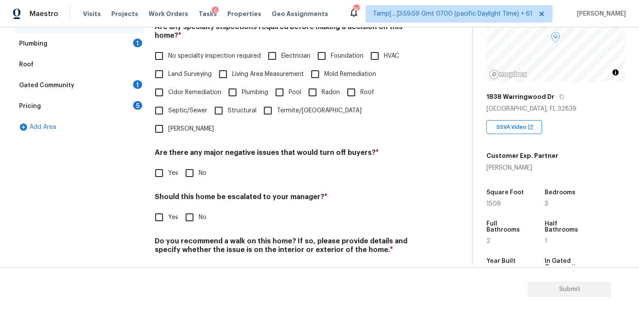
scroll to position [202, 0]
click at [166, 205] on div "Verification Notes: ​ Are any specialty inspections required before making a de…" at bounding box center [289, 120] width 268 height 340
click at [160, 209] on input "Yes" at bounding box center [159, 218] width 18 height 18
checkbox input "true"
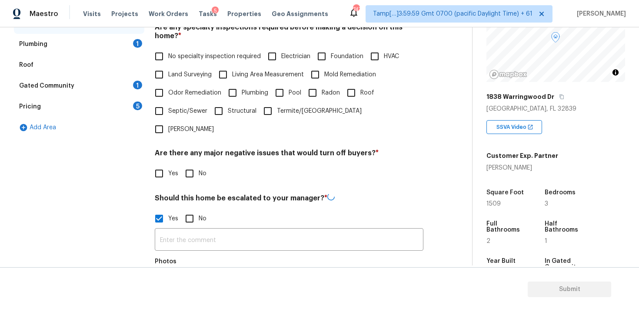
click at [225, 231] on input "text" at bounding box center [289, 241] width 268 height 20
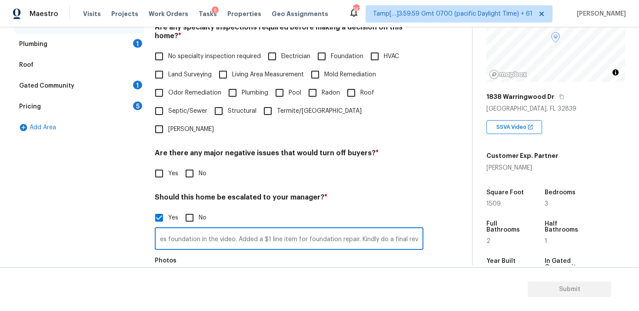
scroll to position [264, 0]
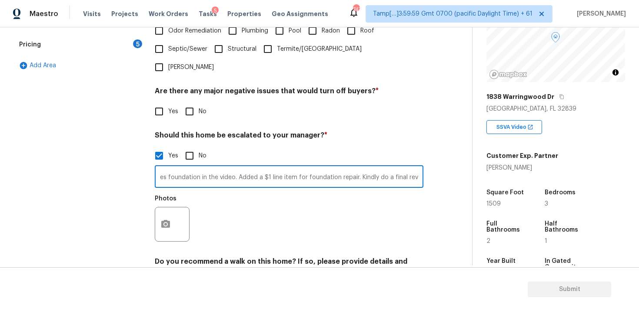
type input "The agent mentioned that the foundation is in fair condition. No major issues f…"
click at [163, 219] on icon "button" at bounding box center [165, 224] width 10 height 10
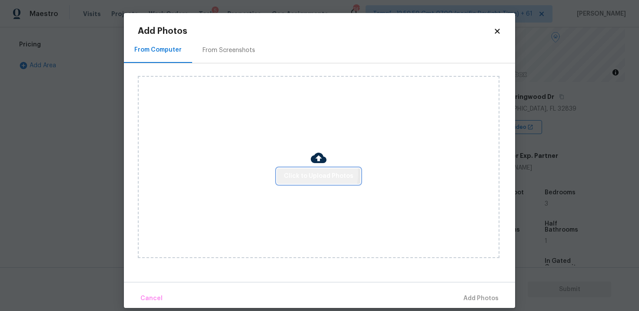
click at [318, 174] on span "Click to Upload Photos" at bounding box center [318, 176] width 69 height 11
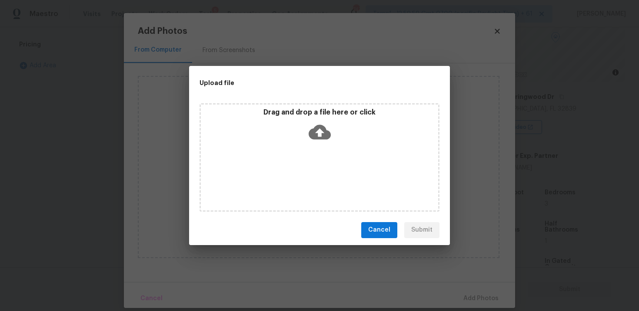
click at [320, 132] on icon at bounding box center [319, 132] width 22 height 22
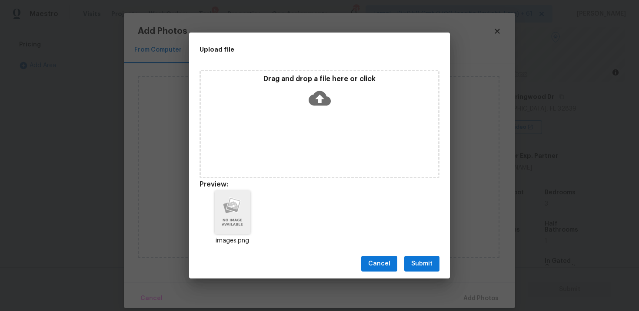
click at [420, 278] on div "Cancel Submit" at bounding box center [319, 264] width 261 height 30
click at [427, 259] on span "Submit" at bounding box center [421, 264] width 21 height 11
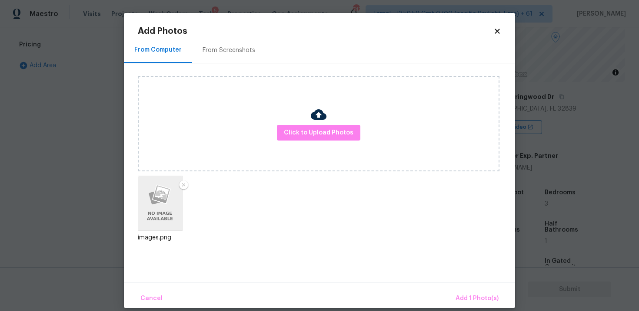
click at [473, 286] on div "Cancel Add 1 Photo(s)" at bounding box center [319, 295] width 391 height 26
click at [475, 297] on span "Add 1 Photo(s)" at bounding box center [476, 299] width 43 height 11
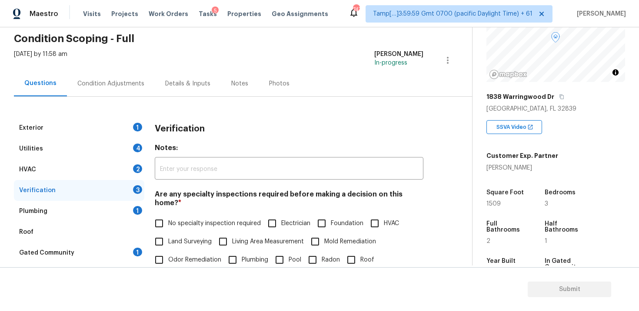
scroll to position [27, 0]
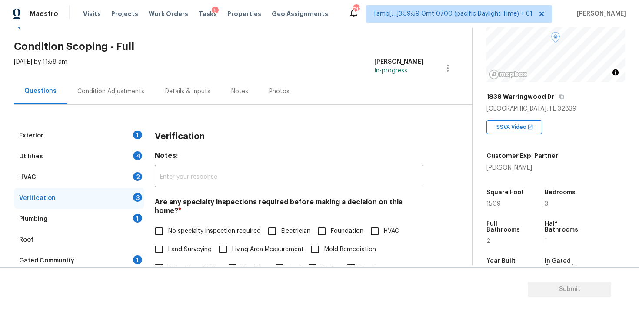
click at [121, 92] on div "Condition Adjustments" at bounding box center [110, 91] width 67 height 9
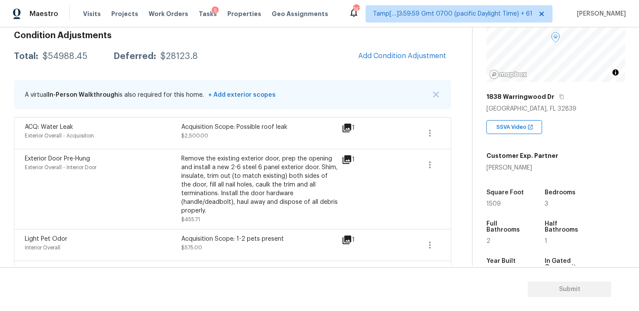
scroll to position [154, 0]
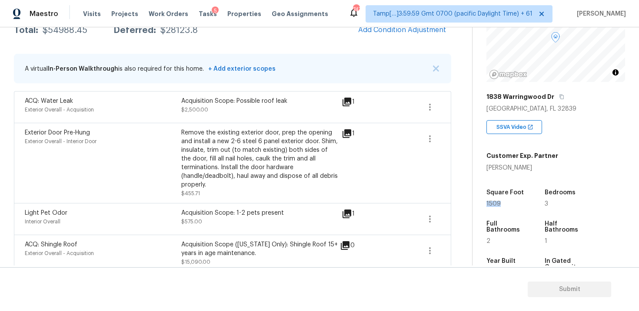
drag, startPoint x: 484, startPoint y: 204, endPoint x: 517, endPoint y: 204, distance: 33.4
click at [517, 204] on div "Property Details © Mapbox © OpenStreetMap Improve this map [STREET_ADDRESS][PER…" at bounding box center [548, 170] width 152 height 450
copy span "1509"
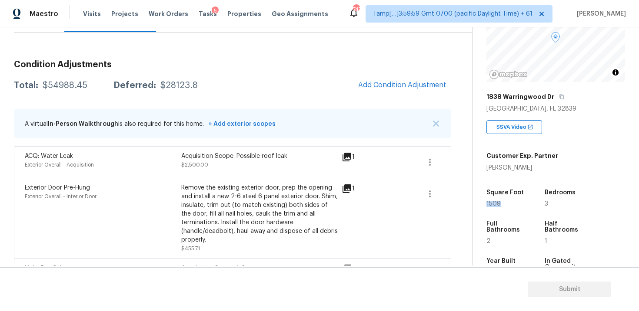
click at [409, 63] on h3 "Condition Adjustments" at bounding box center [232, 64] width 437 height 9
click at [403, 77] on button "Add Condition Adjustment" at bounding box center [402, 85] width 98 height 18
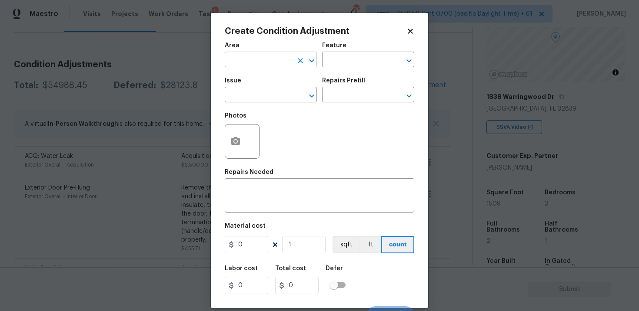
click at [253, 57] on input "text" at bounding box center [259, 60] width 68 height 13
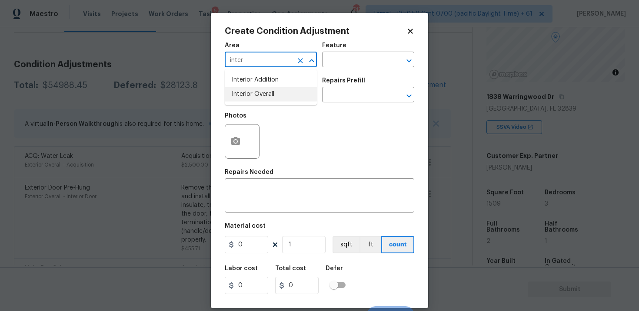
click at [264, 97] on li "Interior Overall" at bounding box center [271, 94] width 92 height 14
type input "Interior Overall"
click at [264, 97] on input "text" at bounding box center [259, 95] width 68 height 13
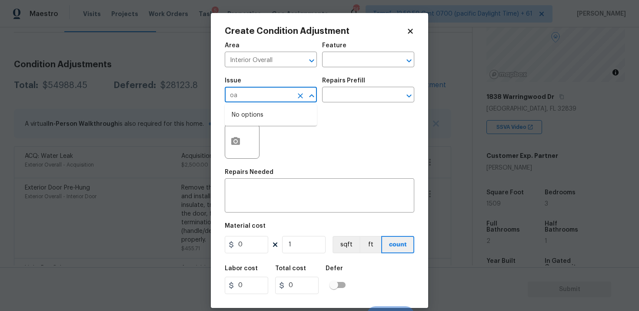
type input "o"
click at [269, 129] on li "ACQ: Paint" at bounding box center [271, 136] width 92 height 14
type input "ACQ: Paint"
click at [329, 99] on input "text" at bounding box center [356, 95] width 68 height 13
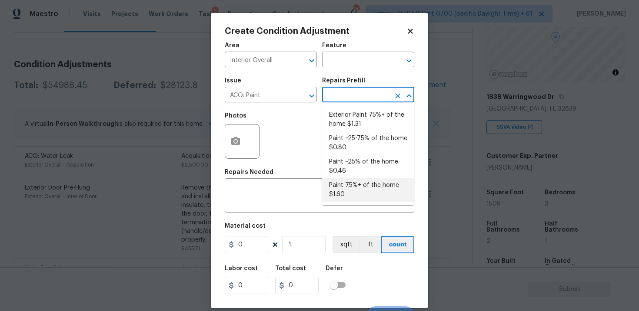
click at [351, 182] on li "Paint 75%+ of the home $1.60" at bounding box center [368, 190] width 92 height 23
type input "Acquisition"
type textarea "Acquisition Scope: 75%+ of the home will likely require interior paint"
type input "1.6"
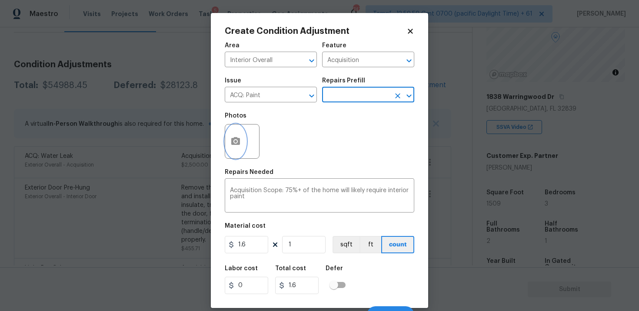
click at [232, 152] on button "button" at bounding box center [235, 142] width 21 height 34
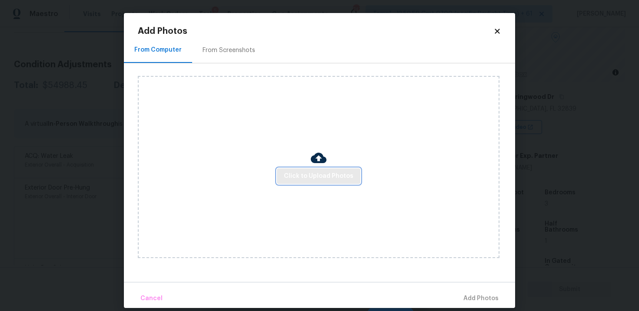
click at [311, 170] on button "Click to Upload Photos" at bounding box center [318, 177] width 83 height 16
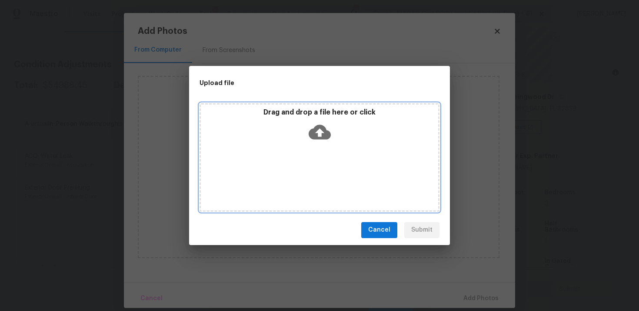
click at [312, 138] on icon at bounding box center [319, 132] width 22 height 15
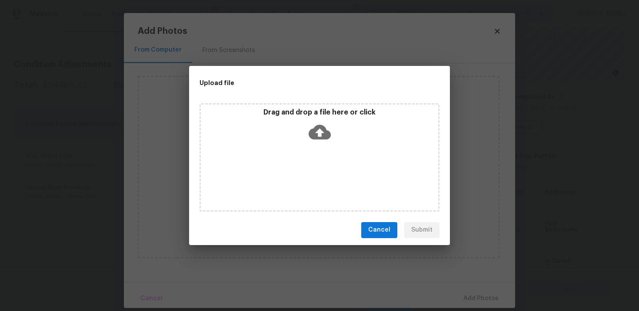
click at [383, 231] on span "Cancel" at bounding box center [379, 230] width 22 height 11
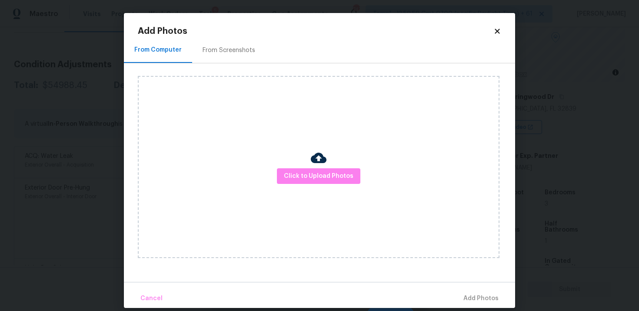
click at [243, 50] on div "From Screenshots" at bounding box center [228, 50] width 53 height 9
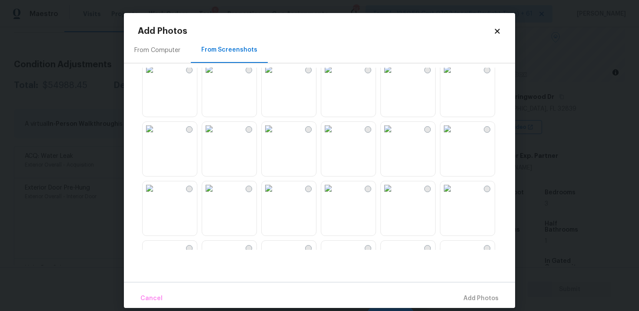
scroll to position [69, 0]
click at [335, 136] on img at bounding box center [328, 129] width 14 height 14
click at [275, 136] on img at bounding box center [268, 129] width 14 height 14
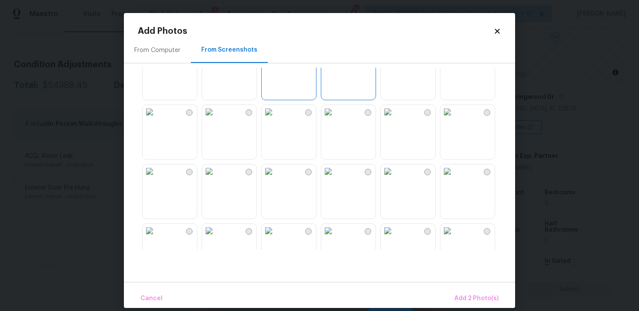
scroll to position [151, 0]
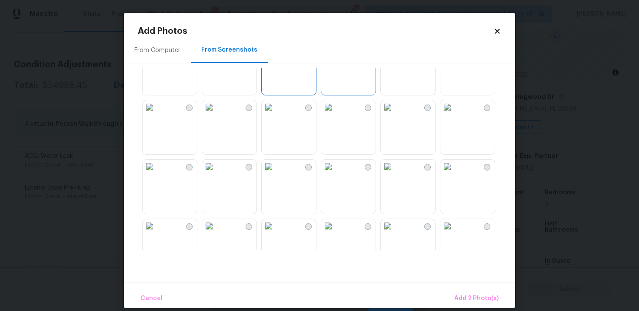
click at [216, 114] on img at bounding box center [209, 107] width 14 height 14
click at [275, 114] on img at bounding box center [268, 107] width 14 height 14
click at [335, 114] on img at bounding box center [328, 107] width 14 height 14
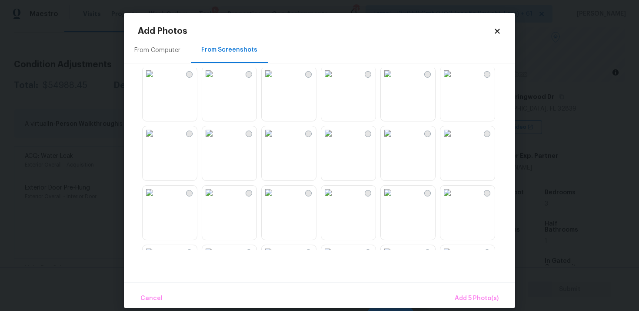
scroll to position [245, 0]
click at [156, 139] on img at bounding box center [149, 132] width 14 height 14
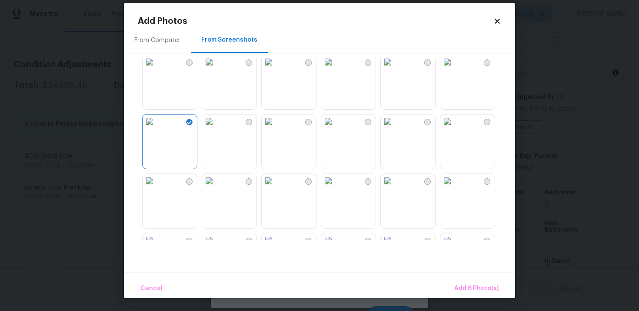
scroll to position [10, 0]
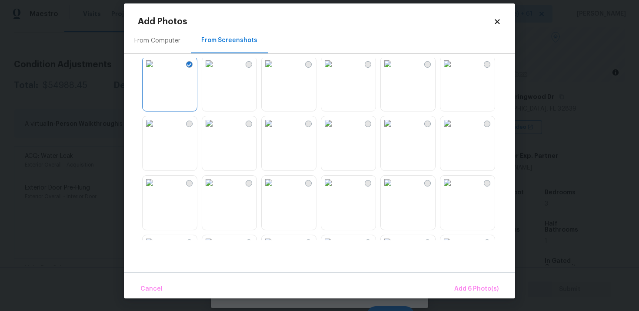
click at [216, 130] on img at bounding box center [209, 123] width 14 height 14
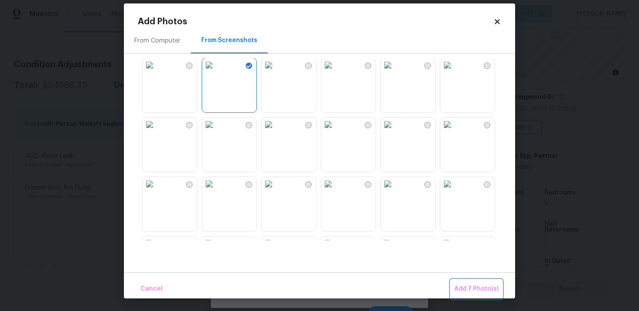
click at [475, 285] on span "Add 7 Photo(s)" at bounding box center [476, 289] width 44 height 11
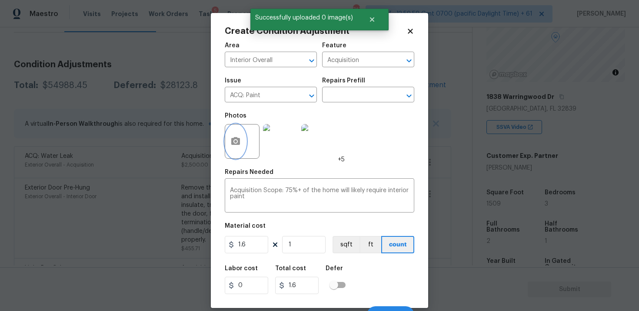
scroll to position [13, 0]
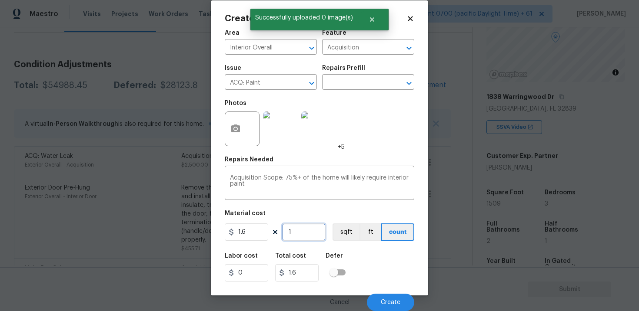
click at [316, 234] on input "1" at bounding box center [303, 232] width 43 height 17
type input "0"
paste input "1509"
type input "1509"
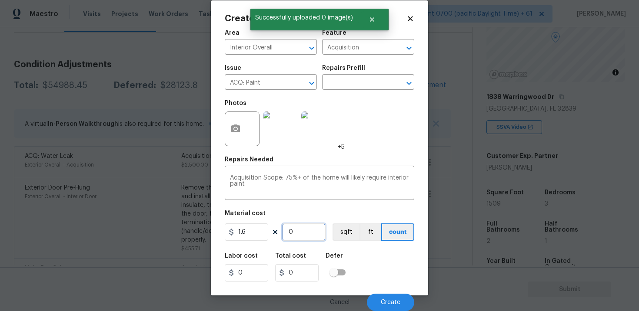
type input "2414.4"
type input "1509"
click at [331, 231] on div "1.6 1509 sqft ft count" at bounding box center [319, 232] width 189 height 17
click at [346, 231] on button "sqft" at bounding box center [345, 232] width 27 height 17
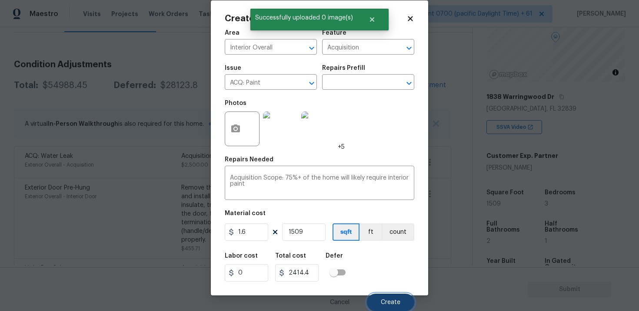
click at [390, 307] on button "Create" at bounding box center [390, 302] width 47 height 17
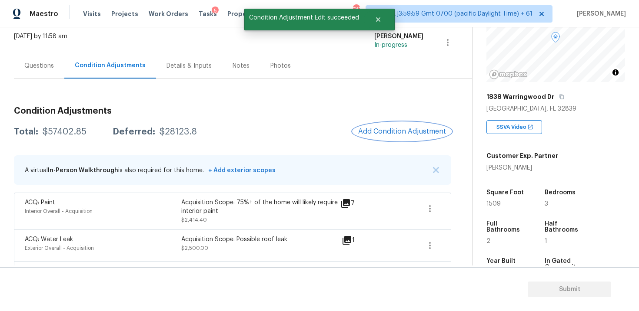
scroll to position [42, 0]
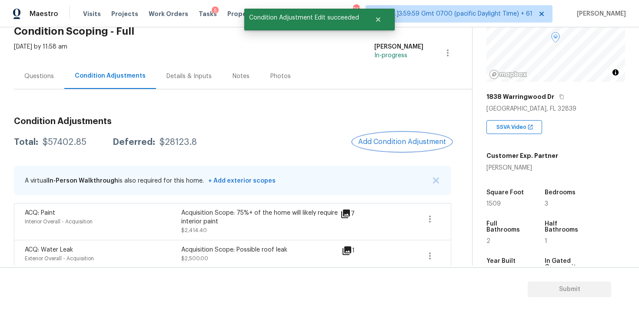
click at [378, 146] on span "Add Condition Adjustment" at bounding box center [402, 142] width 88 height 8
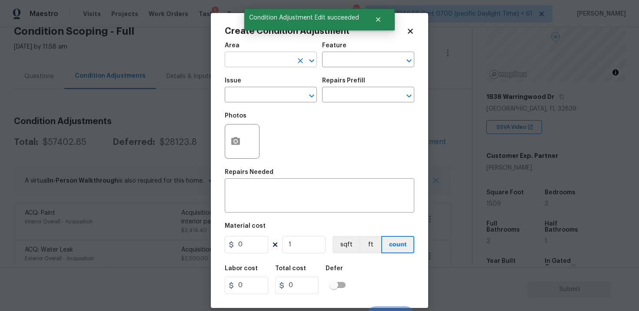
click at [277, 61] on input "text" at bounding box center [259, 60] width 68 height 13
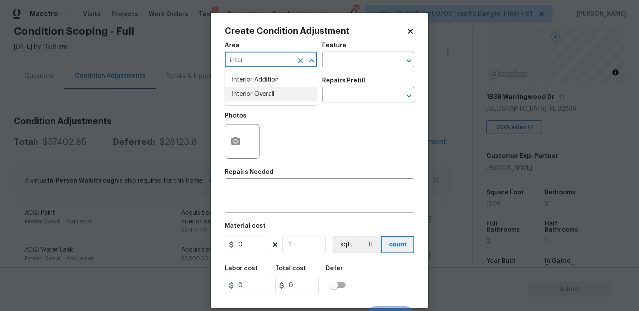
click at [280, 98] on li "Interior Overall" at bounding box center [271, 94] width 92 height 14
type input "Interior Overall"
click at [280, 98] on input "text" at bounding box center [259, 95] width 68 height 13
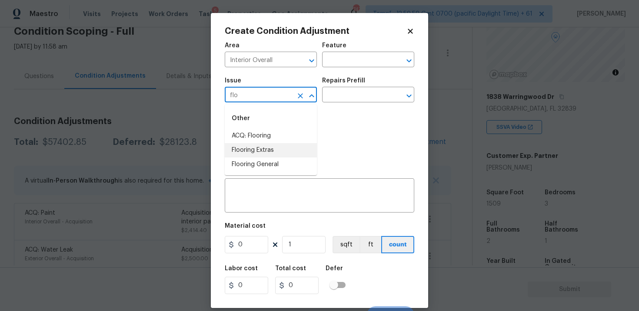
click at [263, 148] on li "Flooring Extras" at bounding box center [271, 150] width 92 height 14
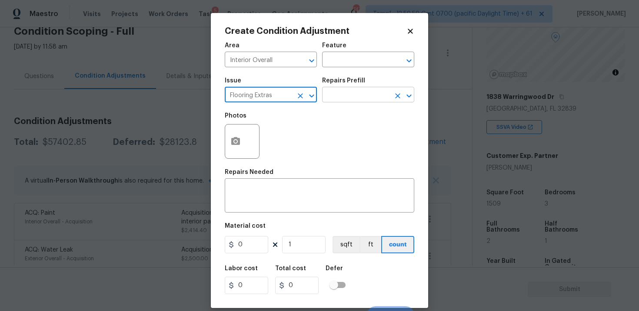
type input "Flooring Extras"
click at [352, 93] on input "text" at bounding box center [356, 95] width 68 height 13
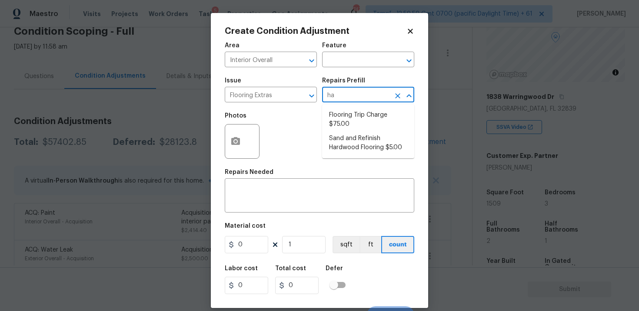
type input "har"
click at [360, 132] on li "Sand and Refinish Hardwood Flooring $5.00" at bounding box center [368, 143] width 92 height 23
type input "Overall Flooring"
type textarea "Sand and refinish the existing hardwood floors. PM to confirm color/sheen."
type input "5"
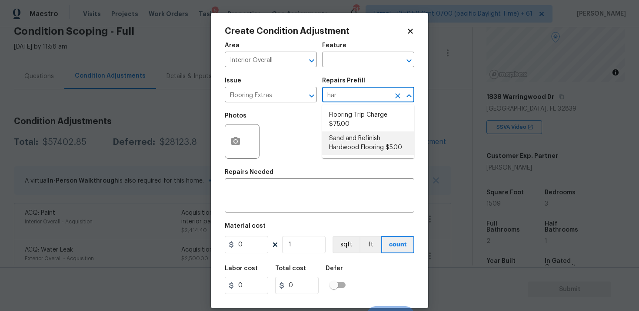
type input "5"
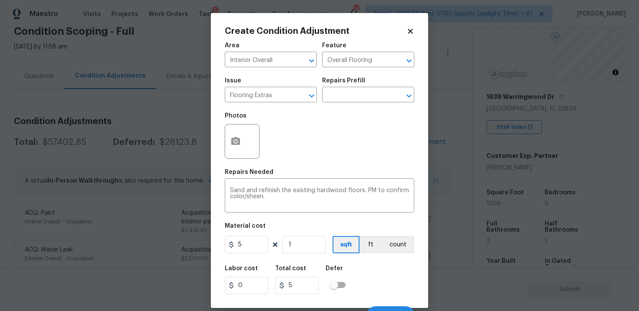
click at [311, 255] on figure "Material cost 5 1 sqft ft count" at bounding box center [319, 239] width 189 height 32
click at [310, 252] on input "1" at bounding box center [303, 244] width 43 height 17
type input "0"
paste input "1509"
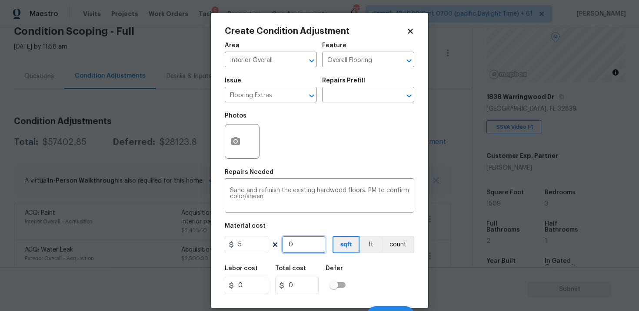
type input "1509"
type input "7545"
type input "1509"
click at [229, 141] on button "button" at bounding box center [235, 142] width 21 height 34
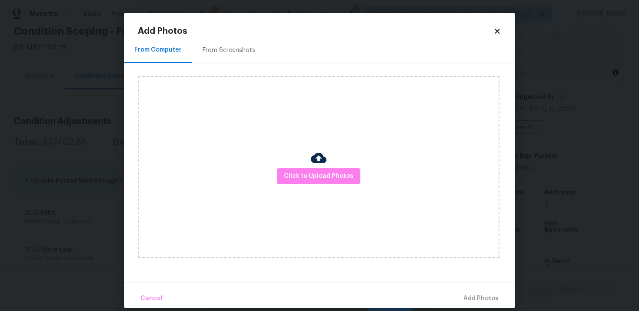
click at [200, 43] on div "From Screenshots" at bounding box center [228, 50] width 73 height 26
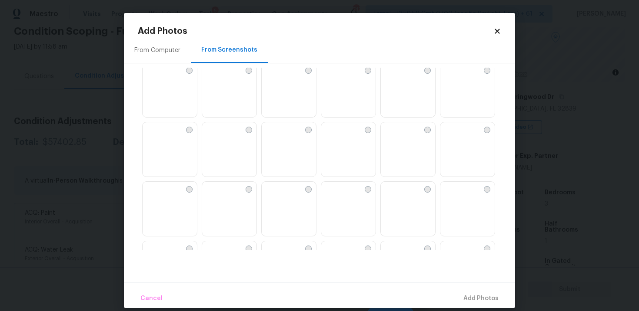
scroll to position [189, 0]
click at [275, 76] on img at bounding box center [268, 70] width 14 height 14
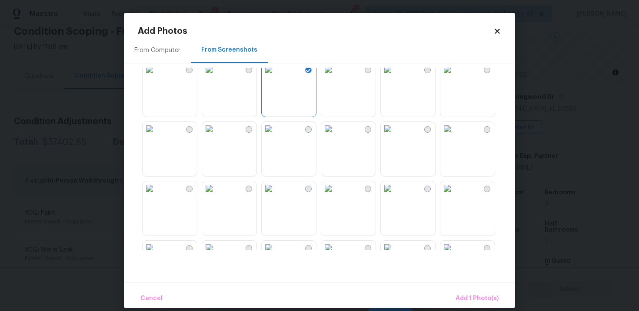
click at [216, 76] on img at bounding box center [209, 70] width 14 height 14
click at [454, 76] on img at bounding box center [447, 70] width 14 height 14
click at [454, 195] on img at bounding box center [447, 189] width 14 height 14
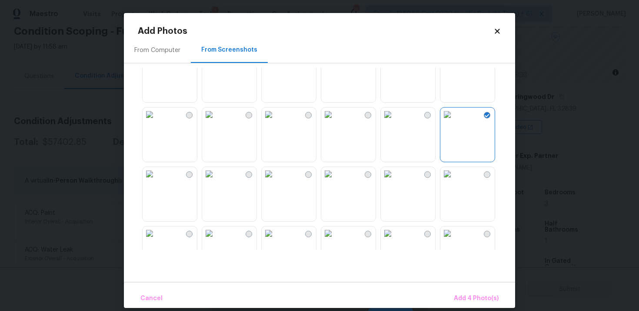
scroll to position [286, 0]
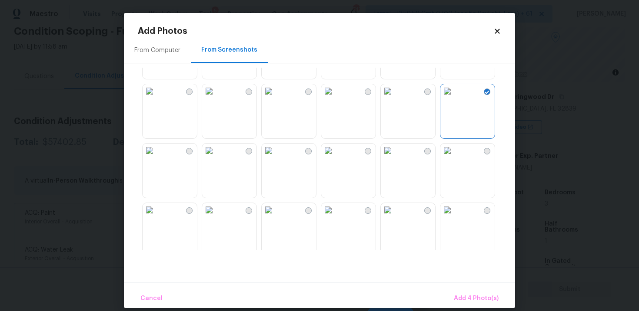
click at [394, 158] on img at bounding box center [388, 151] width 14 height 14
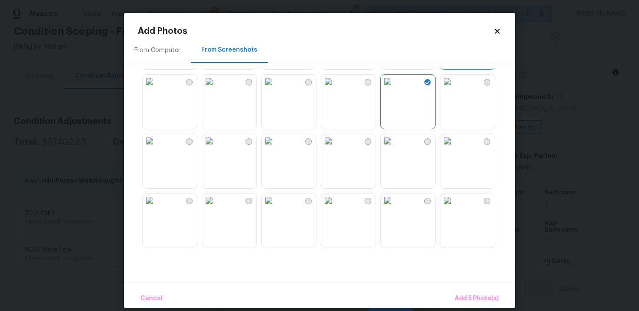
scroll to position [377, 0]
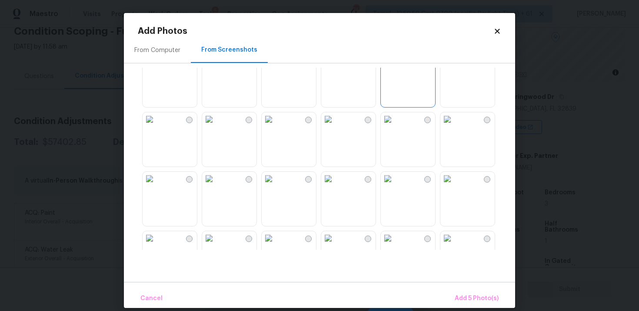
click at [216, 126] on img at bounding box center [209, 120] width 14 height 14
click at [471, 296] on span "Add 6 Photo(s)" at bounding box center [476, 299] width 44 height 11
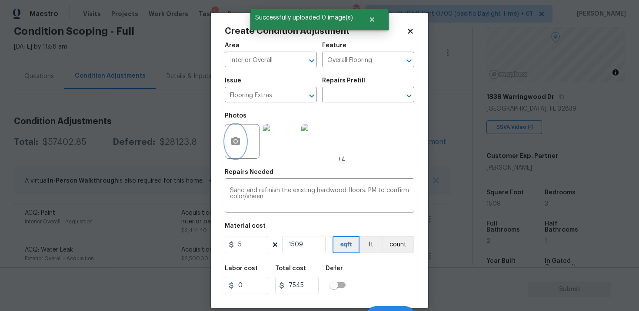
scroll to position [13, 0]
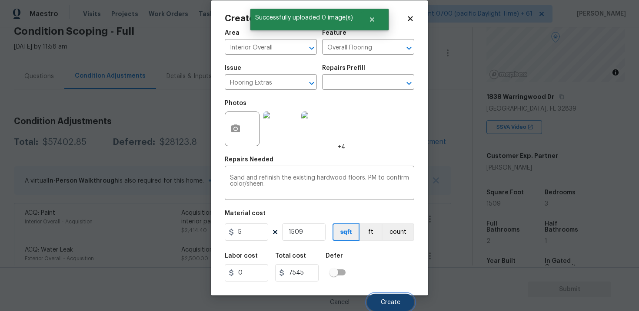
click at [385, 296] on button "Create" at bounding box center [390, 302] width 47 height 17
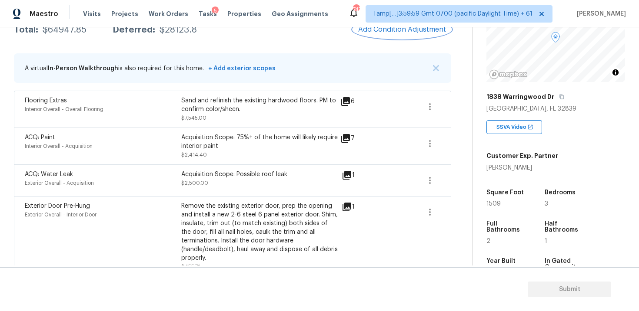
scroll to position [138, 0]
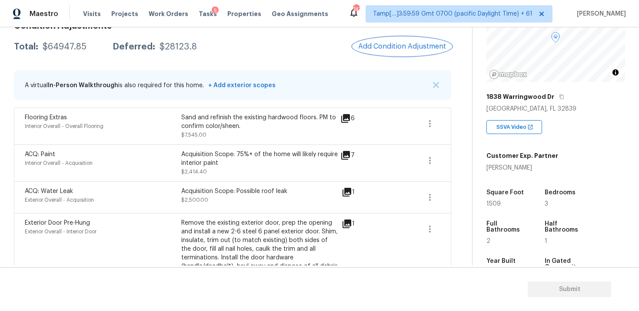
click at [399, 43] on span "Add Condition Adjustment" at bounding box center [402, 47] width 88 height 8
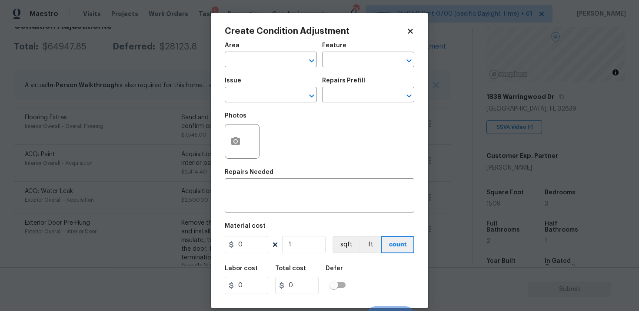
click at [264, 53] on div "Area" at bounding box center [271, 48] width 92 height 11
click at [265, 60] on input "text" at bounding box center [259, 60] width 68 height 13
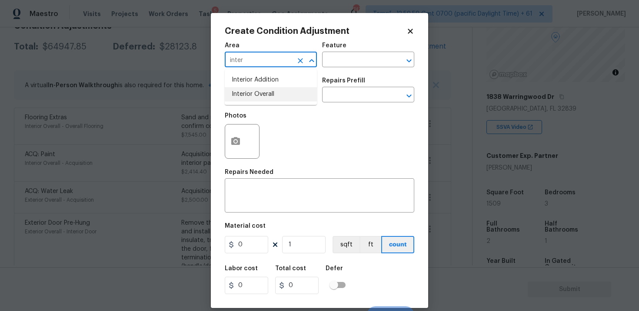
click at [266, 89] on li "Interior Overall" at bounding box center [271, 94] width 92 height 14
type input "Interior Overall"
click at [266, 89] on input "text" at bounding box center [259, 95] width 68 height 13
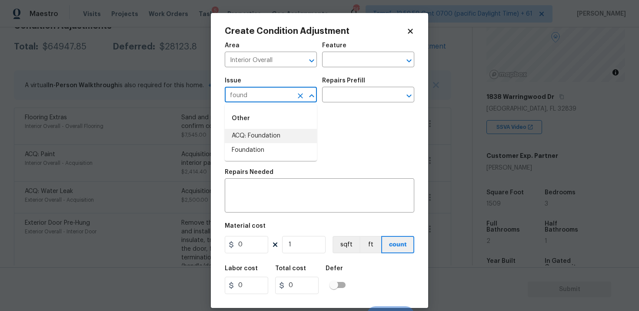
click at [274, 130] on li "ACQ: Foundation" at bounding box center [271, 136] width 92 height 14
type input "ACQ: Foundation"
click at [349, 97] on input "text" at bounding box center [356, 95] width 68 height 13
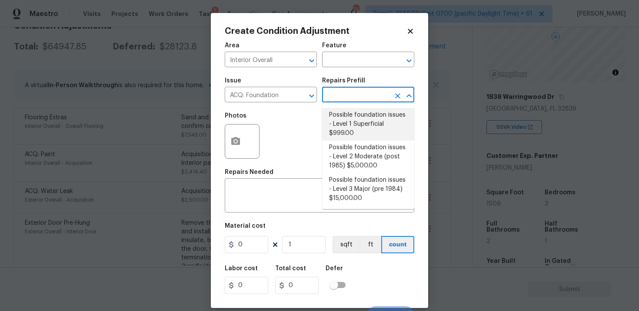
click at [346, 124] on li "Possible foundation issues - Level 1 Superficial $999.00" at bounding box center [368, 124] width 92 height 33
type input "Acquisition"
type textarea "Possible foundation issues - Level 1 - Superficial. Disclaimer: This is NOT a t…"
type input "999"
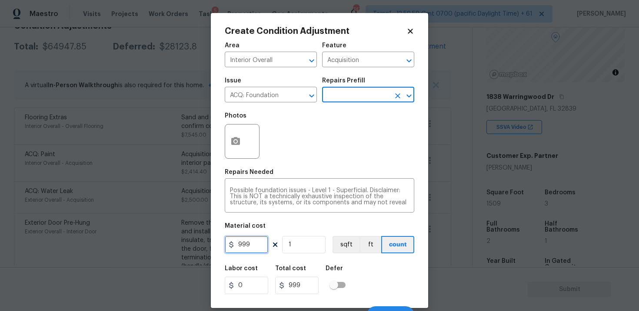
click at [253, 245] on input "999" at bounding box center [246, 244] width 43 height 17
type input "1"
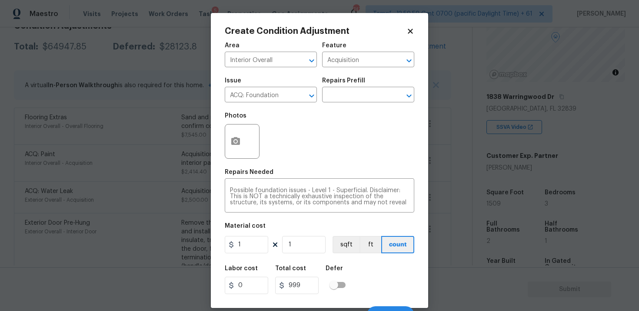
type input "1"
click at [340, 273] on div "Defer" at bounding box center [337, 271] width 25 height 11
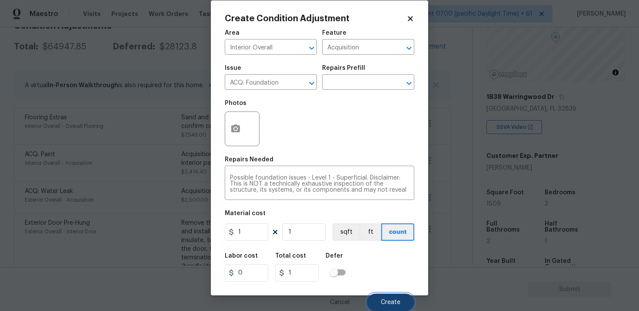
click at [379, 299] on button "Create" at bounding box center [390, 302] width 47 height 17
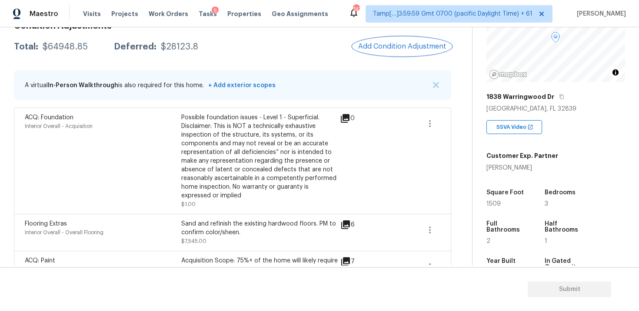
scroll to position [96, 0]
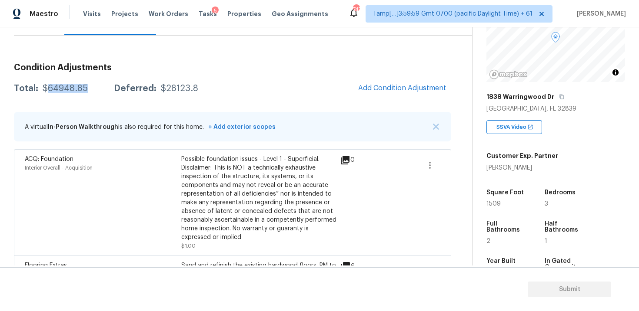
drag, startPoint x: 48, startPoint y: 89, endPoint x: 89, endPoint y: 88, distance: 40.8
click at [89, 89] on div "Total: $64948.85 Deferred: $28123.8" at bounding box center [106, 88] width 184 height 9
copy div "64948.85"
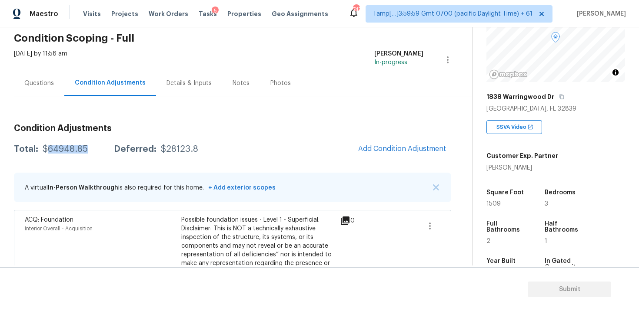
click at [46, 83] on div "Questions" at bounding box center [39, 83] width 30 height 9
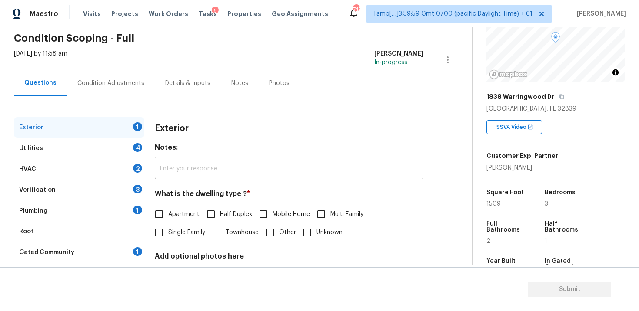
scroll to position [107, 0]
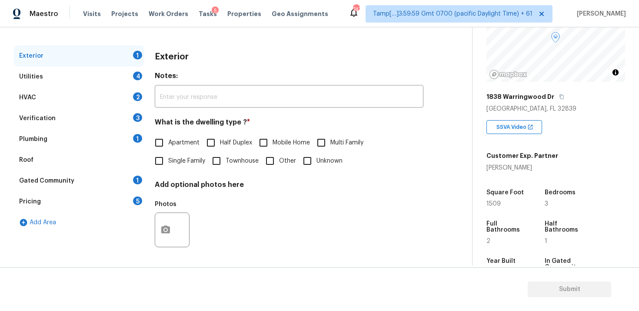
click at [168, 156] on label "Single Family" at bounding box center [177, 161] width 55 height 18
click at [168, 156] on input "Single Family" at bounding box center [159, 161] width 18 height 18
checkbox input "true"
click at [228, 162] on span "Townhouse" at bounding box center [241, 162] width 33 height 9
click at [225, 162] on input "Townhouse" at bounding box center [216, 162] width 18 height 18
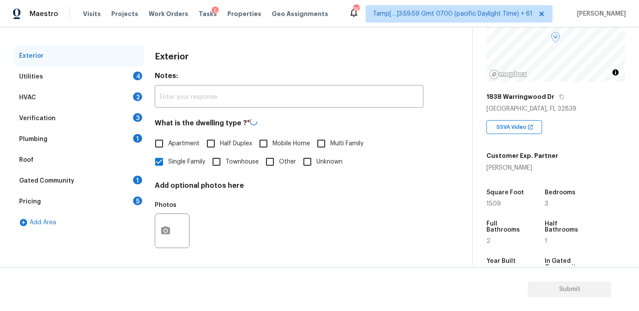
checkbox input "true"
checkbox input "false"
click at [123, 72] on div "Utilities 4" at bounding box center [79, 76] width 130 height 21
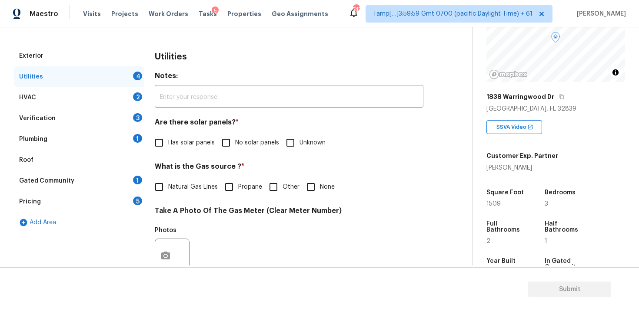
scroll to position [154, 0]
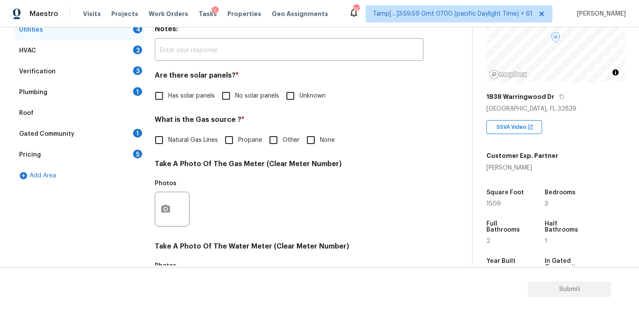
click at [230, 93] on input "No solar panels" at bounding box center [226, 96] width 18 height 18
checkbox input "true"
click at [321, 145] on span "None" at bounding box center [327, 141] width 15 height 9
click at [320, 145] on input "None" at bounding box center [310, 141] width 18 height 18
checkbox input "true"
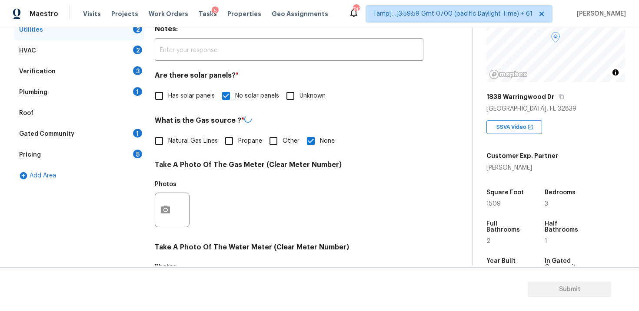
scroll to position [342, 0]
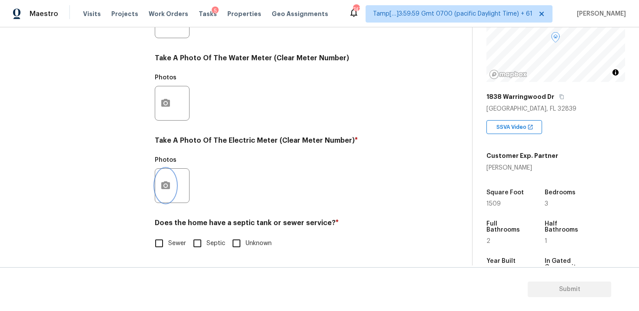
click at [167, 187] on icon "button" at bounding box center [165, 186] width 10 height 10
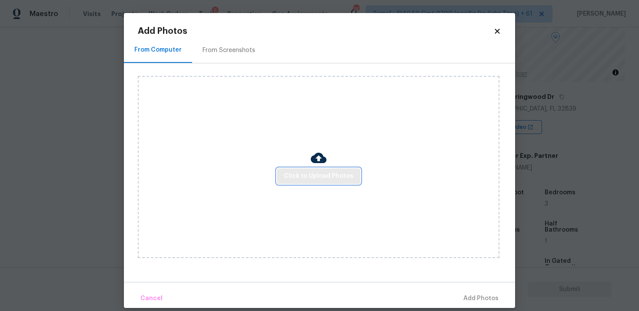
click at [291, 173] on span "Click to Upload Photos" at bounding box center [318, 176] width 69 height 11
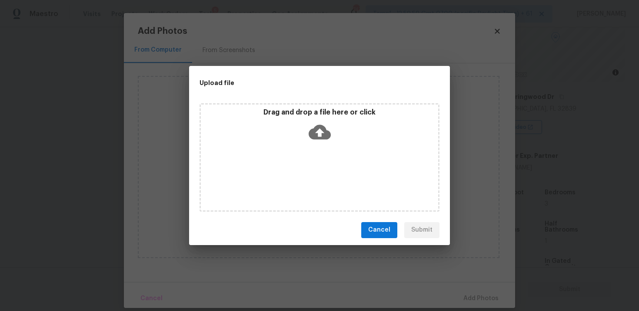
click at [314, 125] on icon at bounding box center [319, 132] width 22 height 22
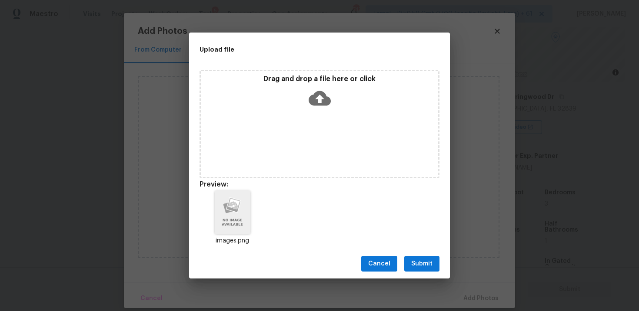
click at [417, 265] on span "Submit" at bounding box center [421, 264] width 21 height 11
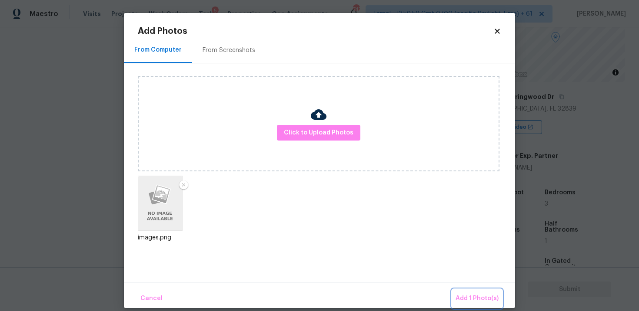
click at [457, 291] on button "Add 1 Photo(s)" at bounding box center [477, 299] width 50 height 19
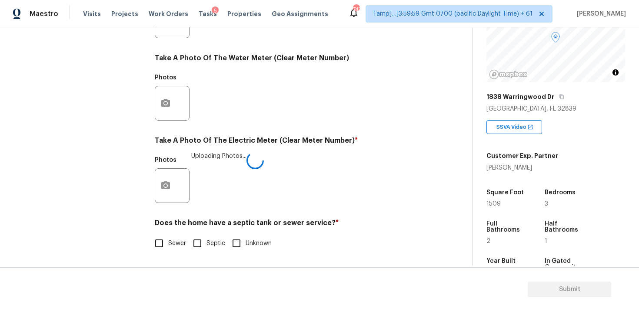
click at [169, 239] on span "Sewer" at bounding box center [177, 243] width 18 height 9
click at [168, 239] on input "Sewer" at bounding box center [159, 244] width 18 height 18
checkbox input "true"
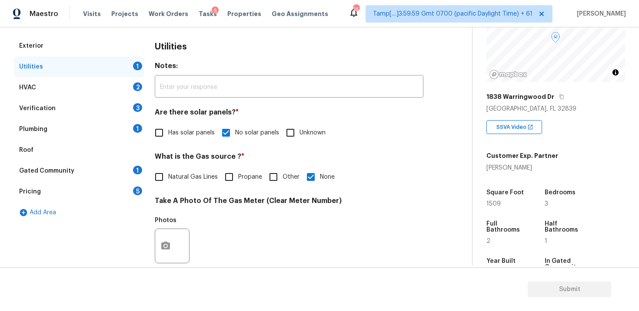
scroll to position [116, 0]
click at [129, 86] on div "HVAC 2" at bounding box center [79, 88] width 130 height 21
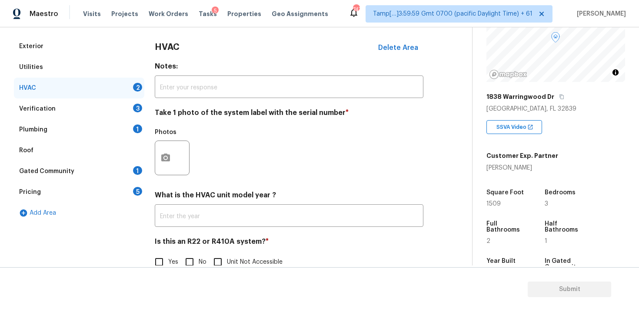
scroll to position [136, 0]
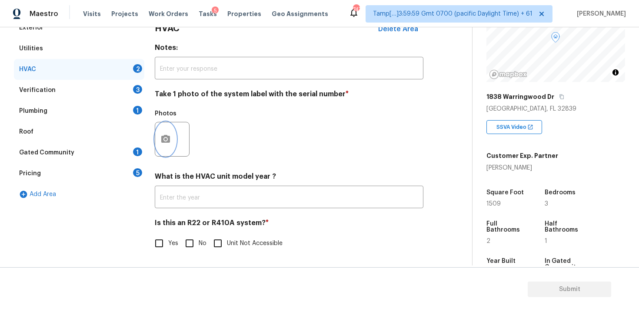
click at [163, 143] on icon "button" at bounding box center [165, 139] width 10 height 10
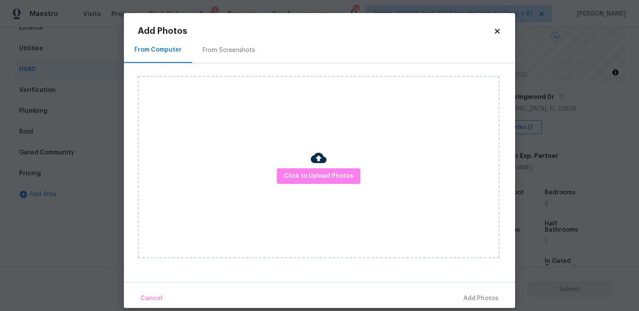
click at [298, 167] on div "Click to Upload Photos" at bounding box center [318, 167] width 361 height 182
click at [301, 172] on span "Click to Upload Photos" at bounding box center [318, 176] width 69 height 11
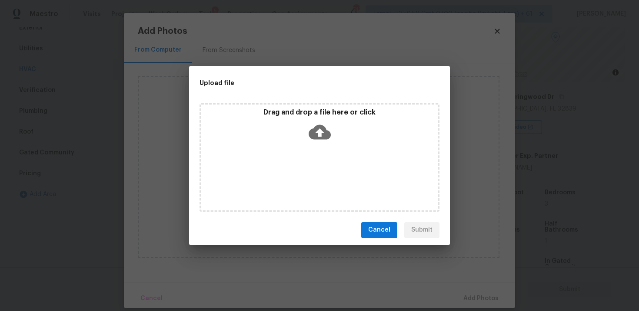
click at [313, 144] on div "Drag and drop a file here or click" at bounding box center [319, 126] width 237 height 37
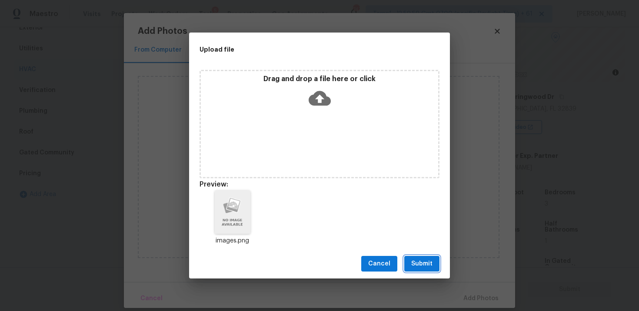
click at [425, 262] on span "Submit" at bounding box center [421, 264] width 21 height 11
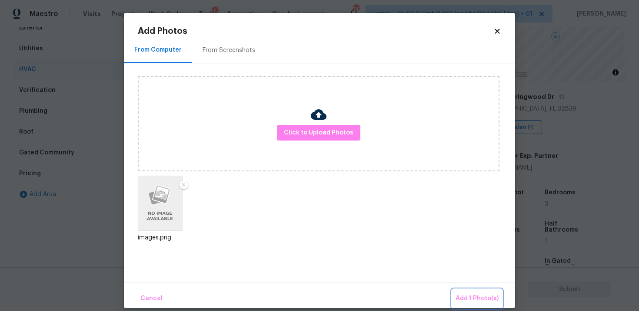
click at [468, 291] on button "Add 1 Photo(s)" at bounding box center [477, 299] width 50 height 19
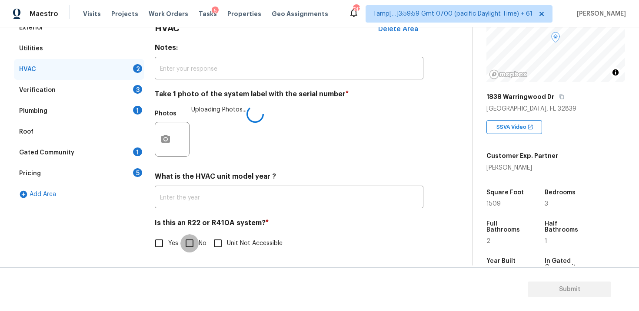
click at [196, 248] on input "No" at bounding box center [189, 244] width 18 height 18
checkbox input "true"
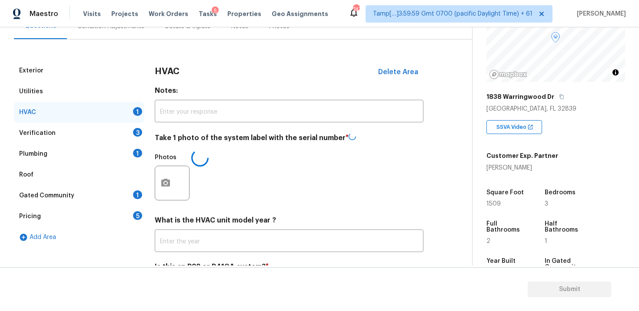
scroll to position [84, 0]
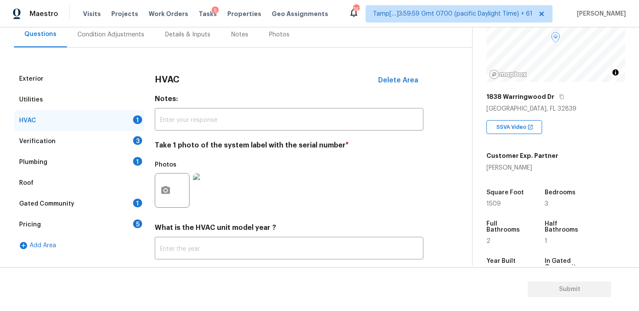
click at [137, 135] on div "Verification 3" at bounding box center [79, 141] width 130 height 21
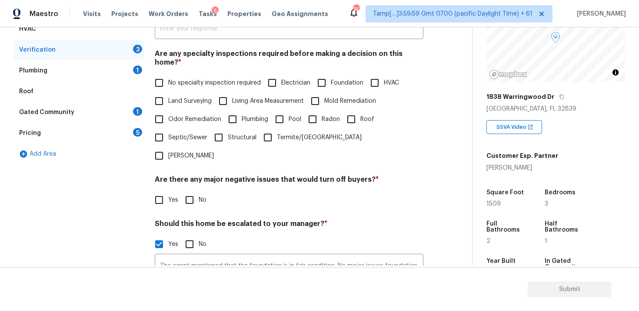
scroll to position [176, 0]
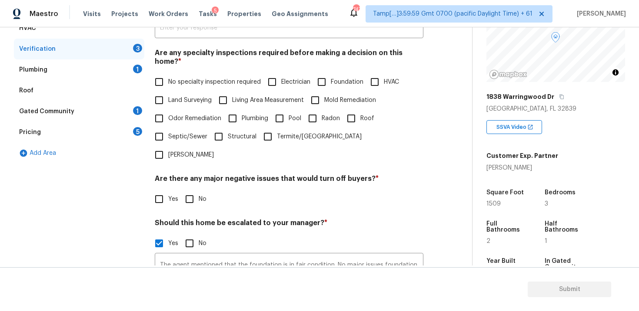
click at [353, 109] on input "Roof" at bounding box center [351, 118] width 18 height 18
checkbox input "true"
click at [326, 76] on input "Foundation" at bounding box center [321, 82] width 18 height 18
checkbox input "true"
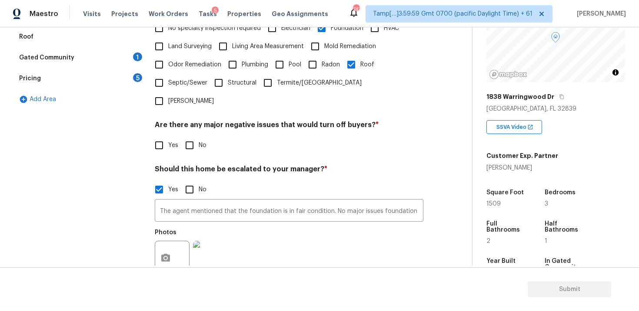
scroll to position [232, 0]
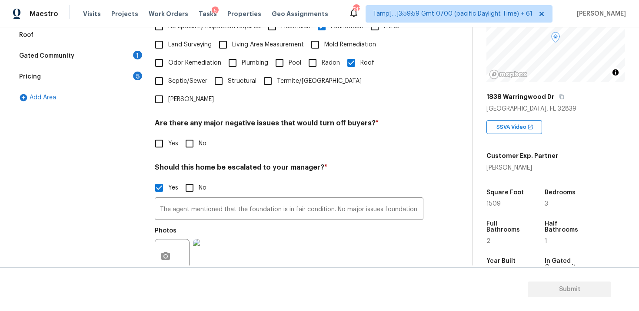
click at [234, 54] on input "Plumbing" at bounding box center [232, 63] width 18 height 18
checkbox input "true"
click at [195, 129] on div "Verification Notes: ​ Are any specialty inspections required before making a de…" at bounding box center [289, 132] width 268 height 423
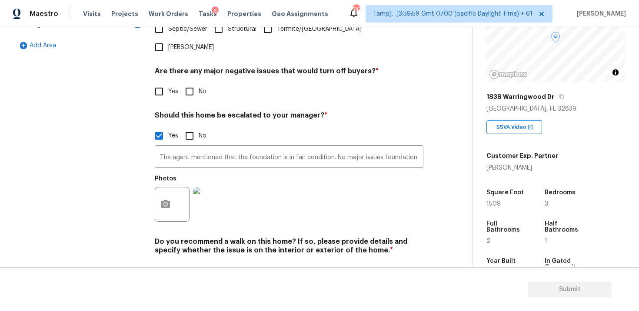
scroll to position [285, 0]
click at [192, 82] on input "No" at bounding box center [189, 91] width 18 height 18
checkbox input "true"
click at [200, 266] on span "No" at bounding box center [203, 270] width 8 height 9
click at [199, 261] on input "No" at bounding box center [189, 270] width 18 height 18
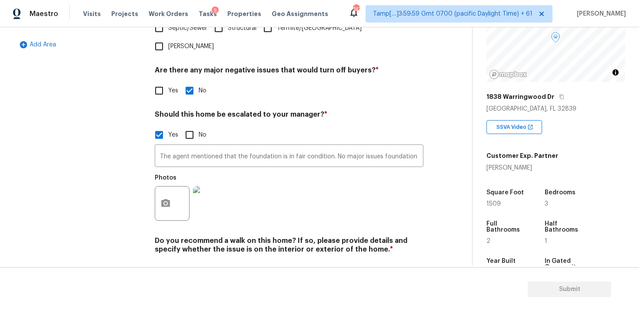
checkbox input "true"
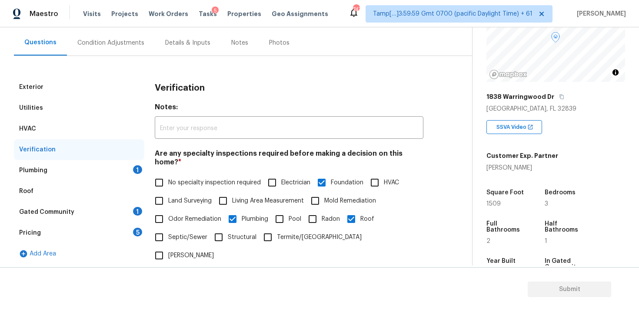
scroll to position [63, 0]
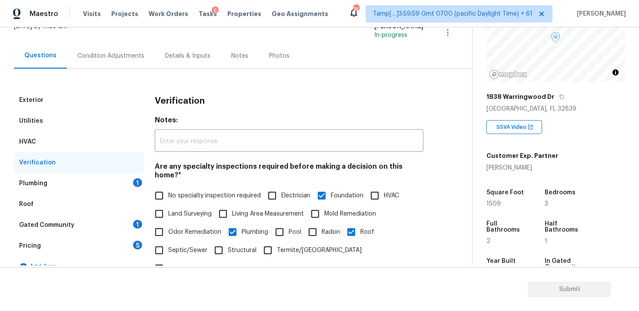
click at [119, 172] on div "Verification" at bounding box center [79, 162] width 130 height 21
click at [127, 180] on div "Plumbing 1" at bounding box center [79, 183] width 130 height 21
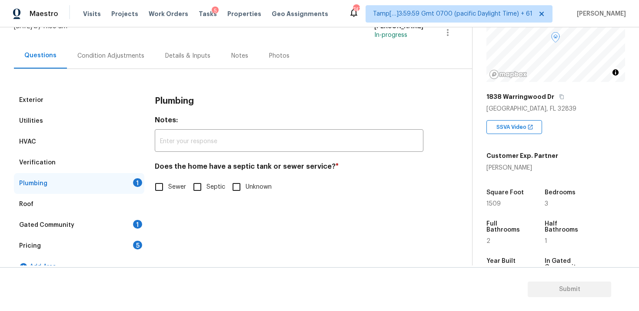
click at [162, 190] on input "Sewer" at bounding box center [159, 187] width 18 height 18
checkbox input "true"
click at [138, 226] on div "1" at bounding box center [137, 224] width 9 height 9
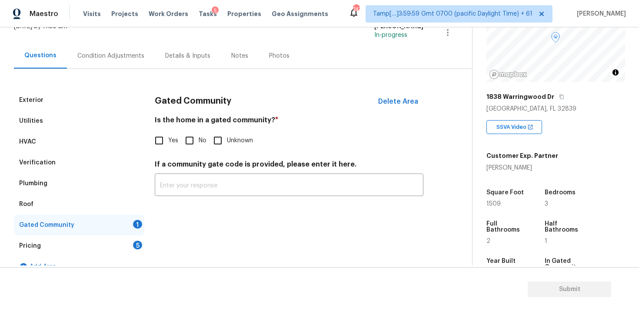
click at [197, 136] on input "No" at bounding box center [189, 141] width 18 height 18
checkbox input "true"
click at [130, 248] on div "Pricing 5" at bounding box center [79, 246] width 130 height 21
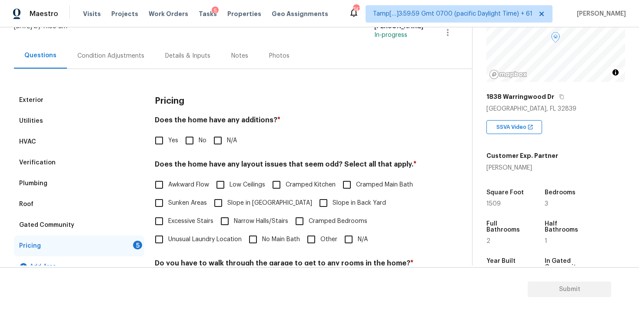
click at [186, 142] on input "No" at bounding box center [189, 141] width 18 height 18
checkbox input "true"
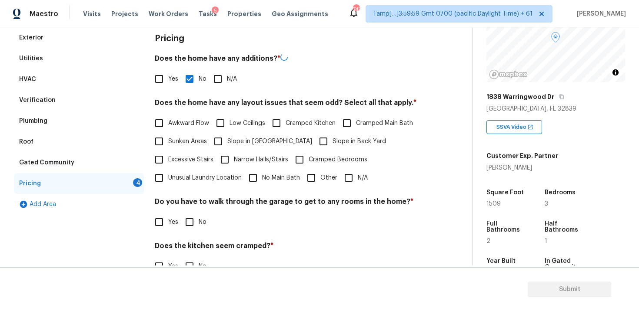
scroll to position [129, 0]
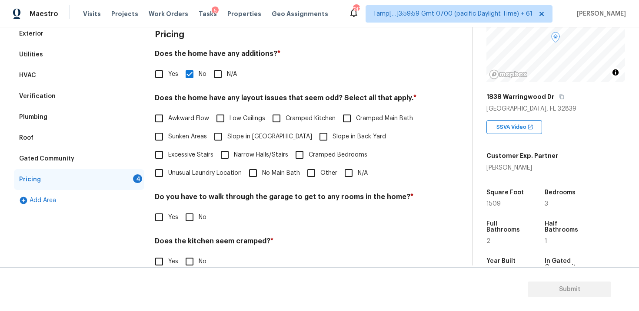
click at [332, 136] on span "Slope in Back Yard" at bounding box center [358, 136] width 53 height 9
click at [319, 136] on input "Slope in Back Yard" at bounding box center [323, 137] width 18 height 18
checkbox input "true"
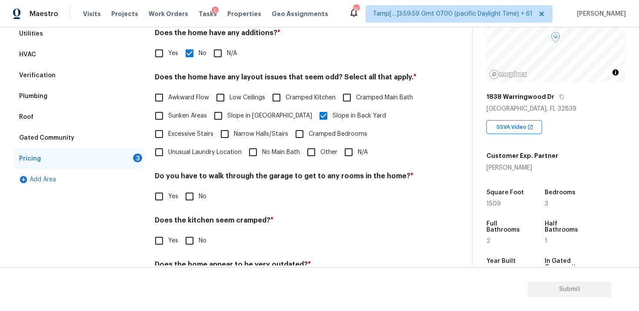
click at [199, 195] on span "No" at bounding box center [203, 196] width 8 height 9
click at [199, 195] on input "No" at bounding box center [189, 197] width 18 height 18
checkbox input "true"
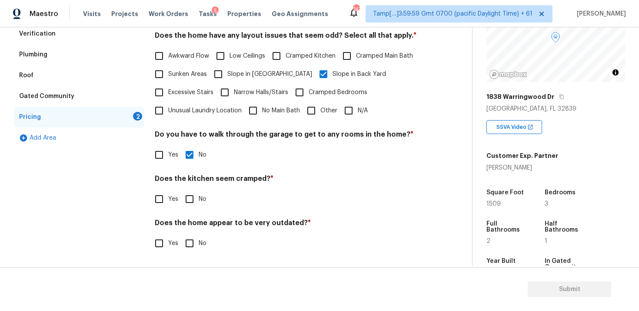
click at [201, 216] on div "Pricing Does the home have any additions? * Yes No N/A Does the home have any l…" at bounding box center [289, 112] width 268 height 302
click at [194, 207] on input "No" at bounding box center [189, 199] width 18 height 18
checkbox input "true"
click at [195, 241] on input "No" at bounding box center [189, 244] width 18 height 18
checkbox input "true"
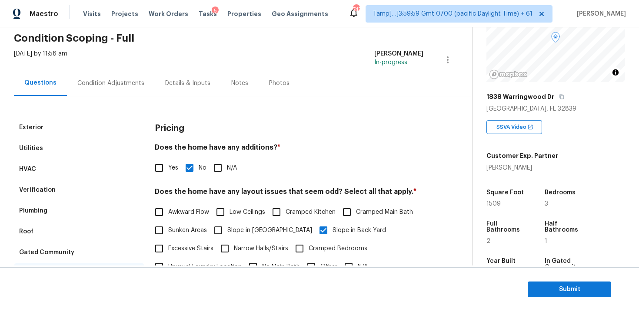
scroll to position [32, 0]
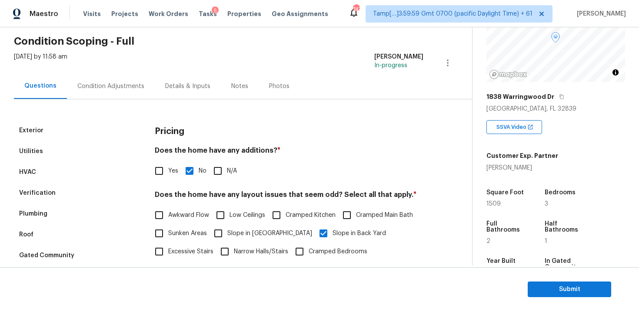
click at [119, 88] on div "Condition Adjustments" at bounding box center [110, 86] width 67 height 9
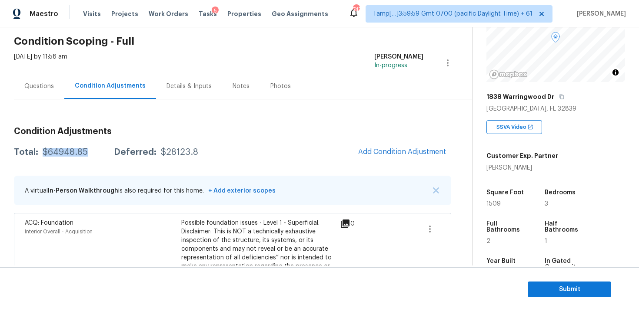
drag, startPoint x: 44, startPoint y: 152, endPoint x: 89, endPoint y: 152, distance: 44.7
click at [89, 152] on div "Total: $64948.85 Deferred: $28123.8" at bounding box center [106, 152] width 184 height 9
copy div "$64948.85"
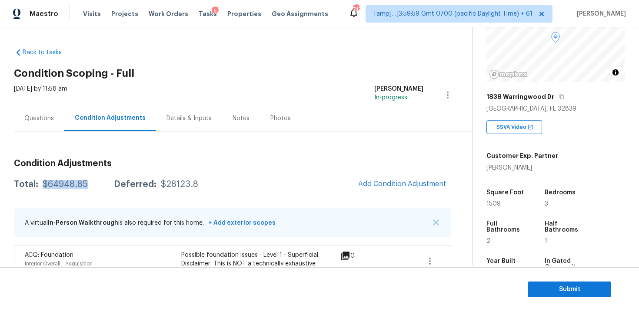
click at [47, 116] on div "Questions" at bounding box center [39, 118] width 30 height 9
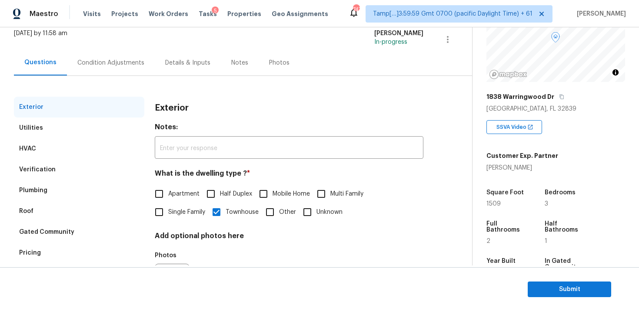
click at [108, 171] on div "Verification" at bounding box center [79, 169] width 130 height 21
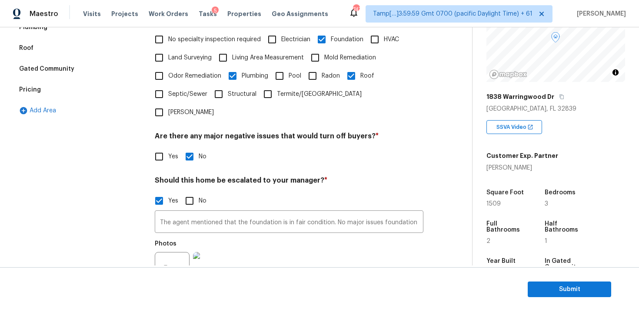
scroll to position [273, 0]
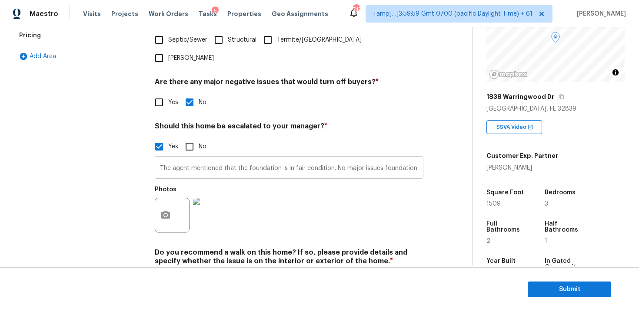
click at [254, 159] on input "The agent mentioned that the foundation is in fair condition. No major issues f…" at bounding box center [289, 169] width 268 height 20
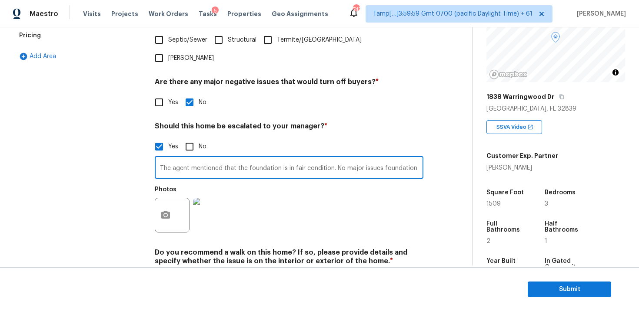
click at [254, 159] on input "The agent mentioned that the foundation is in fair condition. No major issues f…" at bounding box center [289, 169] width 268 height 20
click at [284, 192] on div "Photos" at bounding box center [289, 210] width 268 height 56
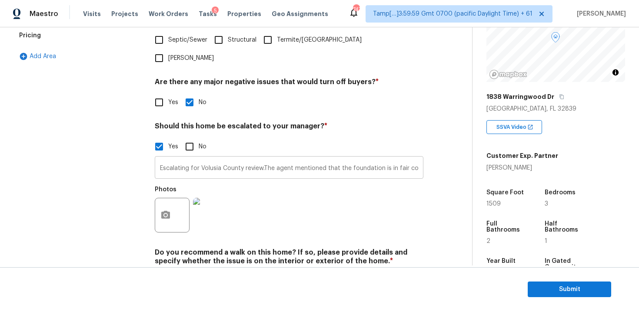
click at [265, 159] on input "Escalating for Volusia County review.The agent mentioned that the foundation is…" at bounding box center [289, 169] width 268 height 20
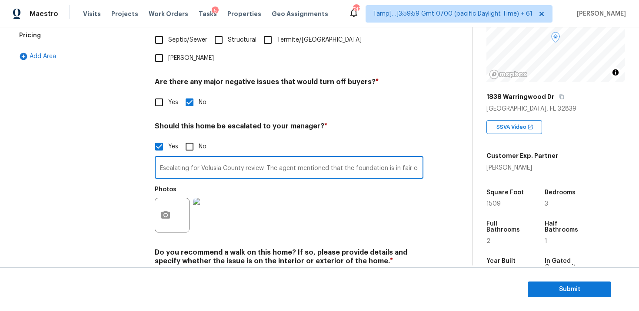
type input "Escalating for Volusia County review. The agent mentioned that the foundation i…"
click at [274, 182] on div "Photos" at bounding box center [289, 210] width 268 height 56
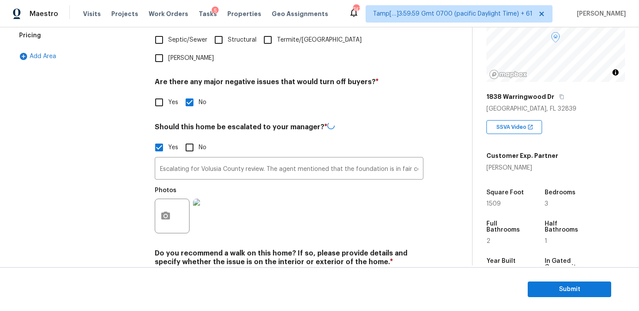
scroll to position [0, 0]
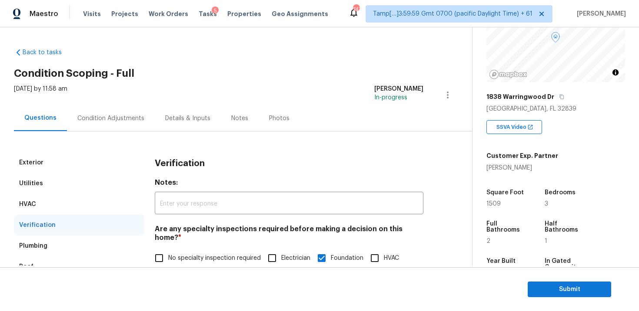
click at [132, 116] on div "Condition Adjustments" at bounding box center [110, 118] width 67 height 9
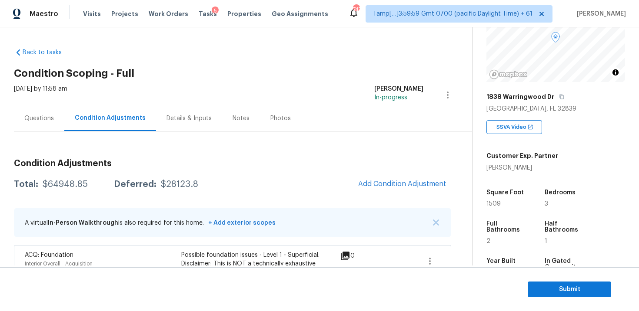
click at [25, 120] on div "Questions" at bounding box center [39, 118] width 30 height 9
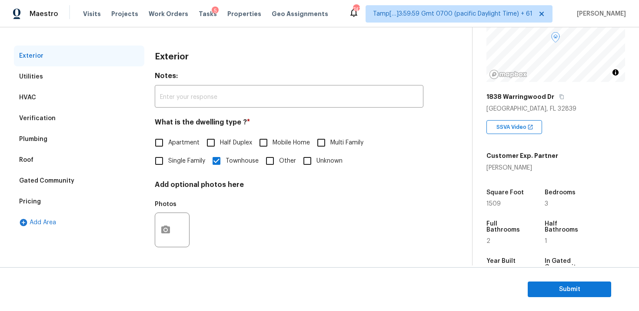
click at [89, 123] on div "Verification" at bounding box center [79, 118] width 130 height 21
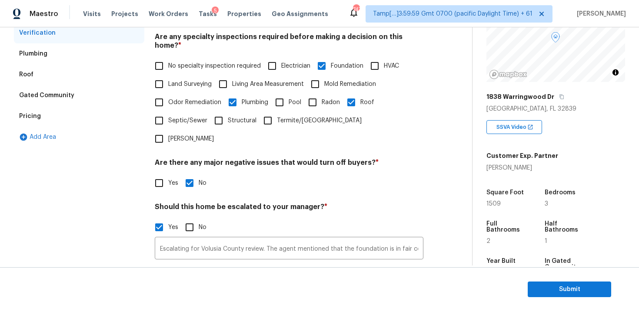
scroll to position [200, 0]
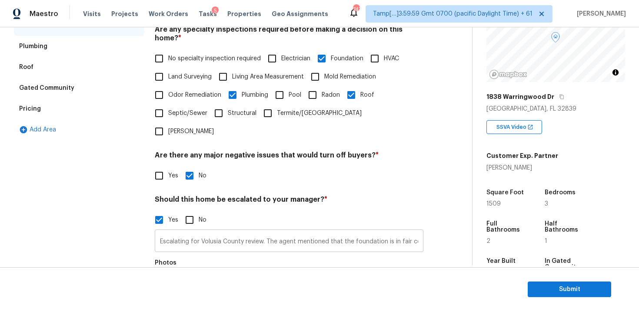
click at [238, 232] on input "Escalating for Volusia County review. The agent mentioned that the foundation i…" at bounding box center [289, 242] width 268 height 20
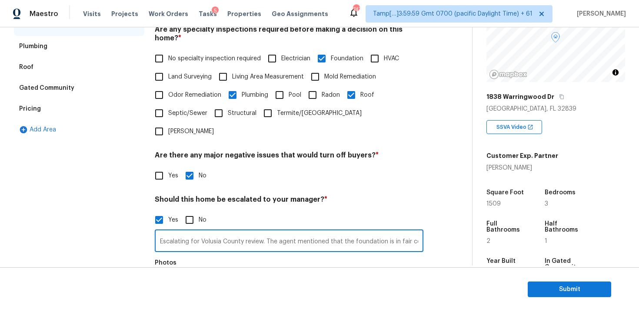
click at [238, 232] on input "Escalating for Volusia County review. The agent mentioned that the foundation i…" at bounding box center [289, 242] width 268 height 20
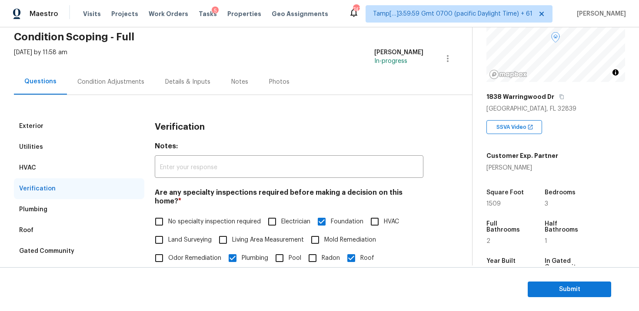
scroll to position [0, 0]
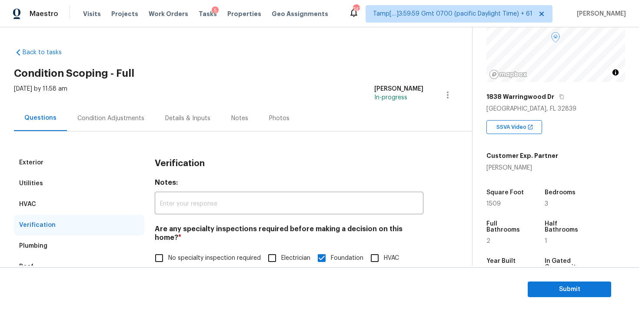
click at [120, 113] on div "Condition Adjustments" at bounding box center [111, 119] width 88 height 26
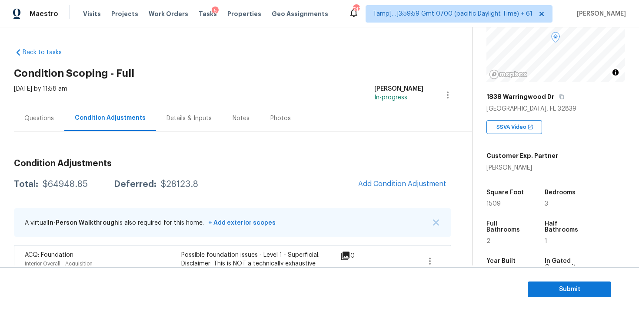
scroll to position [635, 0]
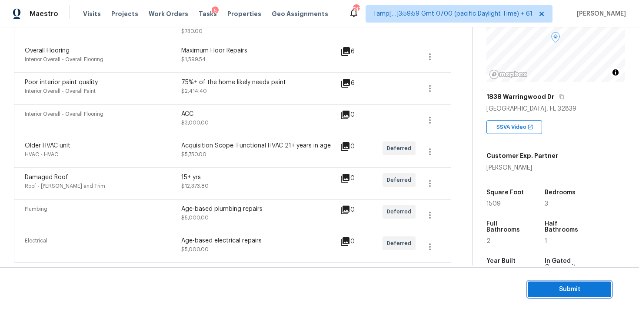
click at [549, 290] on span "Submit" at bounding box center [568, 290] width 69 height 11
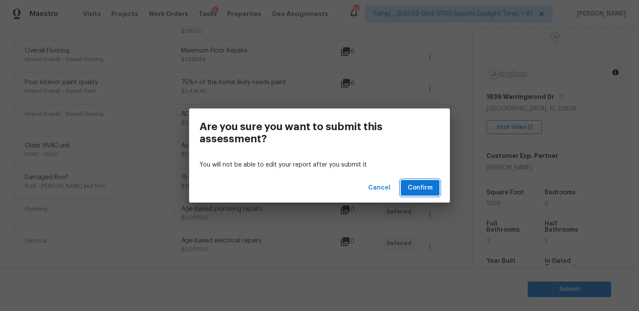
click at [424, 184] on span "Confirm" at bounding box center [419, 188] width 25 height 11
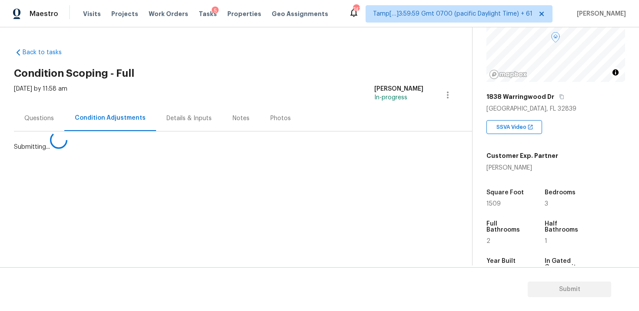
scroll to position [0, 0]
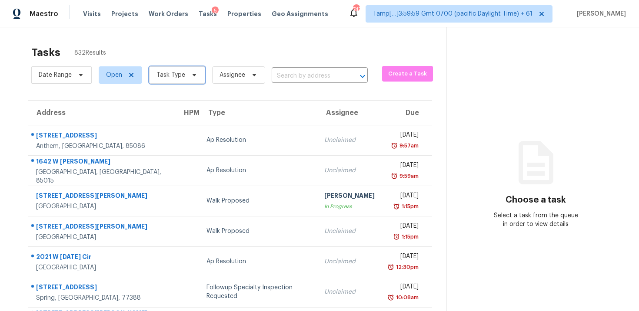
click at [171, 81] on span "Task Type" at bounding box center [177, 74] width 56 height 17
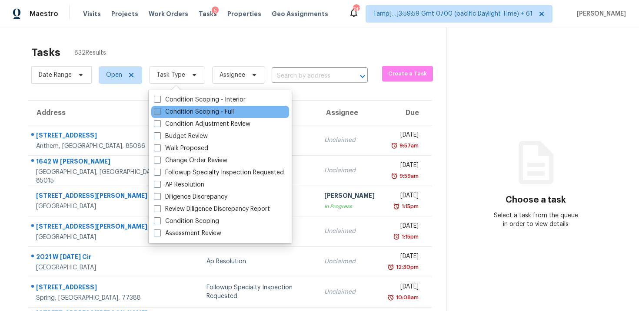
click at [180, 116] on label "Condition Scoping - Full" at bounding box center [194, 112] width 80 height 9
click at [159, 113] on input "Condition Scoping - Full" at bounding box center [157, 111] width 6 height 6
checkbox input "true"
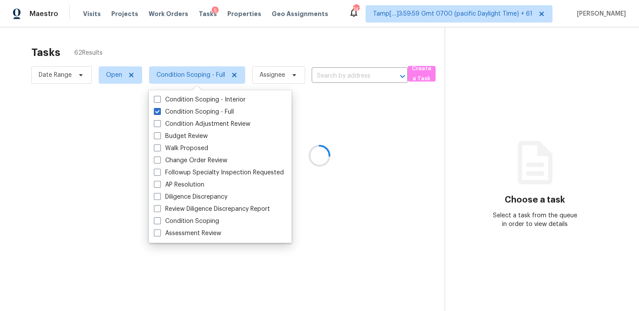
click at [158, 60] on div at bounding box center [319, 155] width 639 height 311
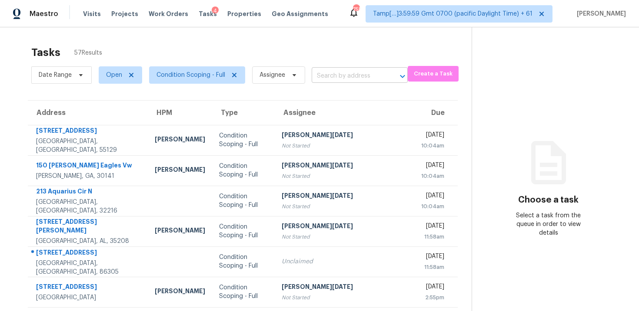
click at [367, 69] on input "text" at bounding box center [347, 75] width 72 height 13
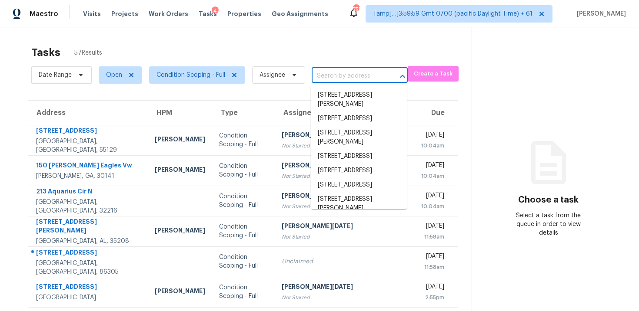
paste input "[STREET_ADDRESS][PERSON_NAME]"
type input "[STREET_ADDRESS][PERSON_NAME]"
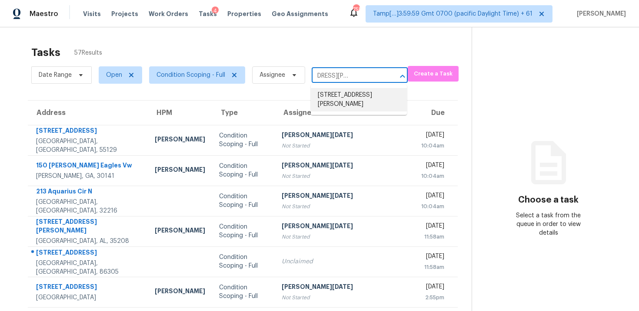
click at [362, 95] on li "[STREET_ADDRESS][PERSON_NAME]" at bounding box center [359, 99] width 96 height 23
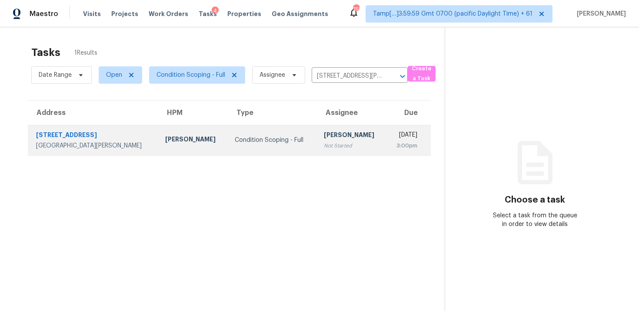
click at [331, 148] on div "Not Started" at bounding box center [352, 146] width 56 height 9
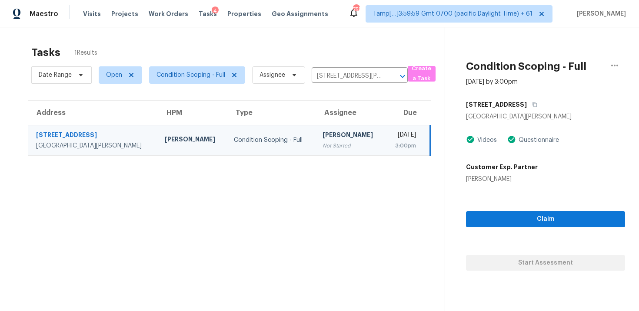
scroll to position [27, 0]
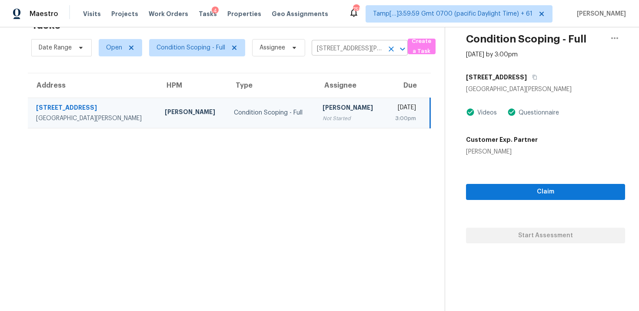
click at [398, 46] on icon "Open" at bounding box center [402, 49] width 10 height 10
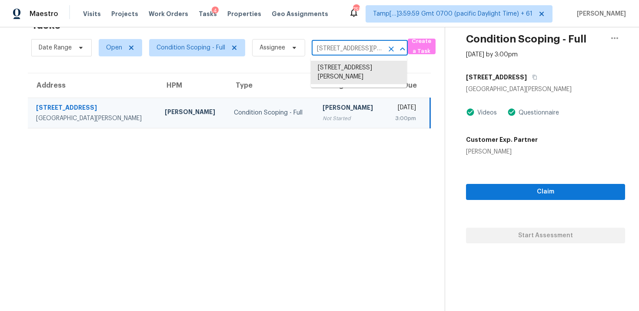
scroll to position [0, 58]
click at [390, 46] on icon "Clear" at bounding box center [391, 49] width 9 height 9
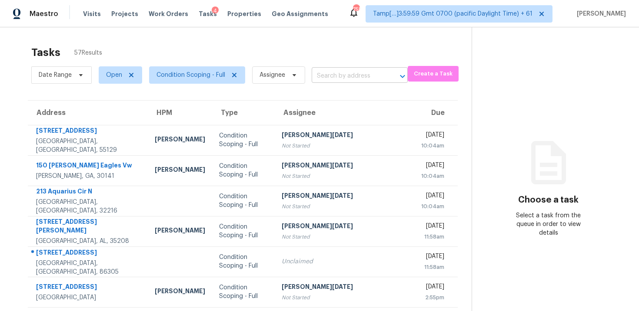
click at [349, 70] on input "text" at bounding box center [347, 75] width 72 height 13
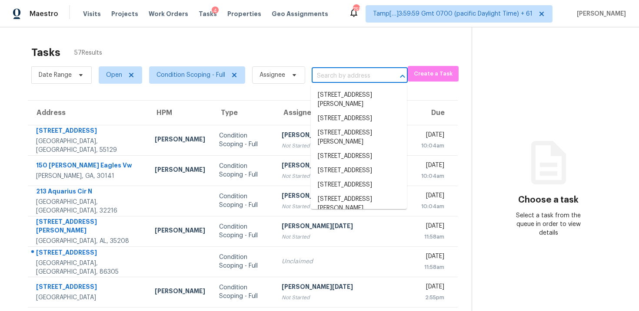
paste input "[STREET_ADDRESS]"
type input "[STREET_ADDRESS]"
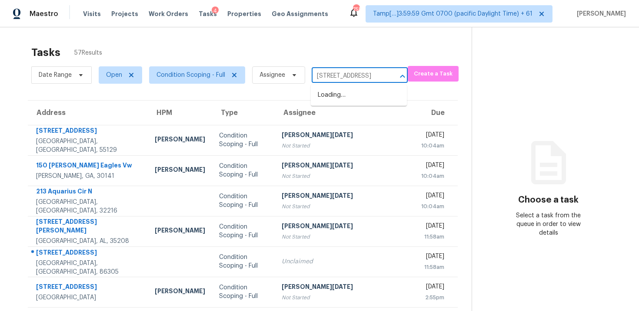
scroll to position [0, 38]
click at [354, 89] on li "[STREET_ADDRESS]" at bounding box center [359, 95] width 96 height 14
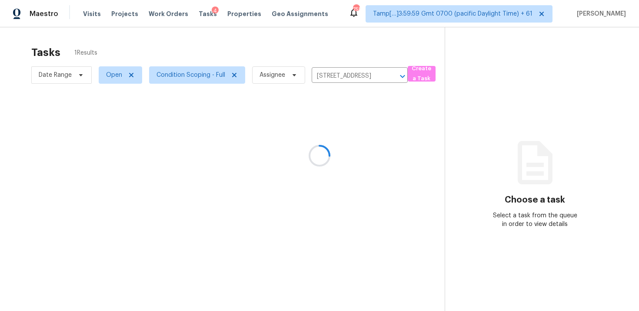
click at [349, 136] on div at bounding box center [319, 155] width 639 height 311
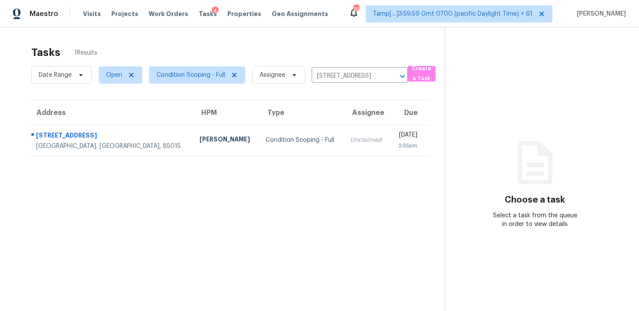
click at [397, 136] on div "[DATE]" at bounding box center [407, 136] width 20 height 11
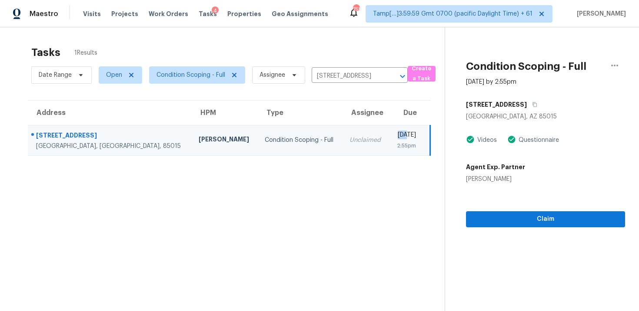
click at [489, 208] on div "Claim" at bounding box center [545, 206] width 159 height 44
click at [490, 225] on button "Claim" at bounding box center [545, 220] width 159 height 16
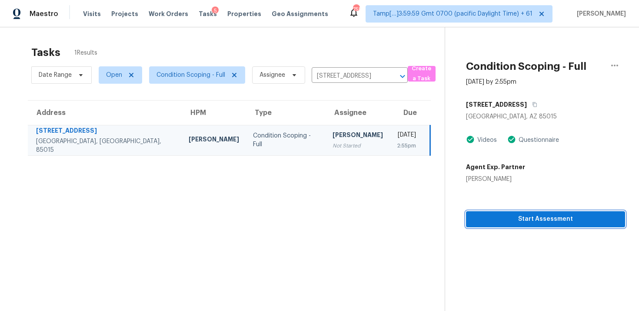
click at [490, 225] on button "Start Assessment" at bounding box center [545, 220] width 159 height 16
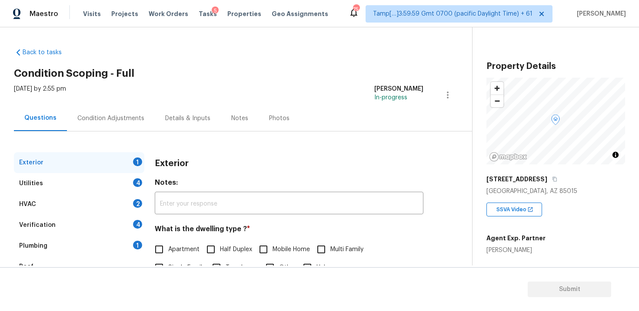
click at [124, 117] on div "Condition Adjustments" at bounding box center [110, 118] width 67 height 9
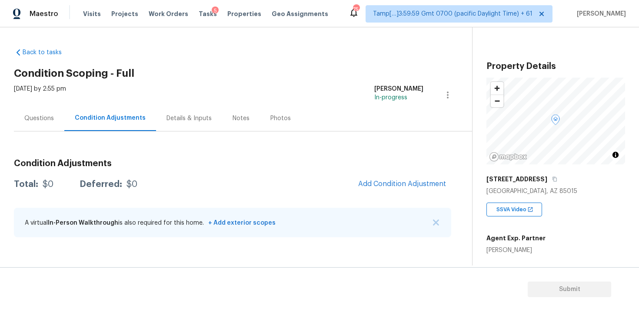
click at [347, 85] on div "[DATE] by 2:55 pm [PERSON_NAME] B In-progress" at bounding box center [243, 95] width 458 height 21
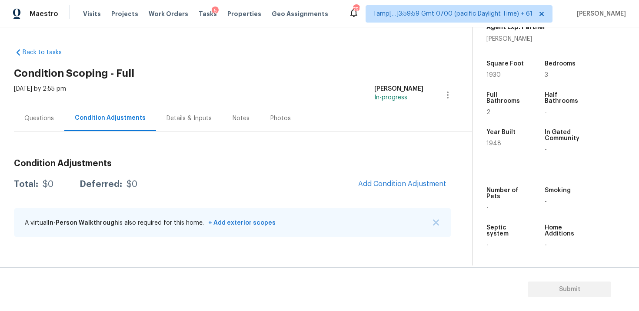
scroll to position [209, 0]
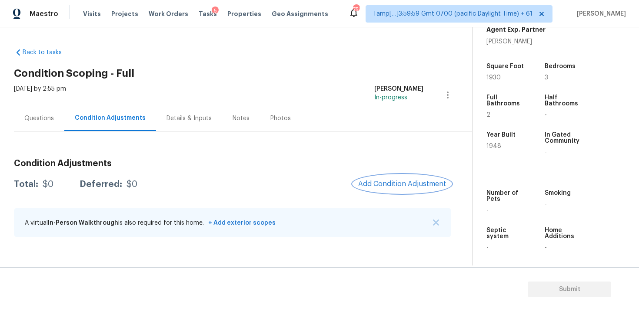
click at [395, 178] on button "Add Condition Adjustment" at bounding box center [402, 184] width 98 height 18
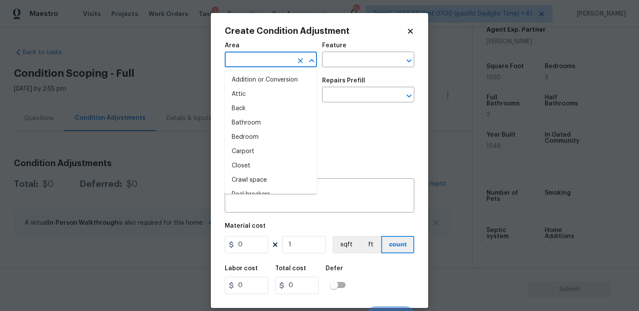
click at [267, 61] on input "text" at bounding box center [259, 60] width 68 height 13
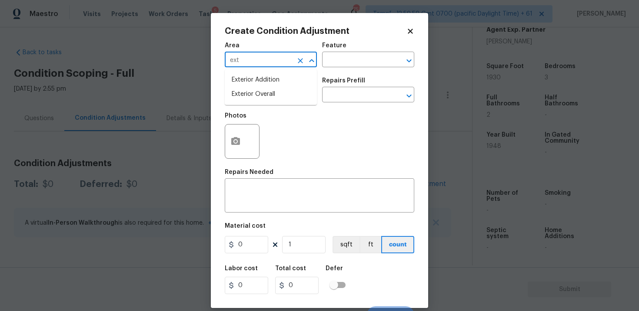
type input "exte"
click at [273, 95] on li "Exterior Overall" at bounding box center [271, 94] width 92 height 14
type input "Exterior Overall"
click at [273, 95] on input "text" at bounding box center [259, 95] width 68 height 13
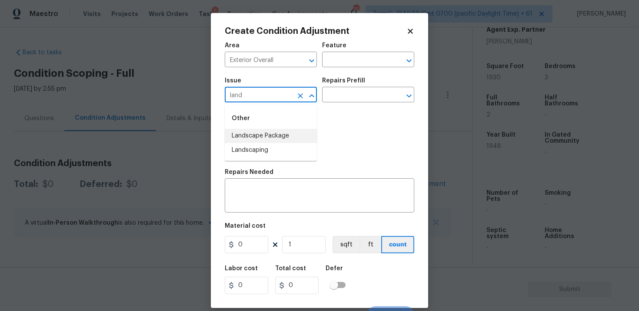
click at [281, 129] on li "Landscape Package" at bounding box center [271, 136] width 92 height 14
type input "Landscape Package"
click at [357, 95] on input "text" at bounding box center [356, 95] width 68 height 13
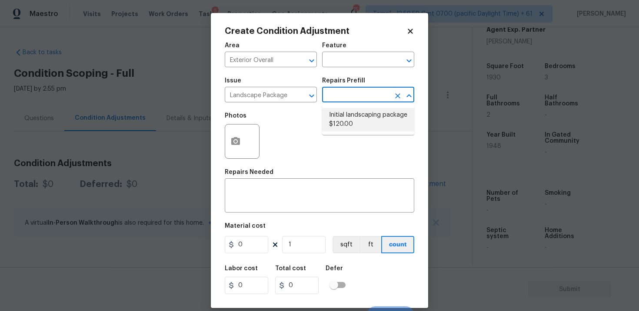
click at [360, 118] on li "Initial landscaping package $120.00" at bounding box center [368, 119] width 92 height 23
type input "Home Readiness Packages"
type textarea "Mowing of grass up to 6" in height. Mow, edge along driveways & sidewalks, trim…"
type input "120"
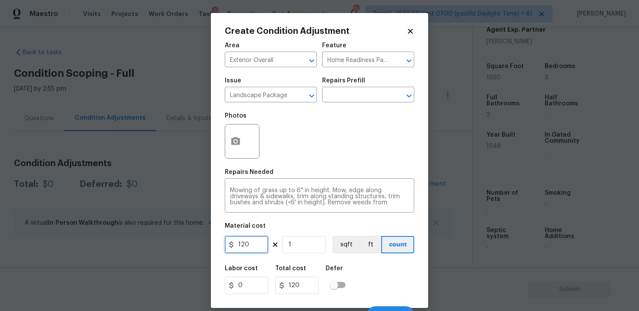
click at [254, 249] on input "120" at bounding box center [246, 244] width 43 height 17
type input "4000"
click at [241, 144] on button "button" at bounding box center [235, 142] width 21 height 34
type input "4000"
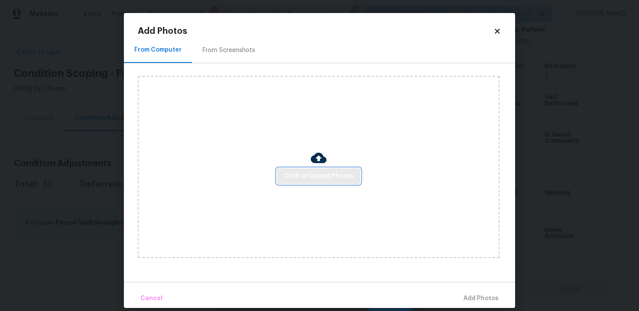
click at [324, 178] on span "Click to Upload Photos" at bounding box center [318, 176] width 69 height 11
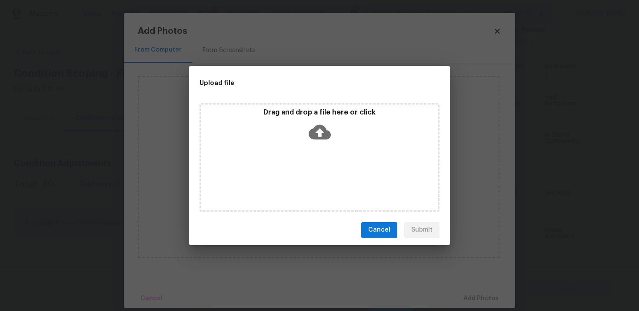
click at [321, 106] on div "Drag and drop a file here or click" at bounding box center [319, 157] width 240 height 109
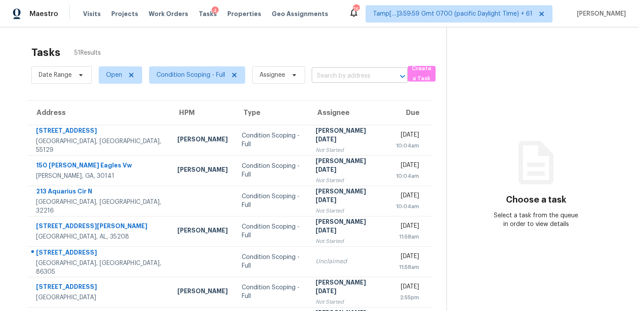
click at [339, 78] on input "text" at bounding box center [347, 75] width 72 height 13
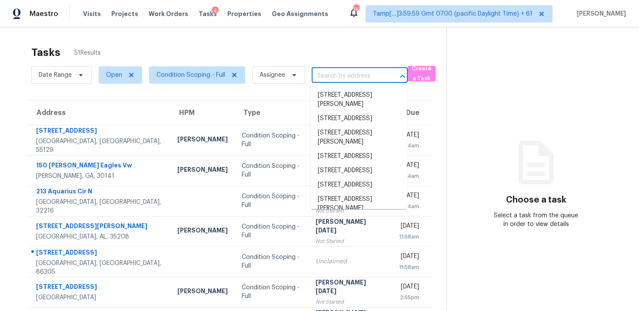
paste input "1105 Hillcrest Dr, Cherryville, NC 28021"
type input "1105 Hillcrest Dr, Cherryville, NC 28021"
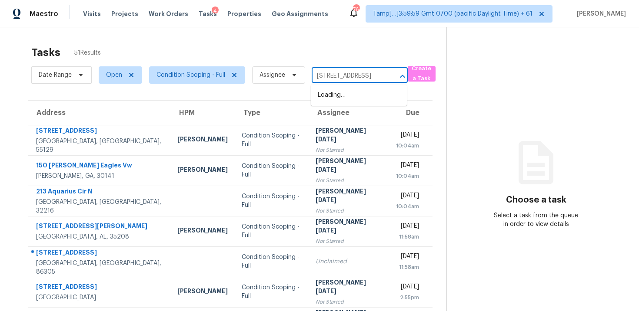
scroll to position [0, 43]
click at [354, 90] on li "1105 Hillcrest Dr, Cherryville, NC 28021" at bounding box center [359, 95] width 96 height 14
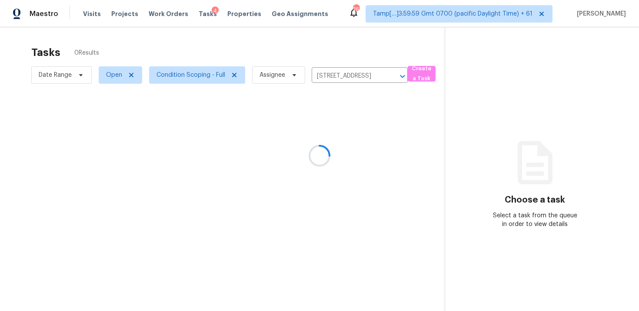
click at [361, 136] on div at bounding box center [319, 155] width 639 height 311
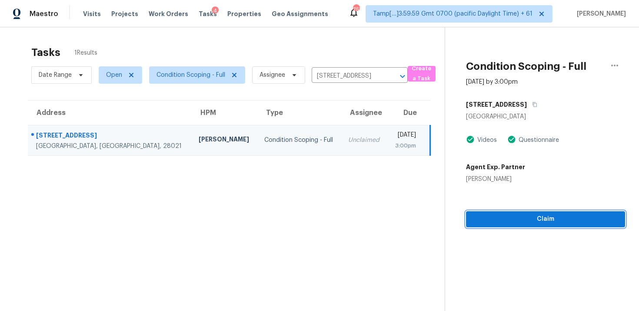
click at [504, 222] on span "Claim" at bounding box center [545, 219] width 145 height 11
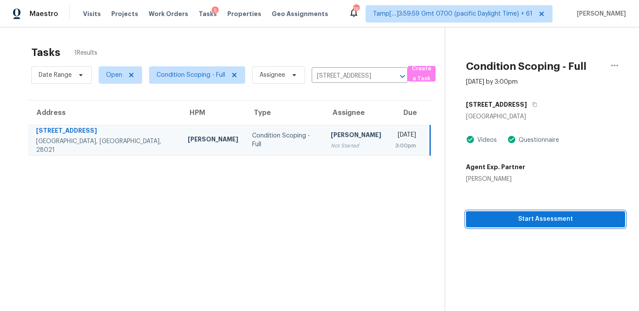
click at [504, 222] on span "Start Assessment" at bounding box center [545, 219] width 145 height 11
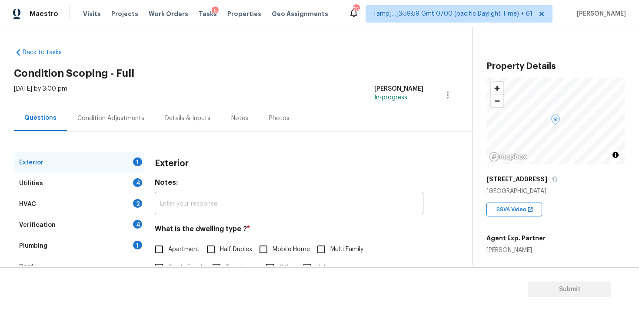
scroll to position [1, 0]
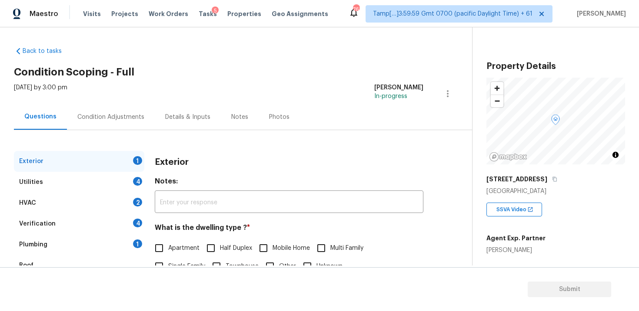
click at [136, 118] on div "Condition Adjustments" at bounding box center [110, 117] width 67 height 9
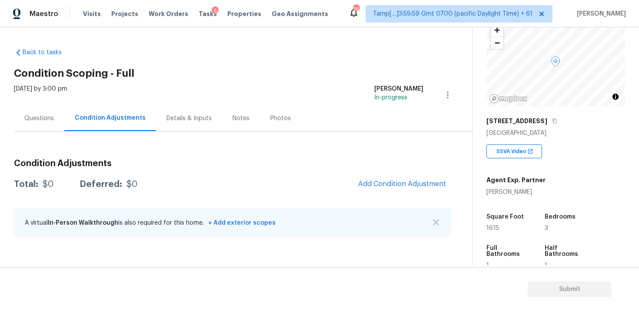
scroll to position [71, 0]
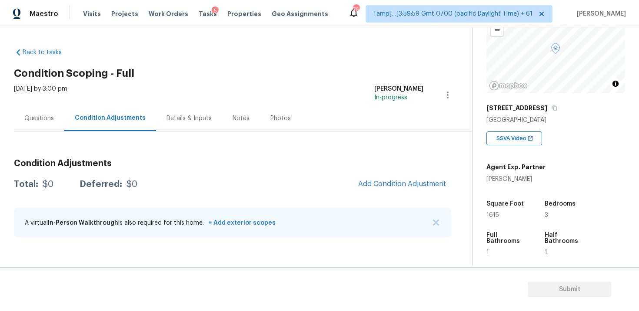
click at [435, 200] on div "Condition Adjustments Total: $0 Deferred: $0 Add Condition Adjustment A virtual…" at bounding box center [232, 198] width 437 height 93
click at [423, 189] on button "Add Condition Adjustment" at bounding box center [402, 184] width 98 height 18
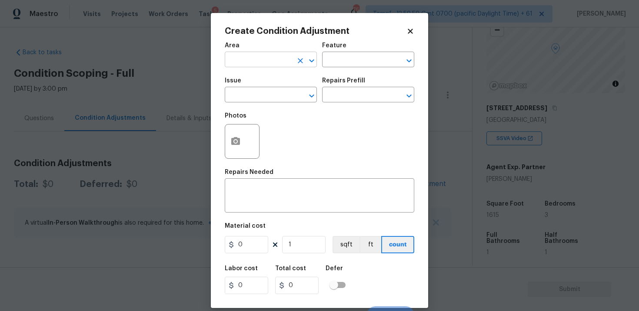
click at [271, 66] on input "text" at bounding box center [259, 60] width 68 height 13
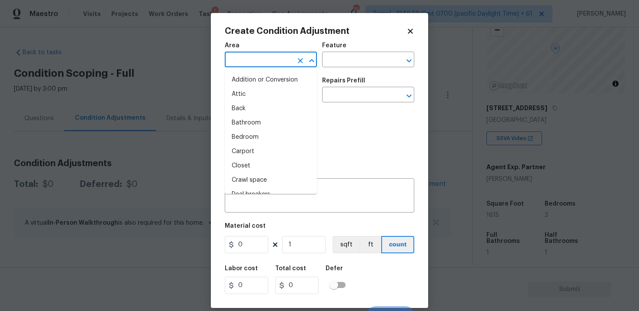
type input "e"
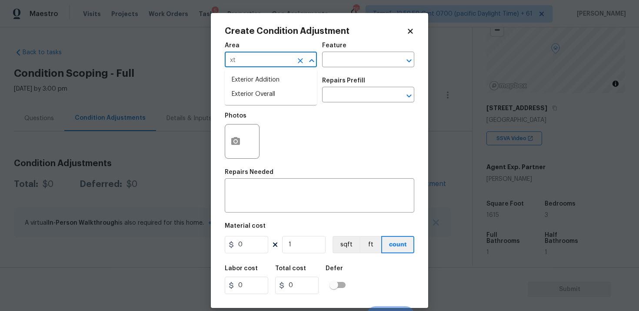
type input "x"
click at [268, 91] on li "Exterior Overall" at bounding box center [271, 94] width 92 height 14
type input "Exterior Overall"
click at [268, 91] on input "text" at bounding box center [259, 95] width 68 height 13
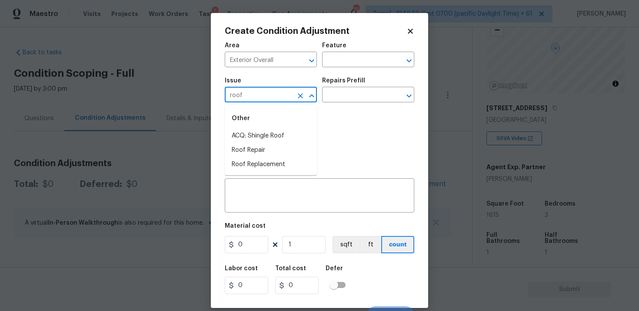
click at [269, 129] on div "Other" at bounding box center [271, 118] width 92 height 21
click at [281, 131] on li "ACQ: Shingle Roof" at bounding box center [271, 136] width 92 height 14
type input "ACQ: Shingle Roof"
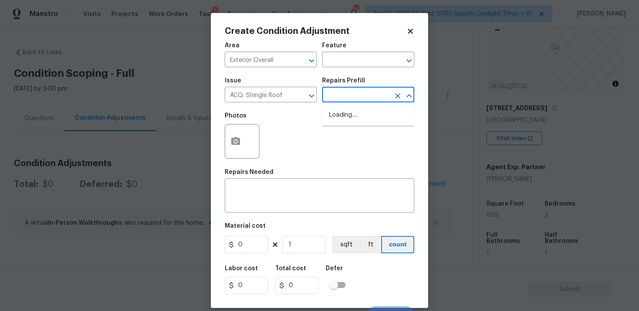
click at [347, 99] on input "text" at bounding box center [356, 95] width 68 height 13
click at [350, 114] on li "Shingle Roof Replacement Required $4,025.00" at bounding box center [368, 119] width 92 height 23
type input "Acquisition"
type textarea "Acquisition Scope: Shingle Roof Replacement required."
type input "4025"
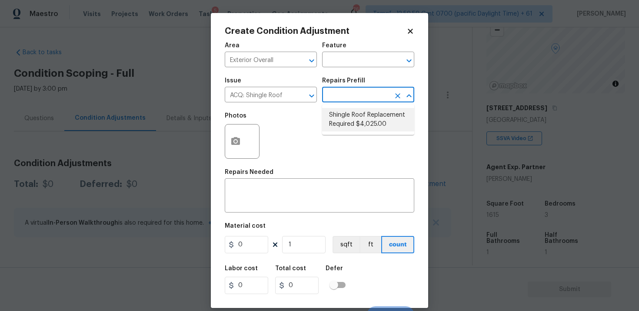
type input "4025"
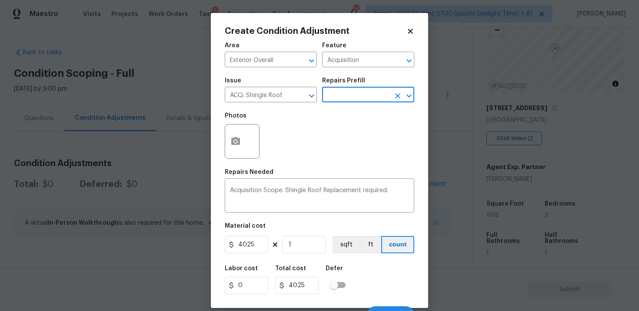
scroll to position [13, 0]
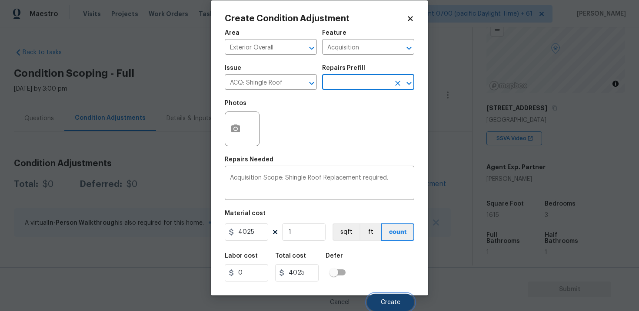
click at [403, 307] on button "Create" at bounding box center [390, 302] width 47 height 17
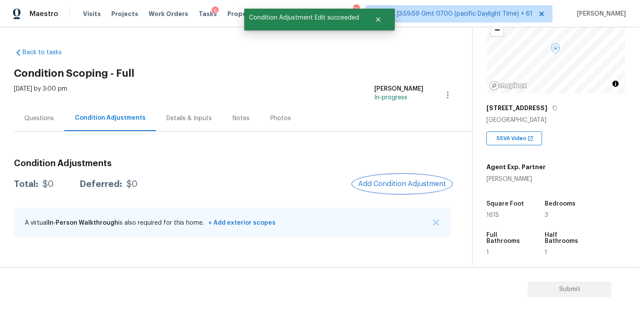
scroll to position [0, 0]
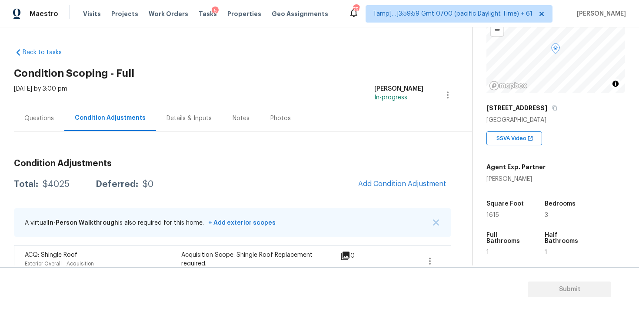
click at [385, 175] on span "Add Condition Adjustment" at bounding box center [402, 184] width 98 height 19
click at [377, 174] on div "Condition Adjustments Total: $4025 Deferred: $0 Add Condition Adjustment A virt…" at bounding box center [232, 217] width 437 height 130
click at [378, 178] on button "Add Condition Adjustment" at bounding box center [402, 184] width 98 height 18
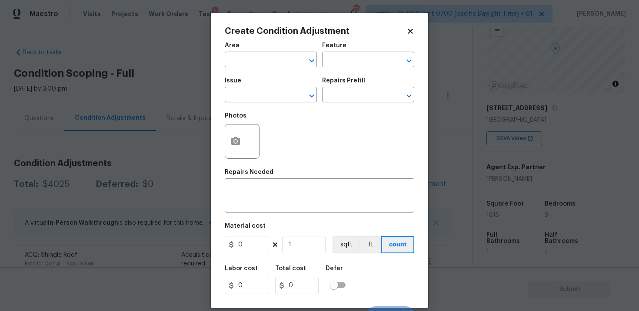
click at [249, 71] on span "Area ​" at bounding box center [271, 54] width 92 height 35
click at [249, 64] on input "text" at bounding box center [259, 60] width 68 height 13
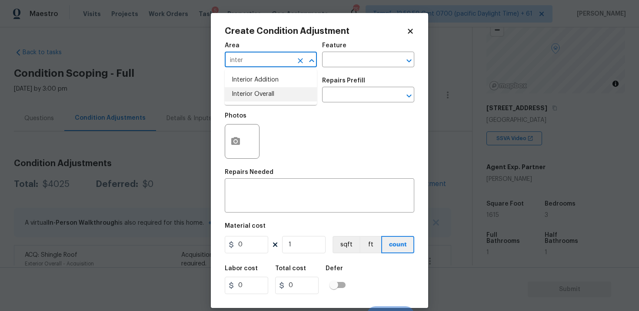
click at [252, 93] on li "Interior Overall" at bounding box center [271, 94] width 92 height 14
type input "Interior Overall"
click at [252, 93] on input "text" at bounding box center [259, 95] width 68 height 13
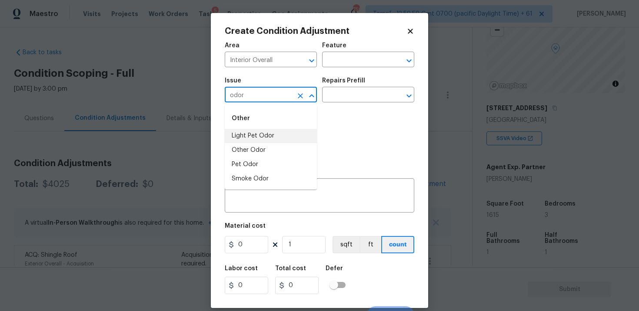
click at [259, 135] on li "Light Pet Odor" at bounding box center [271, 136] width 92 height 14
type input "Light Pet Odor"
click at [332, 102] on input "text" at bounding box center [356, 95] width 68 height 13
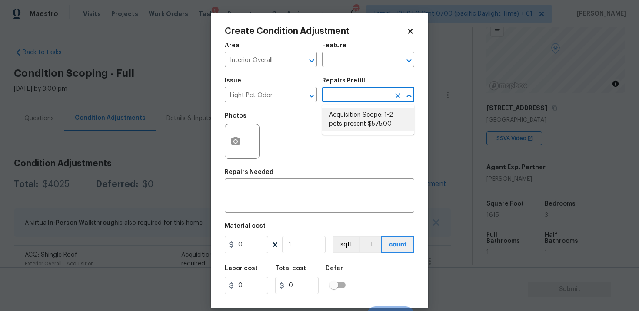
click at [351, 121] on li "Acquisition Scope: 1-2 pets present $575.00" at bounding box center [368, 119] width 92 height 23
type textarea "Acquisition Scope: 1-2 pets present"
type input "575"
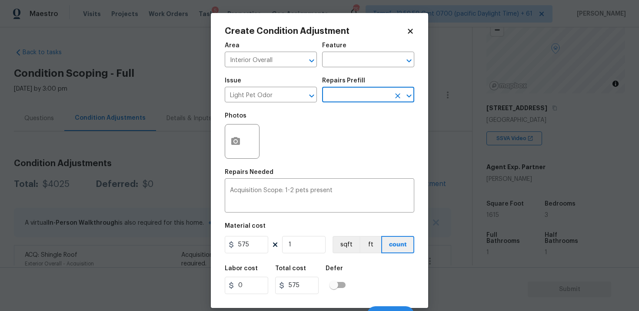
scroll to position [13, 0]
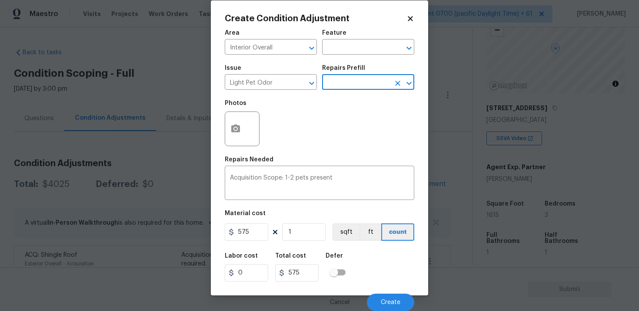
click at [390, 292] on div "Cancel Create" at bounding box center [319, 299] width 189 height 24
click at [392, 298] on button "Create" at bounding box center [390, 302] width 47 height 17
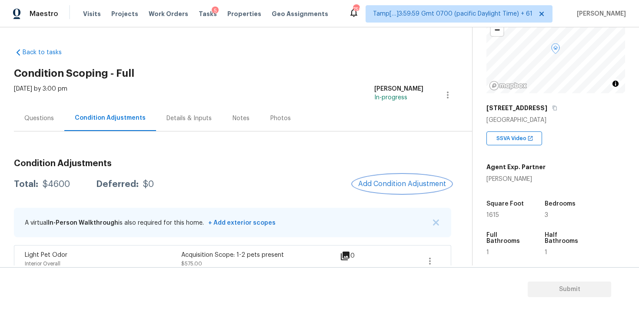
scroll to position [51, 0]
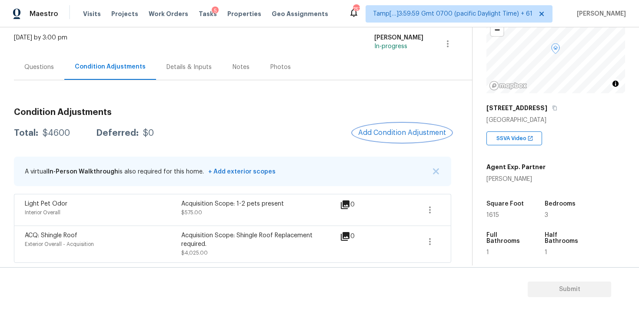
click at [446, 129] on span "Add Condition Adjustment" at bounding box center [402, 133] width 88 height 8
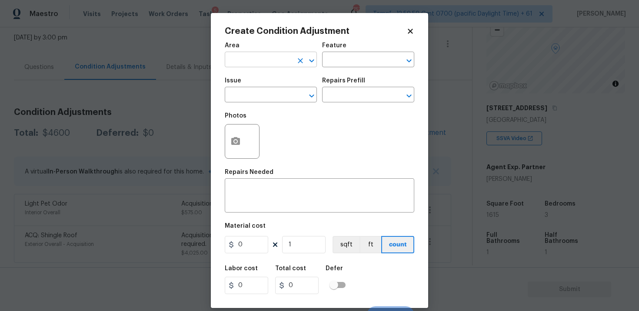
click at [261, 58] on input "text" at bounding box center [259, 60] width 68 height 13
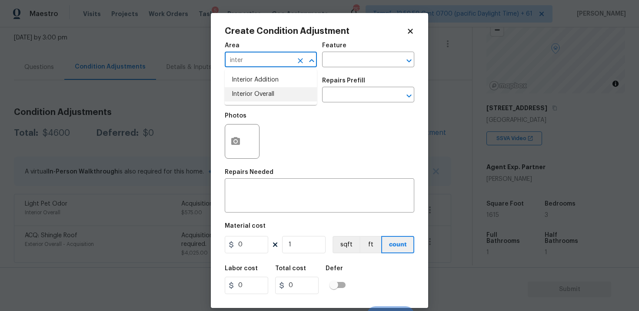
click at [258, 94] on li "Interior Overall" at bounding box center [271, 94] width 92 height 14
type input "Interior Overall"
click at [258, 94] on input "text" at bounding box center [259, 95] width 68 height 13
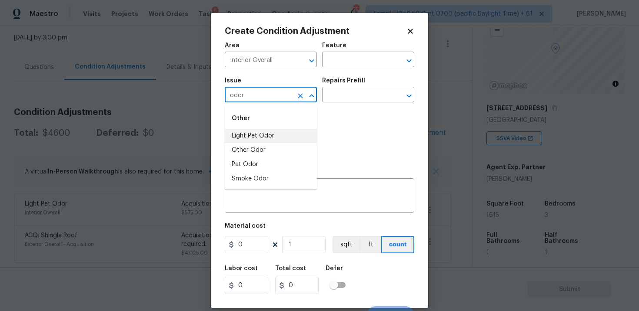
click at [267, 132] on li "Light Pet Odor" at bounding box center [271, 136] width 92 height 14
type input "Light Pet Odor"
click at [300, 92] on icon "Clear" at bounding box center [300, 96] width 9 height 9
click at [287, 151] on li "Other Odor" at bounding box center [271, 150] width 92 height 14
type input "Other Odor"
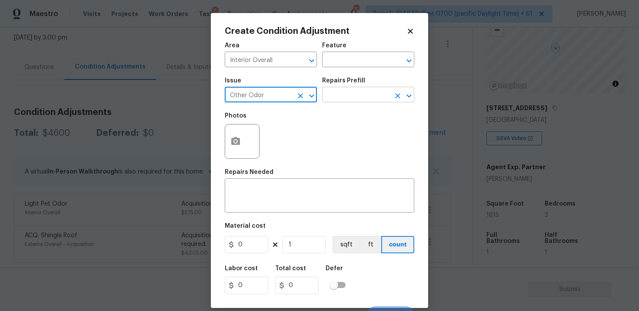
click at [337, 98] on input "text" at bounding box center [356, 95] width 68 height 13
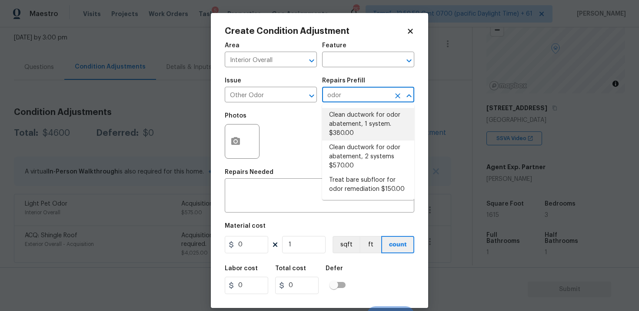
type input "odor"
click at [275, 217] on div "Area Interior Overall ​ Feature ​ Issue Other Odor ​ Repairs Prefill ​ Photos R…" at bounding box center [319, 180] width 189 height 287
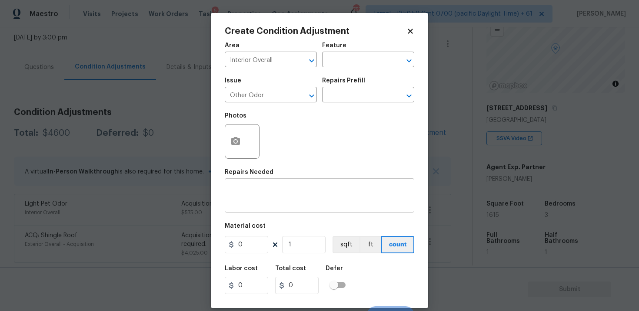
click at [284, 186] on div "x ​" at bounding box center [319, 197] width 189 height 32
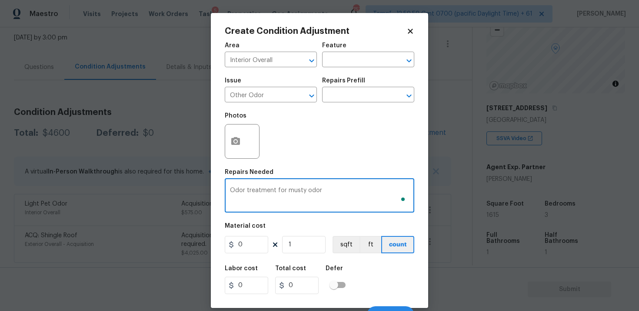
type textarea "Odor treatment for musty odor"
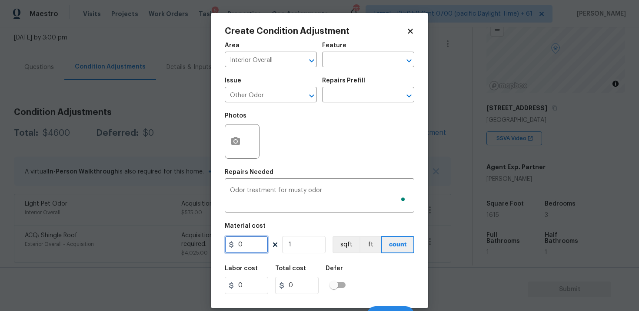
click at [248, 247] on input "0" at bounding box center [246, 244] width 43 height 17
type input "575"
click at [397, 304] on div "Cancel Create" at bounding box center [319, 312] width 189 height 24
type input "575"
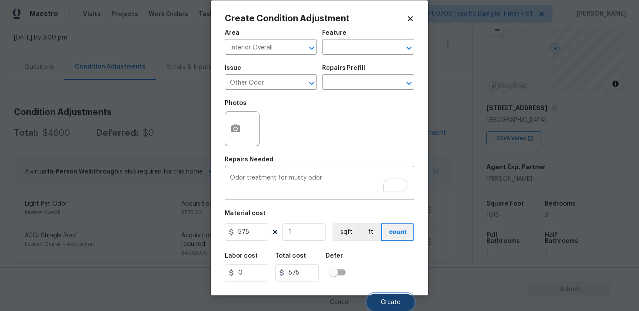
click at [389, 296] on button "Create" at bounding box center [390, 302] width 47 height 17
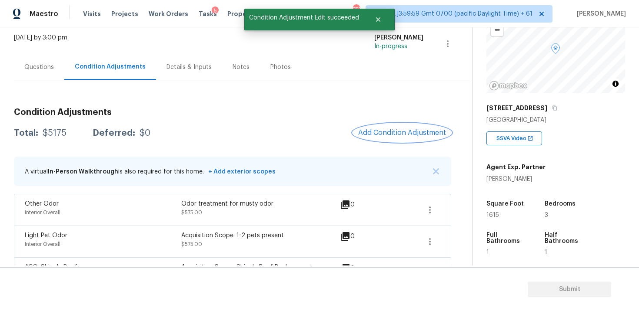
scroll to position [83, 0]
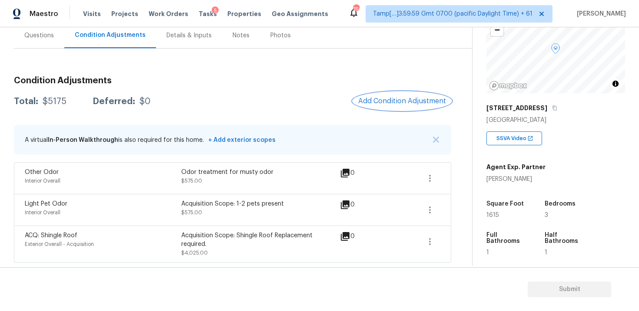
click at [408, 93] on button "Add Condition Adjustment" at bounding box center [402, 101] width 98 height 18
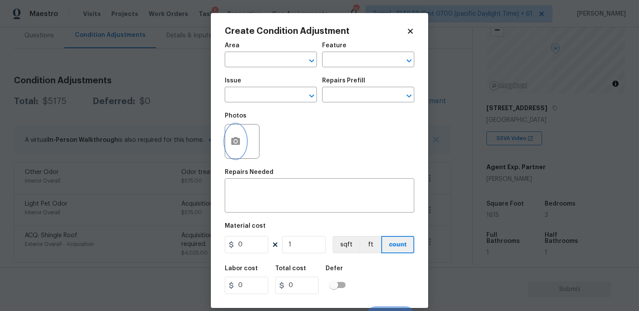
click at [240, 143] on icon "button" at bounding box center [235, 141] width 10 height 10
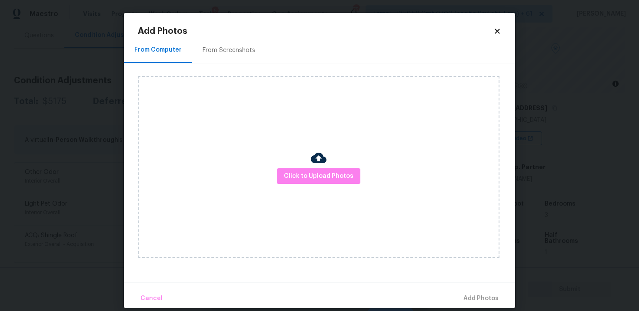
click at [333, 189] on div "Click to Upload Photos" at bounding box center [318, 167] width 361 height 182
click at [329, 174] on span "Click to Upload Photos" at bounding box center [318, 176] width 69 height 11
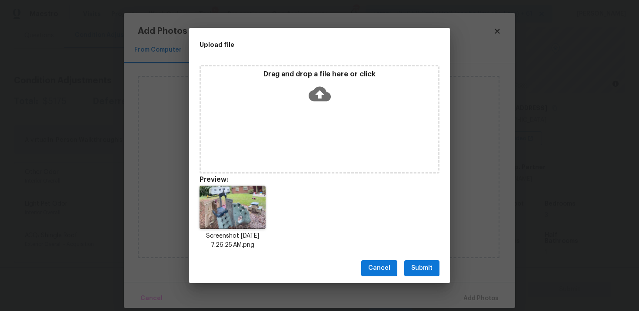
click at [422, 255] on div "Cancel Submit" at bounding box center [319, 269] width 261 height 30
click at [430, 278] on div "Cancel Submit" at bounding box center [319, 269] width 261 height 30
click at [427, 271] on span "Submit" at bounding box center [421, 268] width 21 height 11
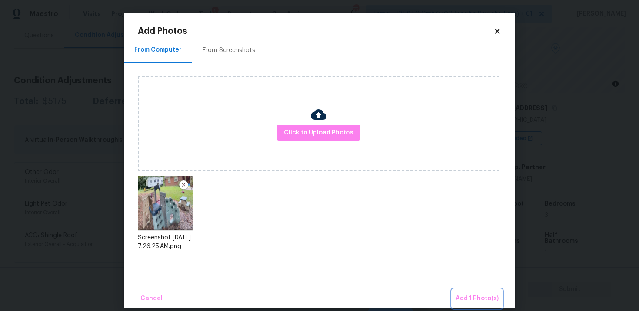
click at [467, 297] on span "Add 1 Photo(s)" at bounding box center [476, 299] width 43 height 11
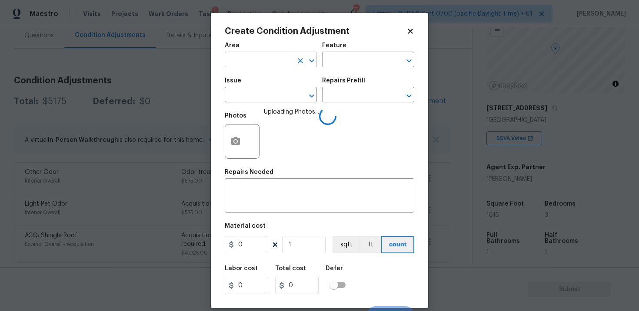
click at [277, 66] on input "text" at bounding box center [259, 60] width 68 height 13
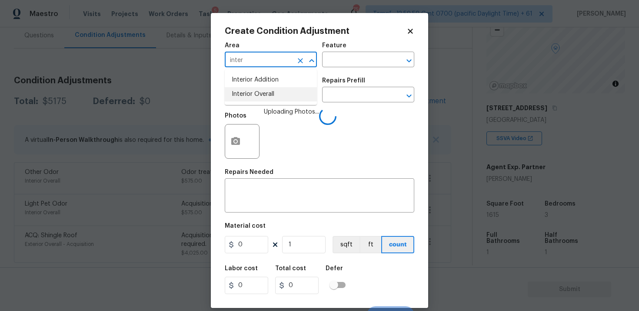
click at [278, 91] on li "Interior Overall" at bounding box center [271, 94] width 92 height 14
type input "Interior Overall"
click at [278, 91] on input "text" at bounding box center [259, 95] width 68 height 13
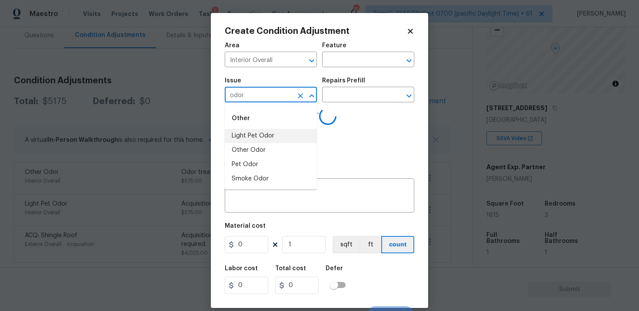
click at [267, 131] on li "Light Pet Odor" at bounding box center [271, 136] width 92 height 14
type input "Light Pet Odor"
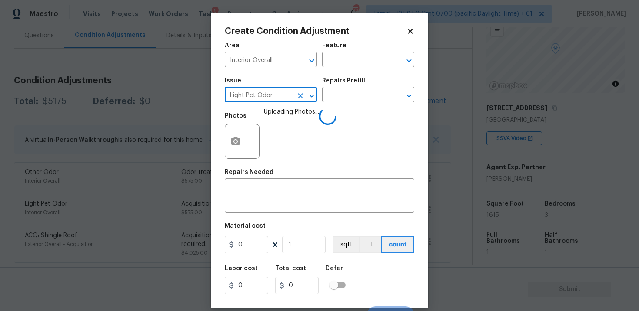
click at [295, 92] on button "Clear" at bounding box center [300, 96] width 12 height 12
click at [297, 55] on div at bounding box center [305, 61] width 23 height 12
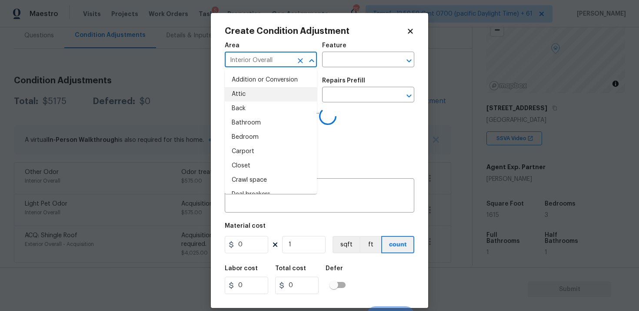
click at [299, 60] on icon "Clear" at bounding box center [300, 60] width 5 height 5
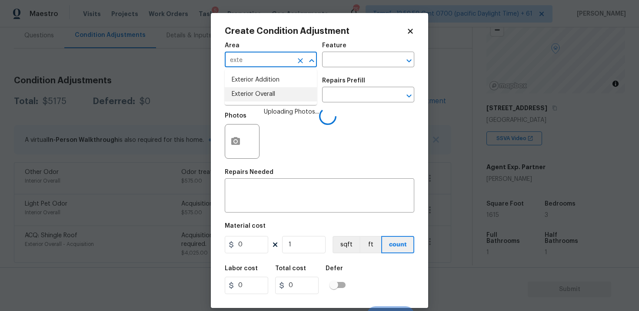
click at [291, 96] on li "Exterior Overall" at bounding box center [271, 94] width 92 height 14
type input "Exterior Overall"
click at [291, 96] on input "text" at bounding box center [259, 95] width 68 height 13
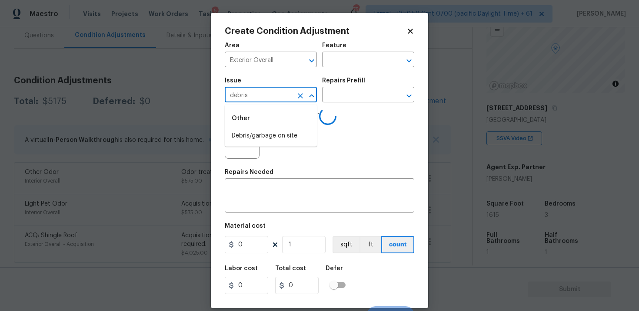
click at [296, 126] on div "Other" at bounding box center [271, 118] width 92 height 21
click at [295, 134] on li "Debris/garbage on site" at bounding box center [271, 136] width 92 height 14
type input "Debris/garbage on site"
click at [334, 103] on div "Issue Debris/garbage on site ​ Repairs Prefill ​" at bounding box center [319, 90] width 189 height 35
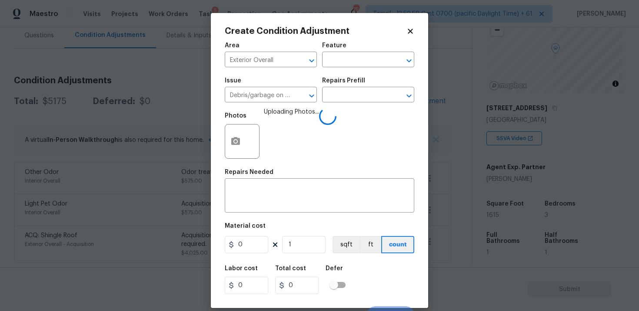
click at [334, 103] on div "Issue Debris/garbage on site ​ Repairs Prefill ​" at bounding box center [319, 90] width 189 height 35
click at [339, 100] on input "text" at bounding box center [356, 95] width 68 height 13
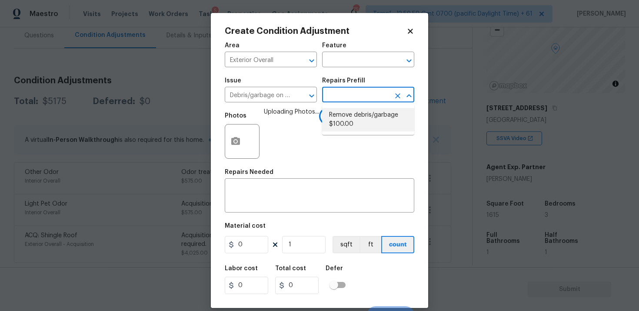
click at [342, 124] on li "Remove debris/garbage $100.00" at bounding box center [368, 119] width 92 height 23
type textarea "Remove, haul off, and properly dispose of any debris left by seller to offsite …"
type input "100"
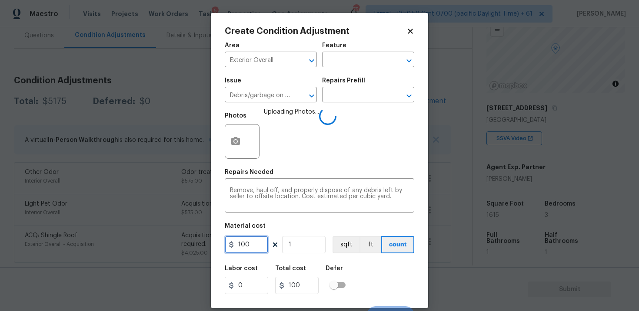
click at [255, 244] on input "100" at bounding box center [246, 244] width 43 height 17
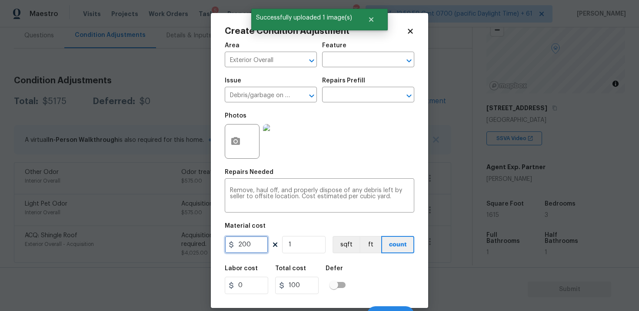
type input "200"
click at [372, 270] on div "Labor cost 0 Total cost 100 Defer" at bounding box center [319, 280] width 189 height 39
type input "200"
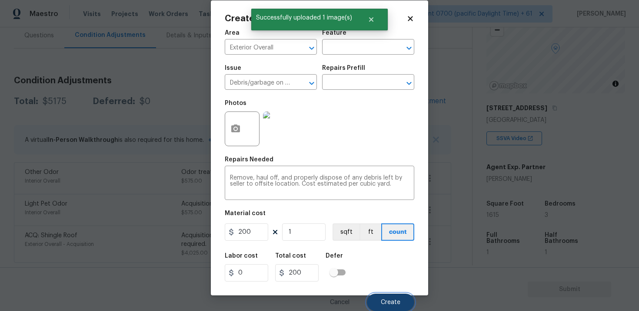
click at [387, 307] on button "Create" at bounding box center [390, 302] width 47 height 17
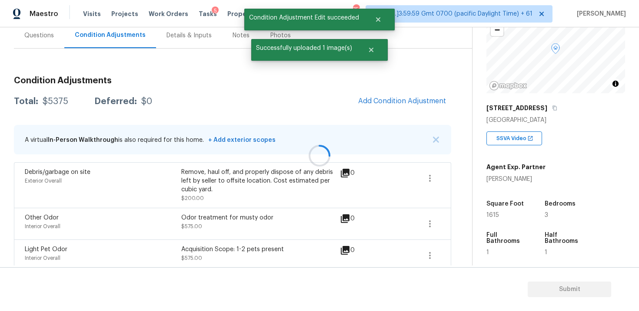
scroll to position [0, 0]
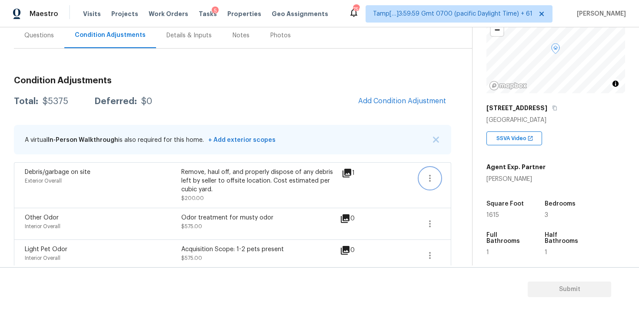
click at [424, 174] on icon "button" at bounding box center [429, 178] width 10 height 10
click at [471, 173] on div "Edit" at bounding box center [479, 176] width 68 height 9
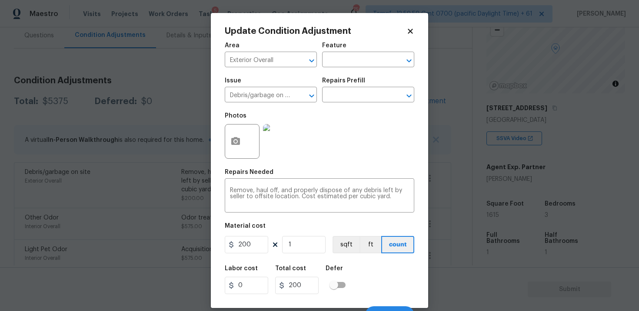
click at [247, 144] on div at bounding box center [242, 141] width 35 height 35
click at [234, 138] on icon "button" at bounding box center [235, 141] width 9 height 8
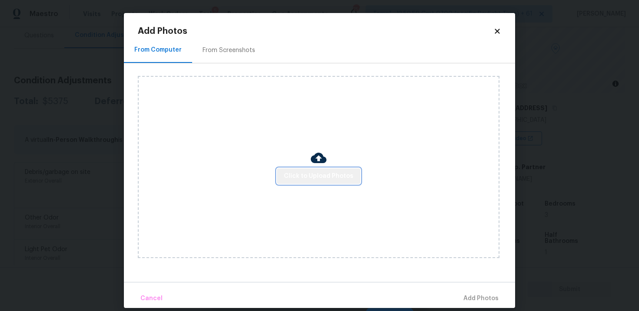
click at [323, 171] on span "Click to Upload Photos" at bounding box center [318, 176] width 69 height 11
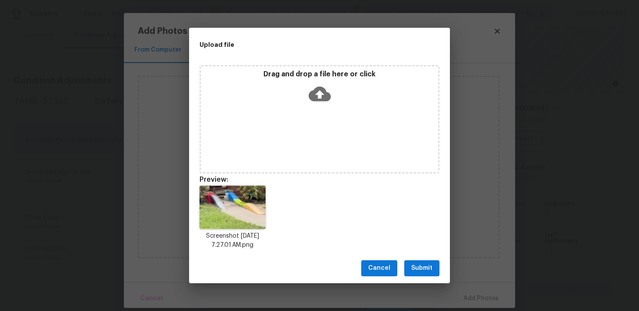
click at [424, 267] on span "Submit" at bounding box center [421, 268] width 21 height 11
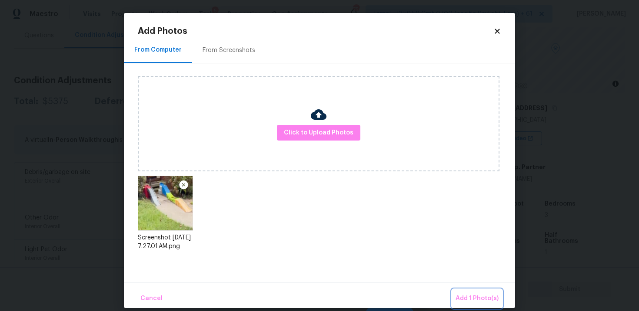
click at [473, 296] on span "Add 1 Photo(s)" at bounding box center [476, 299] width 43 height 11
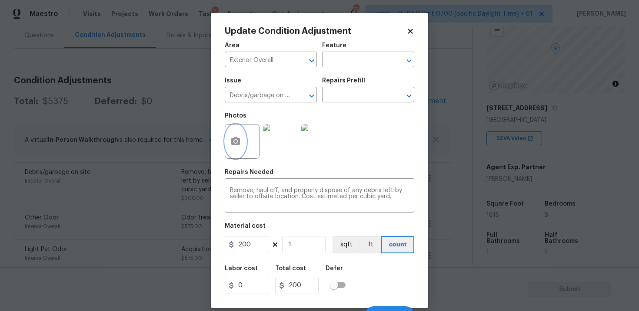
click at [238, 139] on icon "button" at bounding box center [235, 141] width 9 height 8
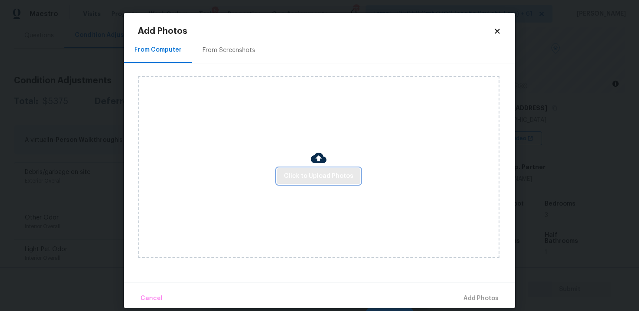
click at [323, 175] on span "Click to Upload Photos" at bounding box center [318, 176] width 69 height 11
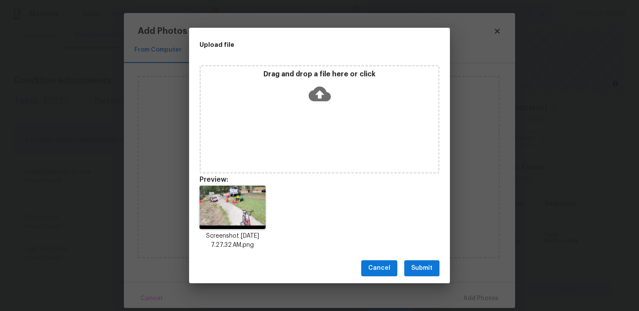
click at [418, 262] on button "Submit" at bounding box center [421, 269] width 35 height 16
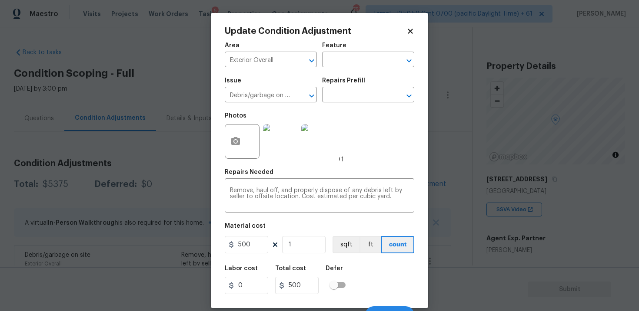
scroll to position [13, 0]
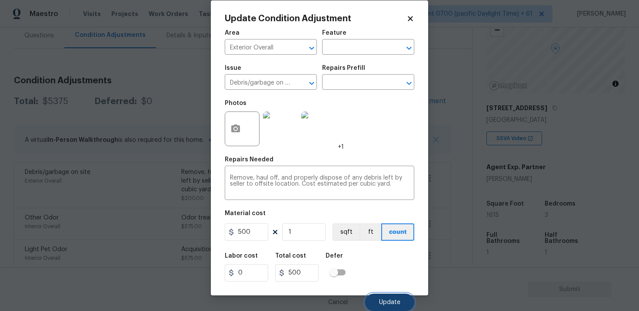
click at [387, 304] on span "Update" at bounding box center [389, 303] width 21 height 7
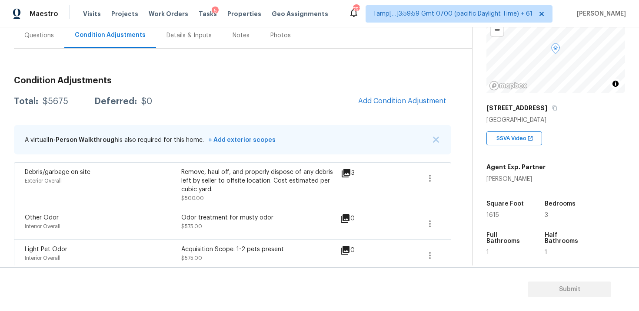
scroll to position [48, 0]
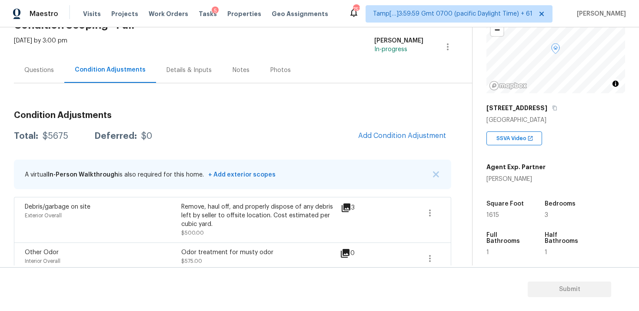
click at [410, 148] on div "Condition Adjustments Total: $5675 Deferred: $0 Add Condition Adjustment A virt…" at bounding box center [232, 223] width 437 height 239
click at [403, 139] on span "Add Condition Adjustment" at bounding box center [402, 136] width 88 height 8
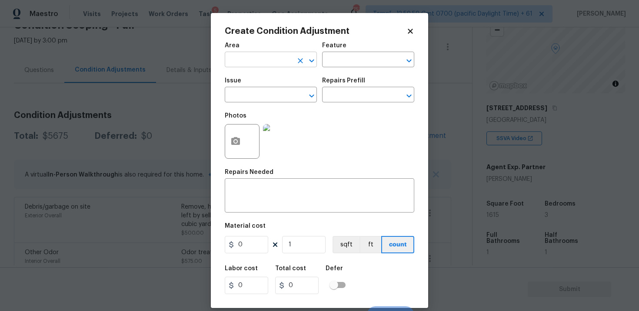
click at [272, 56] on input "text" at bounding box center [259, 60] width 68 height 13
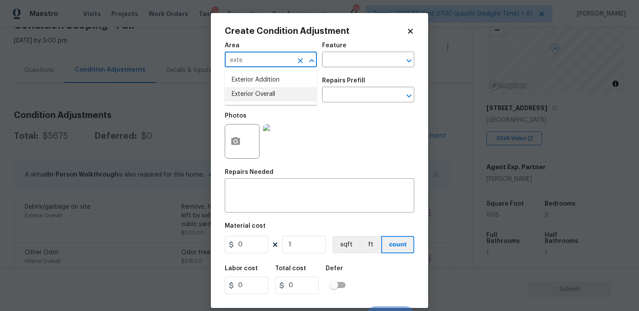
click at [267, 99] on li "Exterior Overall" at bounding box center [271, 94] width 92 height 14
type input "Exterior Overall"
click at [267, 99] on input "text" at bounding box center [259, 95] width 68 height 13
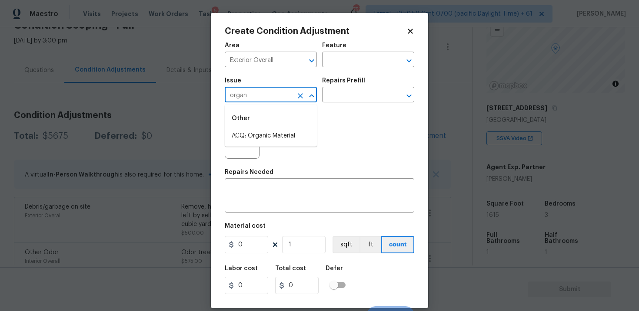
click at [265, 129] on div "Other" at bounding box center [271, 118] width 92 height 21
click at [268, 132] on li "ACQ: Organic Material" at bounding box center [271, 136] width 92 height 14
type input "ACQ: Organic Material"
click at [328, 101] on input "text" at bounding box center [356, 95] width 68 height 13
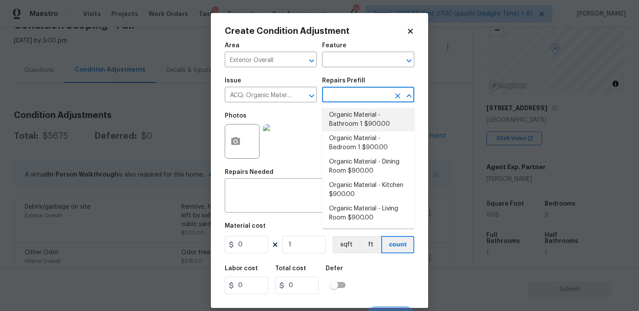
click at [351, 125] on li "Organic Material - Bathroom 1 $900.00" at bounding box center [368, 119] width 92 height 23
type input "Acquisition"
type textarea "Acquisition Scope: Conditions Conducive to Organic Material - Bathroom 1 Discla…"
type input "900"
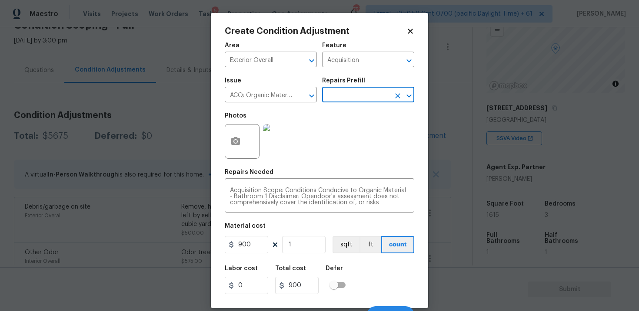
click at [347, 89] on div "Repairs Prefill" at bounding box center [368, 83] width 92 height 11
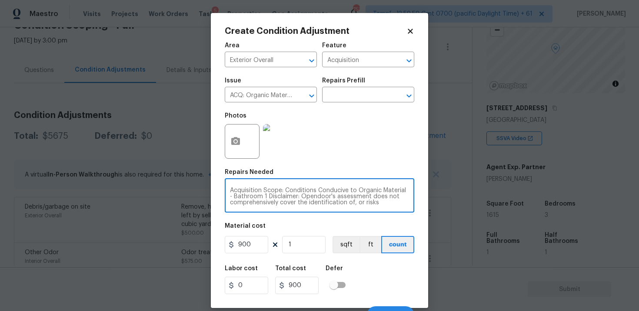
drag, startPoint x: 258, startPoint y: 199, endPoint x: 234, endPoint y: 197, distance: 24.4
click at [234, 197] on textarea "Acquisition Scope: Conditions Conducive to Organic Material - Bathroom 1 Discla…" at bounding box center [319, 197] width 179 height 18
click at [254, 198] on textarea "Acquisition Scope: Conditions Conducive to Organic Material - Garage 1 Disclaim…" at bounding box center [319, 197] width 179 height 18
type textarea "Acquisition Scope: Conditions Conducive to Organic Material - Garage Disclaimer…"
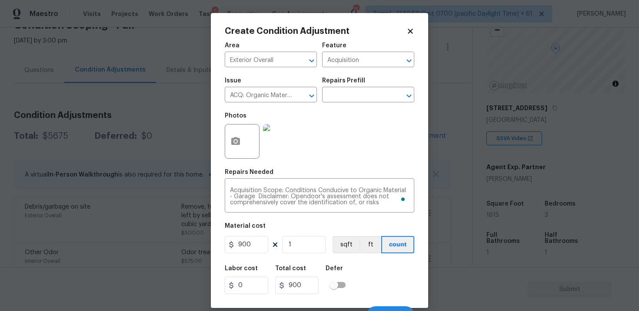
click at [342, 260] on div "Area Exterior Overall ​ Feature Acquisition ​ Issue ACQ: Organic Material ​ Rep…" at bounding box center [319, 180] width 189 height 287
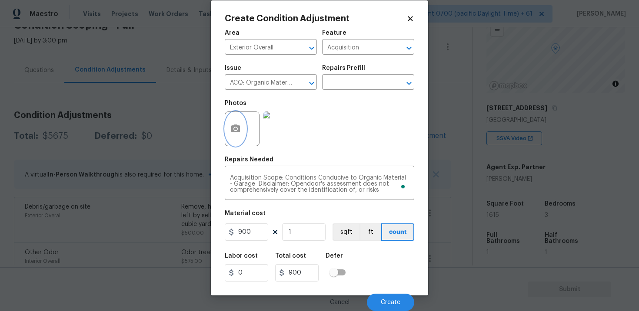
click at [233, 119] on button "button" at bounding box center [235, 129] width 21 height 34
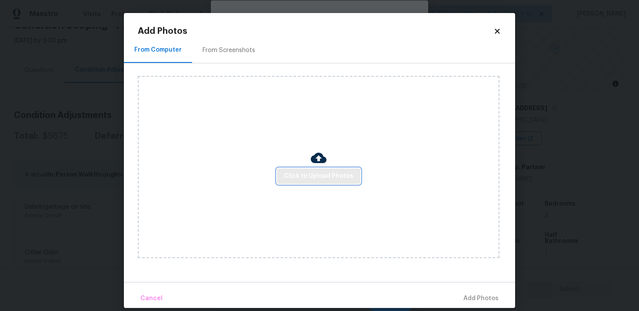
click at [331, 177] on span "Click to Upload Photos" at bounding box center [318, 176] width 69 height 11
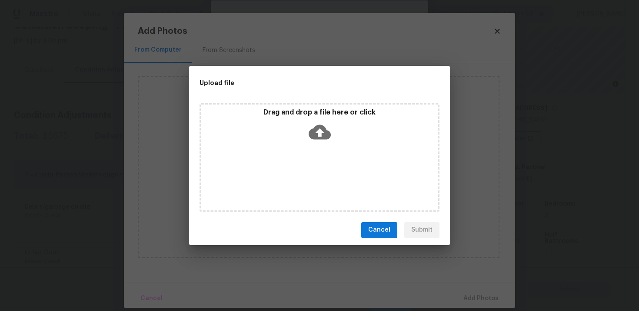
click at [318, 143] on div "Drag and drop a file here or click" at bounding box center [319, 126] width 237 height 37
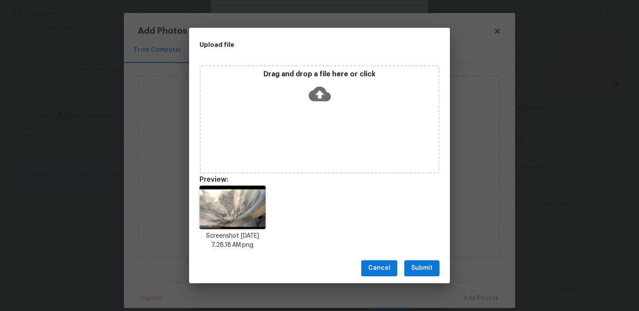
click at [417, 266] on span "Submit" at bounding box center [421, 268] width 21 height 11
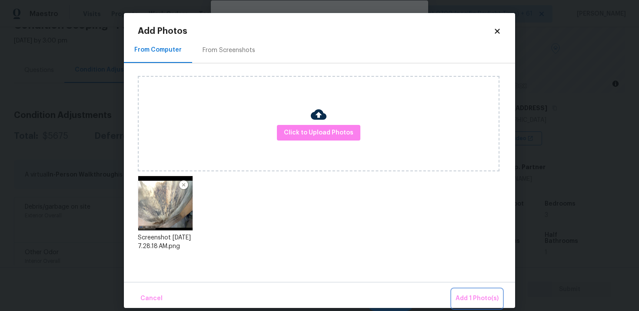
click at [467, 291] on button "Add 1 Photo(s)" at bounding box center [477, 299] width 50 height 19
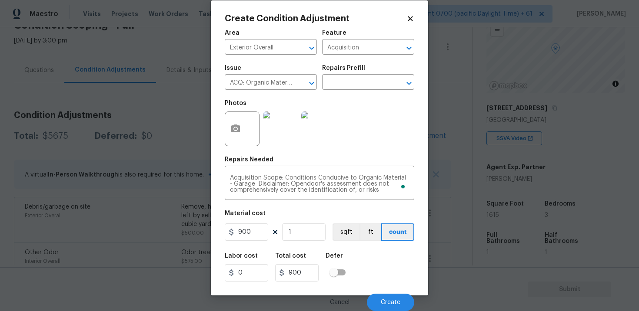
click at [386, 293] on div "Cancel Create" at bounding box center [319, 299] width 189 height 24
click at [388, 302] on span "Create" at bounding box center [391, 303] width 20 height 7
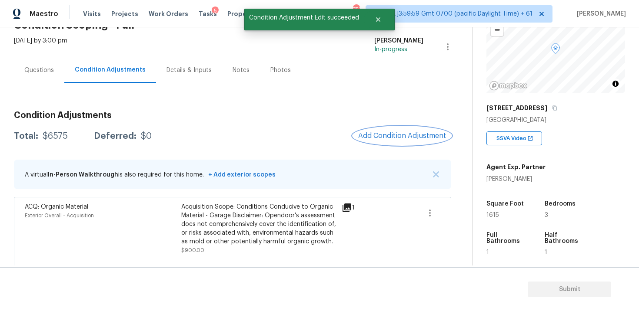
scroll to position [192, 0]
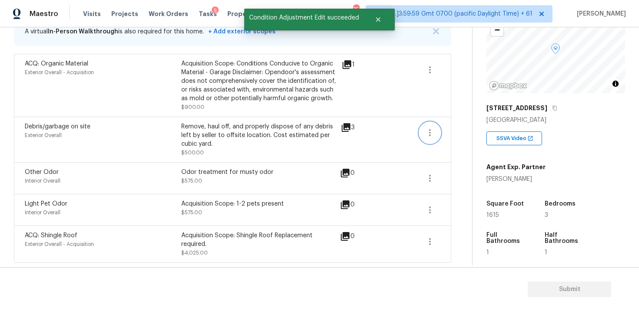
click at [421, 127] on button "button" at bounding box center [429, 132] width 21 height 21
click at [450, 132] on div "Edit" at bounding box center [479, 130] width 68 height 9
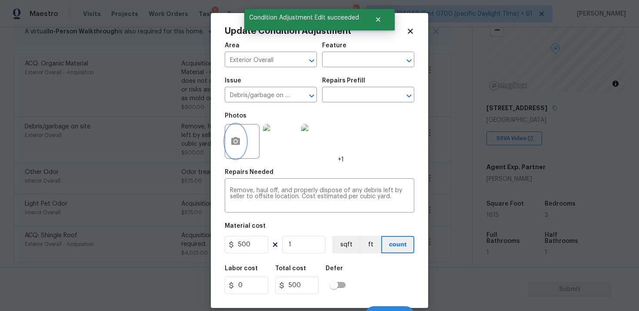
click at [233, 145] on icon "button" at bounding box center [235, 141] width 9 height 8
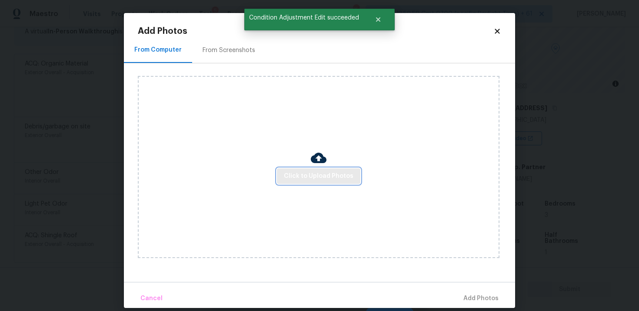
click at [321, 178] on span "Click to Upload Photos" at bounding box center [318, 176] width 69 height 11
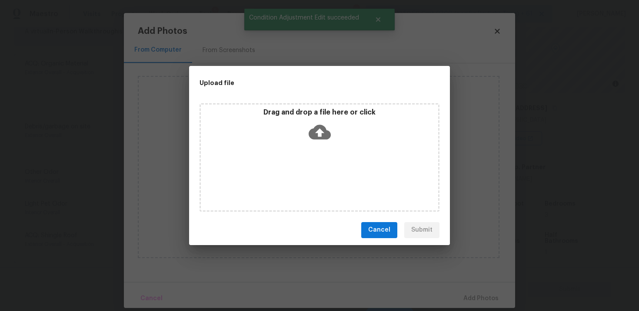
click at [314, 137] on icon at bounding box center [319, 132] width 22 height 15
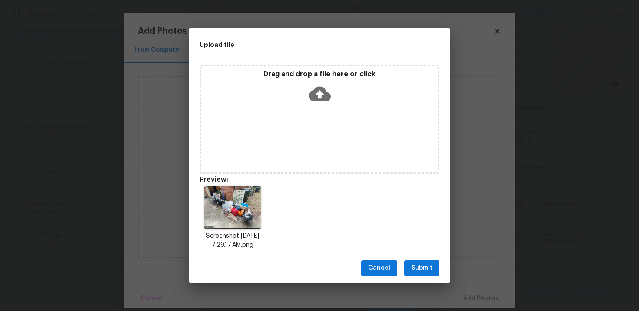
click at [435, 272] on button "Submit" at bounding box center [421, 269] width 35 height 16
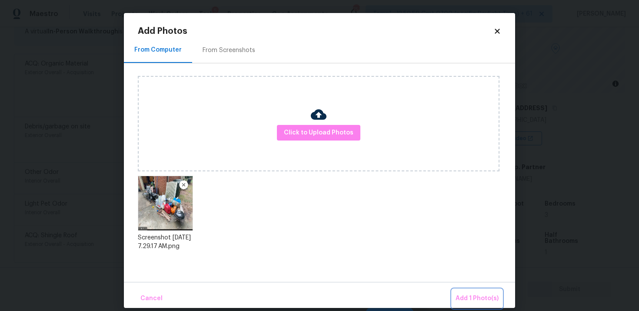
click at [468, 294] on span "Add 1 Photo(s)" at bounding box center [476, 299] width 43 height 11
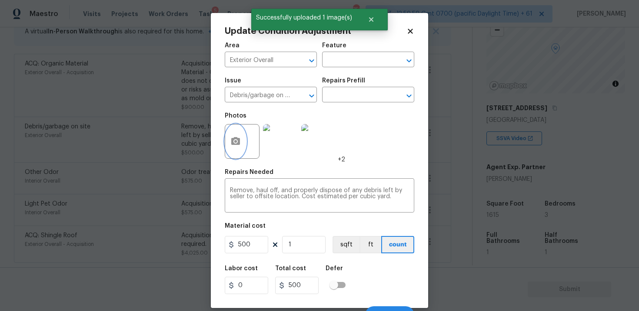
click at [234, 151] on button "button" at bounding box center [235, 142] width 21 height 34
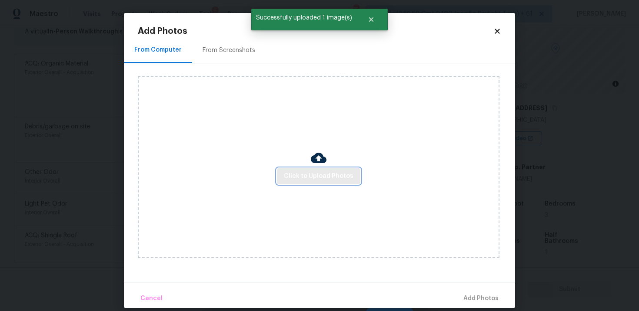
click at [307, 183] on button "Click to Upload Photos" at bounding box center [318, 177] width 83 height 16
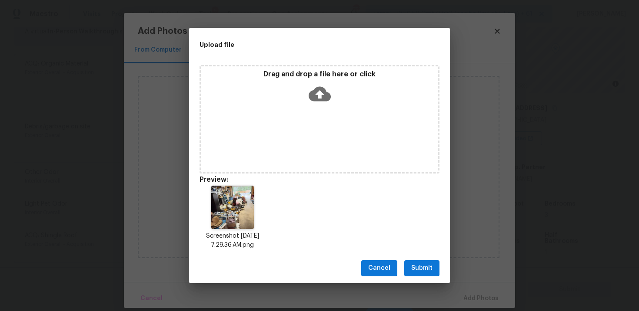
click at [420, 268] on span "Submit" at bounding box center [421, 268] width 21 height 11
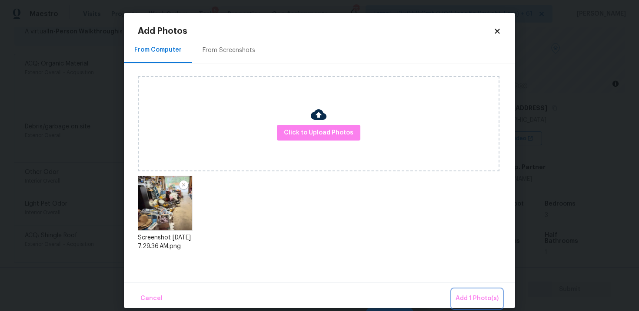
click at [474, 296] on span "Add 1 Photo(s)" at bounding box center [476, 299] width 43 height 11
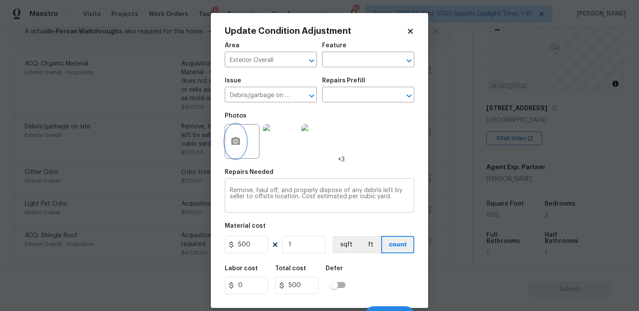
scroll to position [13, 0]
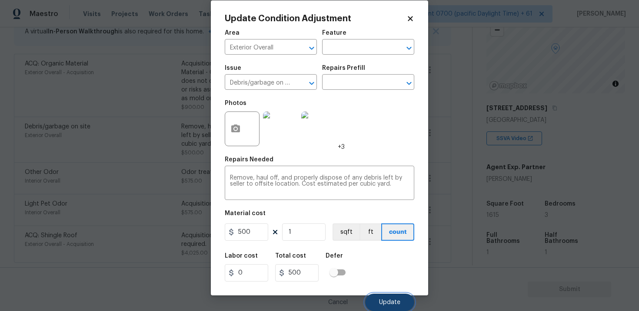
click at [393, 305] on span "Update" at bounding box center [389, 303] width 21 height 7
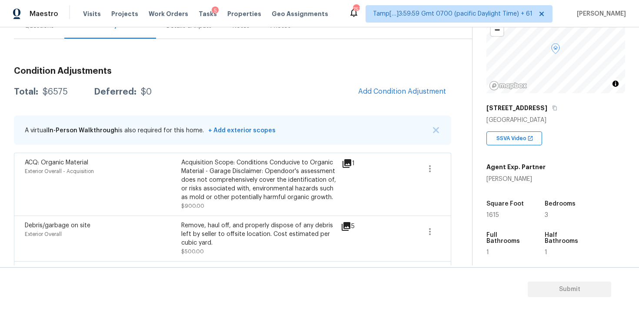
scroll to position [88, 0]
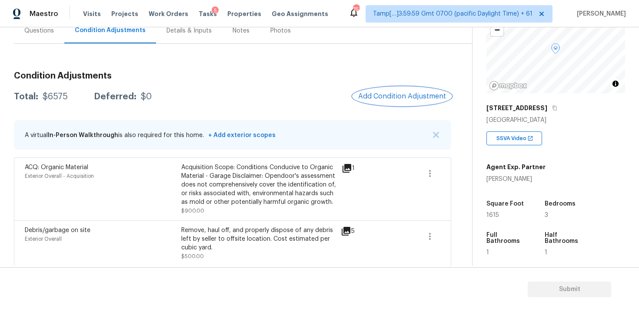
click at [406, 93] on span "Add Condition Adjustment" at bounding box center [402, 97] width 88 height 8
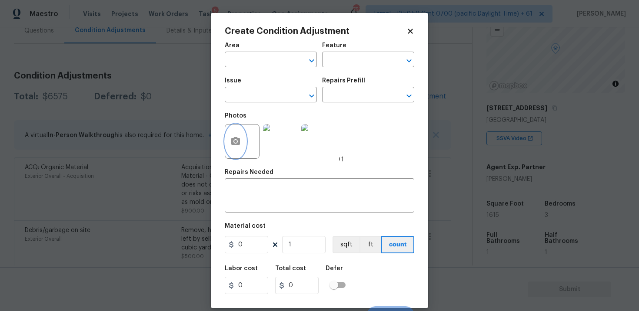
click at [237, 136] on button "button" at bounding box center [235, 142] width 21 height 34
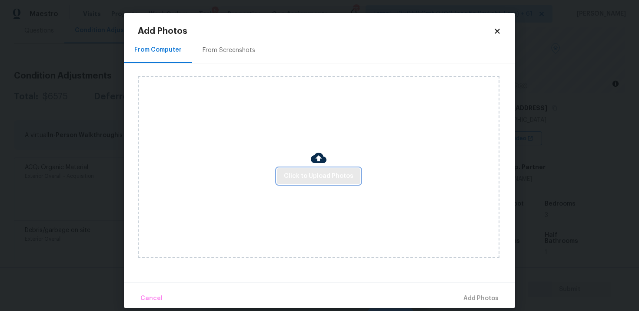
click at [314, 179] on span "Click to Upload Photos" at bounding box center [318, 176] width 69 height 11
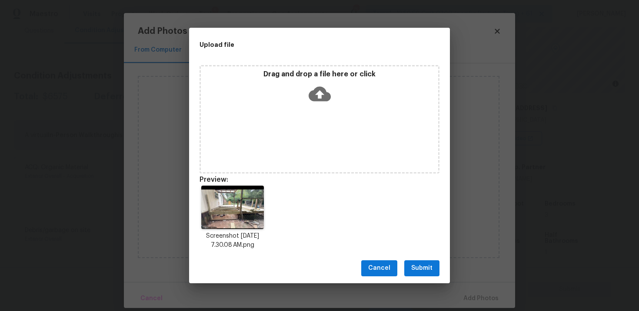
click at [429, 267] on span "Submit" at bounding box center [421, 268] width 21 height 11
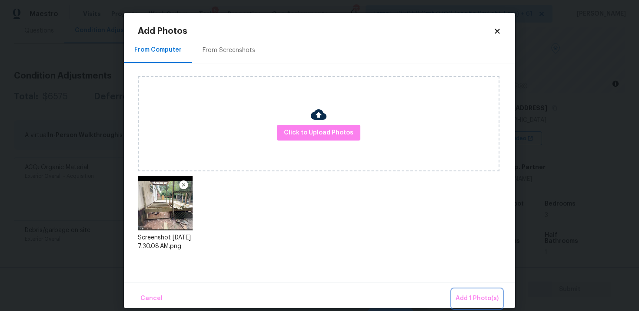
click at [468, 290] on button "Add 1 Photo(s)" at bounding box center [477, 299] width 50 height 19
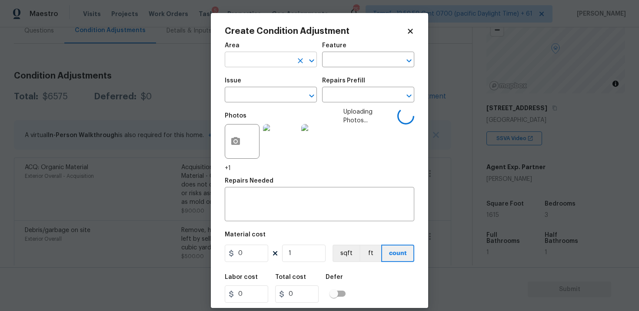
click at [267, 60] on input "text" at bounding box center [259, 60] width 68 height 13
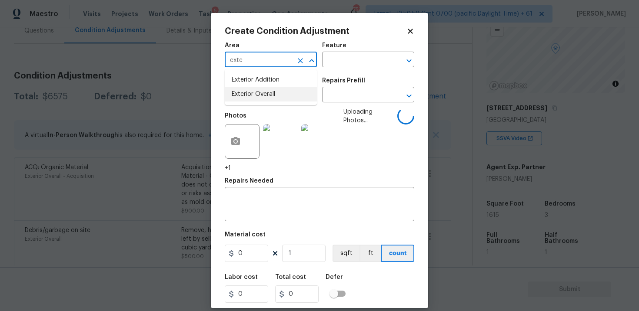
click at [262, 92] on li "Exterior Overall" at bounding box center [271, 94] width 92 height 14
type input "Exterior Overall"
click at [262, 92] on input "text" at bounding box center [259, 95] width 68 height 13
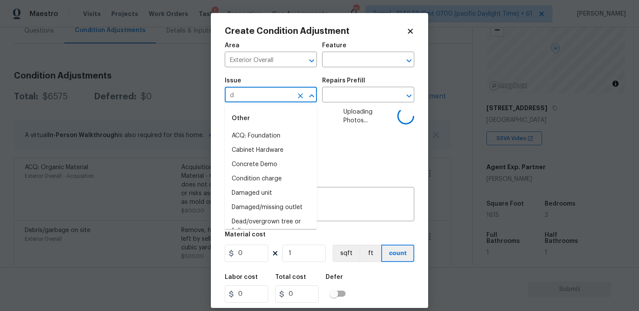
type input "de"
type input "ck"
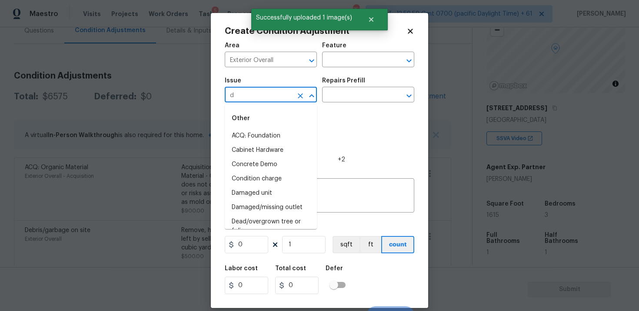
type input "de"
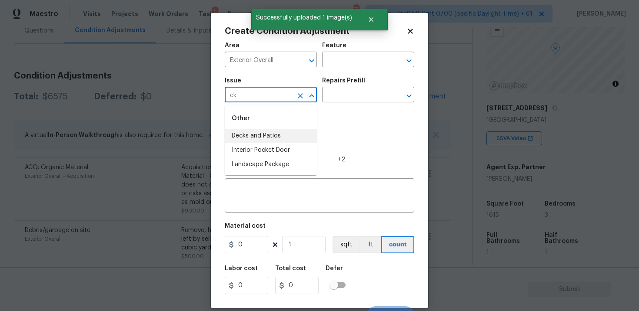
click at [262, 138] on li "Decks and Patios" at bounding box center [271, 136] width 92 height 14
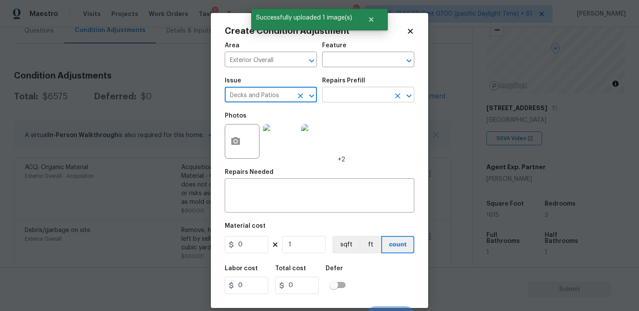
type input "Decks and Patios"
click at [326, 99] on input "text" at bounding box center [356, 95] width 68 height 13
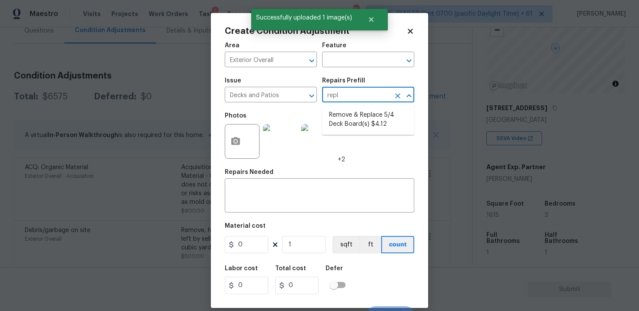
type input "repla"
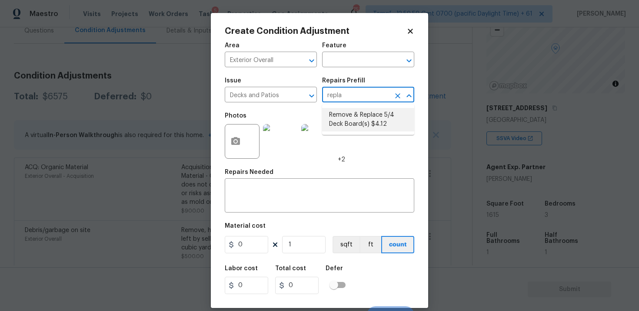
click at [333, 112] on li "Remove & Replace 5/4 Deck Board(s) $4.12" at bounding box center [368, 119] width 92 height 23
type input "Deck"
type textarea "Remove and replace the existing deck boards with 5/4 wood decking. Use the prop…"
type input "4.12"
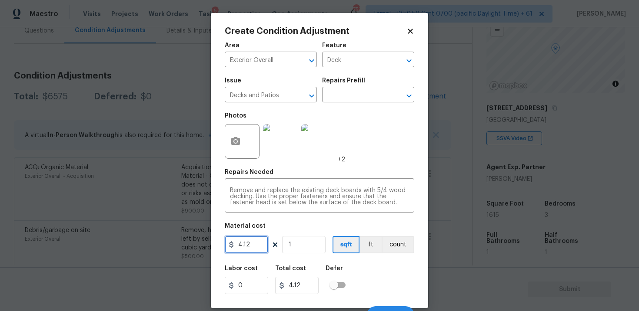
click at [259, 241] on input "4.12" at bounding box center [246, 244] width 43 height 17
type input "5500"
click at [349, 253] on button "sqft" at bounding box center [345, 244] width 27 height 17
type input "5500"
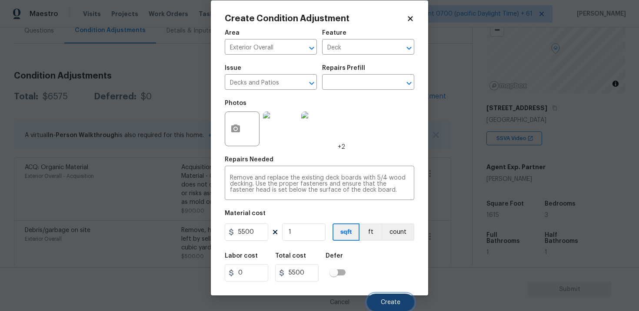
click at [390, 295] on button "Create" at bounding box center [390, 302] width 47 height 17
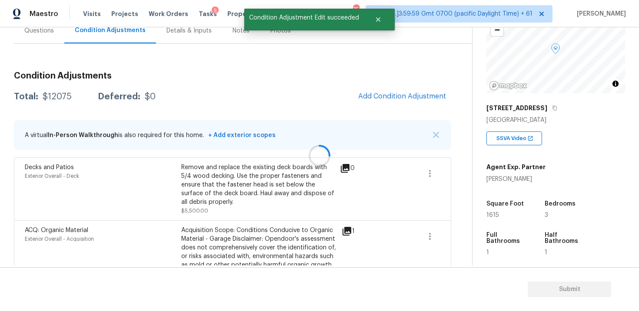
scroll to position [0, 0]
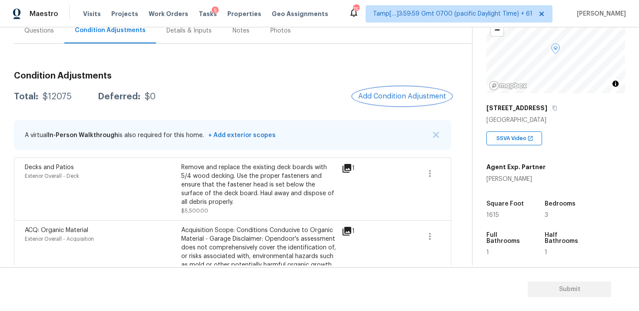
click at [388, 90] on button "Add Condition Adjustment" at bounding box center [402, 96] width 98 height 18
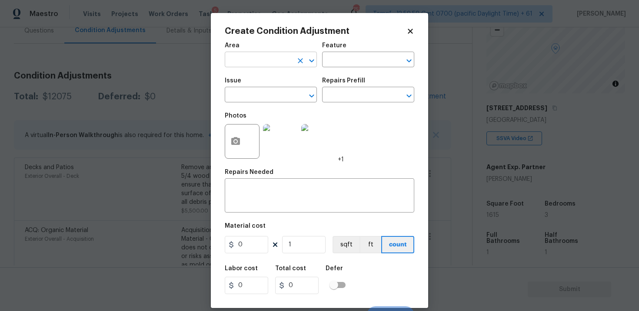
click at [262, 58] on input "text" at bounding box center [259, 60] width 68 height 13
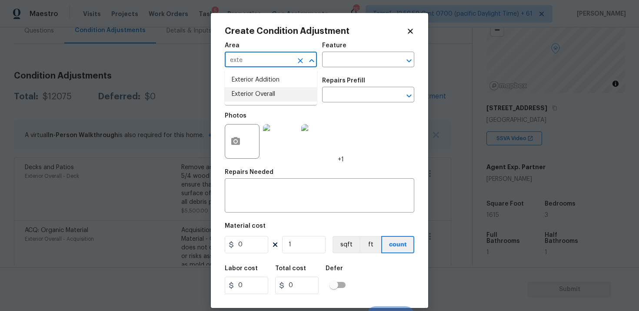
click at [265, 97] on li "Exterior Overall" at bounding box center [271, 94] width 92 height 14
type input "Exterior Overall"
click at [265, 97] on input "text" at bounding box center [259, 95] width 68 height 13
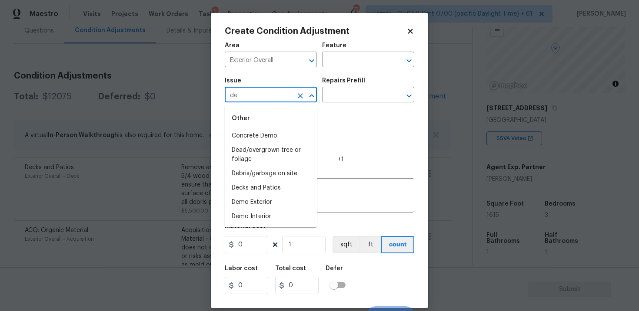
type input "de"
click at [223, 136] on div "Create Condition Adjustment Area Exterior Overall ​ Feature ​ Issue ​ Repairs P…" at bounding box center [319, 160] width 217 height 295
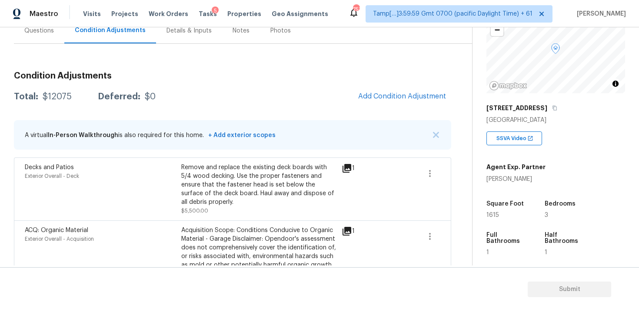
click at [177, 197] on body "Maestro Visits Projects Work Orders Tasks 5 Properties Geo Assignments 753 Tamp…" at bounding box center [319, 155] width 639 height 311
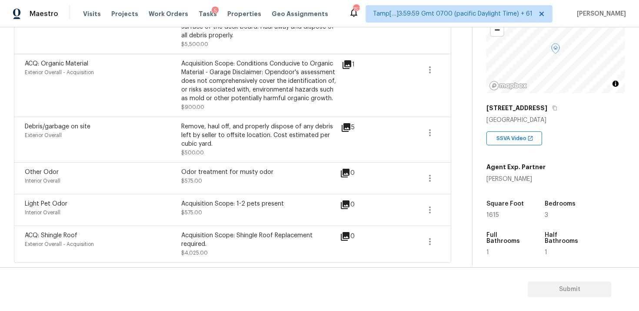
scroll to position [255, 0]
click at [436, 132] on button "button" at bounding box center [429, 132] width 21 height 21
click at [464, 133] on div "Edit" at bounding box center [479, 131] width 68 height 9
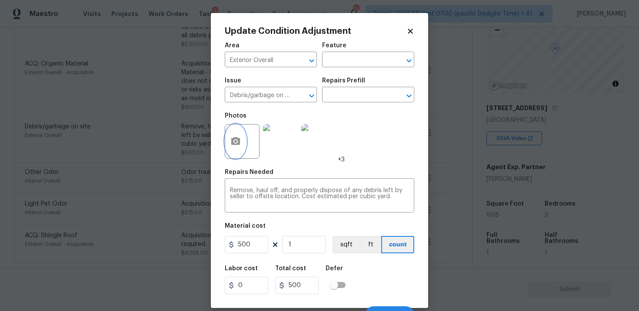
click at [242, 138] on button "button" at bounding box center [235, 142] width 21 height 34
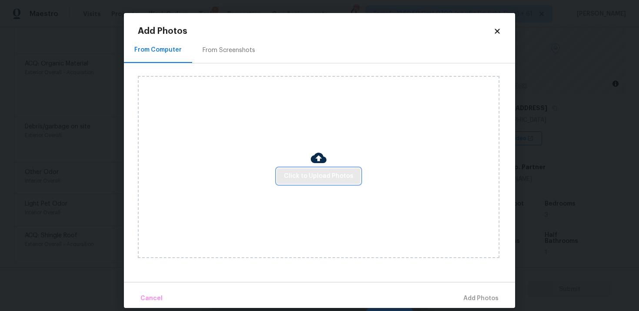
click at [313, 183] on button "Click to Upload Photos" at bounding box center [318, 177] width 83 height 16
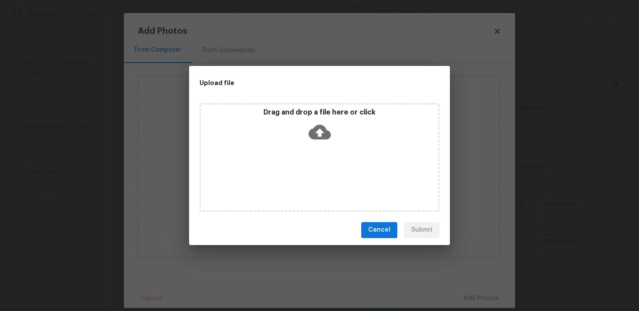
click at [312, 131] on icon at bounding box center [319, 132] width 22 height 15
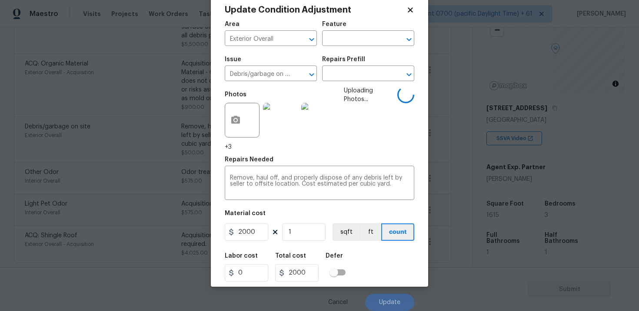
scroll to position [13, 0]
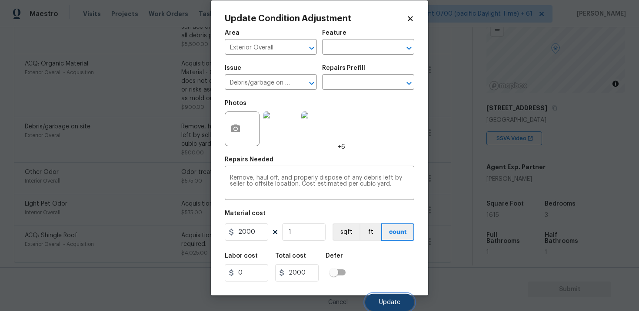
click at [390, 297] on button "Update" at bounding box center [389, 302] width 49 height 17
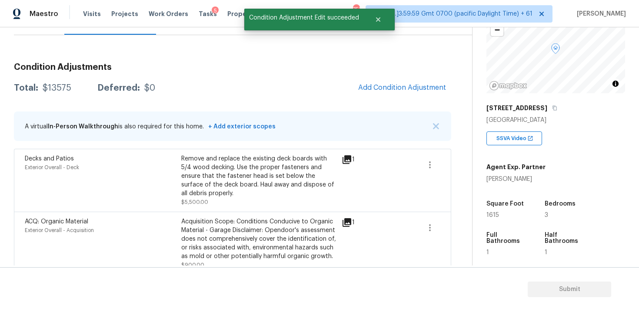
scroll to position [72, 0]
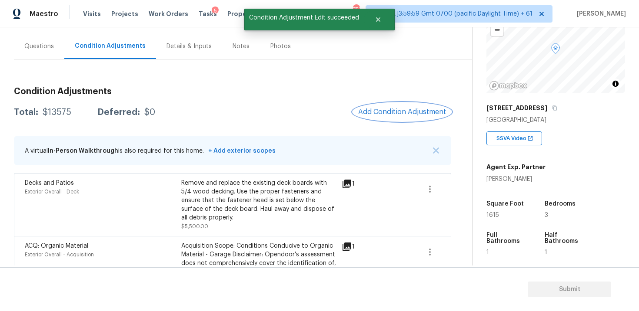
click at [429, 111] on span "Add Condition Adjustment" at bounding box center [402, 112] width 88 height 8
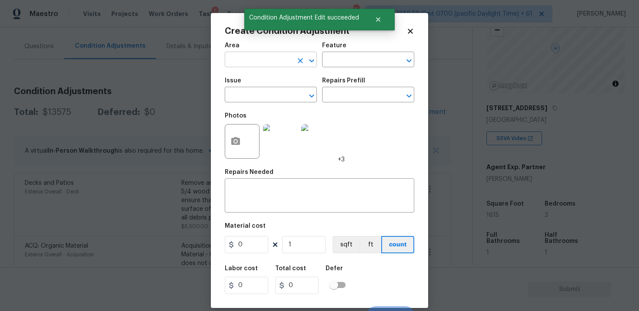
click at [265, 56] on input "text" at bounding box center [259, 60] width 68 height 13
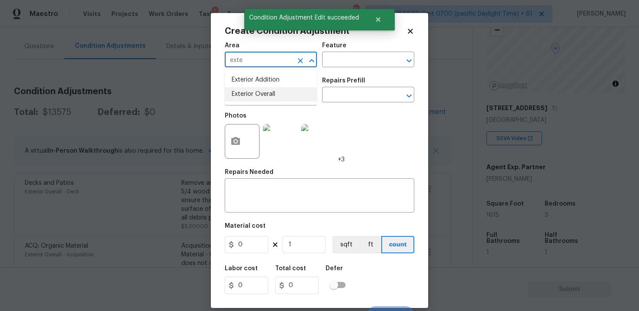
click at [267, 89] on li "Exterior Overall" at bounding box center [271, 94] width 92 height 14
type input "Exterior Overall"
click at [268, 99] on input "text" at bounding box center [259, 95] width 68 height 13
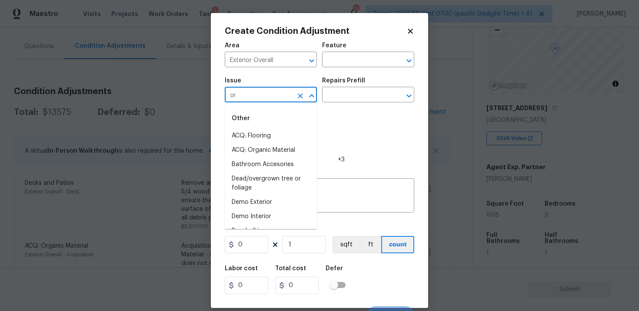
type input "o"
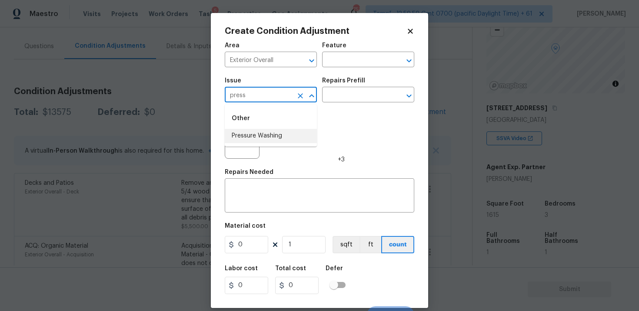
click at [261, 136] on li "Pressure Washing" at bounding box center [271, 136] width 92 height 14
type input "Pressure Washing"
click at [356, 93] on input "text" at bounding box center [356, 95] width 68 height 13
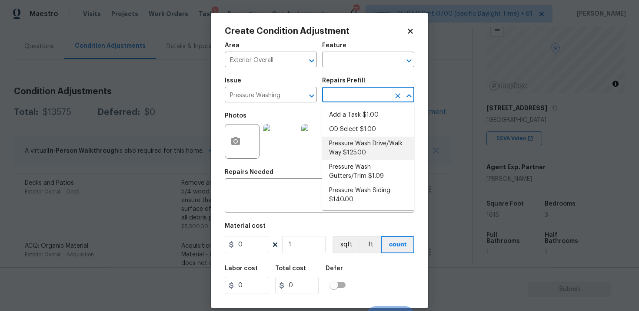
click at [354, 153] on li "Pressure Wash Drive/Walk Way $125.00" at bounding box center [368, 148] width 92 height 23
type input "Siding"
type textarea "Pressure wash the driveways/walkways as directed by the PM. Ensure that all deb…"
type input "125"
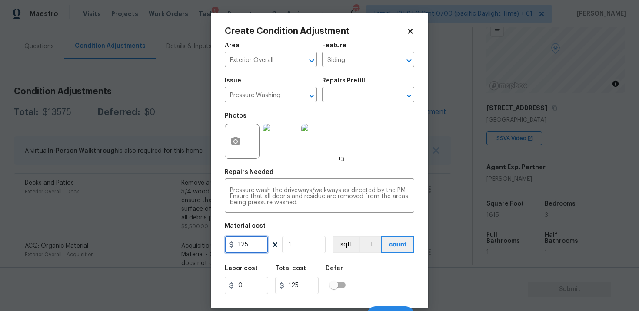
click at [254, 247] on input "125" at bounding box center [246, 244] width 43 height 17
type input "400"
click at [355, 275] on div "Labor cost 0 Total cost 400 Defer" at bounding box center [319, 280] width 189 height 39
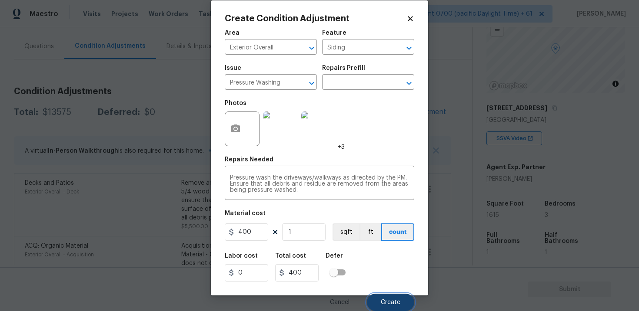
click at [384, 303] on span "Create" at bounding box center [391, 303] width 20 height 7
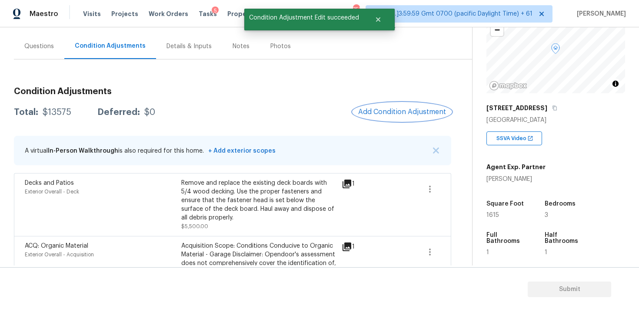
scroll to position [0, 0]
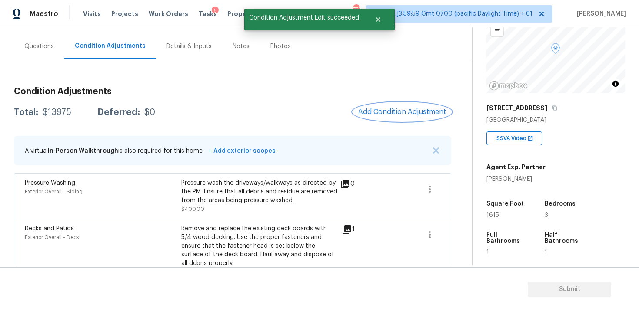
click at [386, 115] on span "Add Condition Adjustment" at bounding box center [402, 112] width 88 height 8
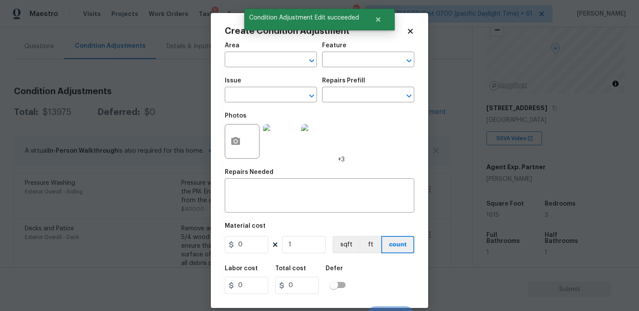
click at [234, 50] on div "Area" at bounding box center [271, 48] width 92 height 11
click at [236, 56] on input "text" at bounding box center [259, 60] width 68 height 13
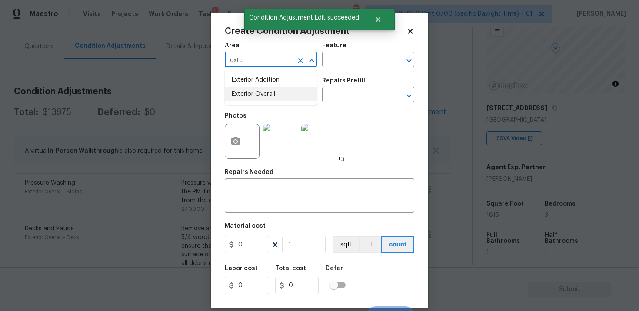
click at [249, 91] on li "Exterior Overall" at bounding box center [271, 94] width 92 height 14
type input "Exterior Overall"
click at [249, 91] on input "text" at bounding box center [259, 95] width 68 height 13
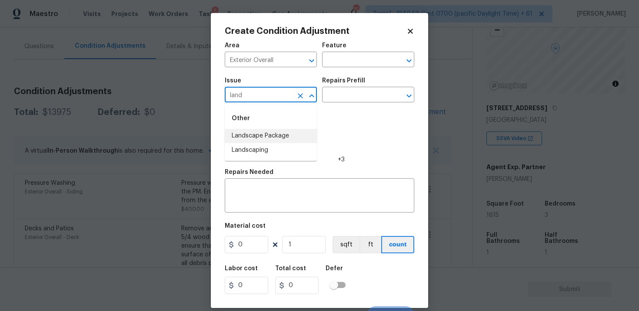
click at [269, 130] on li "Landscape Package" at bounding box center [271, 136] width 92 height 14
type input "Landscape Package"
click at [357, 98] on input "text" at bounding box center [356, 95] width 68 height 13
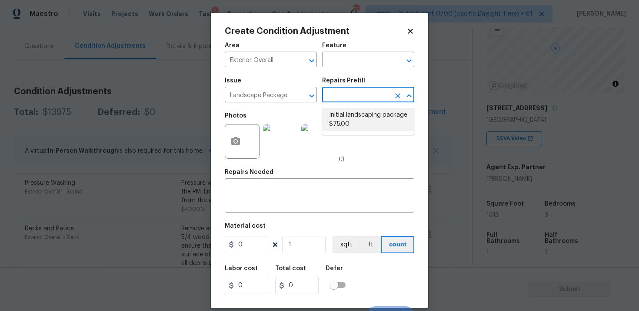
click at [357, 120] on li "Initial landscaping package $75.00" at bounding box center [368, 119] width 92 height 23
type input "Home Readiness Packages"
type textarea "Mowing of grass up to 6" in height. Mow, edge along driveways & sidewalks, trim…"
type input "75"
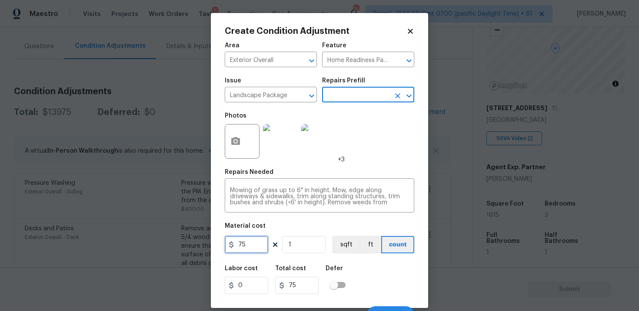
click at [259, 238] on input "75" at bounding box center [246, 244] width 43 height 17
type input "750"
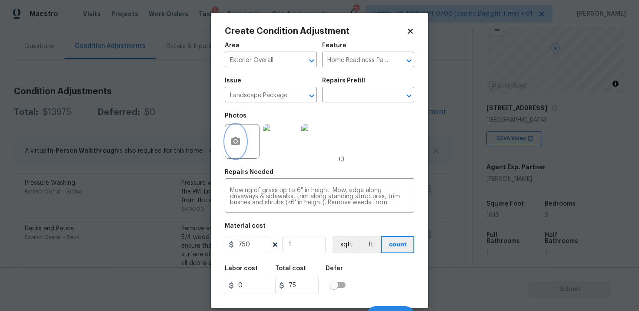
click at [242, 136] on button "button" at bounding box center [235, 142] width 21 height 34
type input "750"
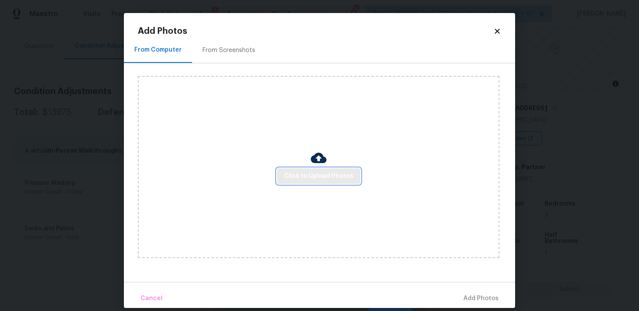
click at [329, 180] on span "Click to Upload Photos" at bounding box center [318, 176] width 69 height 11
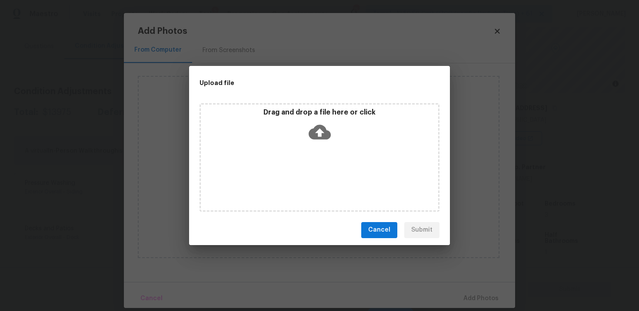
click at [326, 136] on icon at bounding box center [319, 132] width 22 height 15
click at [321, 125] on icon at bounding box center [319, 132] width 22 height 15
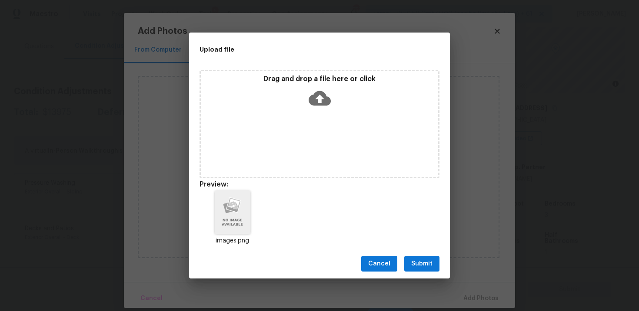
click at [415, 266] on span "Submit" at bounding box center [421, 264] width 21 height 11
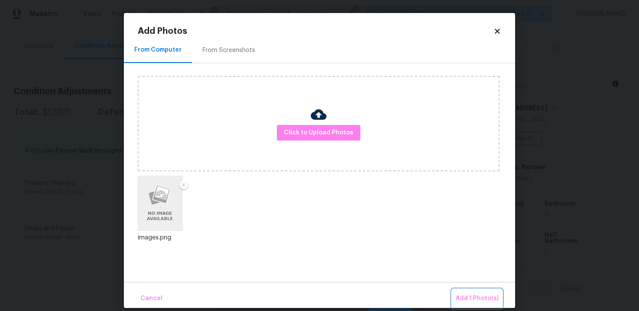
click at [469, 298] on span "Add 1 Photo(s)" at bounding box center [476, 299] width 43 height 11
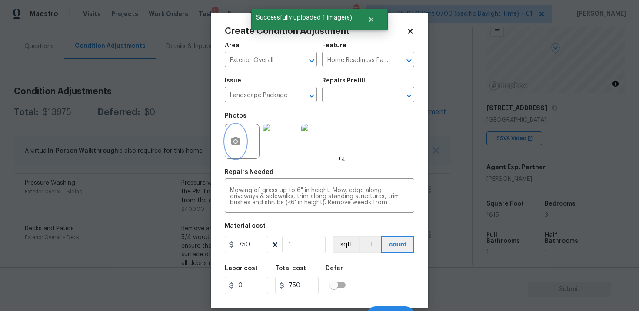
click at [245, 139] on button "button" at bounding box center [235, 142] width 21 height 34
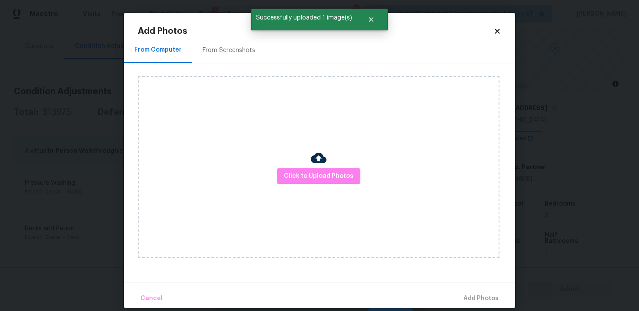
click at [245, 66] on div "Click to Upload Photos" at bounding box center [326, 167] width 377 height 208
click at [238, 53] on div "From Screenshots" at bounding box center [228, 50] width 53 height 9
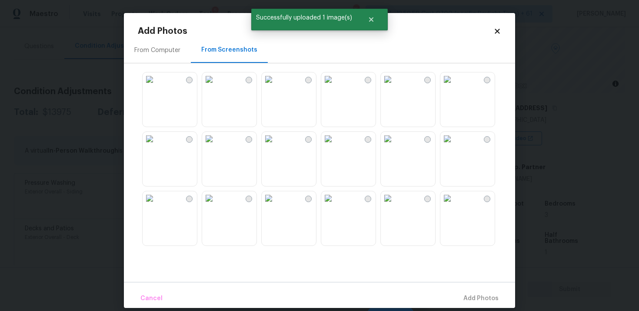
click at [156, 146] on img at bounding box center [149, 139] width 14 height 14
click at [156, 86] on img at bounding box center [149, 80] width 14 height 14
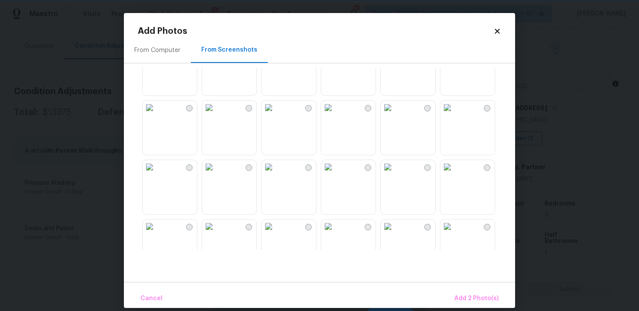
scroll to position [280, 0]
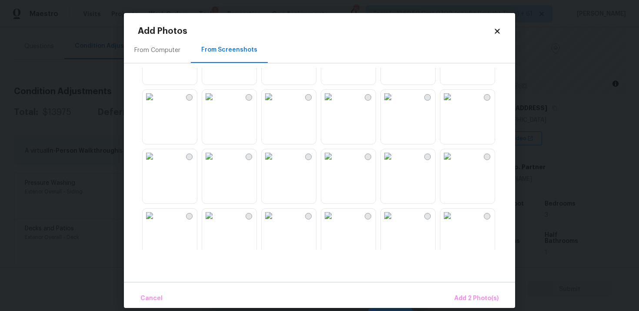
click at [275, 104] on img at bounding box center [268, 97] width 14 height 14
click at [216, 163] on img at bounding box center [209, 156] width 14 height 14
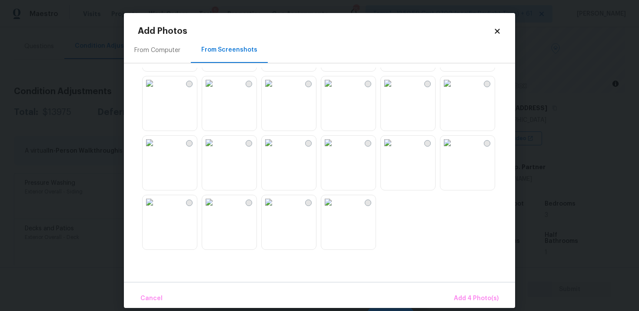
scroll to position [10, 0]
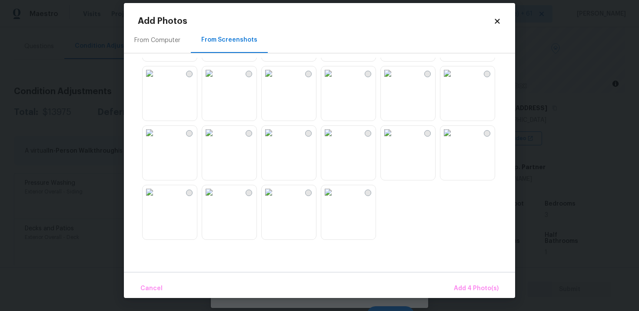
click at [335, 199] on img at bounding box center [328, 192] width 14 height 14
click at [457, 277] on div "Cancel Add 5 Photo(s)" at bounding box center [319, 285] width 391 height 26
click at [482, 291] on span "Add 5 Photo(s)" at bounding box center [476, 289] width 44 height 11
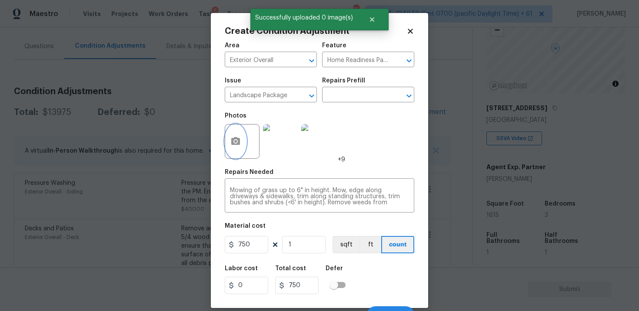
scroll to position [13, 0]
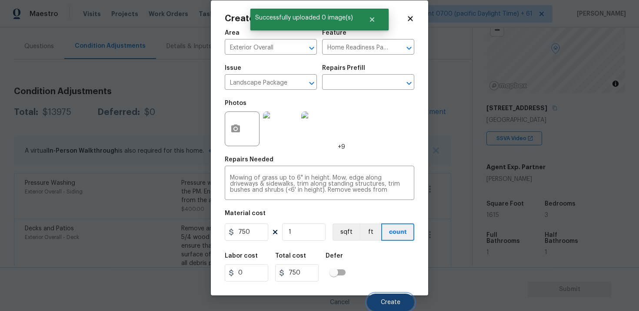
click at [386, 295] on button "Create" at bounding box center [390, 302] width 47 height 17
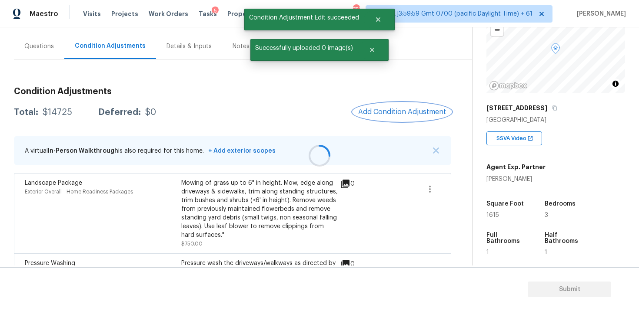
scroll to position [0, 0]
click at [411, 114] on span "Add Condition Adjustment" at bounding box center [402, 112] width 88 height 8
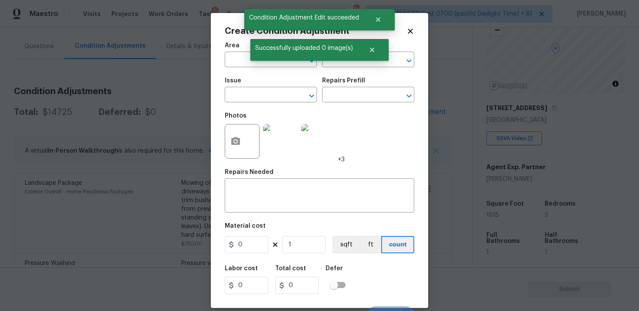
click at [206, 96] on body "Maestro Visits Projects Work Orders Tasks 5 Properties Geo Assignments 753 Tamp…" at bounding box center [319, 155] width 639 height 311
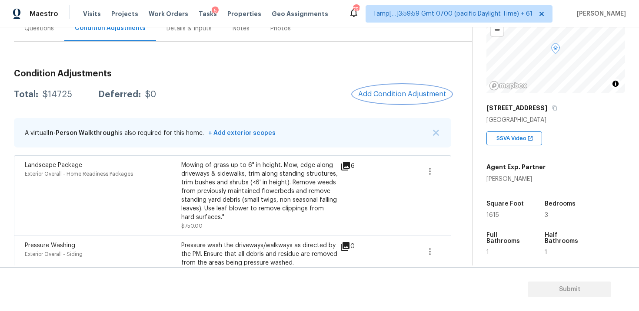
scroll to position [75, 0]
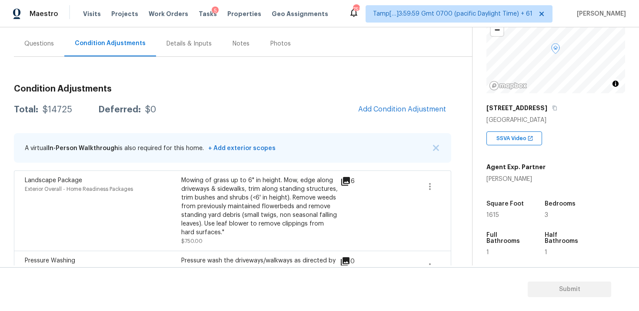
click at [43, 41] on div "Questions" at bounding box center [39, 44] width 30 height 9
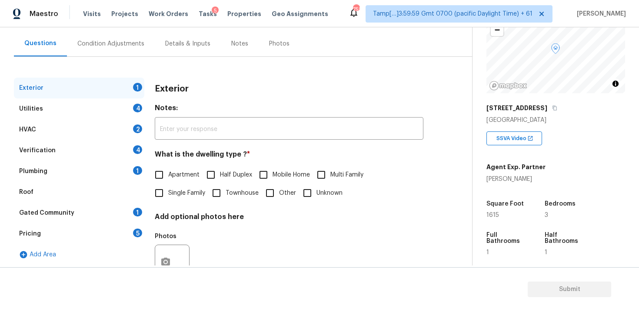
scroll to position [107, 0]
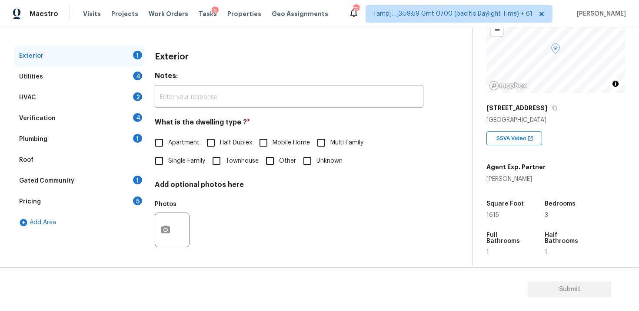
click at [109, 118] on div "Verification 4" at bounding box center [79, 118] width 130 height 21
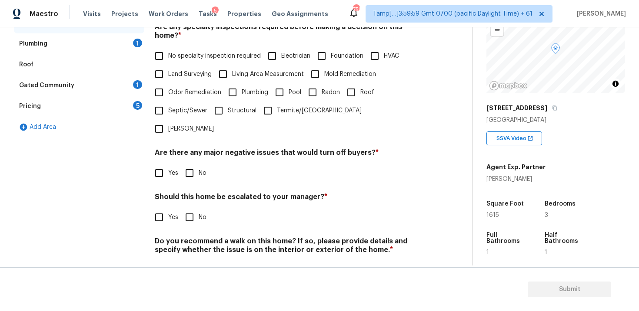
scroll to position [202, 0]
click at [165, 209] on input "Yes" at bounding box center [159, 218] width 18 height 18
checkbox input "true"
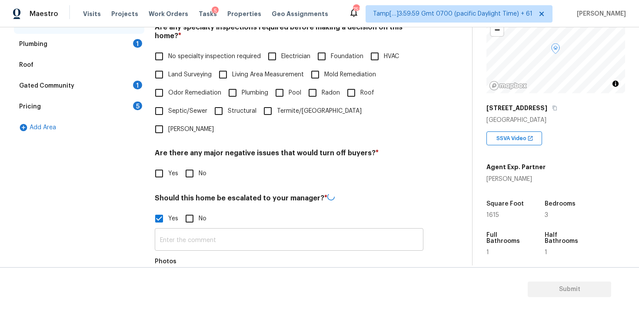
click at [194, 231] on input "text" at bounding box center [289, 241] width 268 height 20
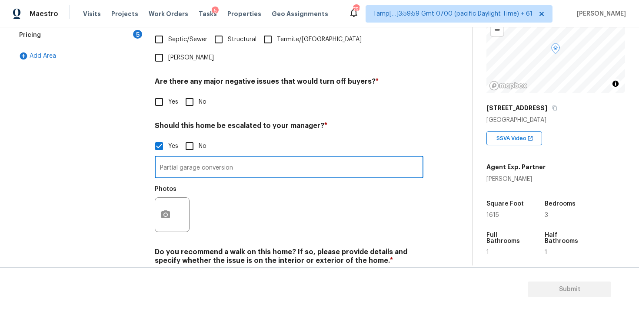
scroll to position [285, 0]
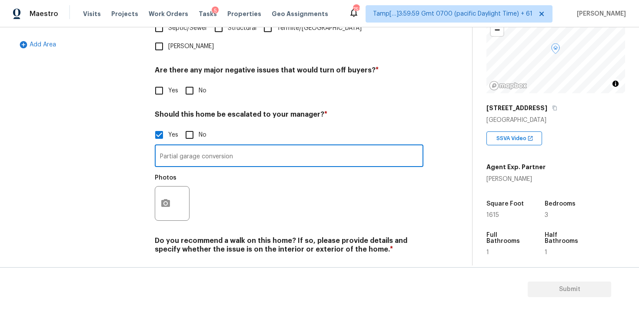
type input "Partial garage conversion"
click at [159, 187] on button "button" at bounding box center [165, 204] width 21 height 34
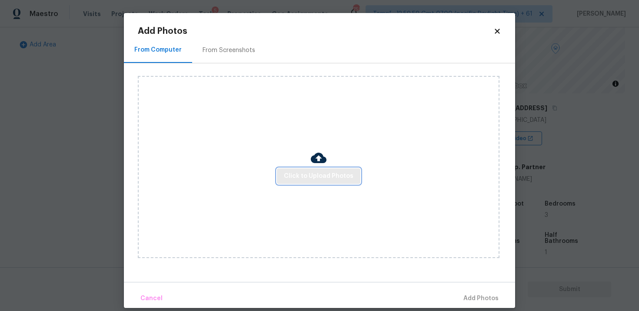
click at [315, 175] on span "Click to Upload Photos" at bounding box center [318, 176] width 69 height 11
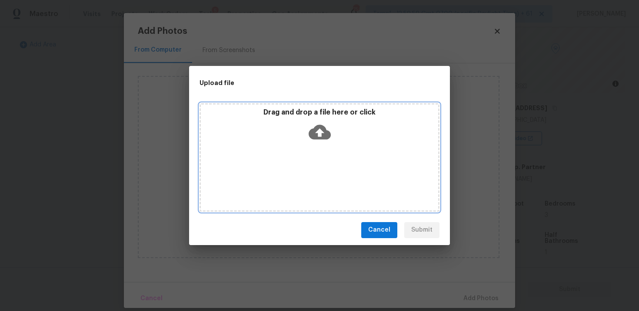
click at [318, 135] on icon at bounding box center [319, 132] width 22 height 22
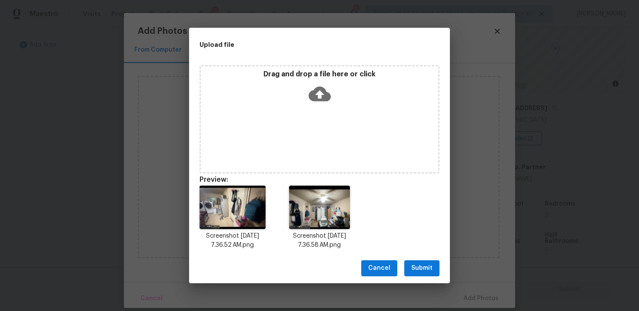
scroll to position [7, 0]
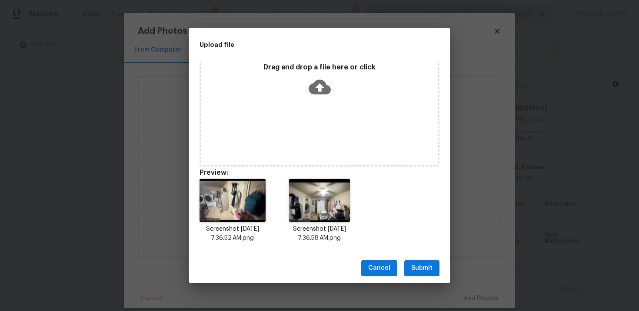
click at [415, 269] on span "Submit" at bounding box center [421, 268] width 21 height 11
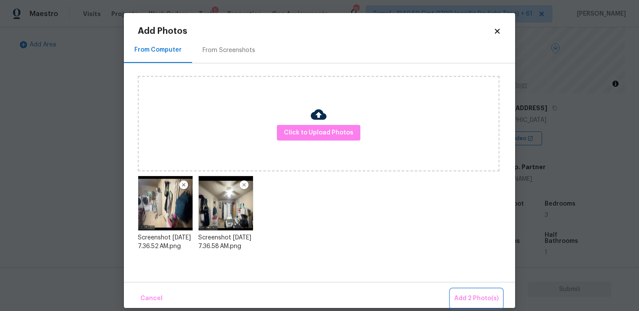
click at [462, 291] on button "Add 2 Photo(s)" at bounding box center [475, 299] width 51 height 19
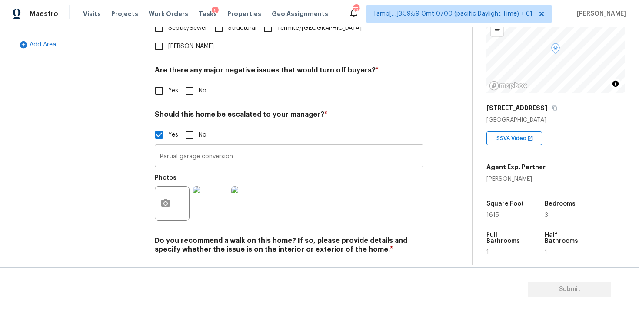
click at [241, 147] on input "Partial garage conversion" at bounding box center [289, 157] width 268 height 20
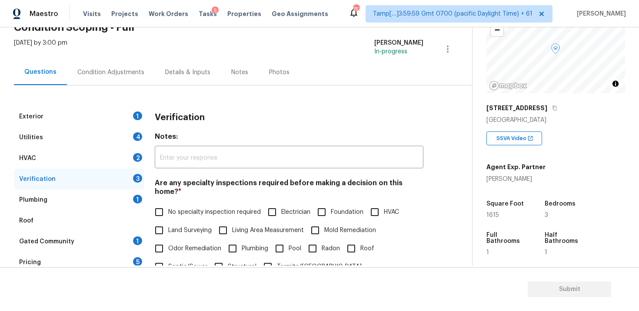
scroll to position [9, 0]
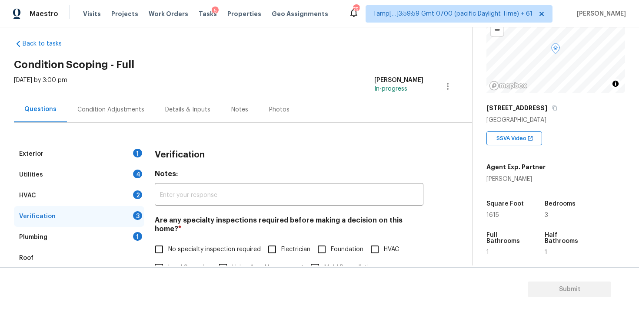
click at [146, 108] on div "Condition Adjustments" at bounding box center [111, 110] width 88 height 26
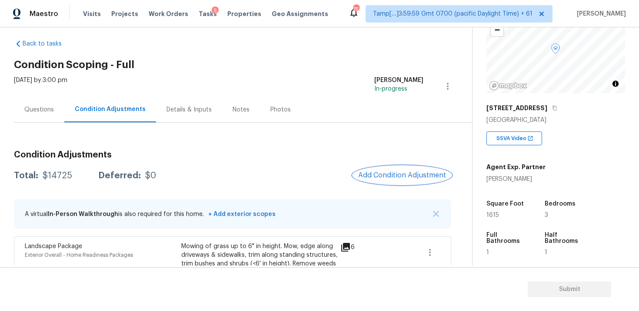
click at [396, 175] on span "Add Condition Adjustment" at bounding box center [402, 176] width 88 height 8
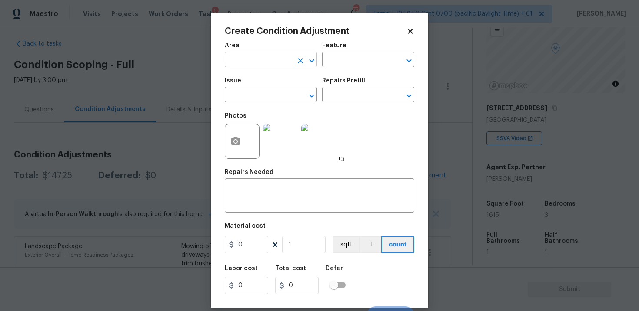
click at [261, 67] on input "text" at bounding box center [259, 60] width 68 height 13
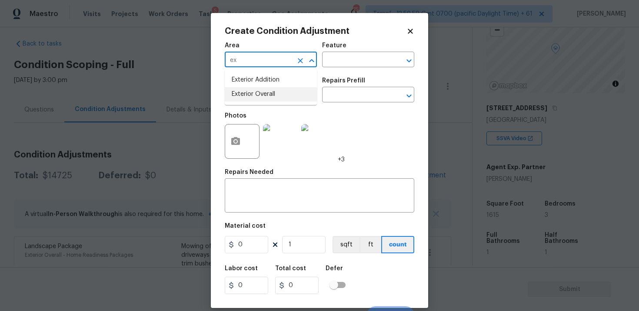
click at [264, 93] on li "Exterior Overall" at bounding box center [271, 94] width 92 height 14
type input "Exterior Overall"
click at [264, 93] on input "text" at bounding box center [259, 95] width 68 height 13
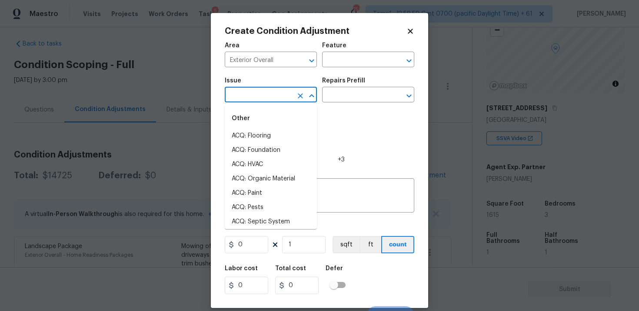
type input "h"
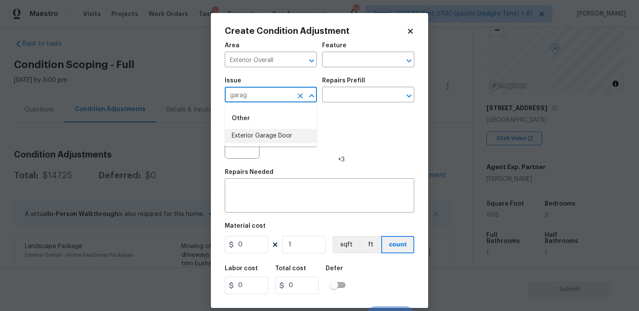
click at [269, 133] on li "Exterior Garage Door" at bounding box center [271, 136] width 92 height 14
type input "Exterior Garage Door"
click at [306, 201] on textarea at bounding box center [319, 197] width 179 height 18
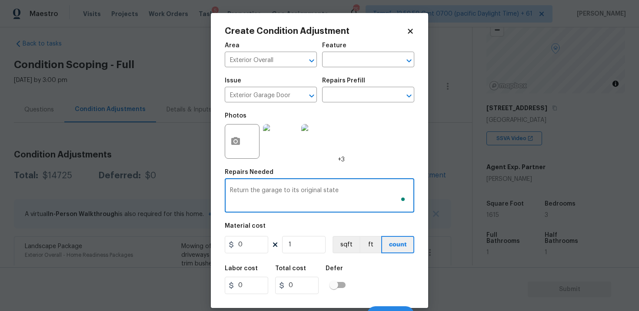
type textarea "Return the garage to its original state"
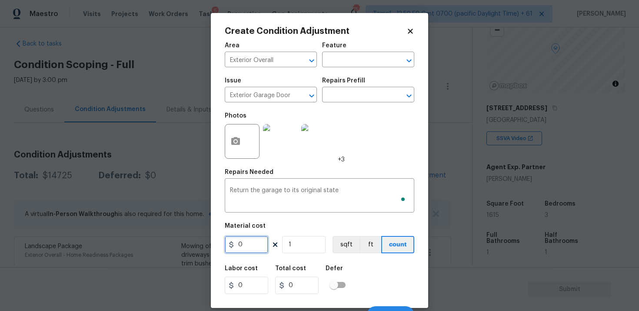
click at [258, 242] on input "0" at bounding box center [246, 244] width 43 height 17
type input "2500"
click at [334, 229] on div "Material cost" at bounding box center [319, 228] width 189 height 11
type input "2500"
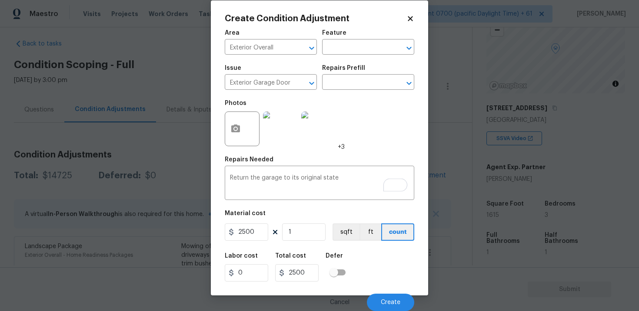
click at [361, 262] on div "Labor cost 0 Total cost 2500 Defer" at bounding box center [319, 267] width 189 height 39
click at [379, 293] on div "Cancel Create" at bounding box center [319, 299] width 189 height 24
click at [384, 300] on span "Create" at bounding box center [391, 303] width 20 height 7
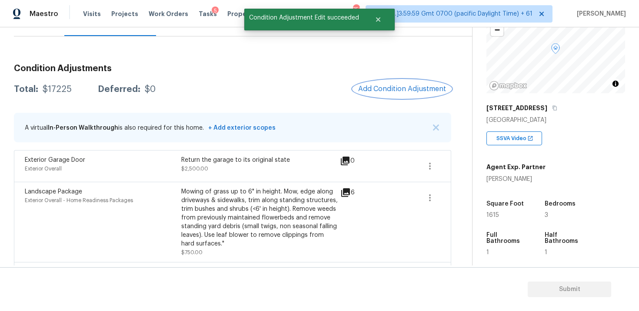
scroll to position [96, 0]
click at [430, 165] on icon "button" at bounding box center [430, 165] width 2 height 7
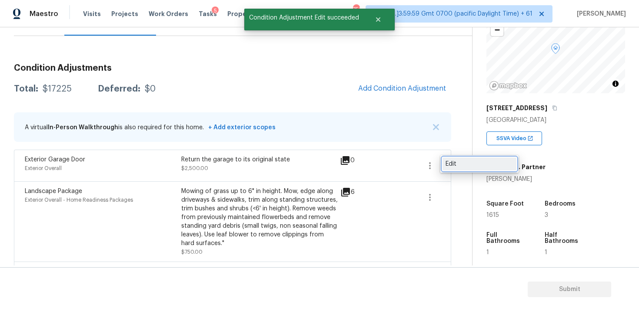
click at [452, 162] on div "Edit" at bounding box center [479, 164] width 68 height 9
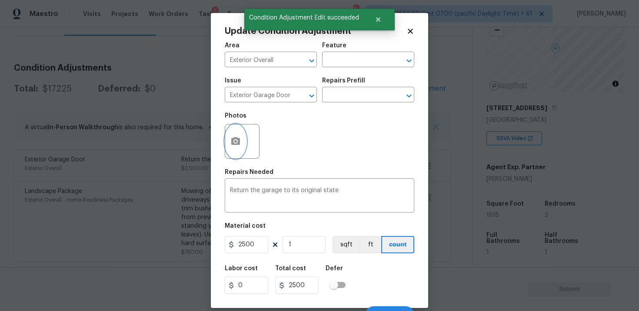
click at [238, 137] on icon "button" at bounding box center [235, 141] width 10 height 10
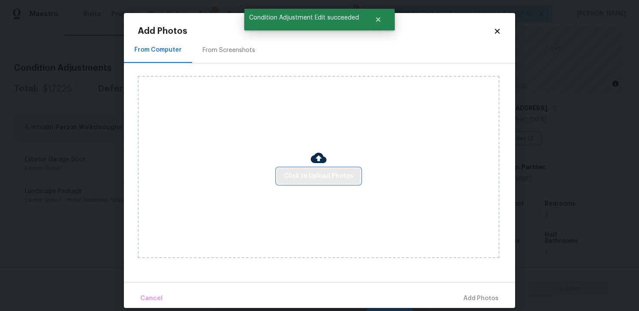
click at [307, 169] on button "Click to Upload Photos" at bounding box center [318, 177] width 83 height 16
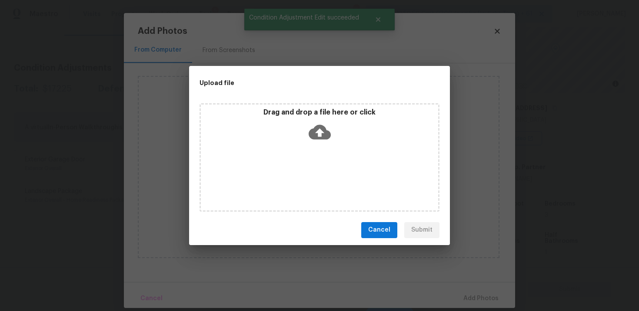
click at [311, 122] on icon at bounding box center [319, 132] width 22 height 22
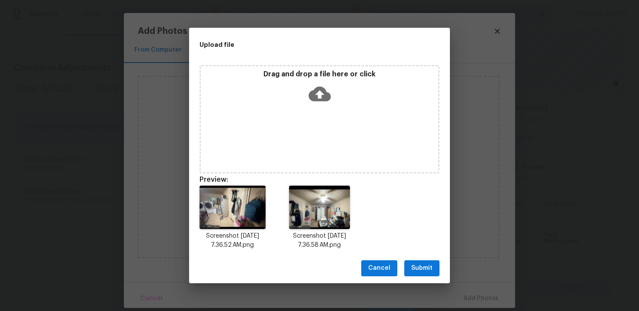
scroll to position [7, 0]
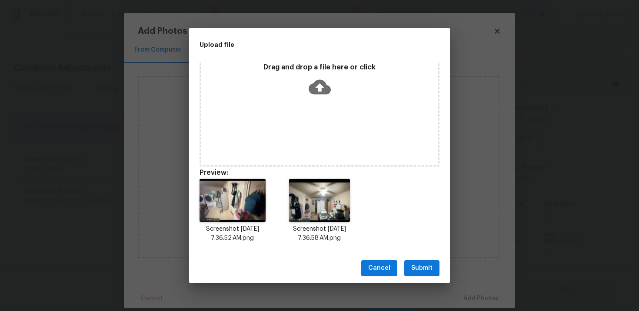
click at [415, 267] on span "Submit" at bounding box center [421, 268] width 21 height 11
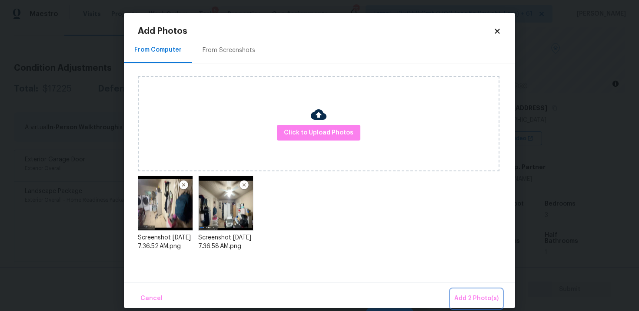
click at [471, 295] on span "Add 2 Photo(s)" at bounding box center [476, 299] width 44 height 11
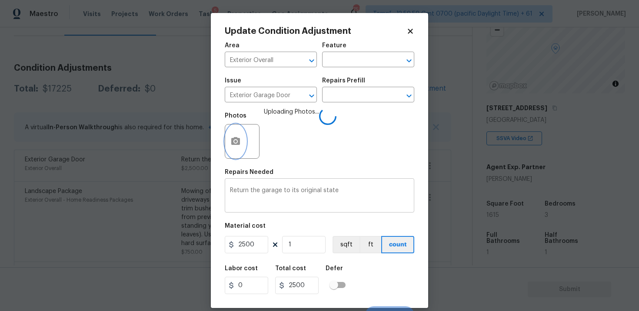
scroll to position [13, 0]
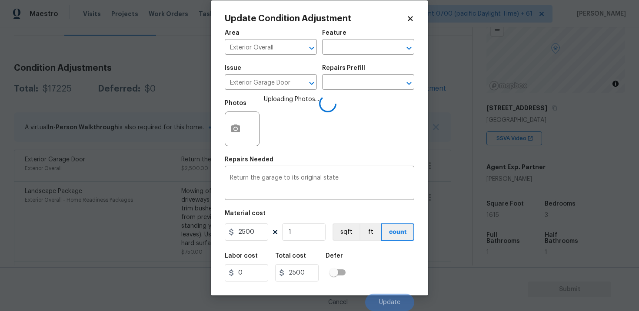
click at [368, 261] on div "Labor cost 0 Total cost 2500 Defer" at bounding box center [319, 267] width 189 height 39
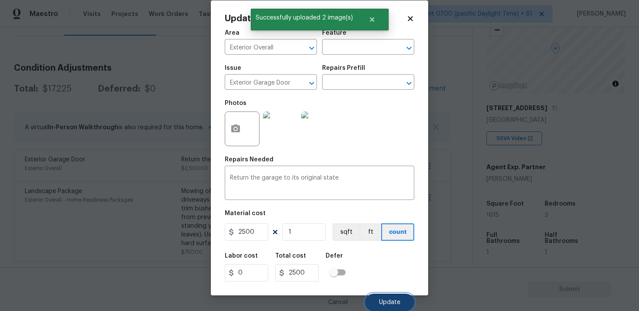
click at [399, 304] on span "Update" at bounding box center [389, 303] width 21 height 7
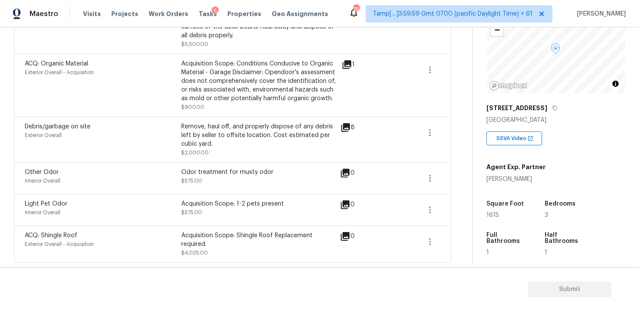
scroll to position [414, 0]
drag, startPoint x: 183, startPoint y: 236, endPoint x: 220, endPoint y: 248, distance: 38.3
click at [220, 248] on div "Acquisition Scope: Shingle Roof Replacement required." at bounding box center [259, 240] width 156 height 17
drag, startPoint x: 182, startPoint y: 204, endPoint x: 304, endPoint y: 204, distance: 121.6
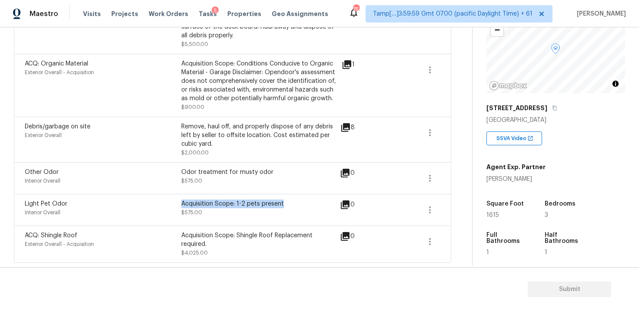
click at [304, 204] on div "Acquisition Scope: 1-2 pets present" at bounding box center [259, 204] width 156 height 9
click at [304, 203] on div "Acquisition Scope: 1-2 pets present" at bounding box center [259, 204] width 156 height 9
click at [228, 245] on div "Acquisition Scope: Shingle Roof Replacement required." at bounding box center [259, 240] width 156 height 17
click at [219, 218] on div "Acquisition Scope: 1-2 pets present $575.00" at bounding box center [259, 210] width 156 height 21
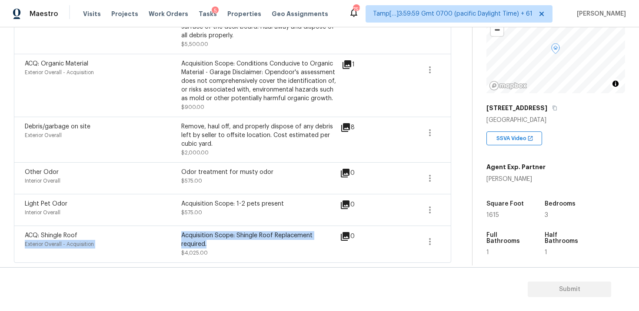
drag, startPoint x: 179, startPoint y: 233, endPoint x: 212, endPoint y: 245, distance: 34.6
click at [212, 245] on div "ACQ: Shingle Roof Exterior Overall - Acquisition Acquisition Scope: Shingle Roo…" at bounding box center [181, 245] width 313 height 26
click at [212, 245] on div "Acquisition Scope: Shingle Roof Replacement required." at bounding box center [259, 240] width 156 height 17
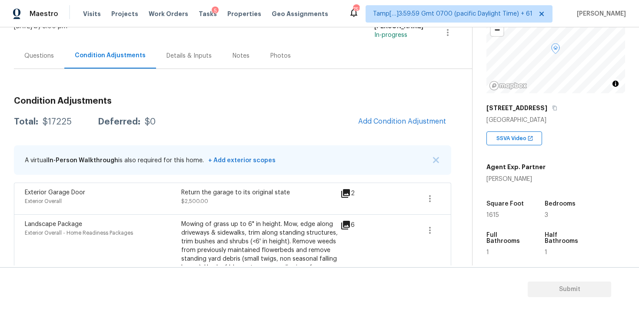
scroll to position [59, 0]
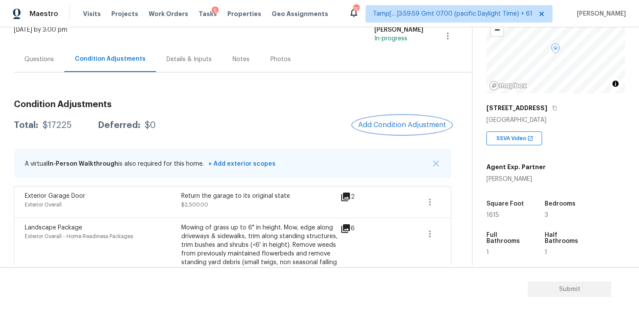
click at [417, 131] on button "Add Condition Adjustment" at bounding box center [402, 125] width 98 height 18
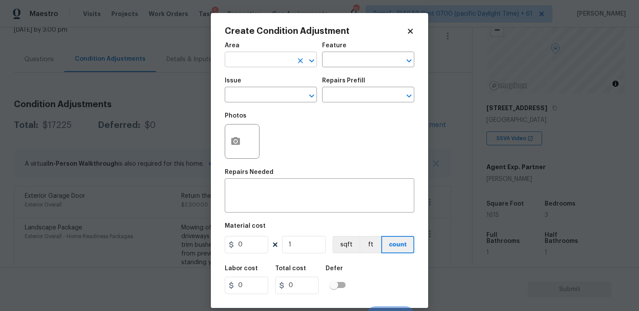
click at [287, 65] on input "text" at bounding box center [259, 60] width 68 height 13
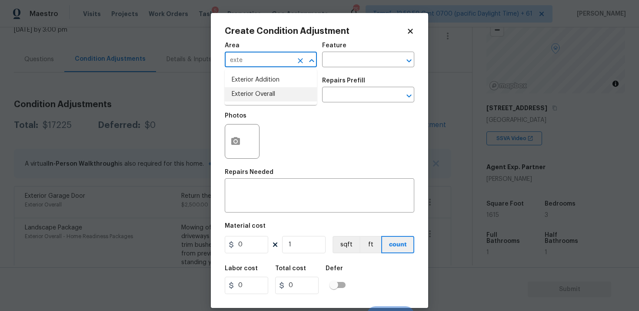
click at [256, 96] on li "Exterior Overall" at bounding box center [271, 94] width 92 height 14
type input "Exterior Overall"
click at [296, 65] on icon "Clear" at bounding box center [300, 60] width 9 height 9
click at [255, 61] on input "text" at bounding box center [259, 60] width 68 height 13
click at [258, 94] on li "Interior Overall" at bounding box center [271, 94] width 92 height 14
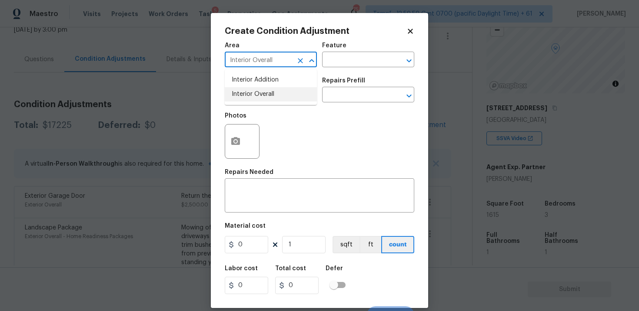
type input "Interior Overall"
click at [258, 94] on input "text" at bounding box center [259, 95] width 68 height 13
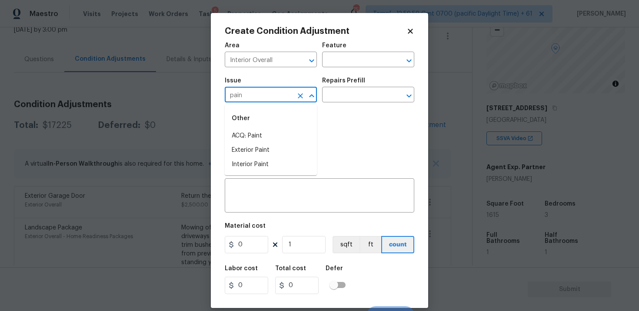
click at [263, 127] on div "Other" at bounding box center [271, 118] width 92 height 21
click at [265, 132] on li "ACQ: Paint" at bounding box center [271, 136] width 92 height 14
type input "ACQ: Paint"
click at [333, 96] on input "text" at bounding box center [356, 95] width 68 height 13
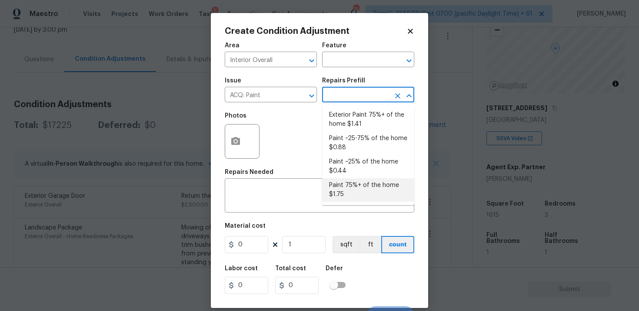
click at [351, 188] on li "Paint 75%+ of the home $1.75" at bounding box center [368, 190] width 92 height 23
type input "Acquisition"
type textarea "Acquisition Scope: 75%+ of the home will likely require interior paint"
type input "1.75"
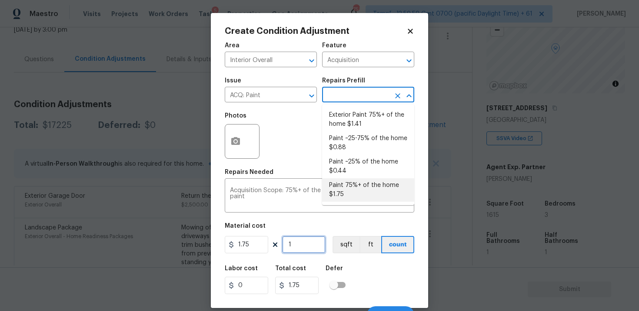
click at [298, 249] on input "1" at bounding box center [303, 244] width 43 height 17
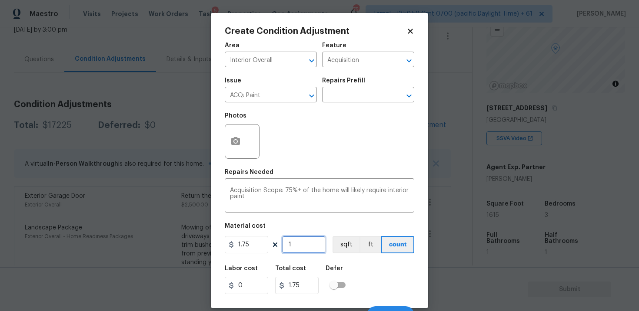
type input "0"
paste input "1615"
type input "1615"
type input "2826.25"
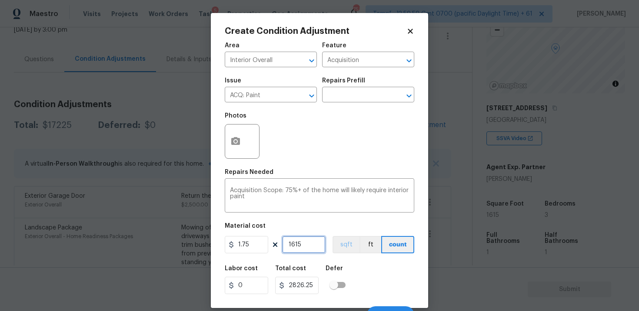
type input "1615"
click at [333, 254] on button "sqft" at bounding box center [345, 244] width 27 height 17
click at [347, 247] on button "sqft" at bounding box center [345, 244] width 27 height 17
click at [229, 130] on button "button" at bounding box center [235, 142] width 21 height 34
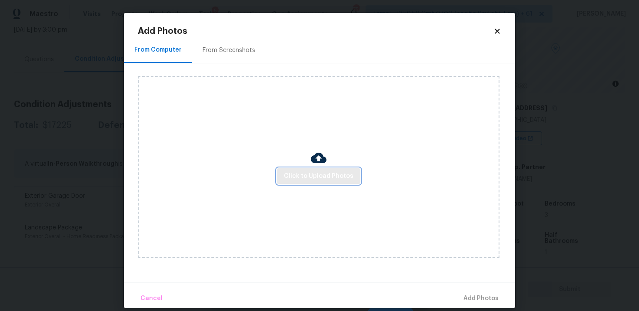
click at [316, 178] on span "Click to Upload Photos" at bounding box center [318, 176] width 69 height 11
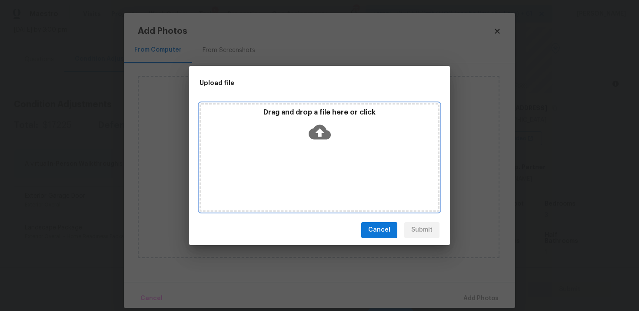
click at [315, 138] on icon at bounding box center [319, 132] width 22 height 15
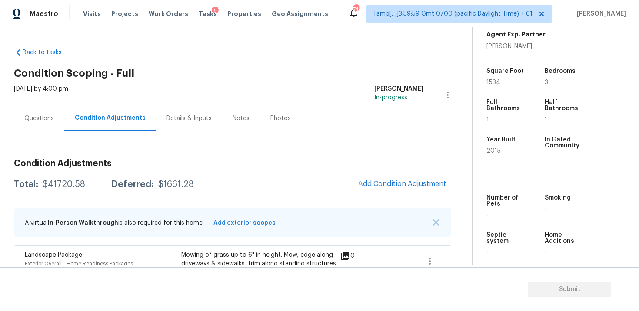
click at [50, 119] on div "Questions" at bounding box center [39, 118] width 30 height 9
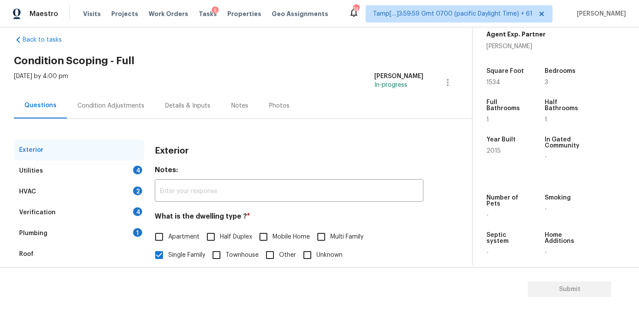
scroll to position [8, 0]
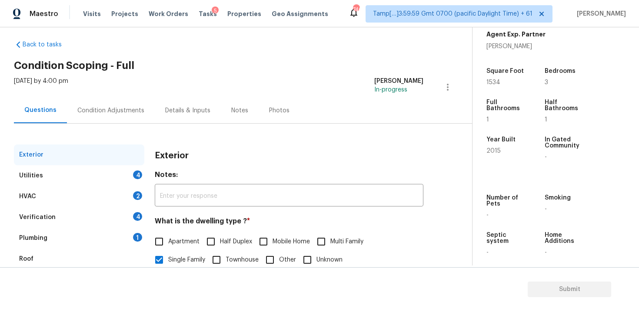
click at [200, 10] on div "Tasks 5" at bounding box center [208, 14] width 18 height 9
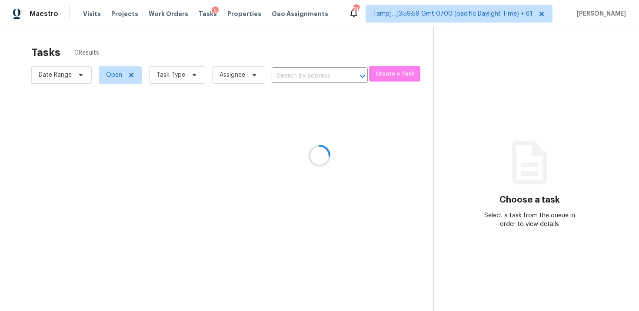
click at [321, 79] on div at bounding box center [319, 155] width 639 height 311
click at [305, 63] on div at bounding box center [319, 155] width 639 height 311
click at [307, 74] on div at bounding box center [319, 155] width 639 height 311
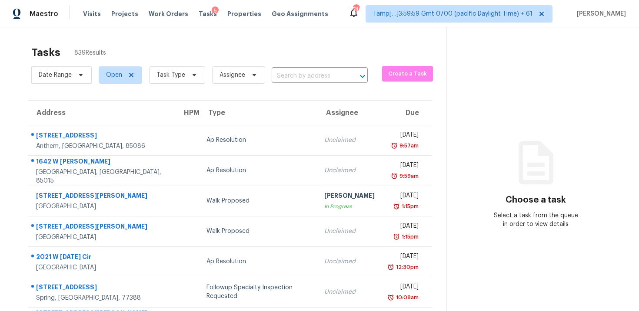
click at [307, 74] on input "text" at bounding box center [307, 75] width 72 height 13
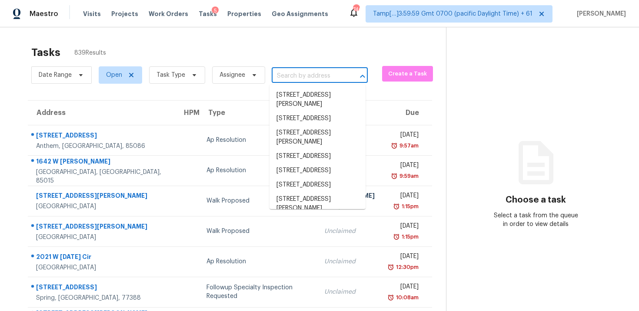
paste input "[STREET_ADDRESS][PERSON_NAME]"
type input "[STREET_ADDRESS][PERSON_NAME]"
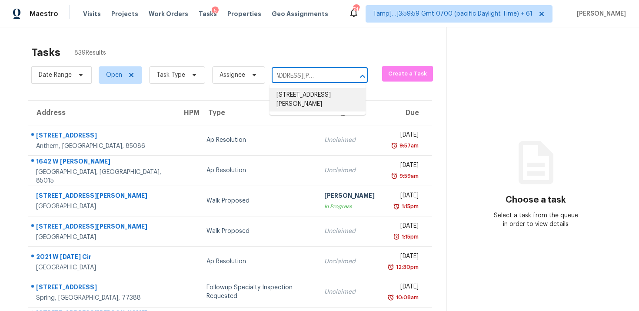
click at [314, 103] on li "[STREET_ADDRESS][PERSON_NAME]" at bounding box center [317, 99] width 96 height 23
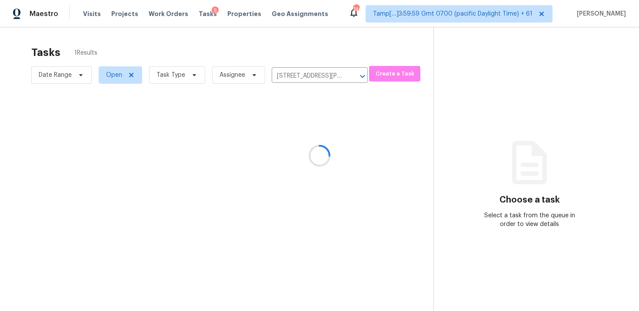
click at [345, 144] on div at bounding box center [319, 155] width 639 height 311
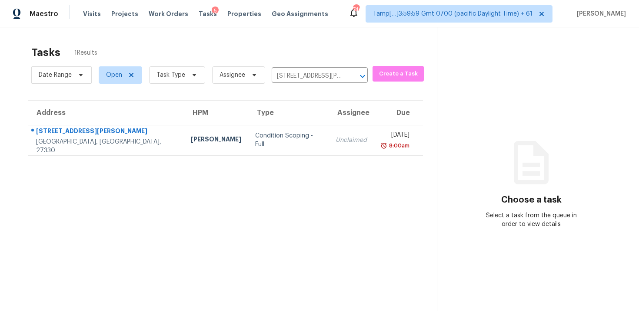
click at [381, 144] on div "8:00am" at bounding box center [395, 146] width 29 height 9
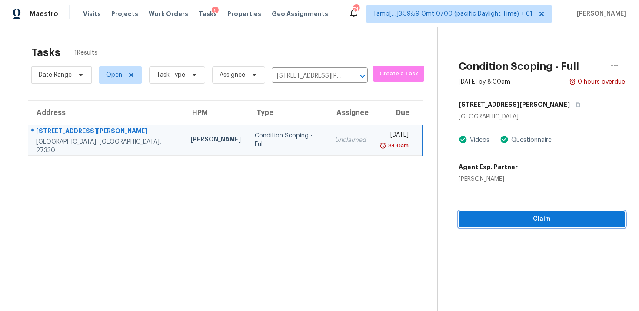
click at [533, 223] on span "Claim" at bounding box center [541, 219] width 152 height 11
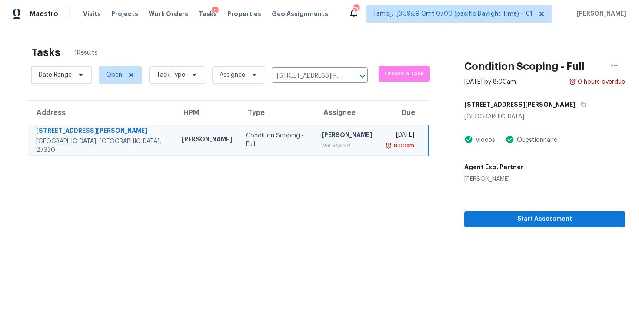
click at [321, 137] on div "[PERSON_NAME]" at bounding box center [346, 136] width 50 height 11
click at [347, 77] on icon "Clear" at bounding box center [351, 76] width 9 height 9
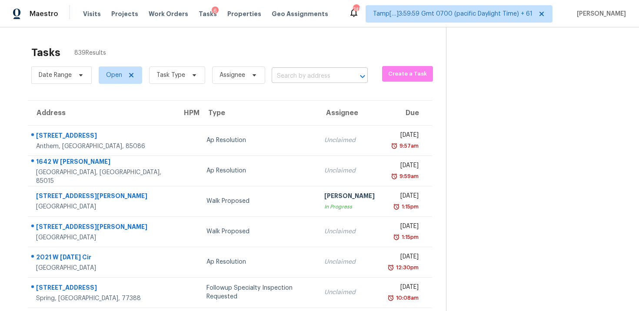
click at [305, 80] on input "text" at bounding box center [307, 75] width 72 height 13
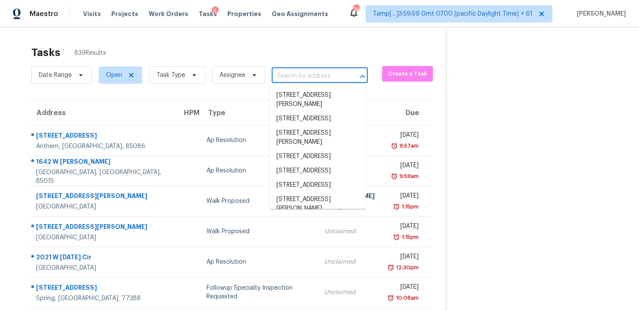
paste input "[STREET_ADDRESS]"
type input "[STREET_ADDRESS]"
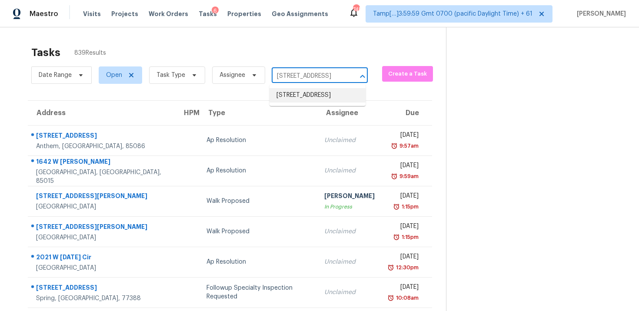
click at [312, 92] on li "[STREET_ADDRESS]" at bounding box center [317, 95] width 96 height 14
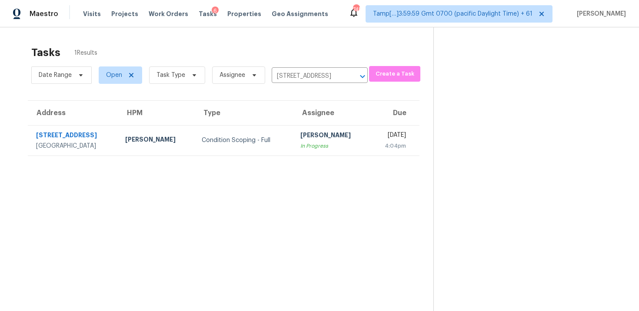
click at [324, 122] on th "Assignee" at bounding box center [331, 113] width 76 height 24
